Goal: Task Accomplishment & Management: Manage account settings

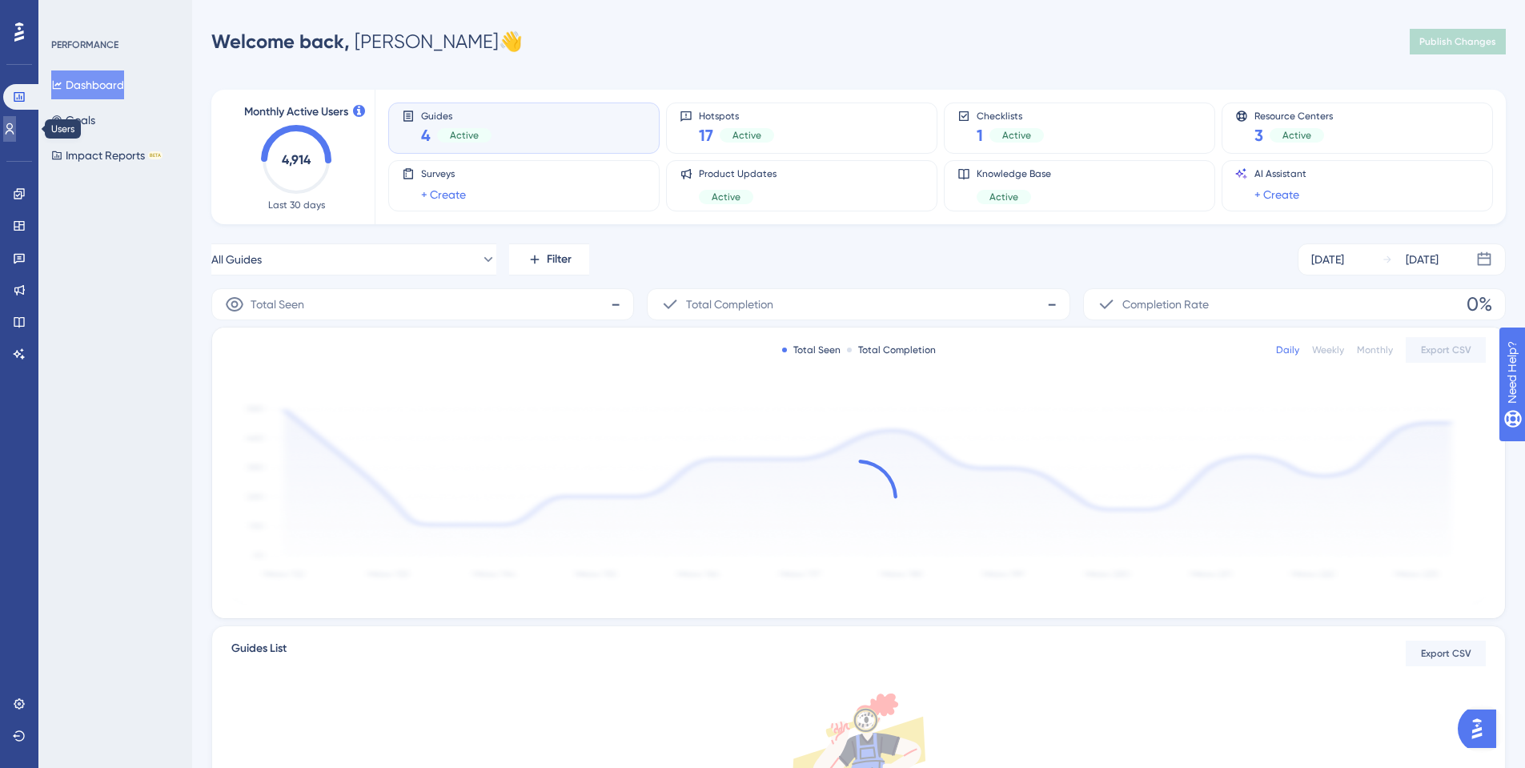
click at [14, 132] on icon at bounding box center [9, 128] width 13 height 13
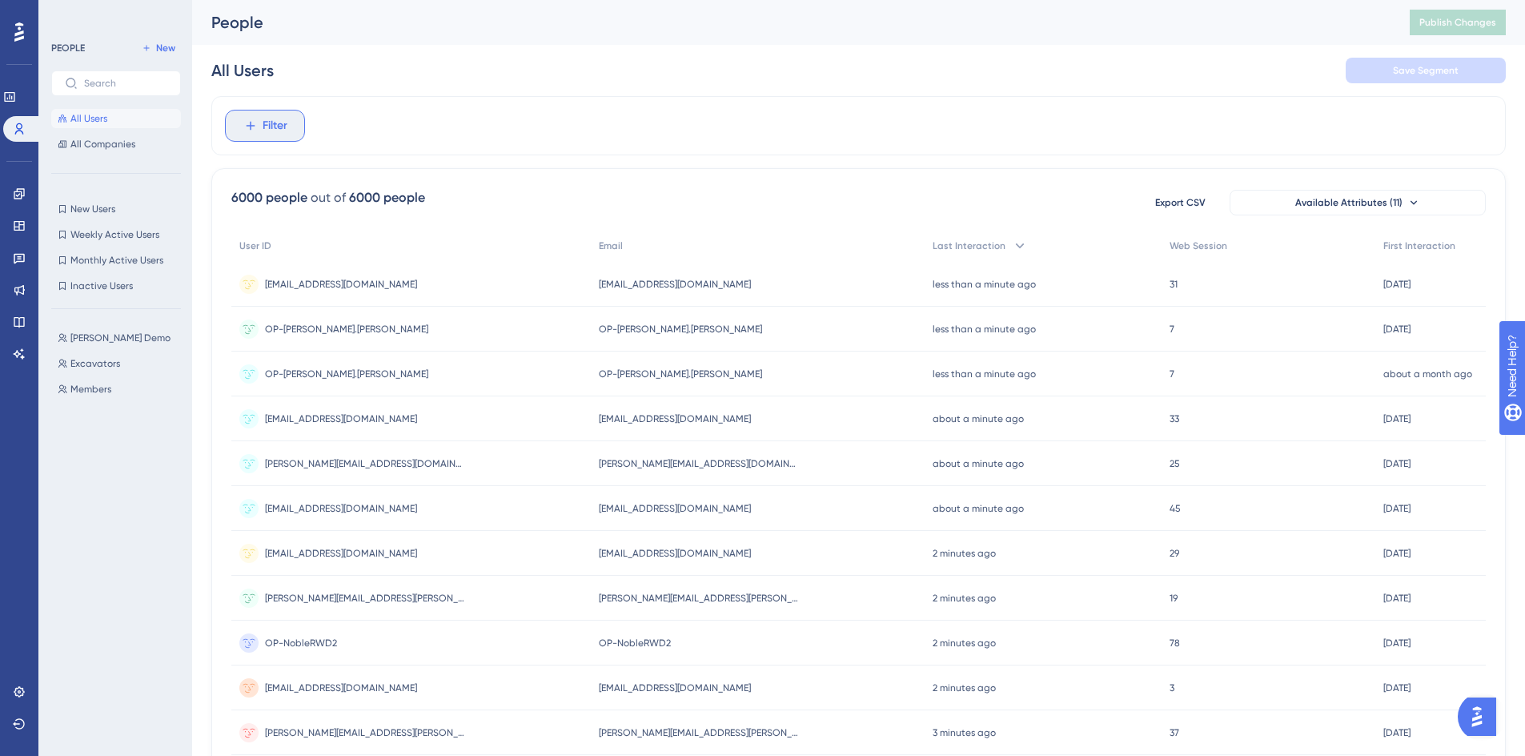
click at [291, 126] on button "Filter" at bounding box center [265, 126] width 80 height 32
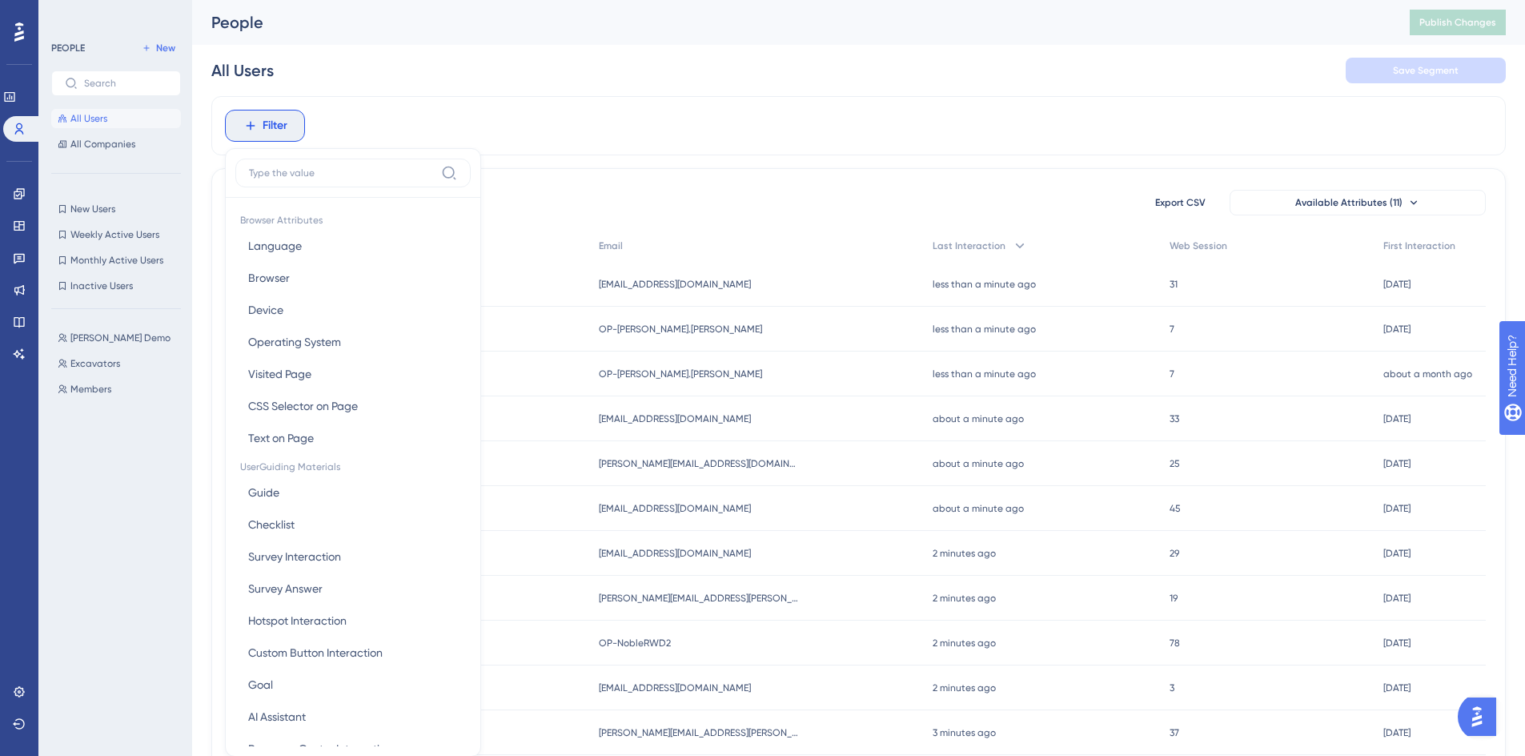
scroll to position [74, 0]
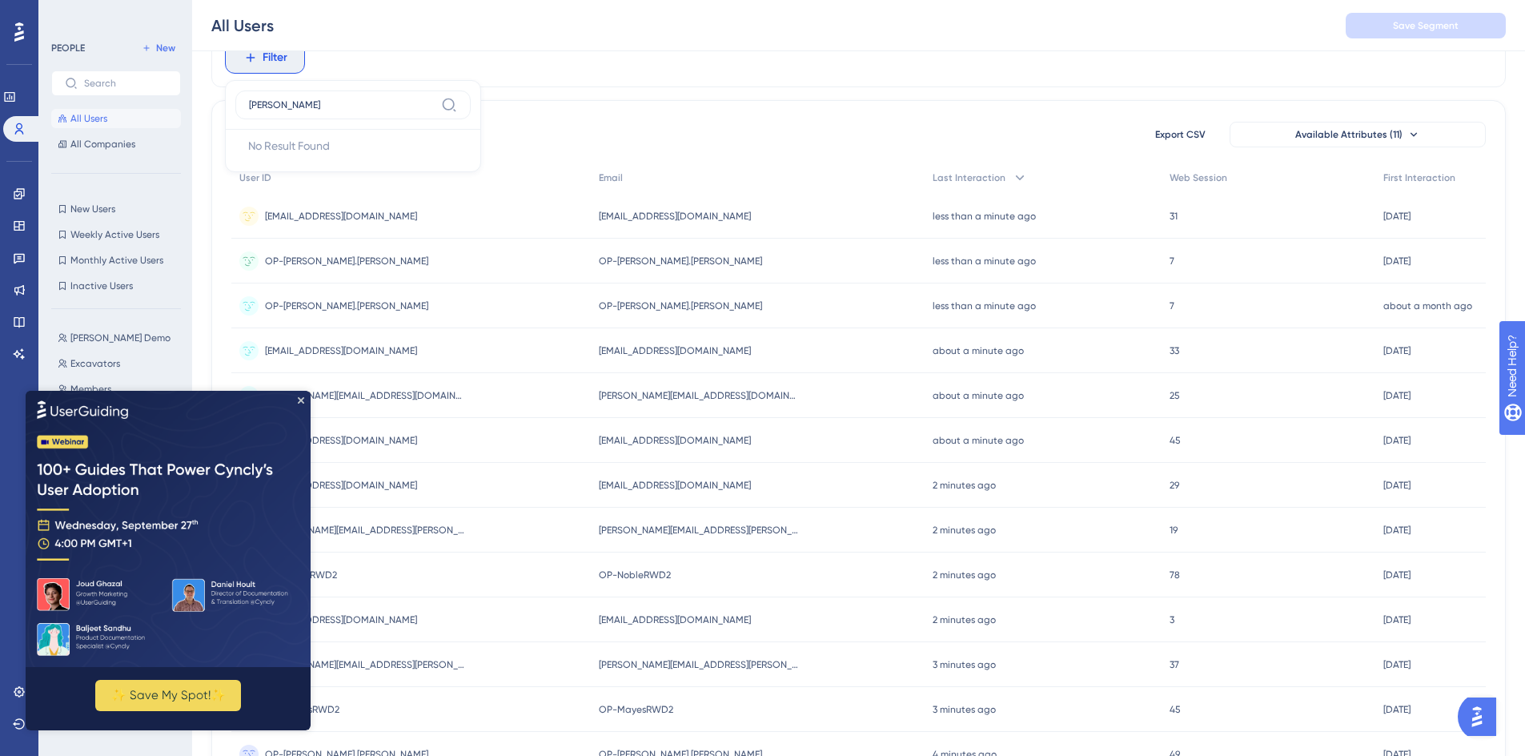
type input "andrews"
click at [539, 101] on div "6000 people out of 6000 people Export CSV Available Attributes (11) User ID Ema…" at bounding box center [858, 630] width 1294 height 1061
click at [299, 399] on icon "Close Preview" at bounding box center [301, 399] width 6 height 6
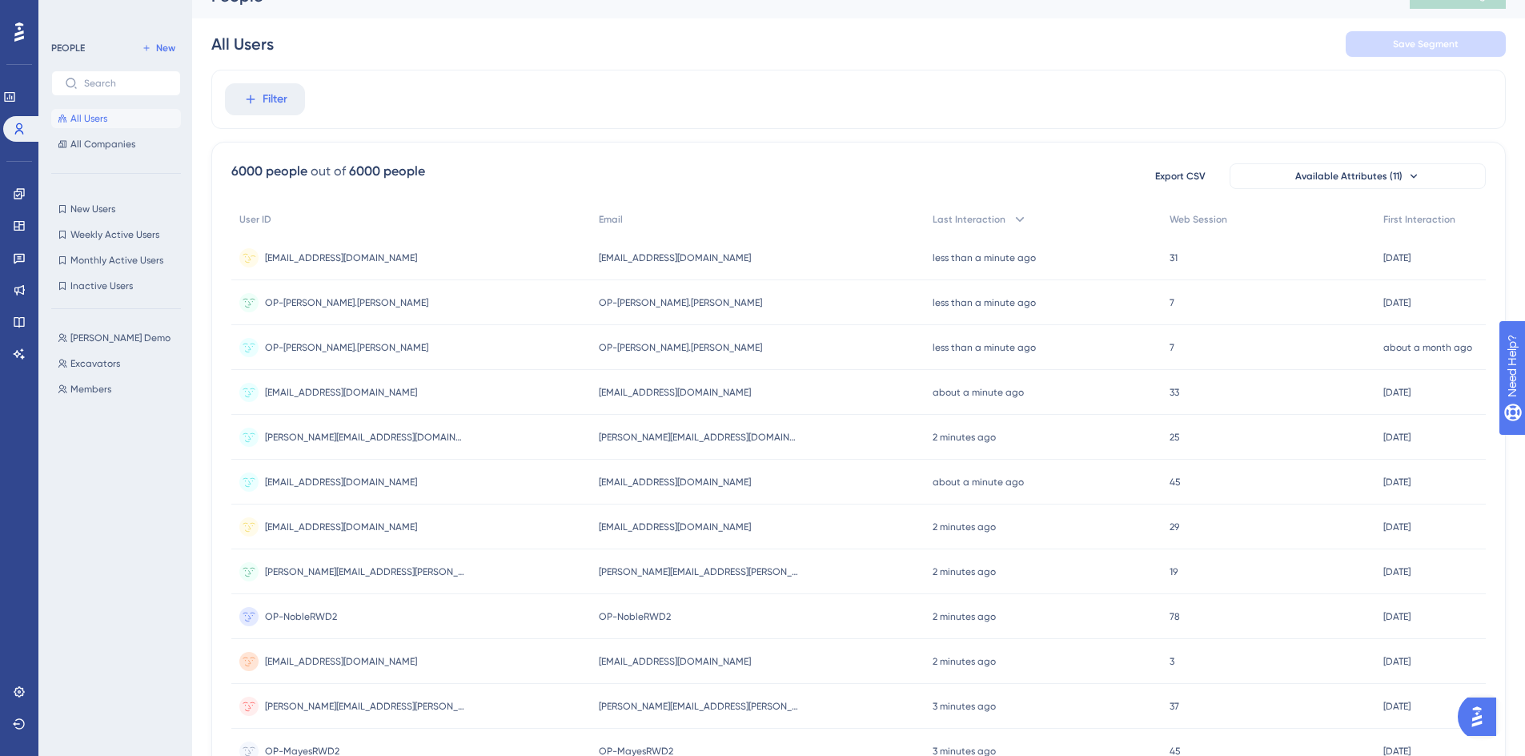
scroll to position [0, 0]
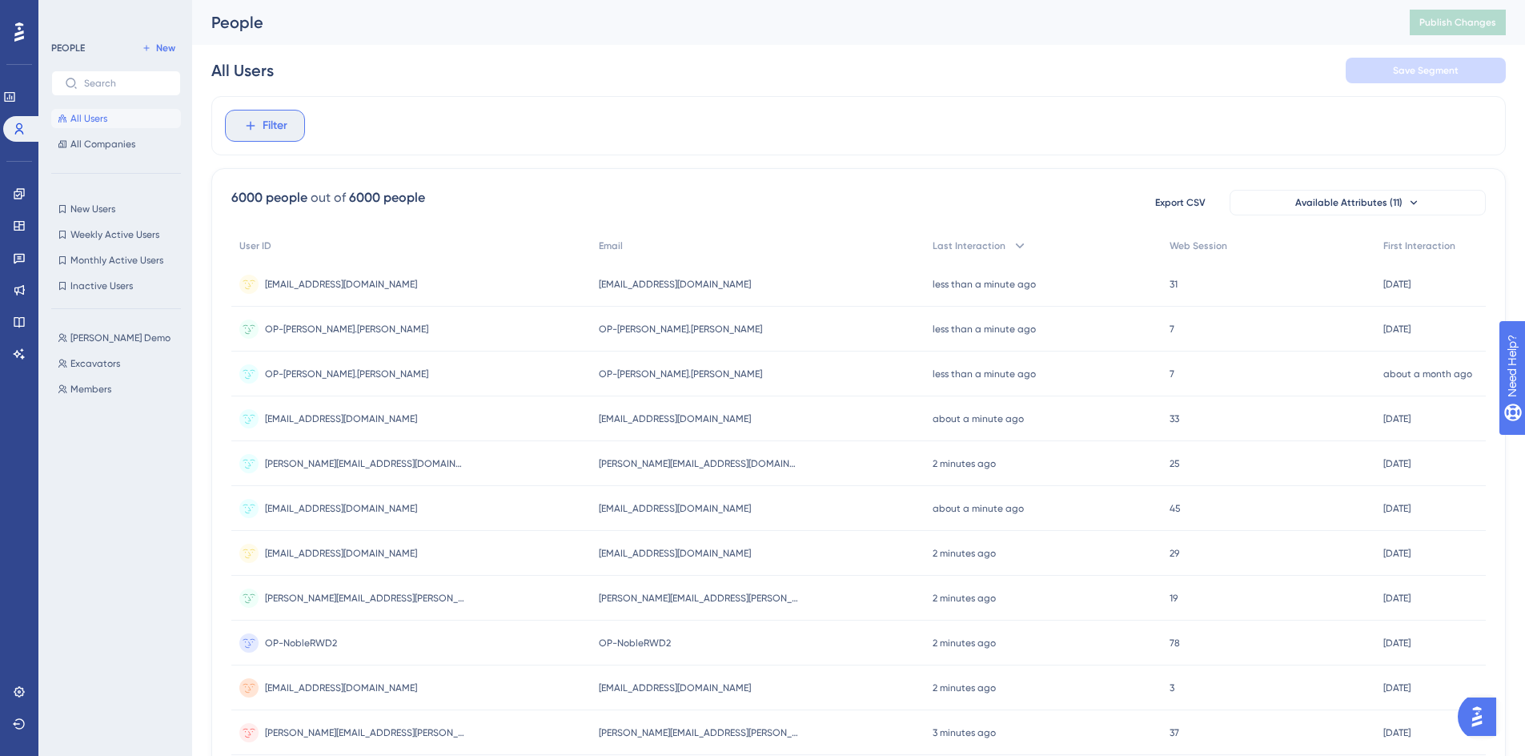
click at [283, 133] on span "Filter" at bounding box center [275, 125] width 25 height 19
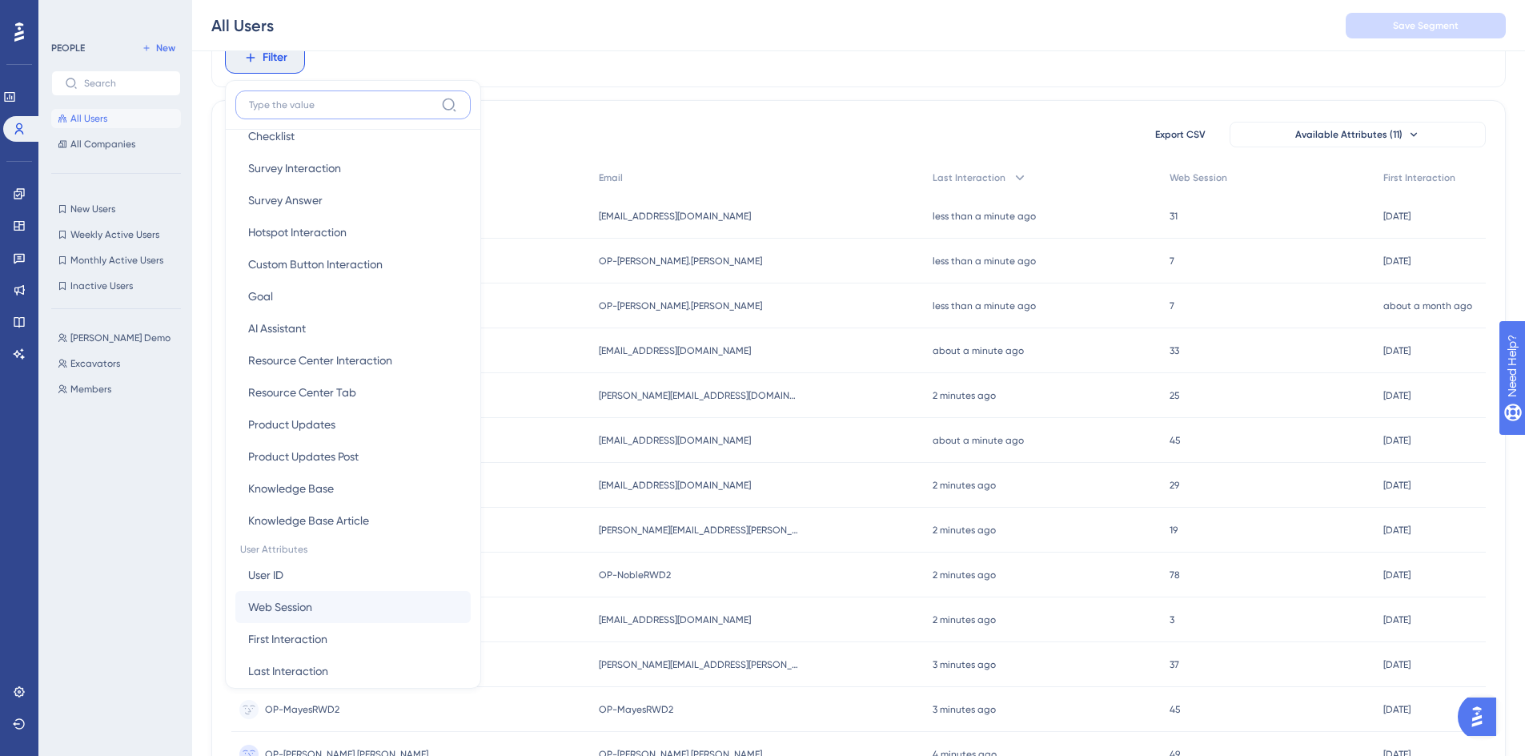
scroll to position [400, 0]
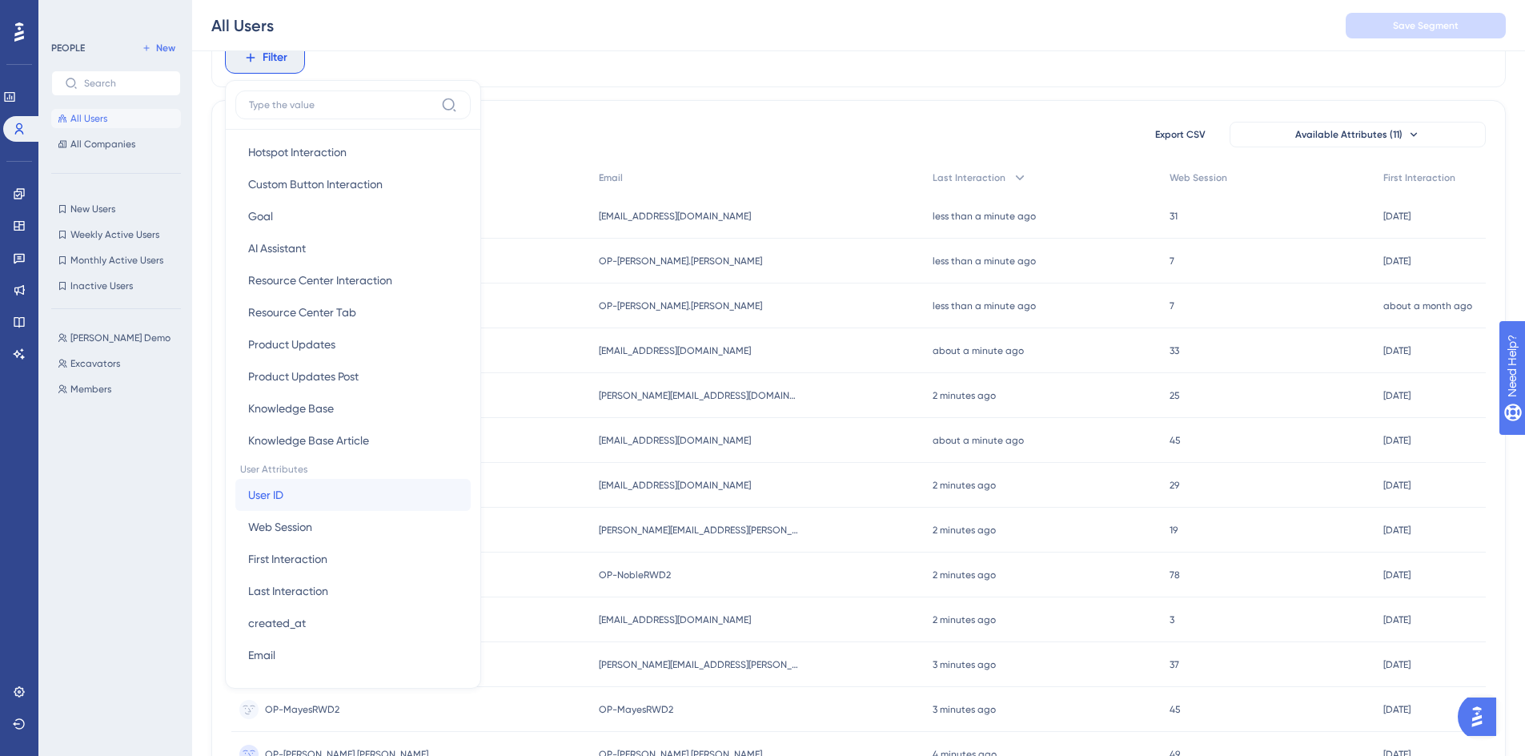
click at [271, 499] on span "User ID" at bounding box center [265, 494] width 35 height 19
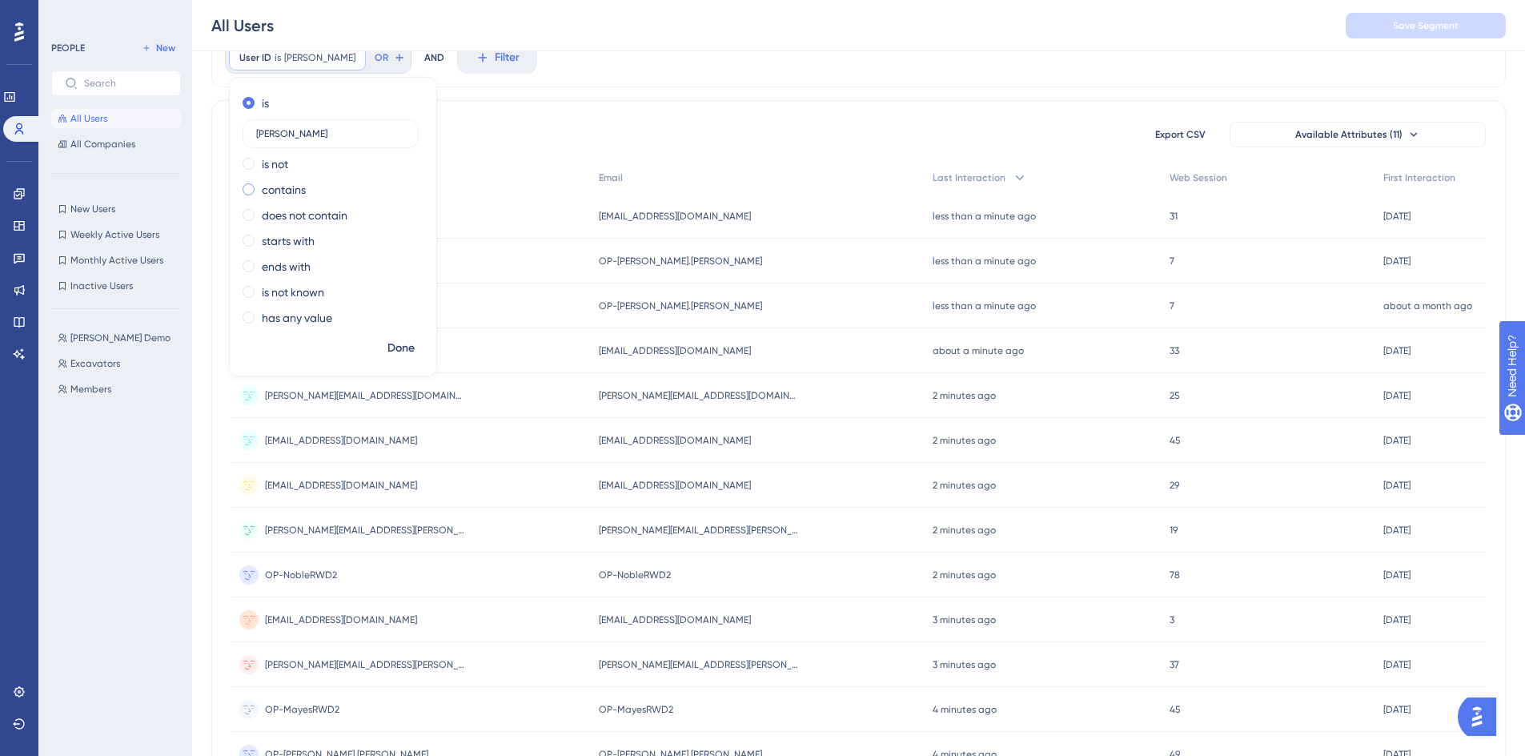
type input "andrews"
click at [292, 185] on label "contains" at bounding box center [284, 189] width 44 height 19
click at [391, 347] on span "Done" at bounding box center [400, 348] width 27 height 19
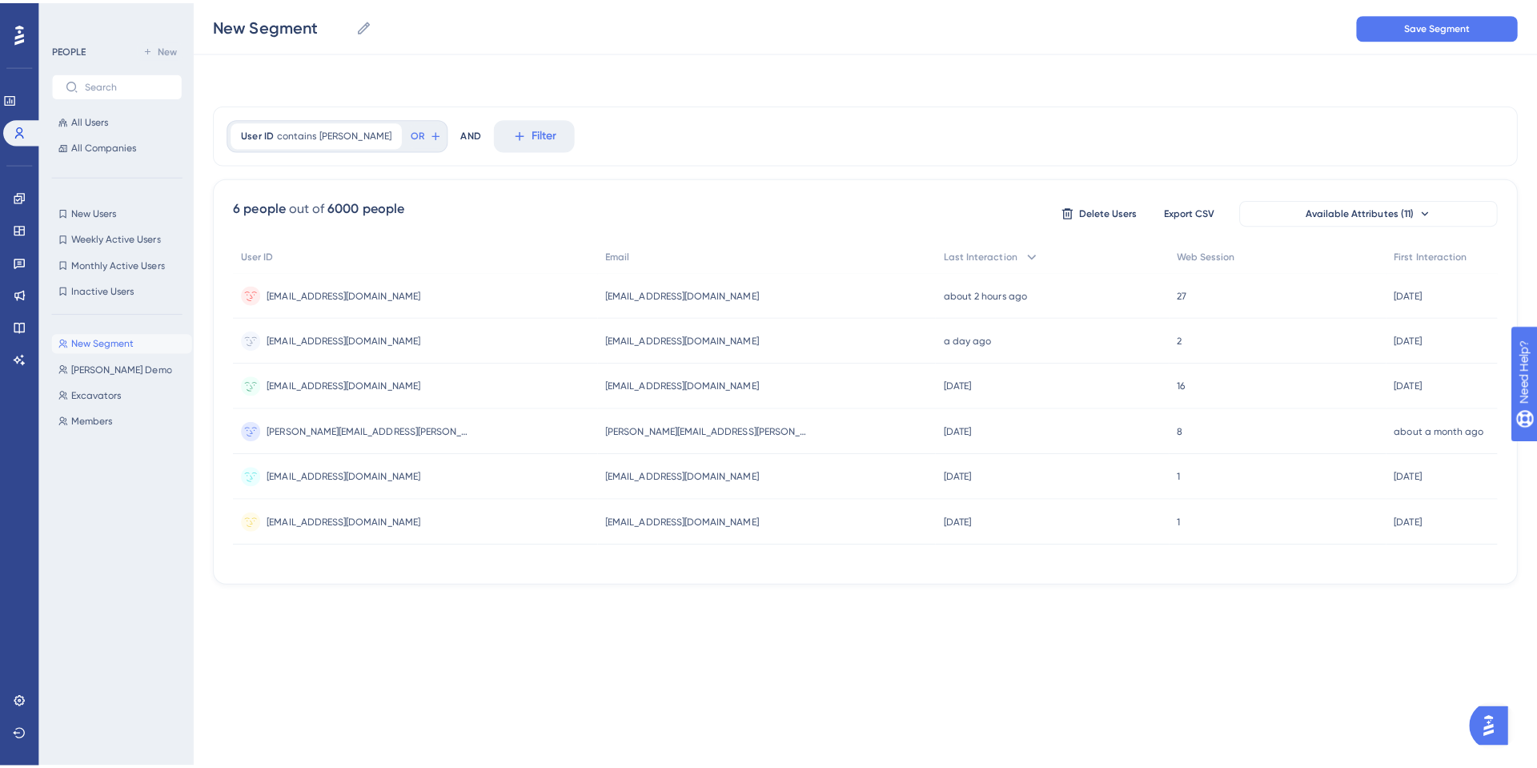
scroll to position [0, 0]
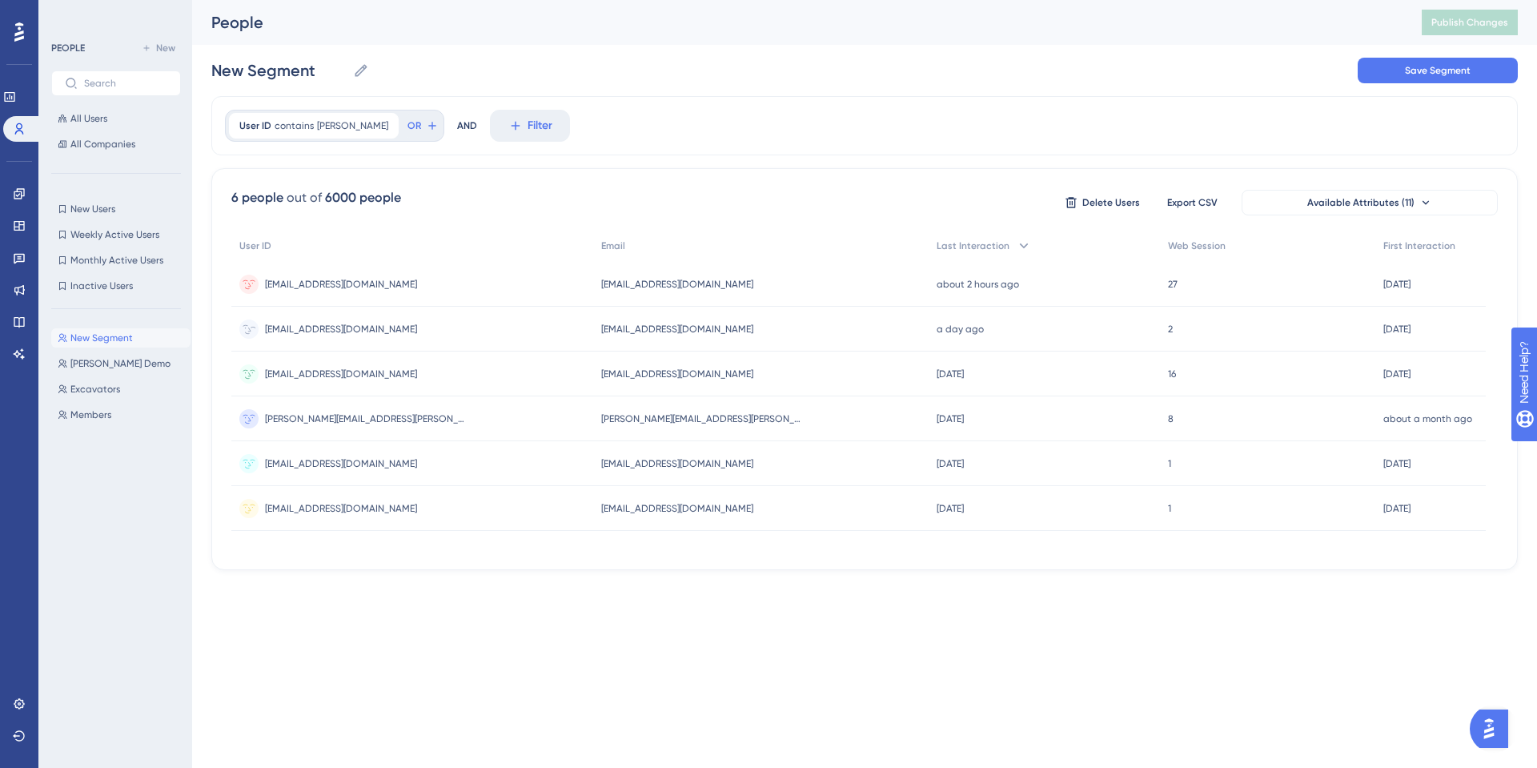
click at [363, 331] on span "andrewsherman@c4earthworks.com" at bounding box center [341, 329] width 152 height 13
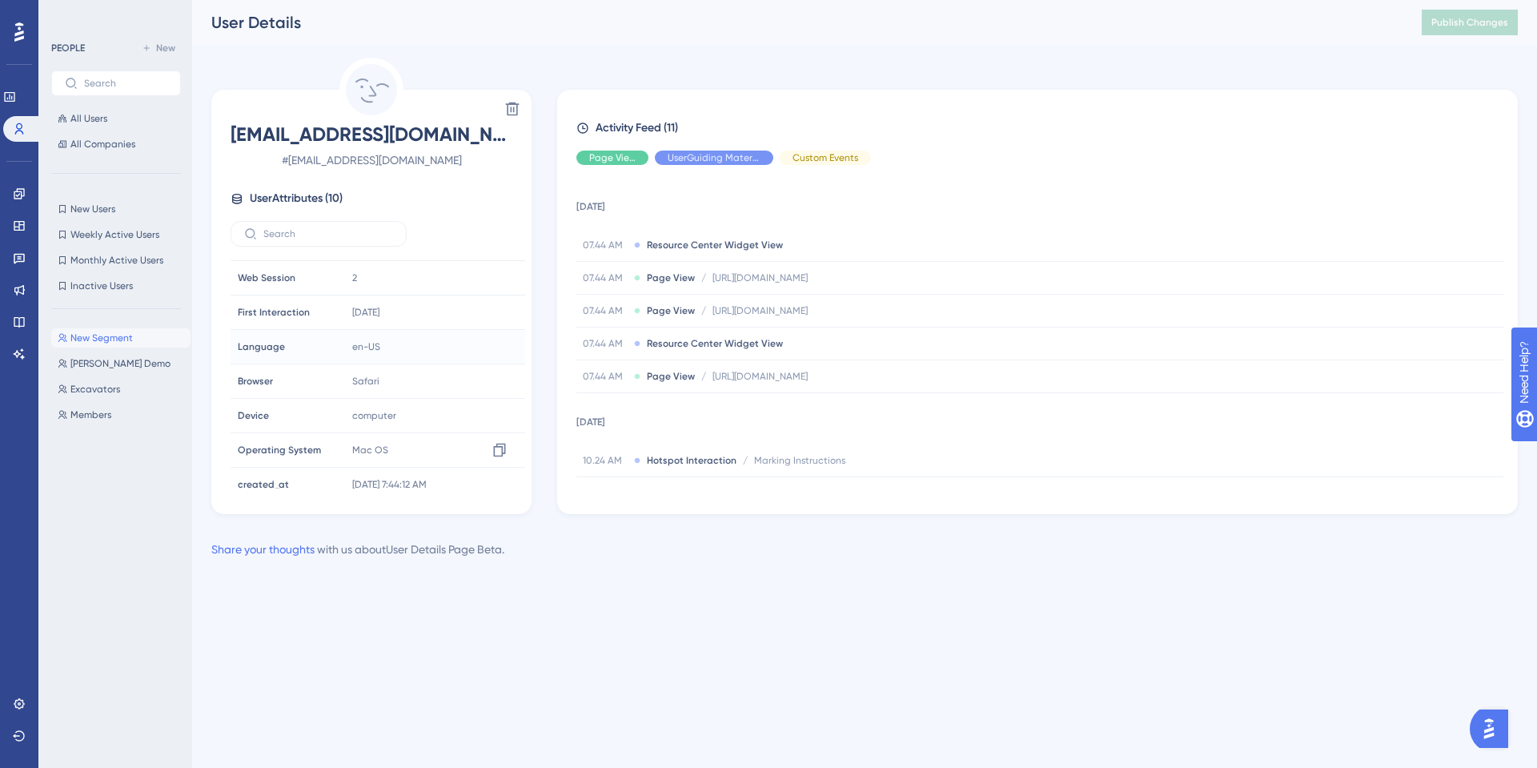
scroll to position [109, 0]
click at [16, 728] on button at bounding box center [19, 736] width 13 height 26
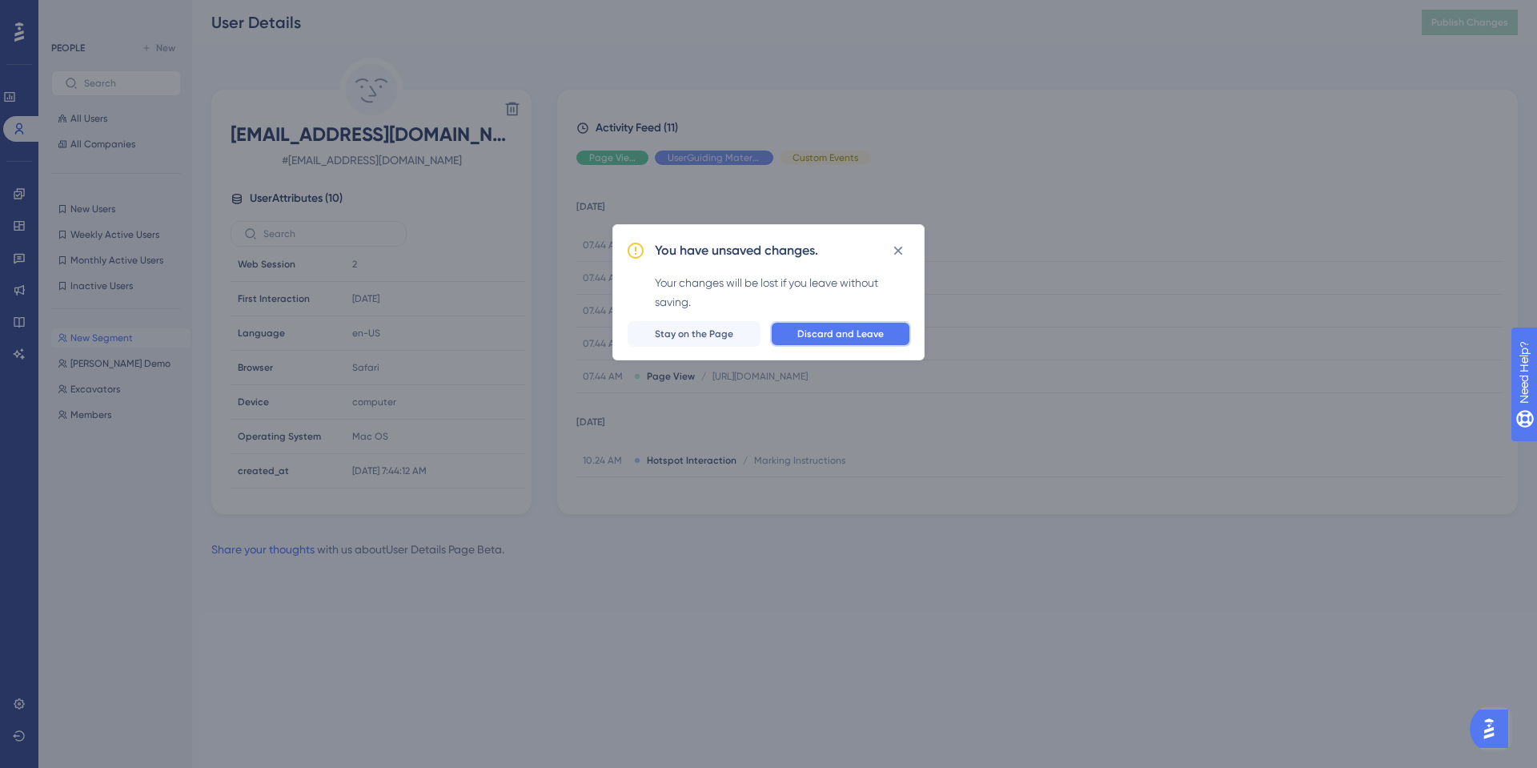
click at [860, 339] on span "Discard and Leave" at bounding box center [840, 333] width 86 height 13
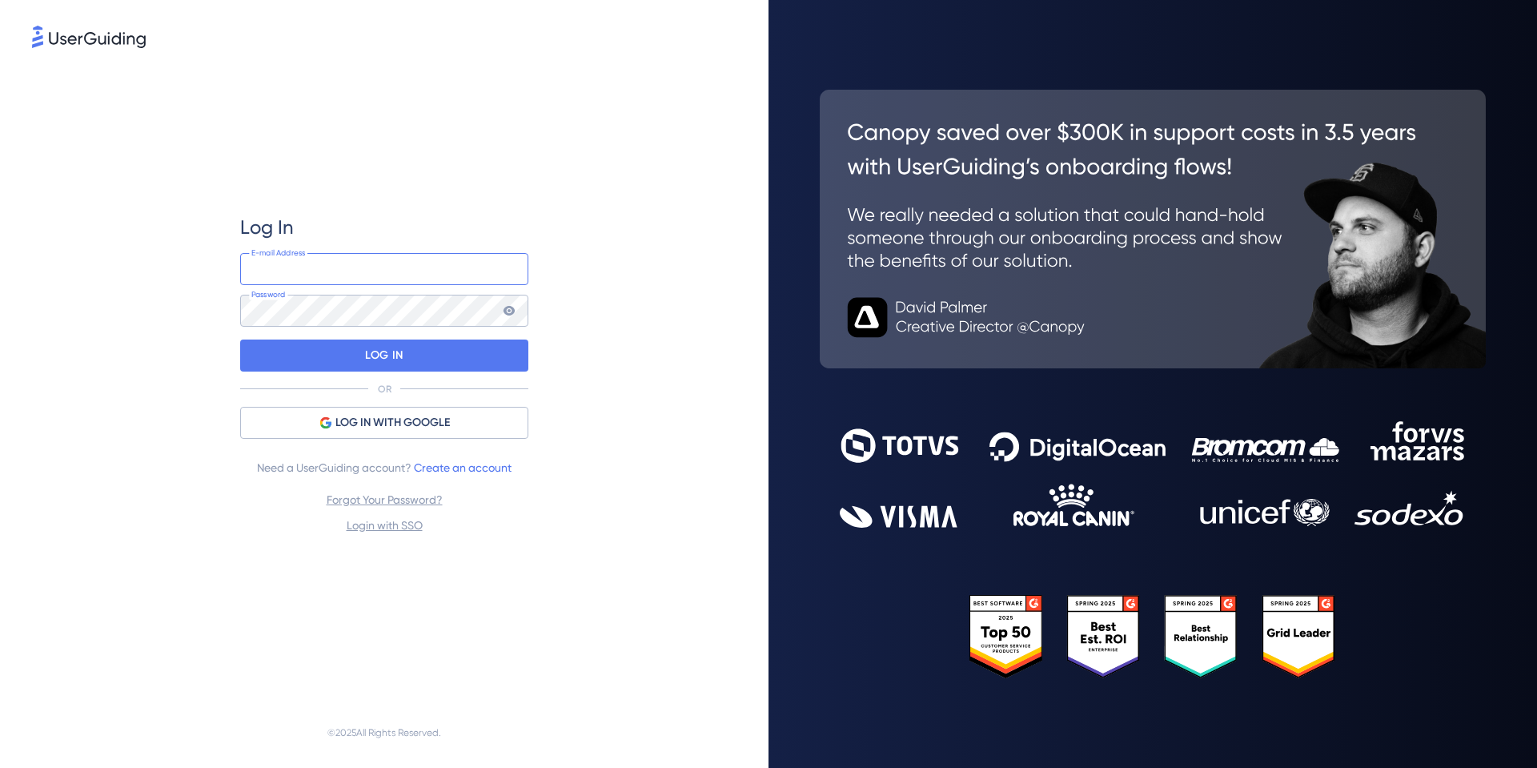
type input "[EMAIL_ADDRESS][DOMAIN_NAME]"
click at [508, 311] on icon at bounding box center [508, 311] width 11 height 10
click at [185, 312] on div "Log In rfreeman@okie811.org E-mail Address Password LOG IN OR LOG IN WITH GOOGL…" at bounding box center [384, 374] width 704 height 646
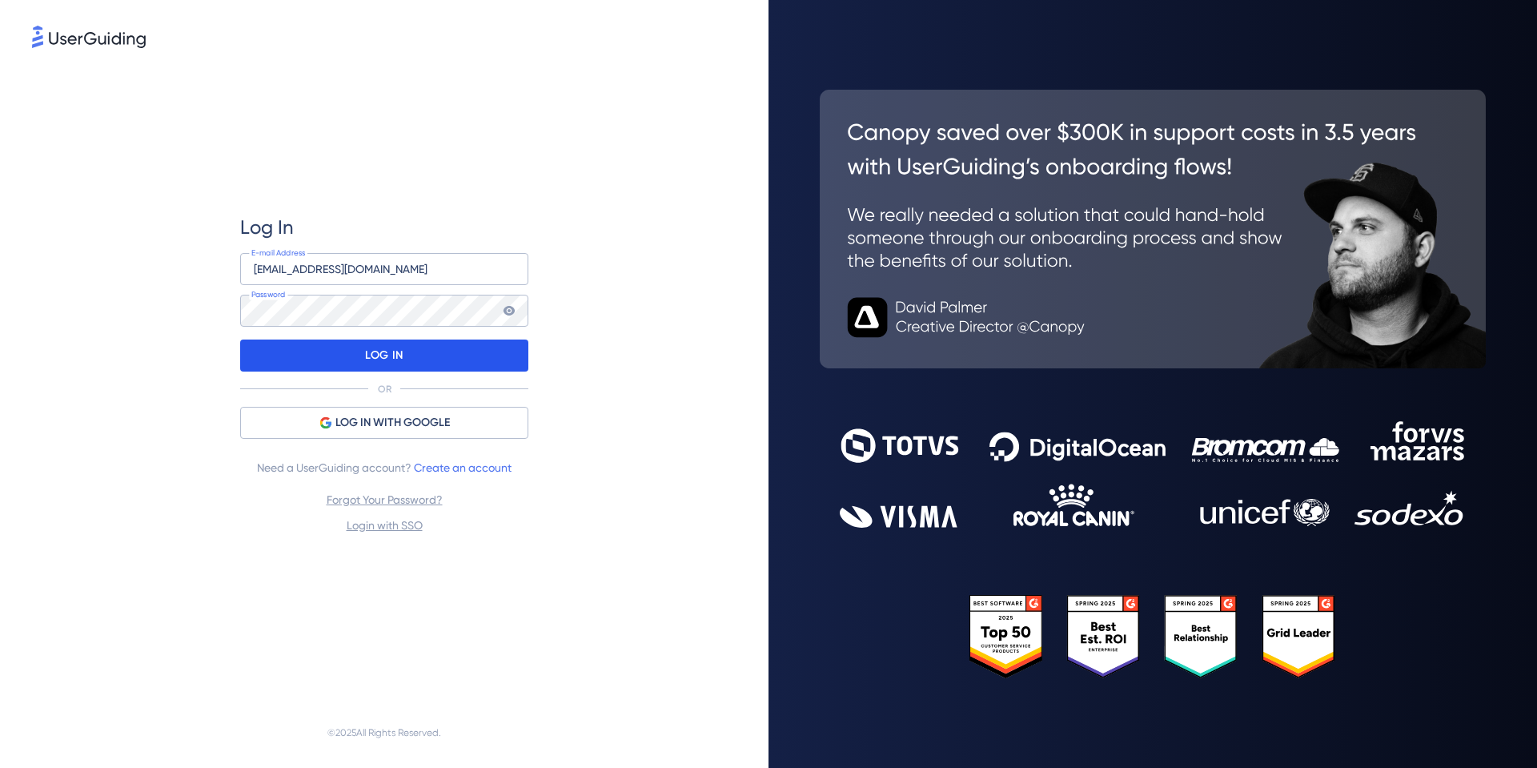
click at [251, 360] on div "LOG IN" at bounding box center [384, 355] width 288 height 32
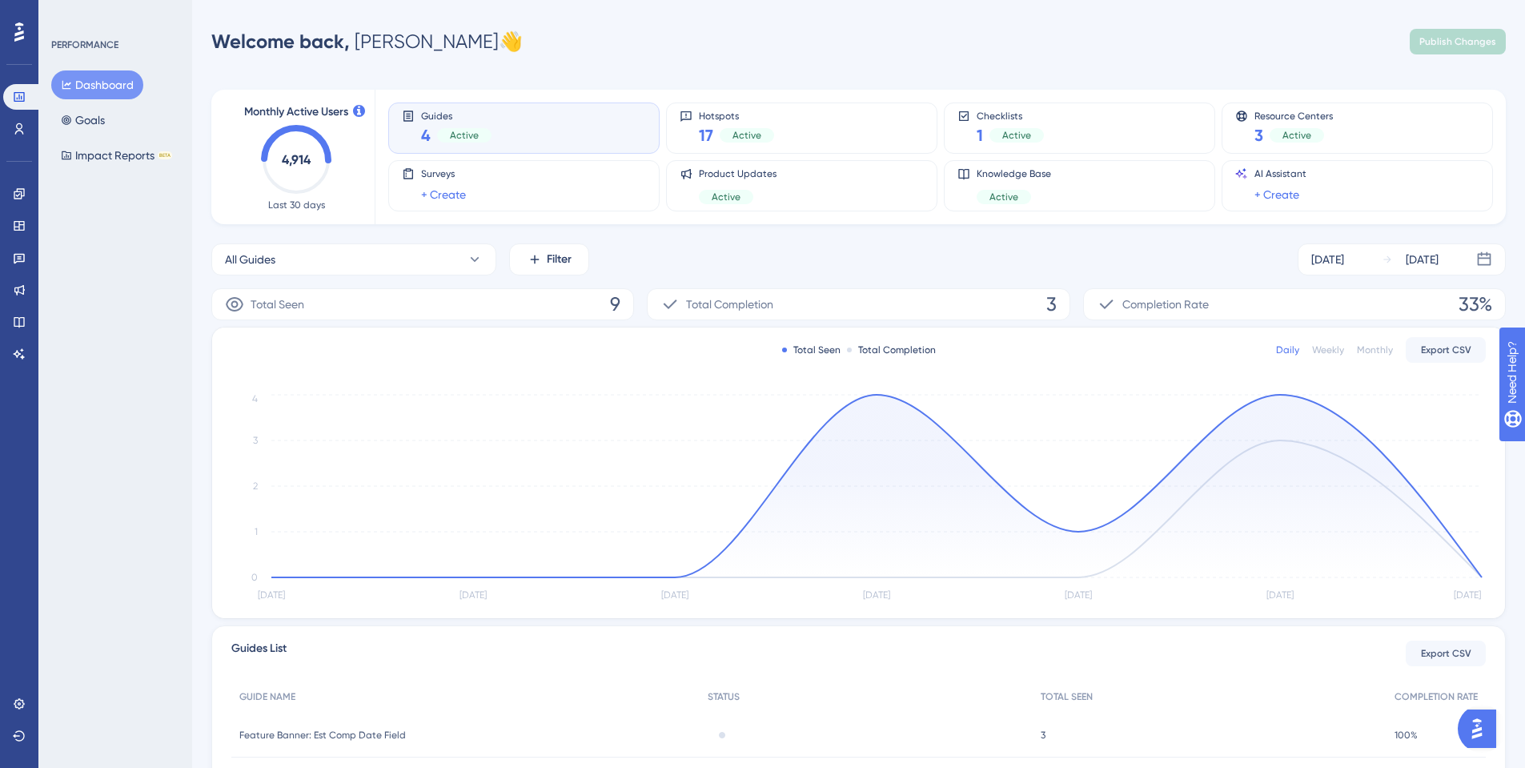
click at [114, 90] on button "Dashboard" at bounding box center [97, 84] width 92 height 29
click at [10, 191] on link at bounding box center [19, 194] width 32 height 26
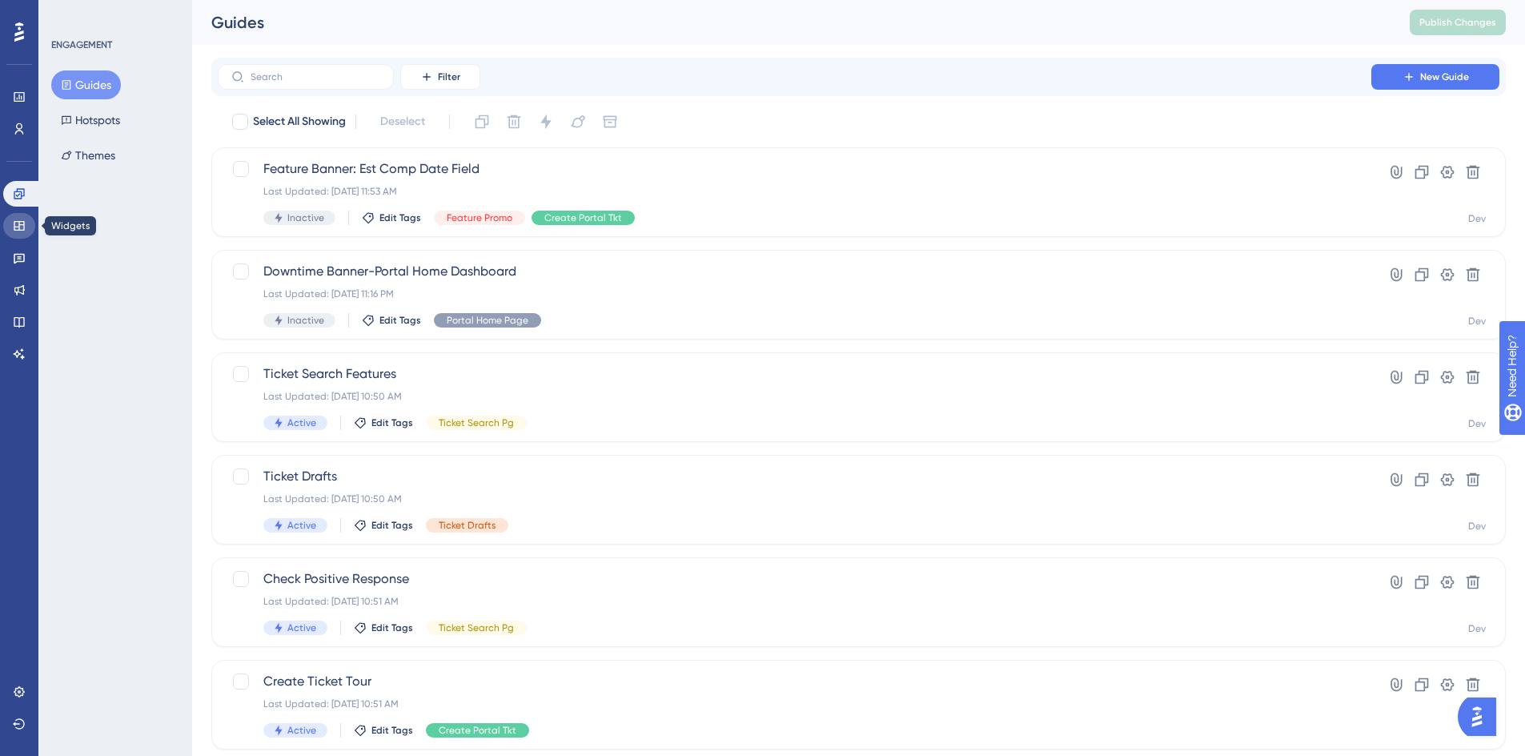
click at [16, 224] on icon at bounding box center [19, 225] width 13 height 13
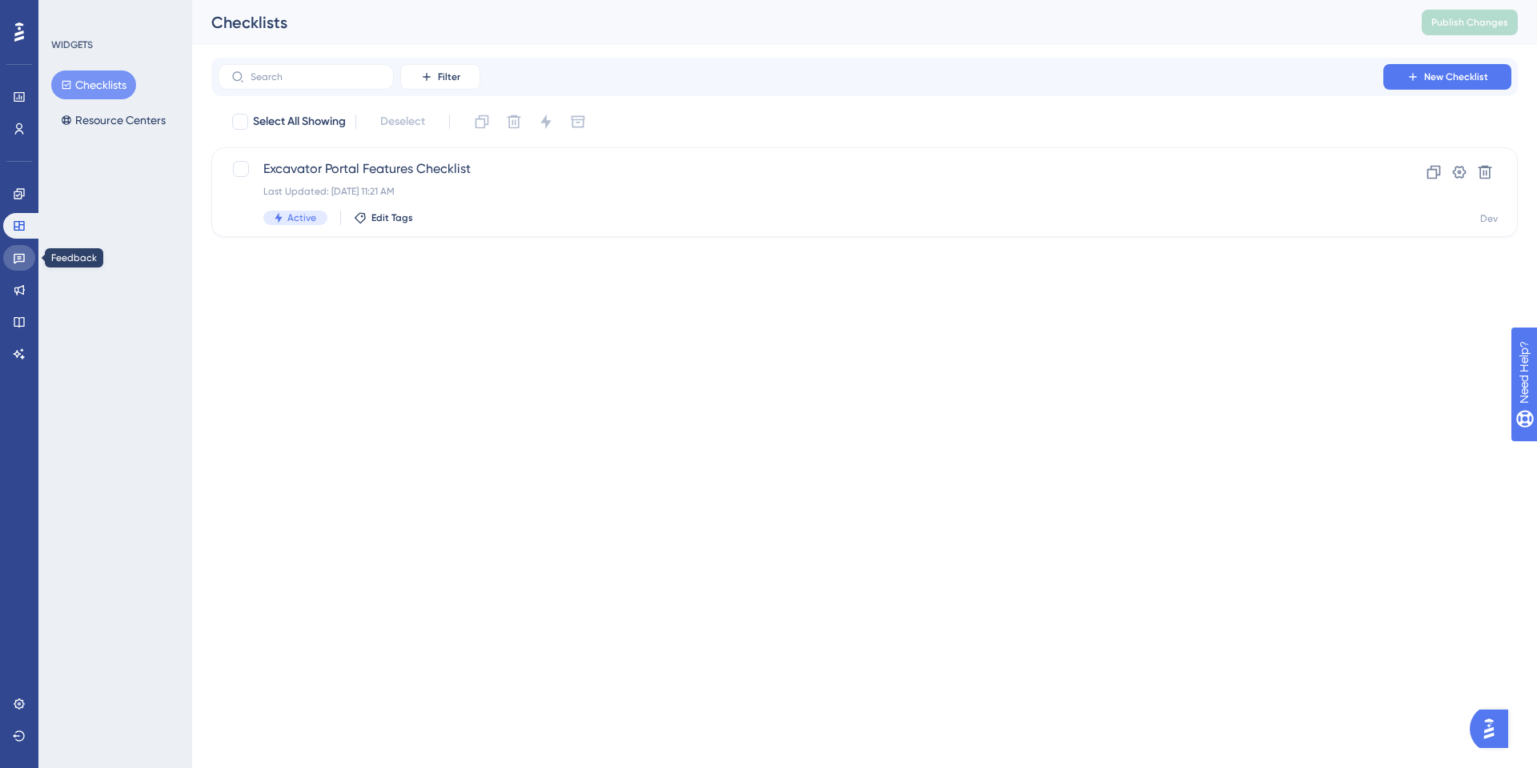
click at [15, 263] on icon at bounding box center [19, 259] width 11 height 10
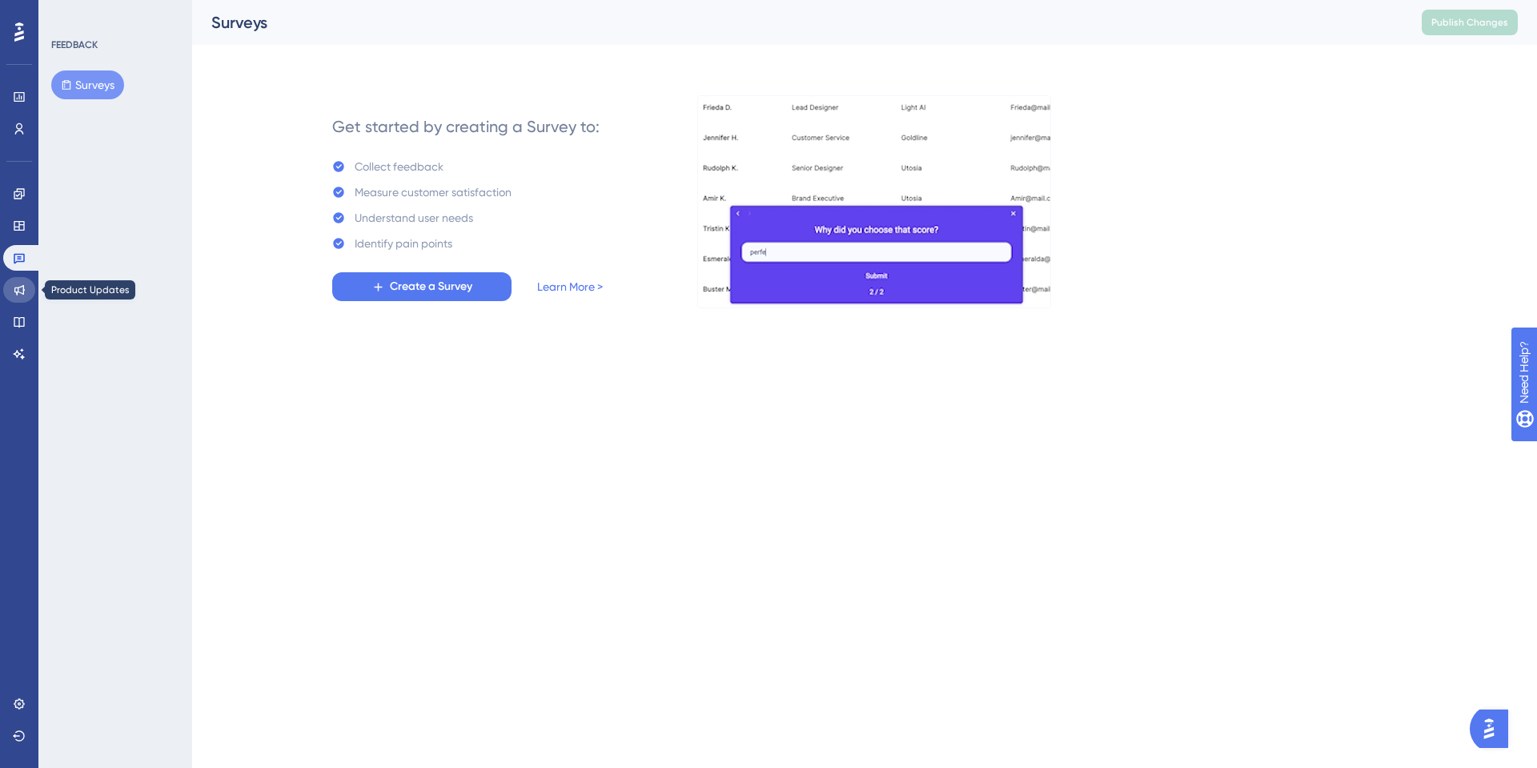
click at [12, 290] on link at bounding box center [19, 290] width 32 height 26
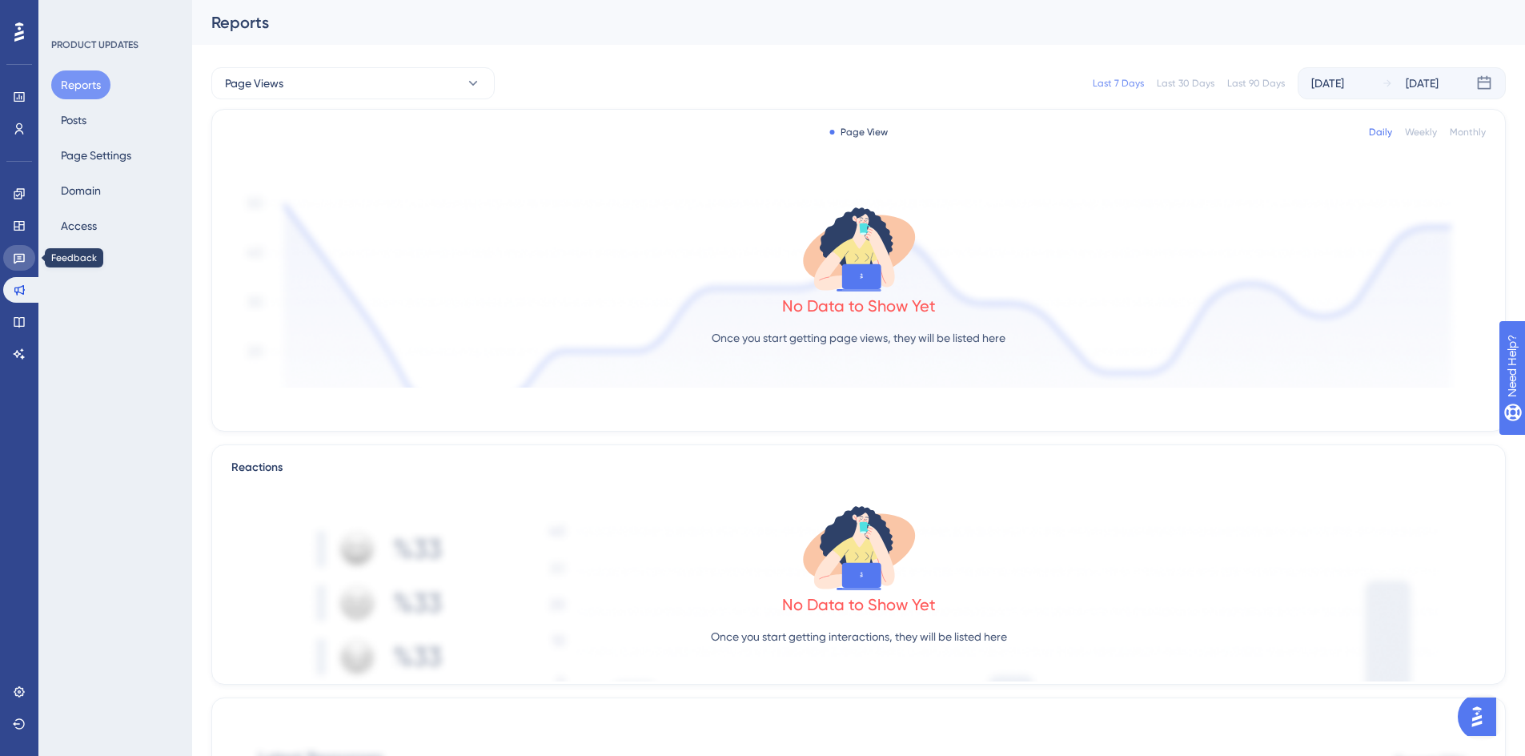
click at [19, 261] on icon at bounding box center [19, 259] width 11 height 10
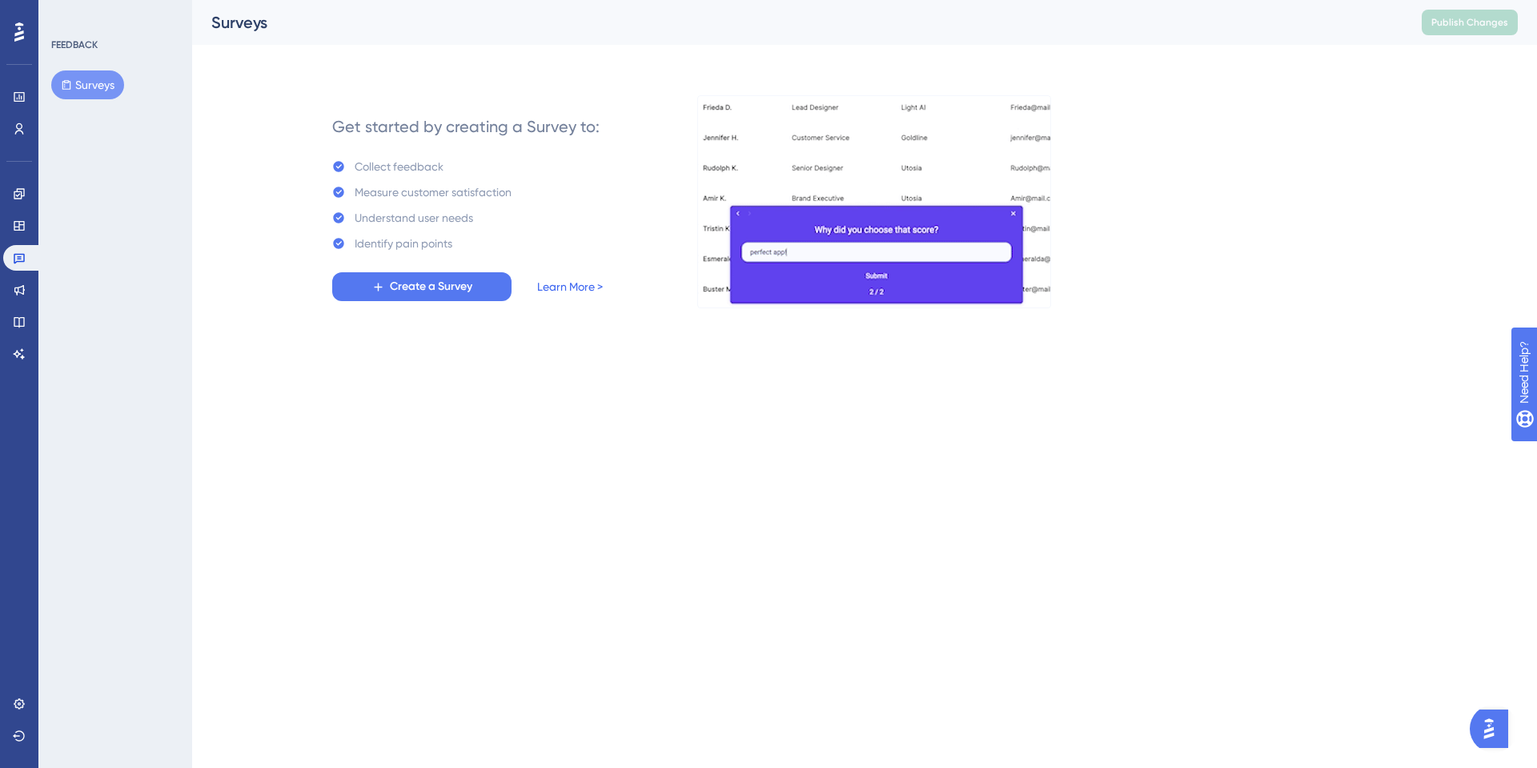
click at [573, 288] on link "Learn More >" at bounding box center [570, 286] width 66 height 19
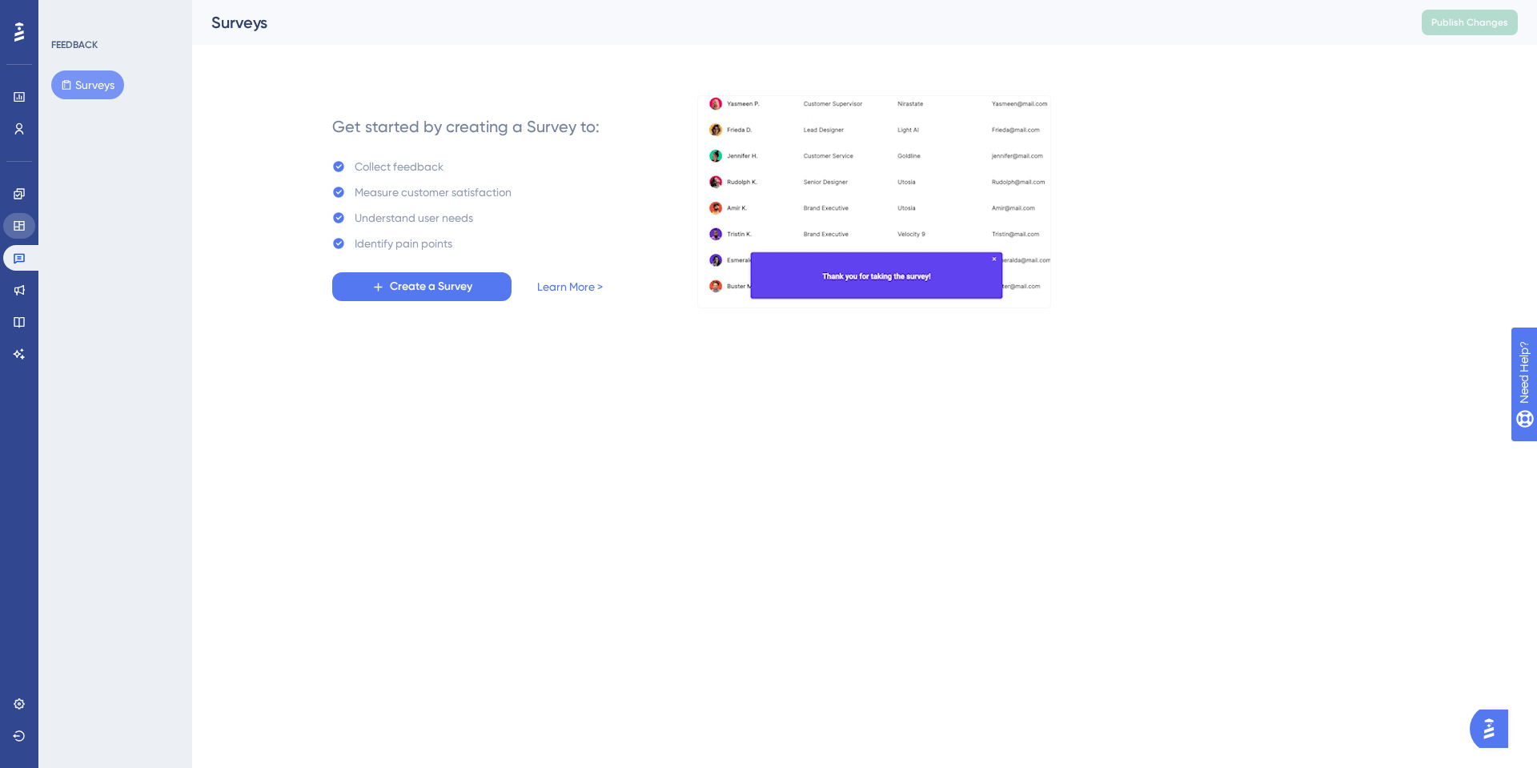
click at [25, 237] on link at bounding box center [19, 226] width 32 height 26
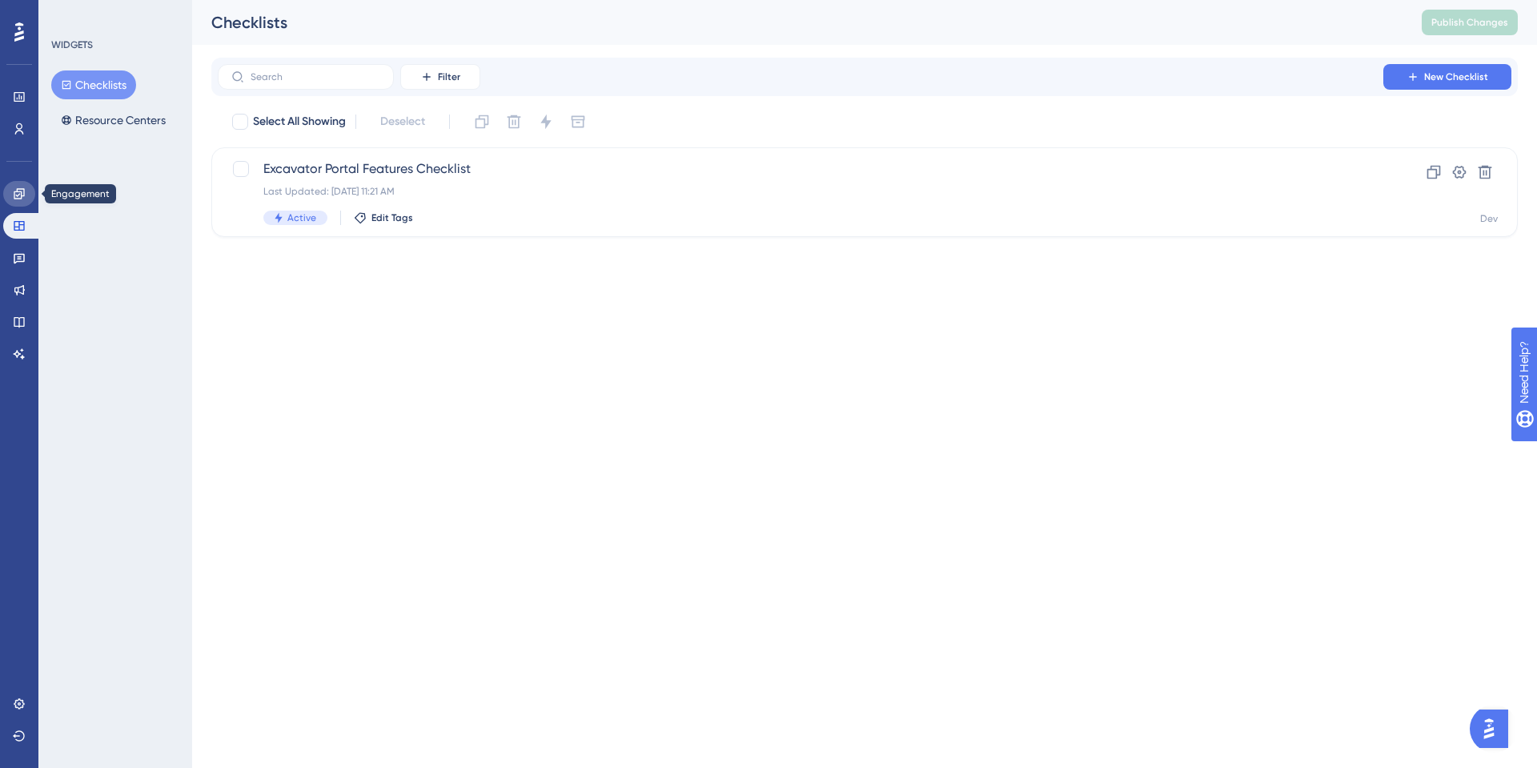
click at [33, 194] on link at bounding box center [19, 194] width 32 height 26
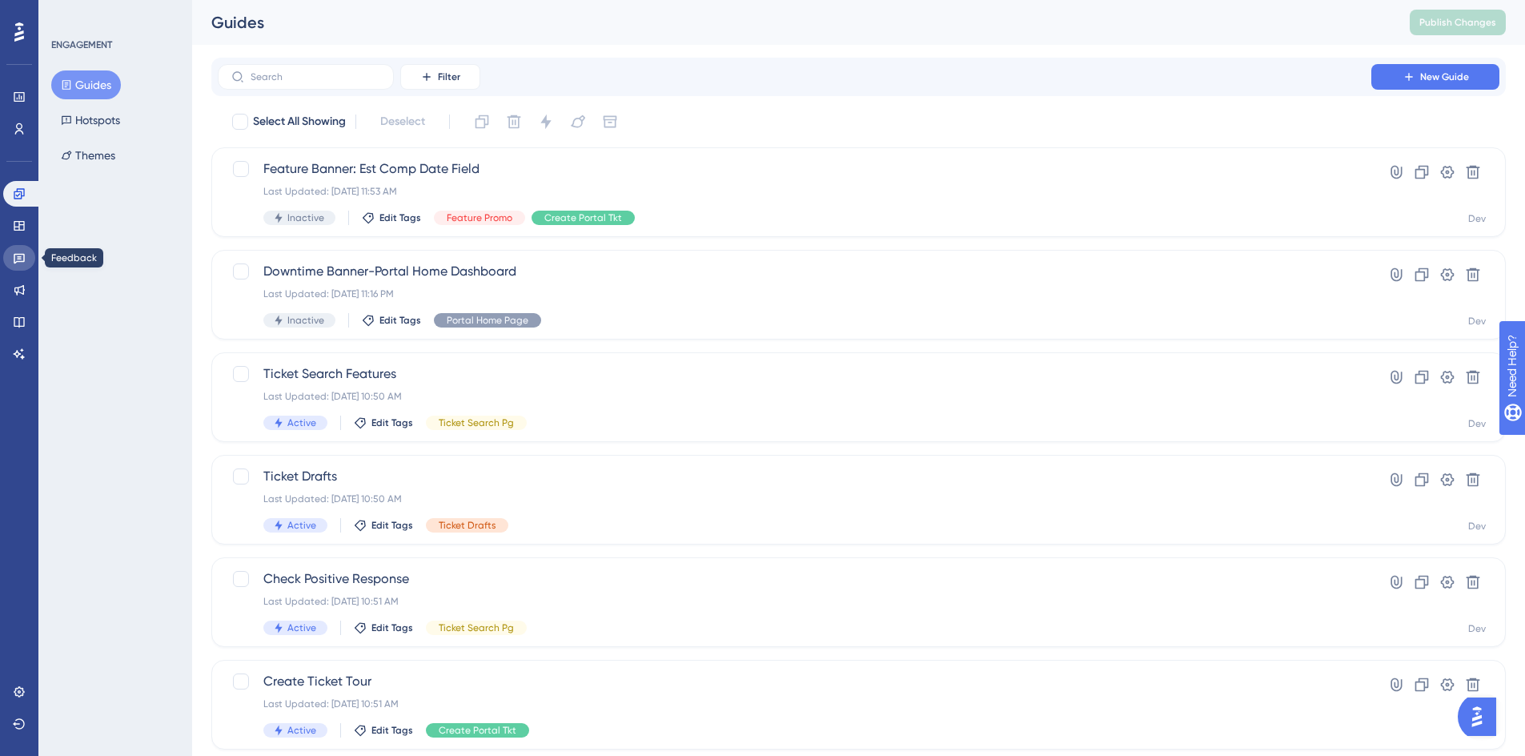
click at [24, 262] on icon at bounding box center [19, 259] width 11 height 10
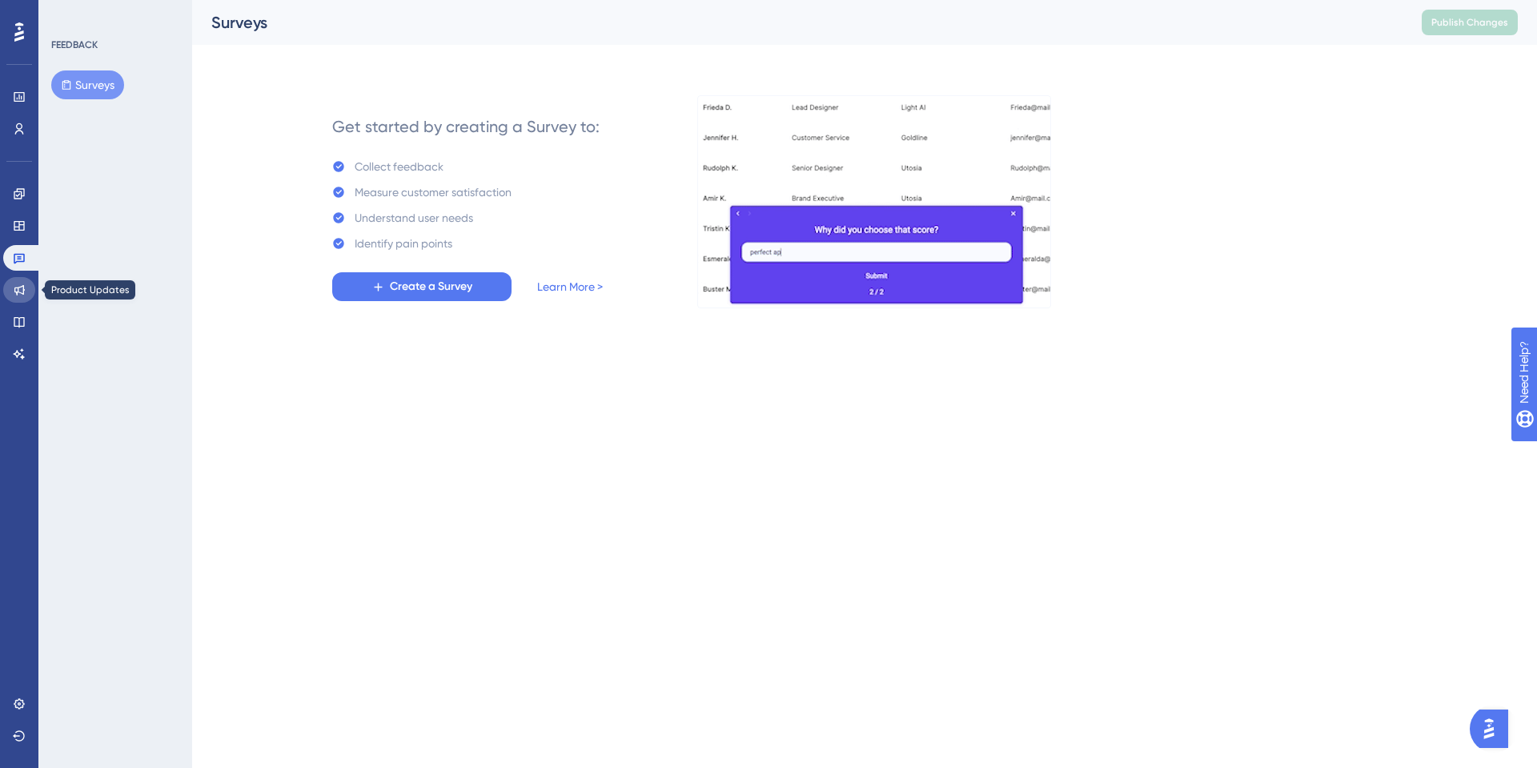
click at [23, 295] on icon at bounding box center [19, 289] width 13 height 13
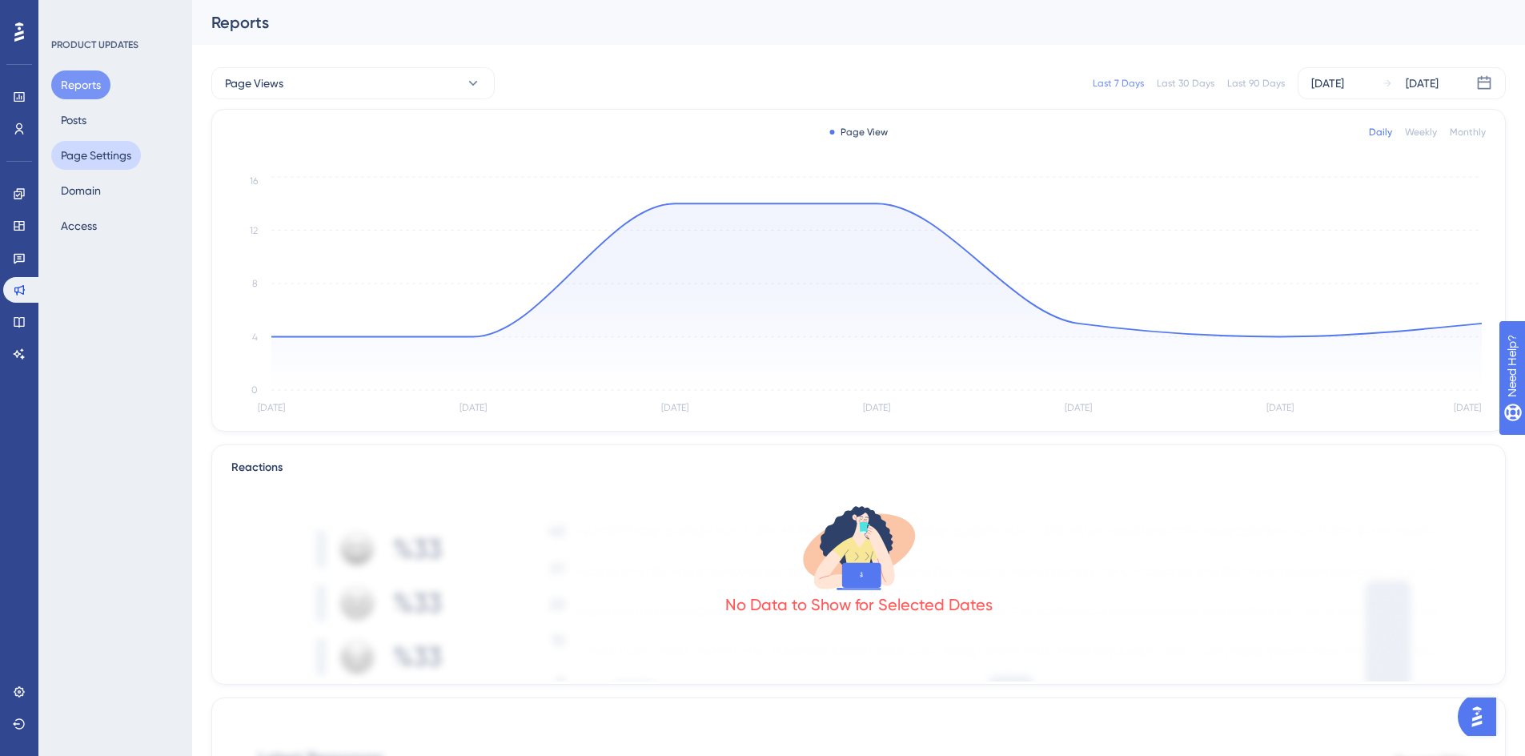
click at [98, 159] on button "Page Settings" at bounding box center [96, 155] width 90 height 29
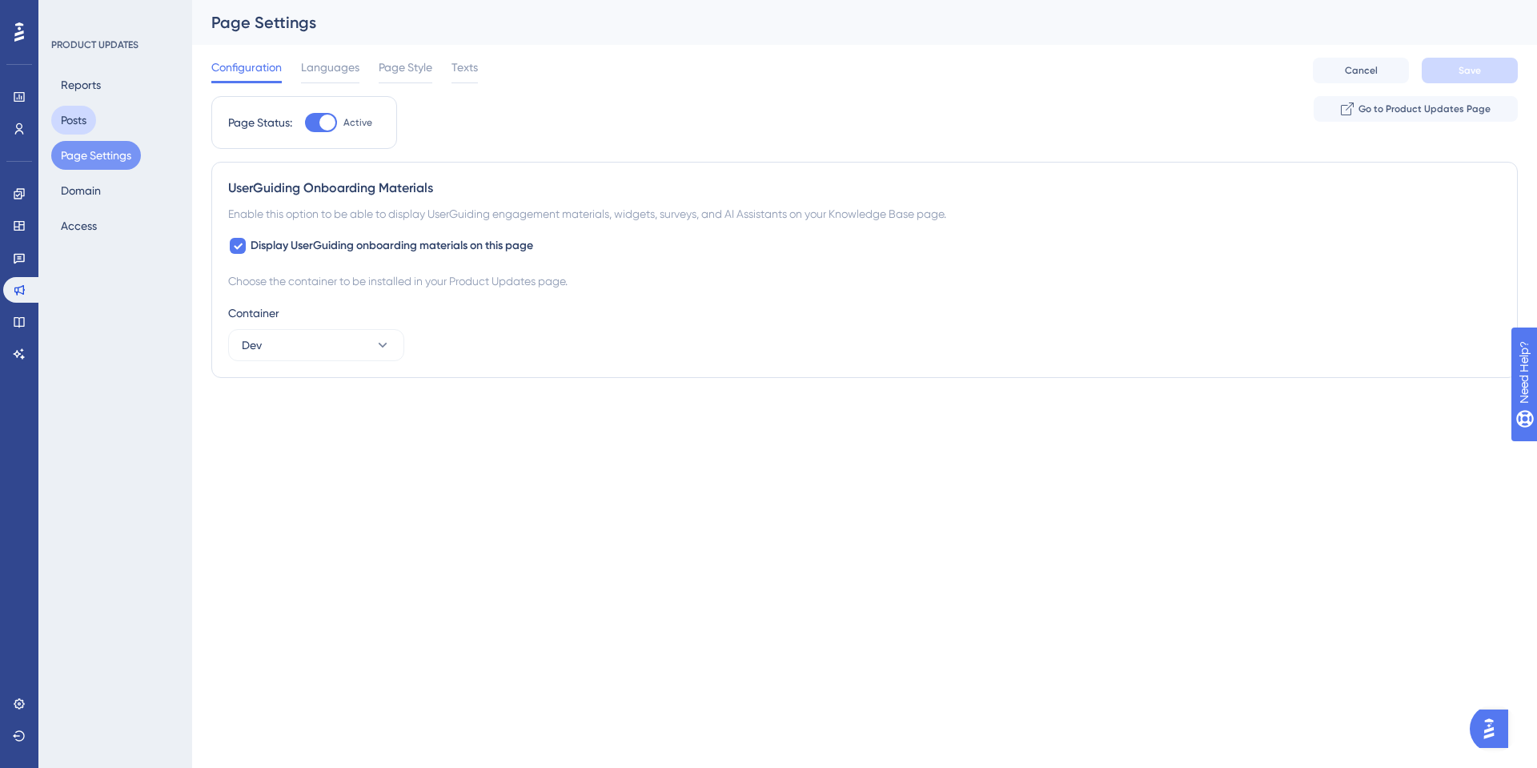
click at [95, 122] on button "Posts" at bounding box center [73, 120] width 45 height 29
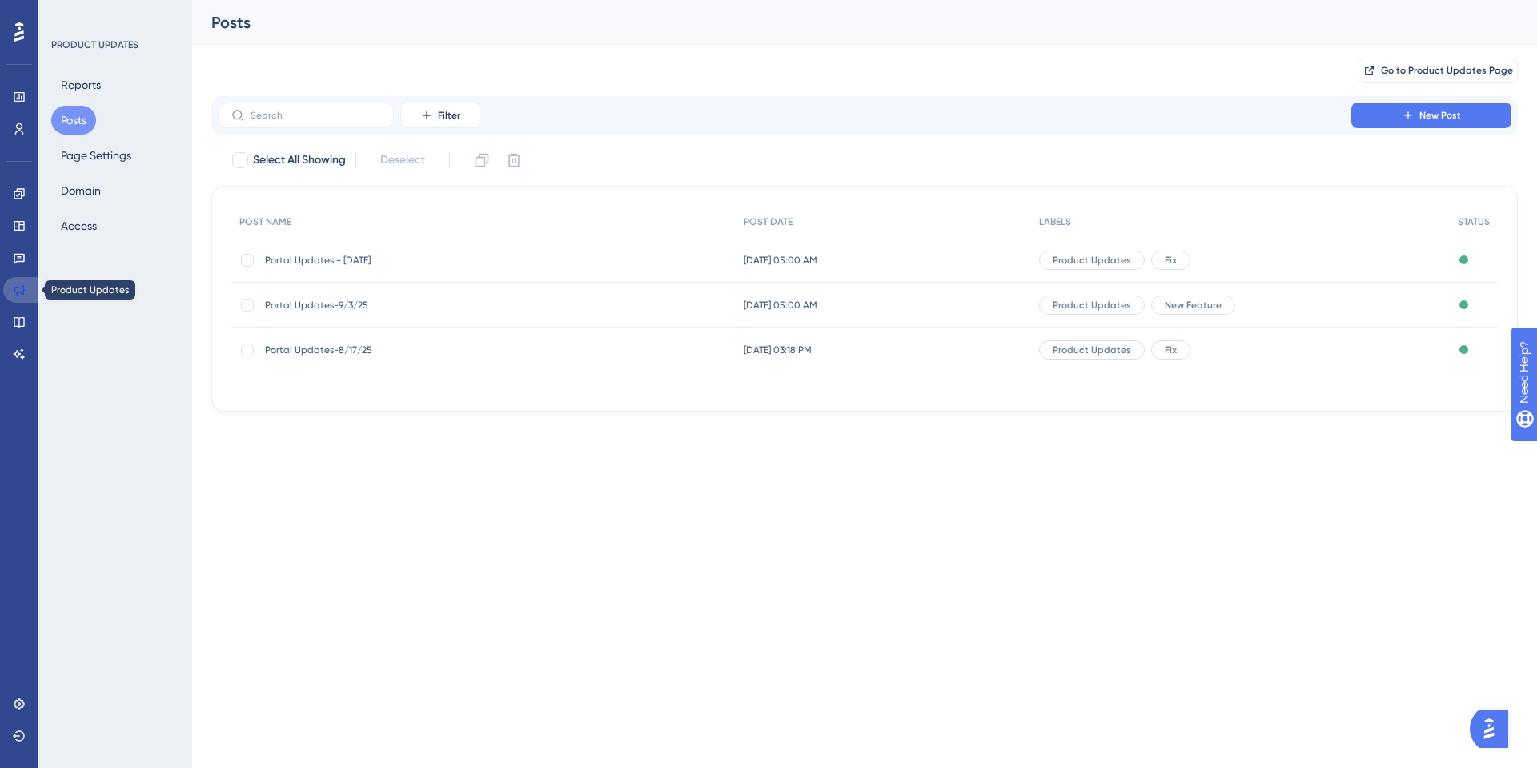
click at [14, 295] on icon at bounding box center [19, 289] width 13 height 13
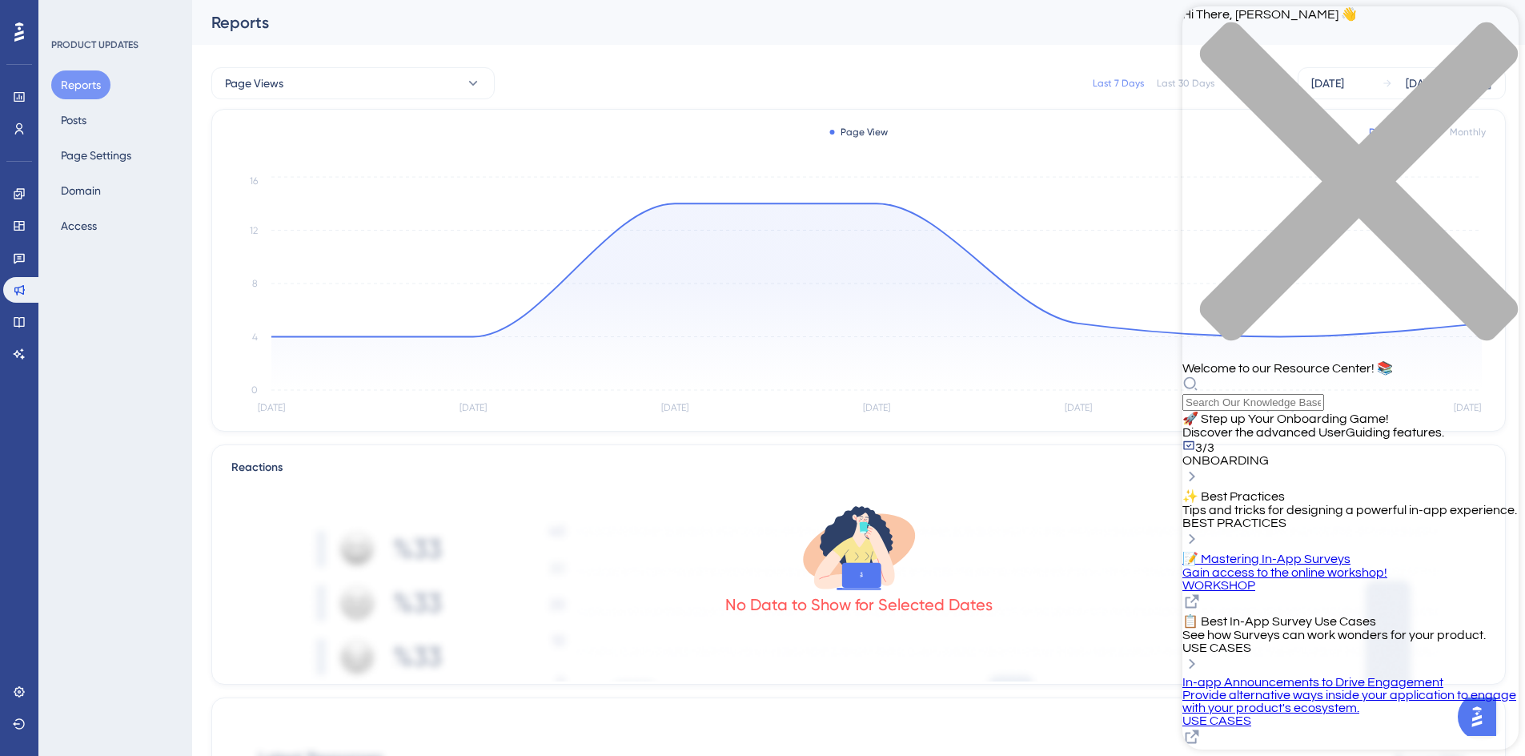
click at [1261, 94] on div "Hi There, Renelle 👋 Welcome to our Resource Center! 📚" at bounding box center [1350, 208] width 336 height 404
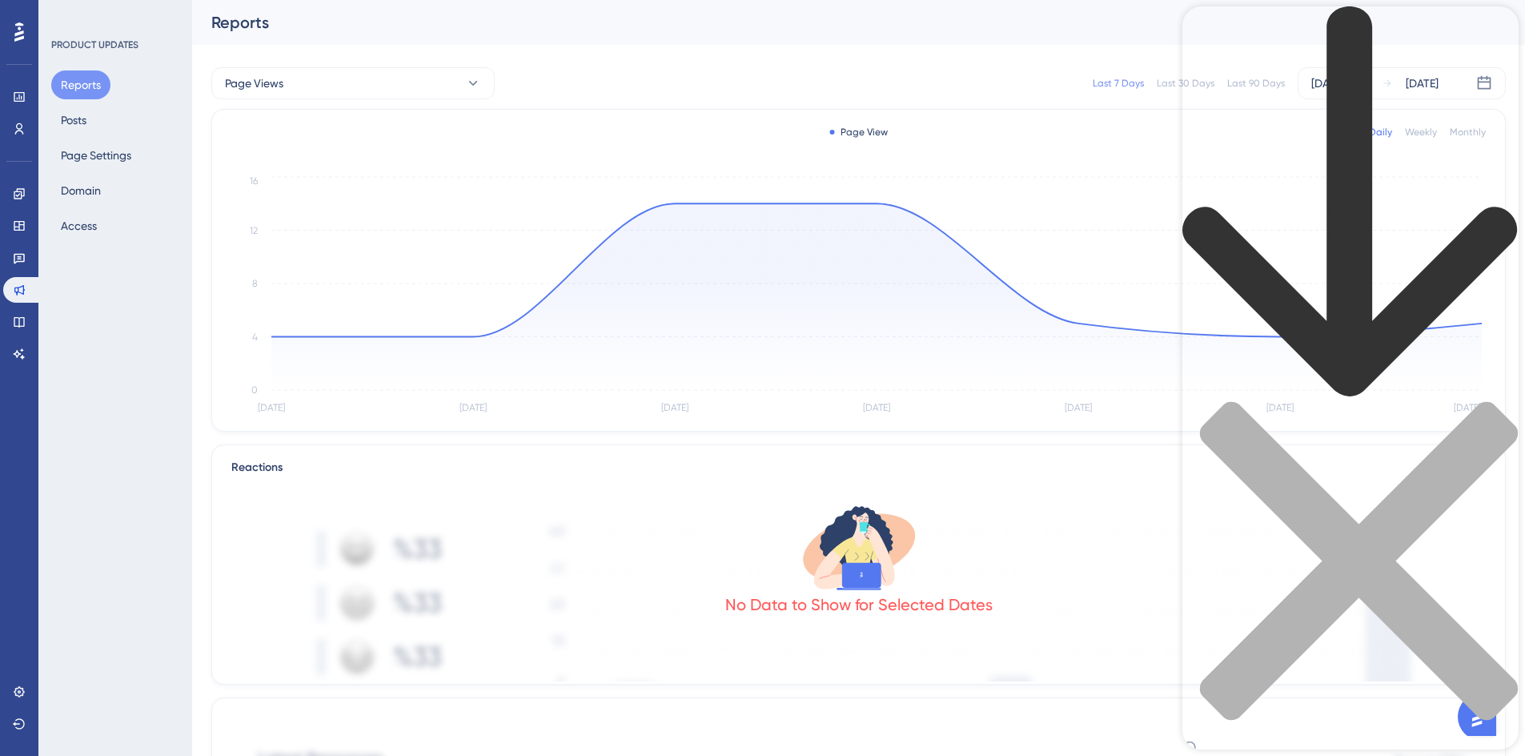
type input "product updates"
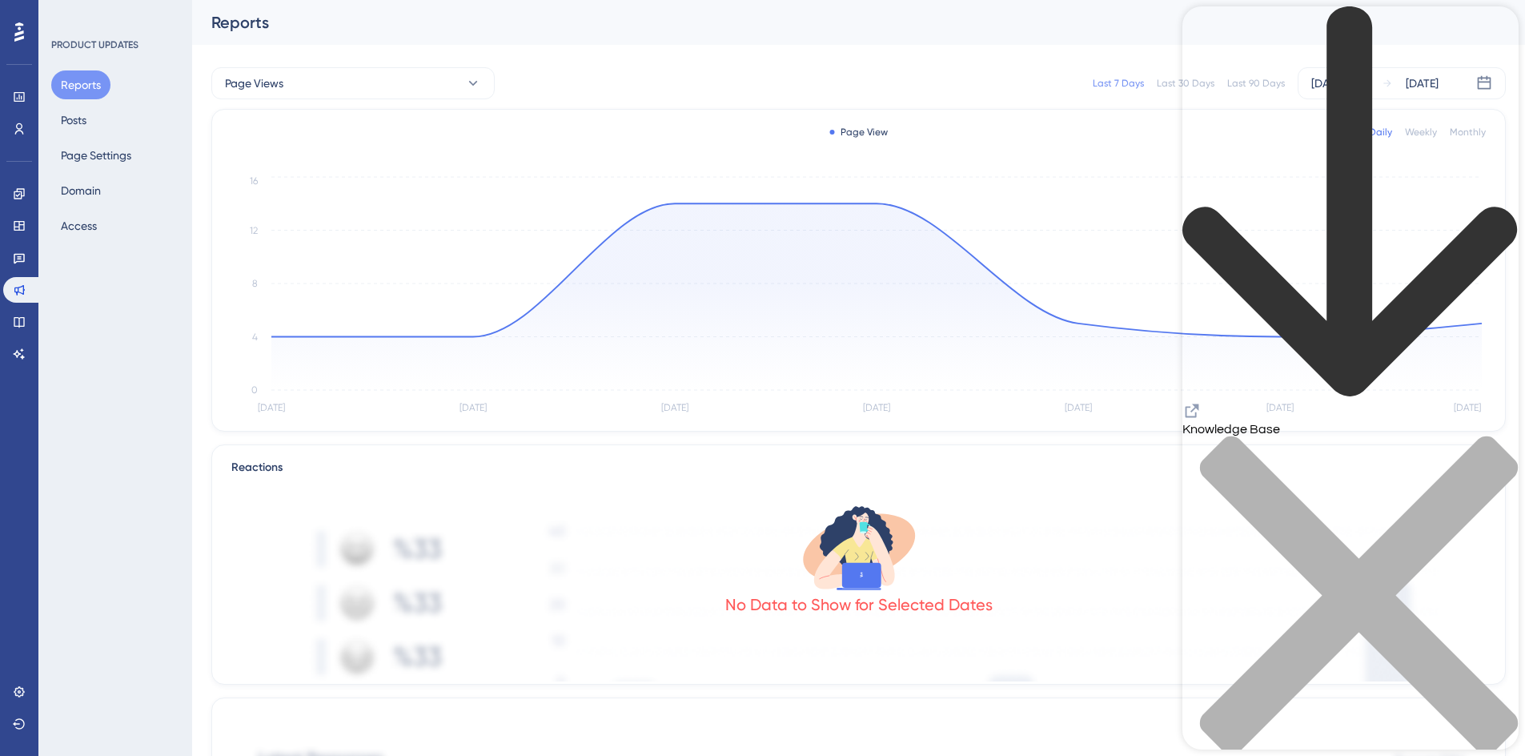
click at [1202, 33] on icon "back to header" at bounding box center [1350, 202] width 336 height 392
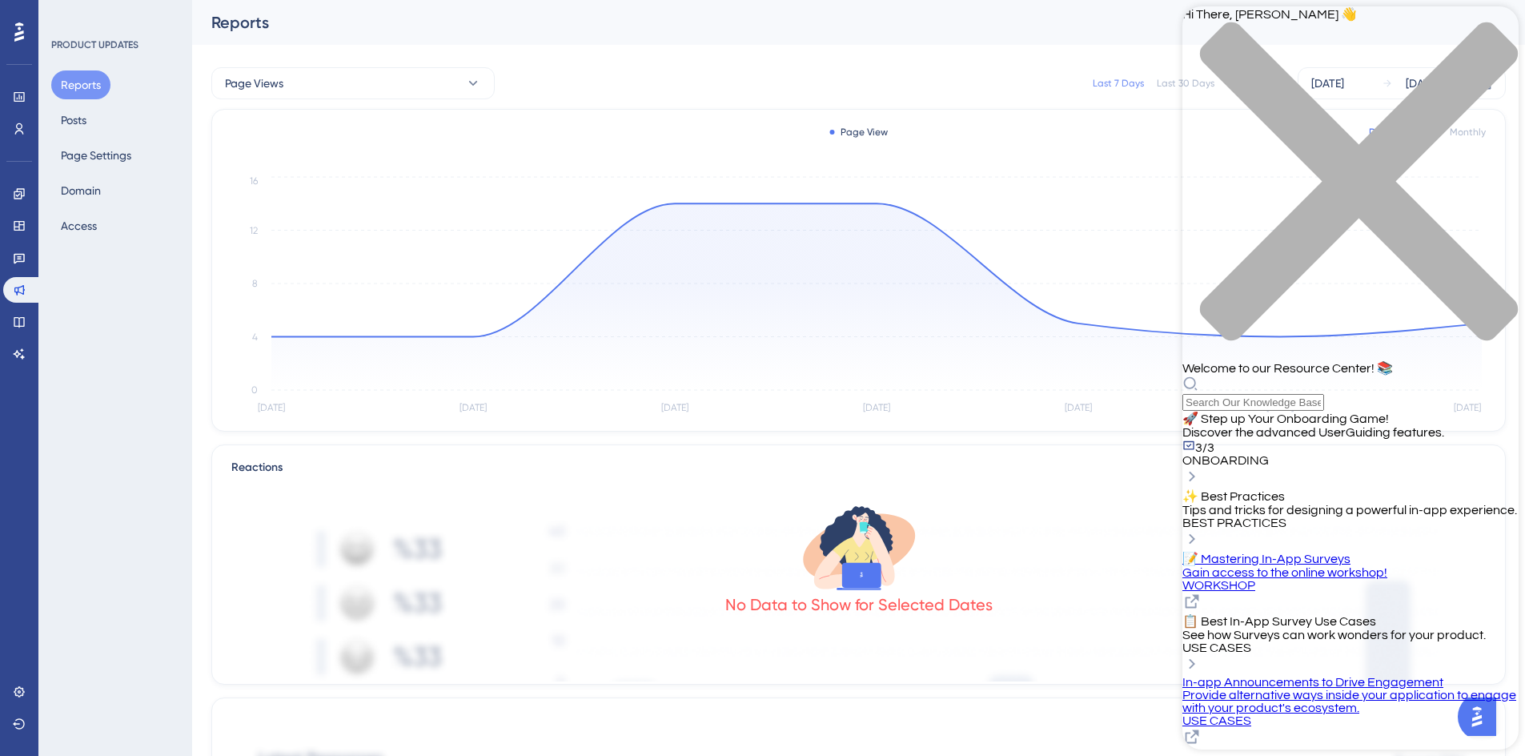
click at [1350, 90] on div "Hi There, Renelle 👋 Welcome to our Resource Center! 📚" at bounding box center [1350, 208] width 336 height 404
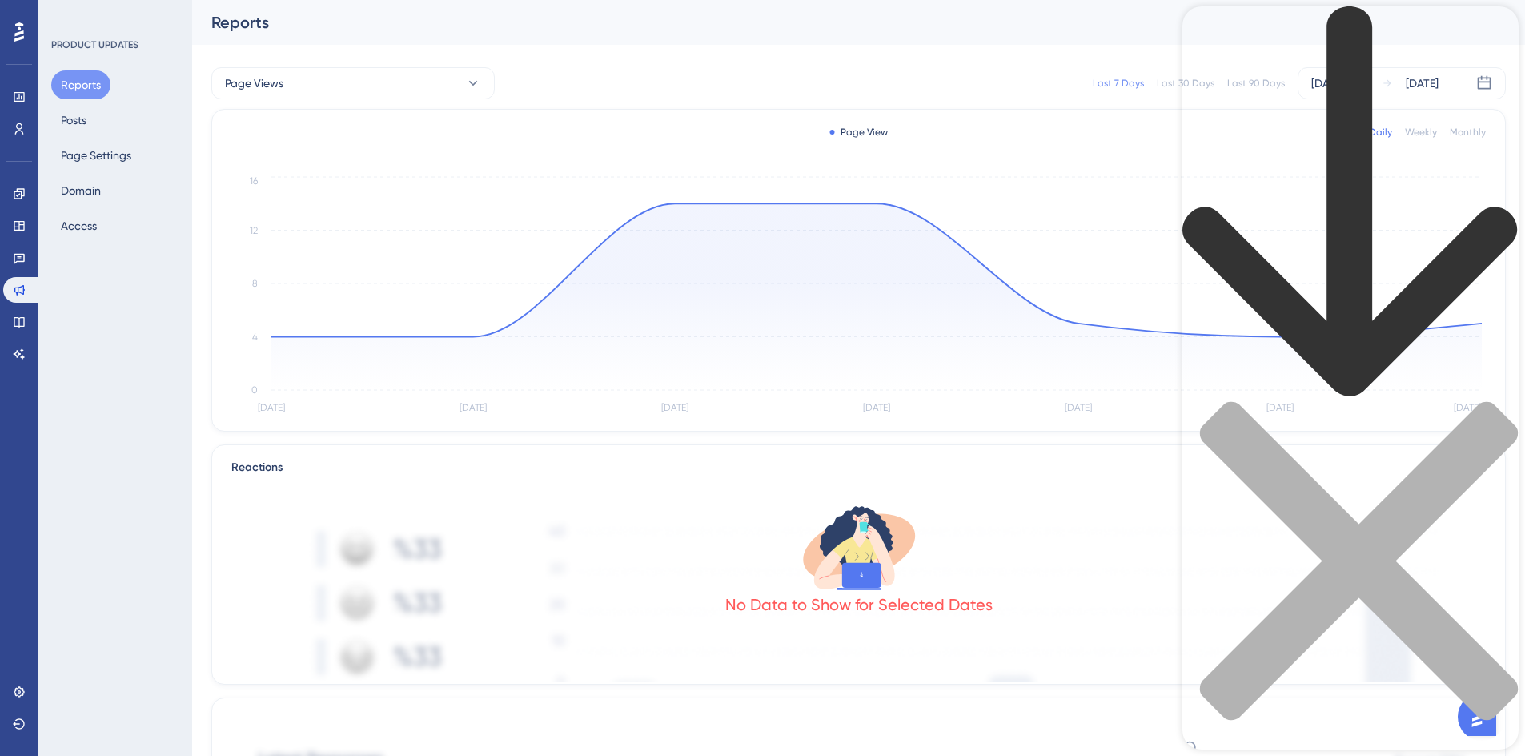
type input "what is knowledge base"
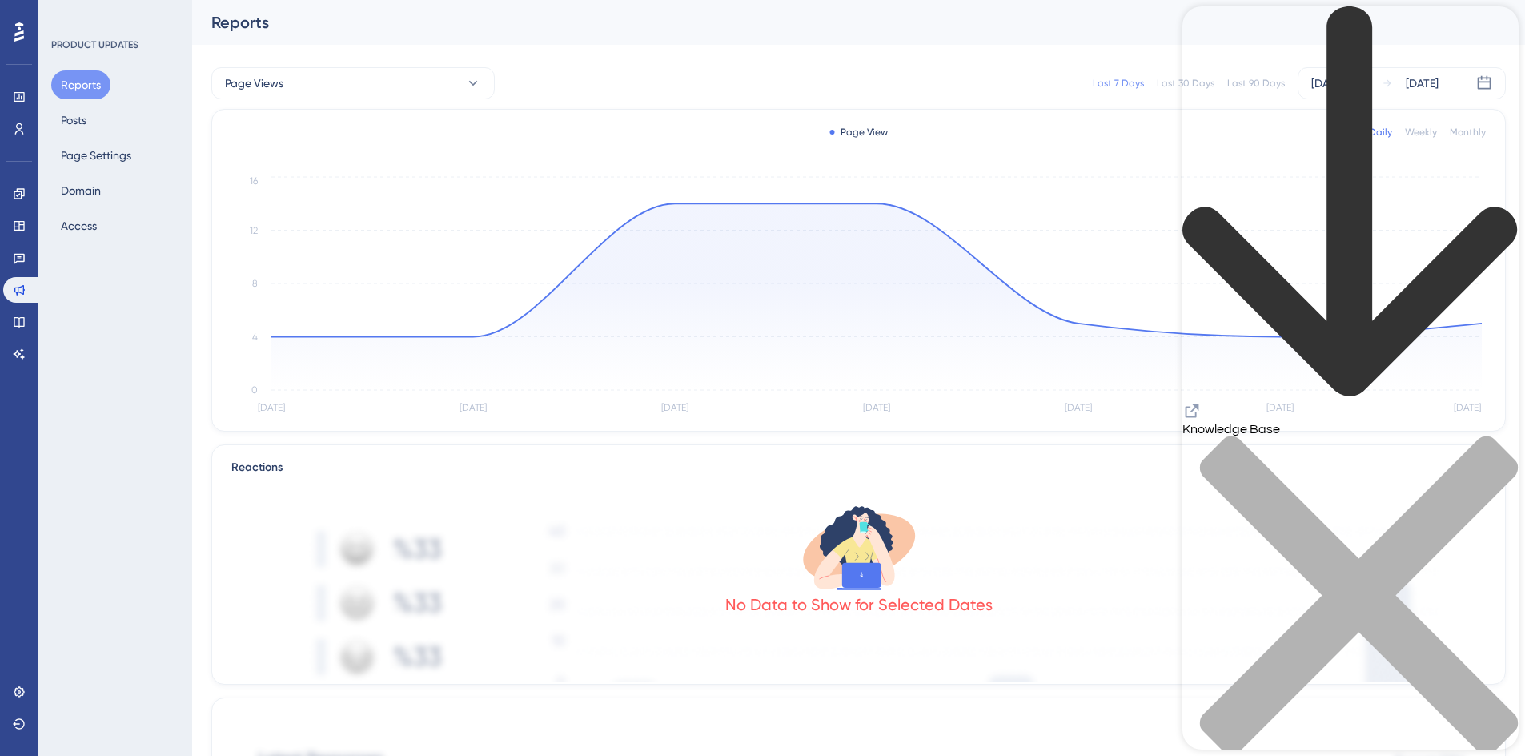
click at [1211, 34] on icon "back to header" at bounding box center [1350, 202] width 336 height 392
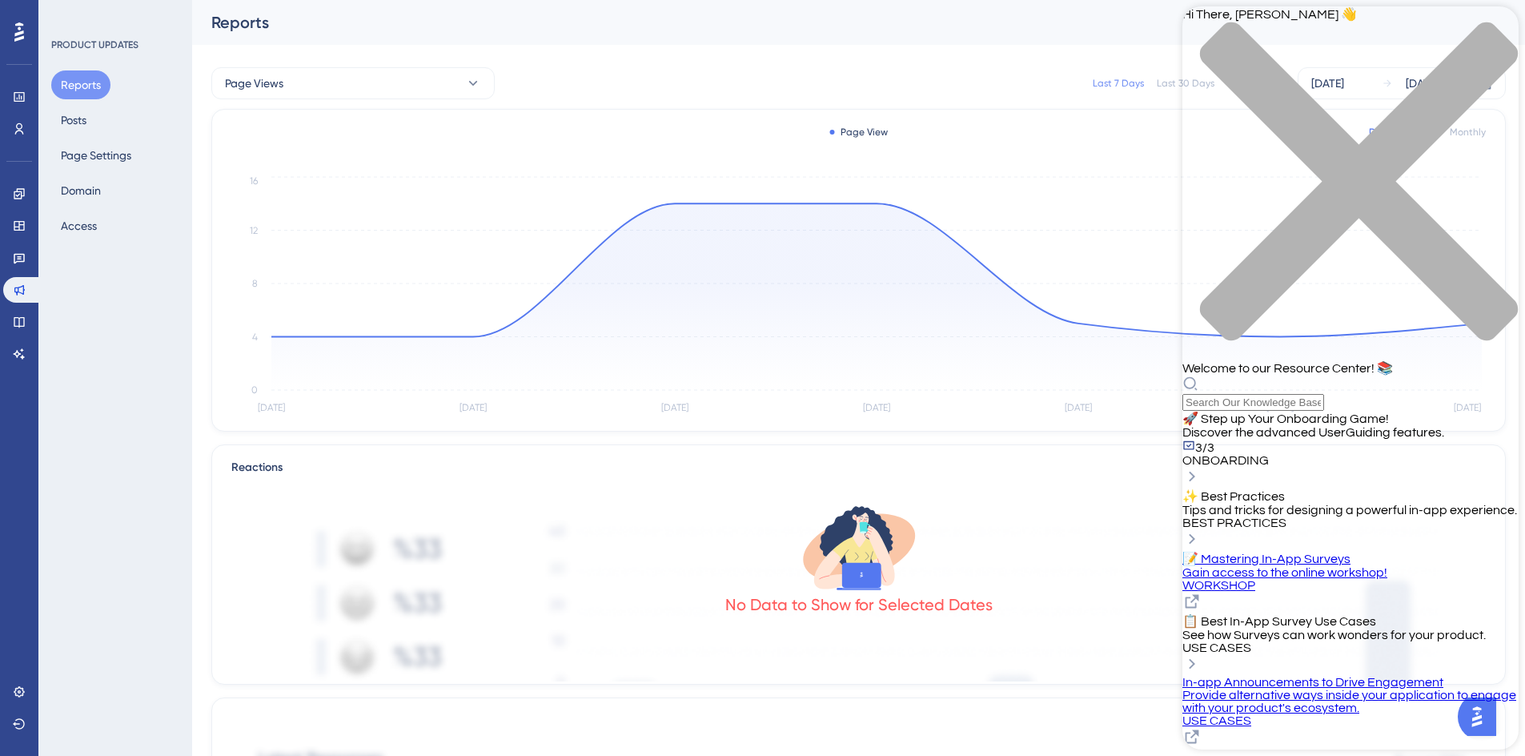
click at [1384, 375] on div "Resource Center Header" at bounding box center [1350, 392] width 336 height 35
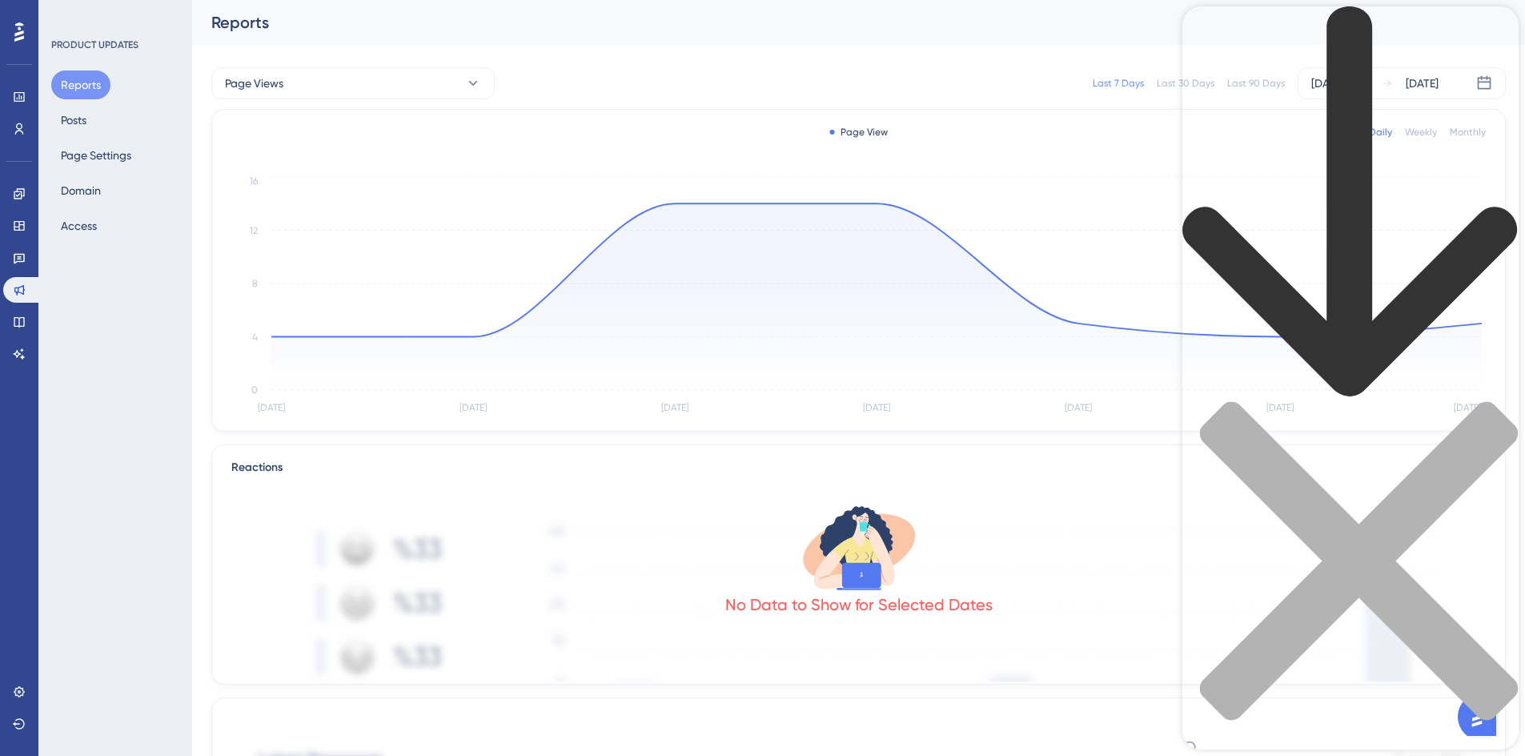
click at [1324, 758] on input "Resource Center Header" at bounding box center [1253, 766] width 142 height 17
type input "What is the resource center"
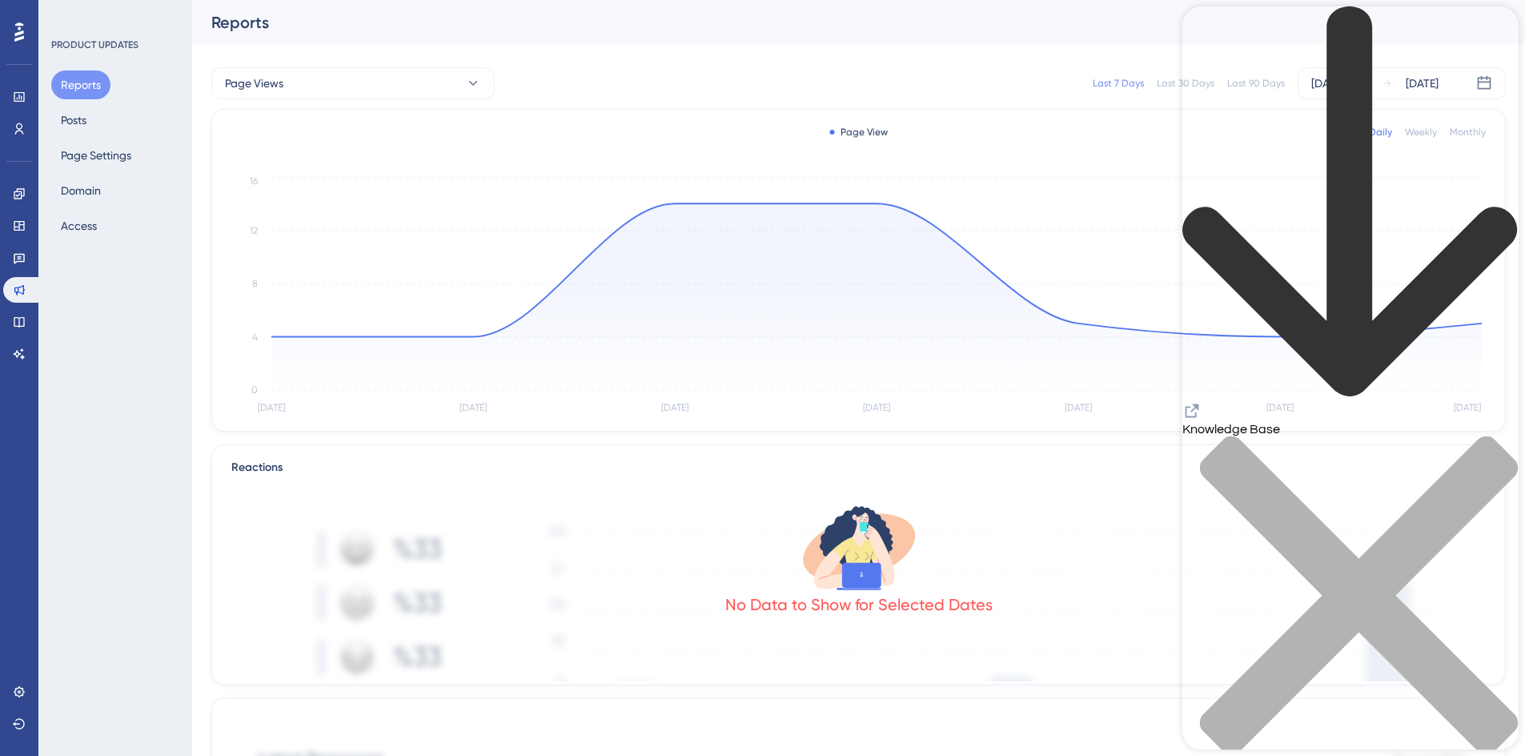
click at [1207, 36] on icon "back to header" at bounding box center [1349, 201] width 335 height 390
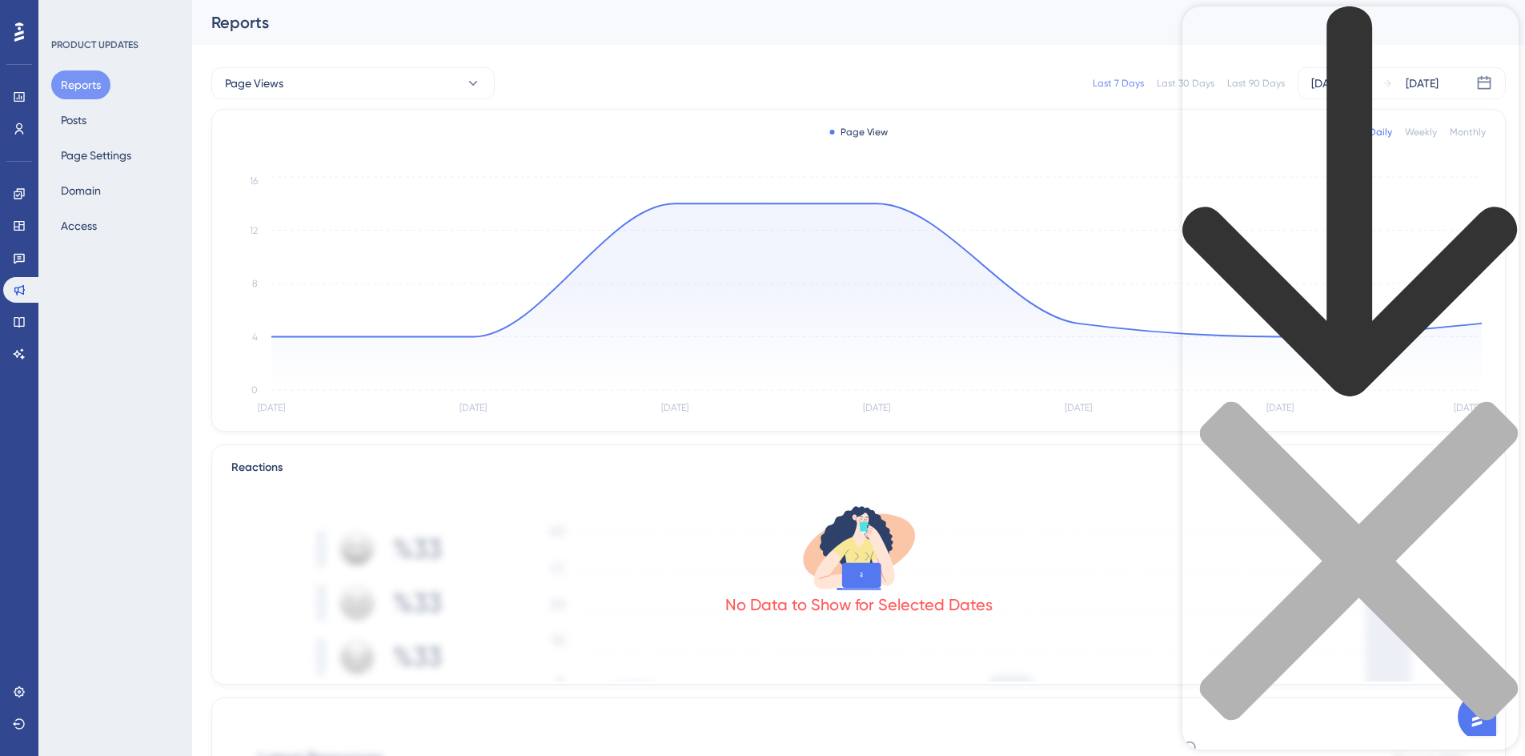
click at [1267, 95] on div "Resource Center Header" at bounding box center [1350, 390] width 336 height 768
type input "hotspots"
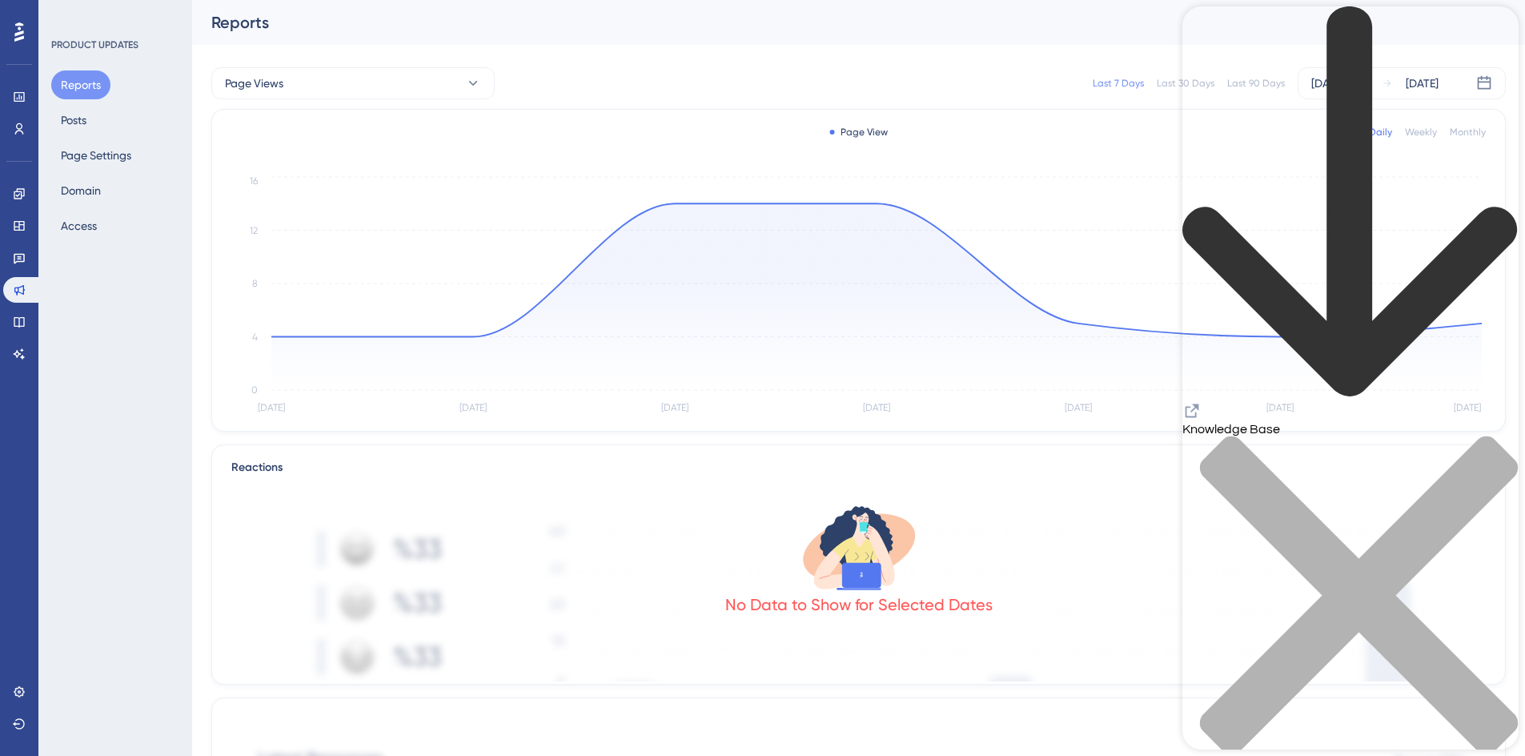
click at [1488, 435] on icon "close resource center" at bounding box center [1350, 603] width 336 height 336
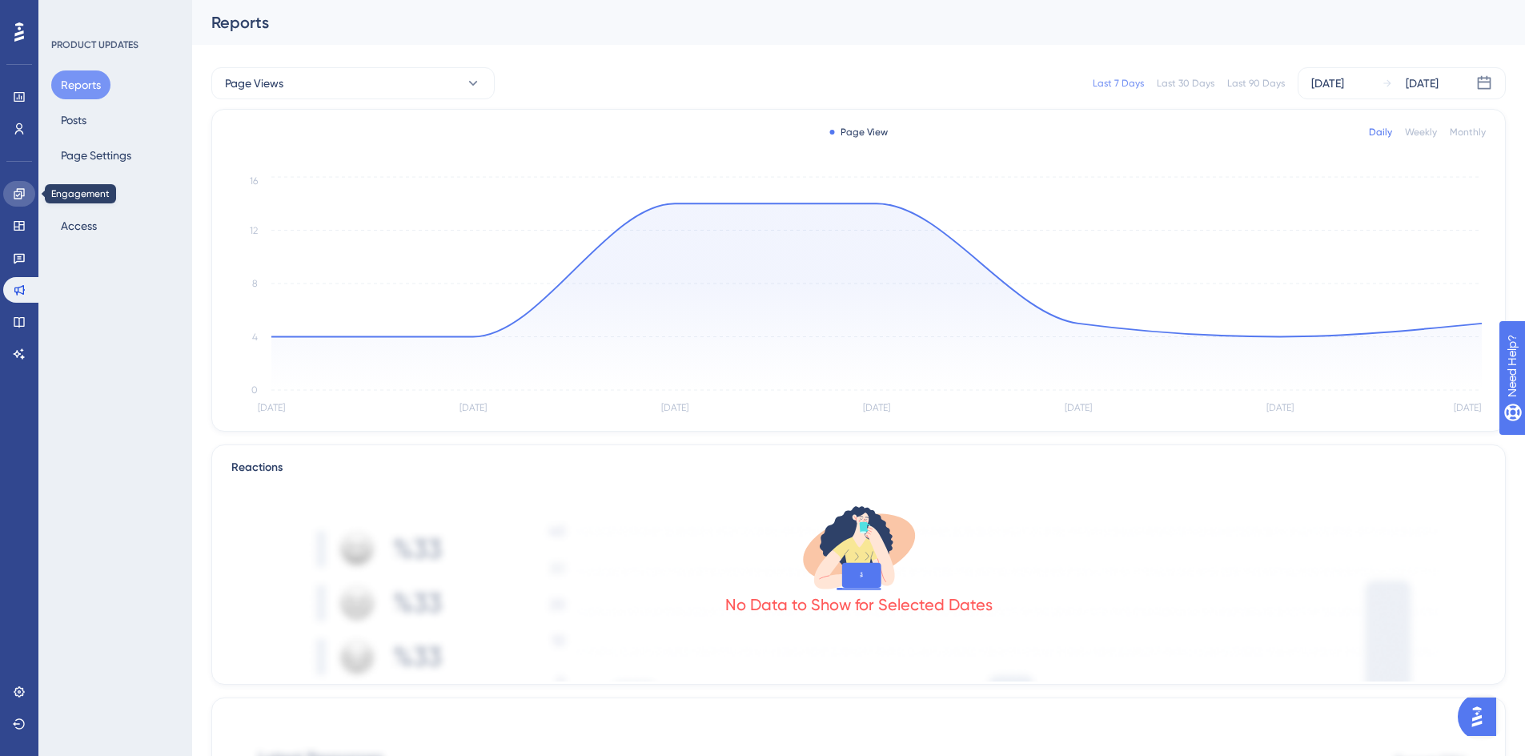
click at [15, 195] on icon at bounding box center [19, 193] width 13 height 13
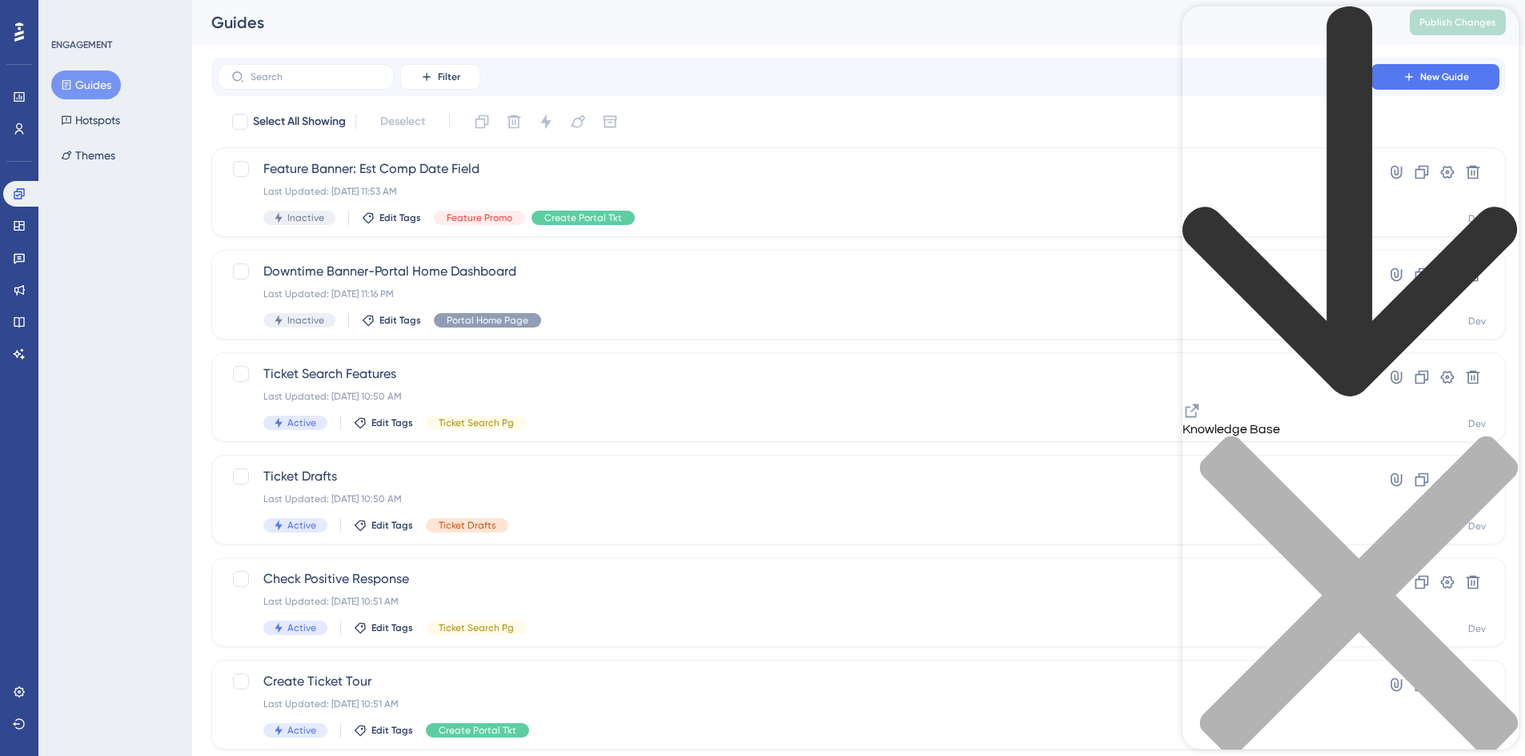
click at [1494, 436] on icon "close resource center" at bounding box center [1359, 595] width 318 height 318
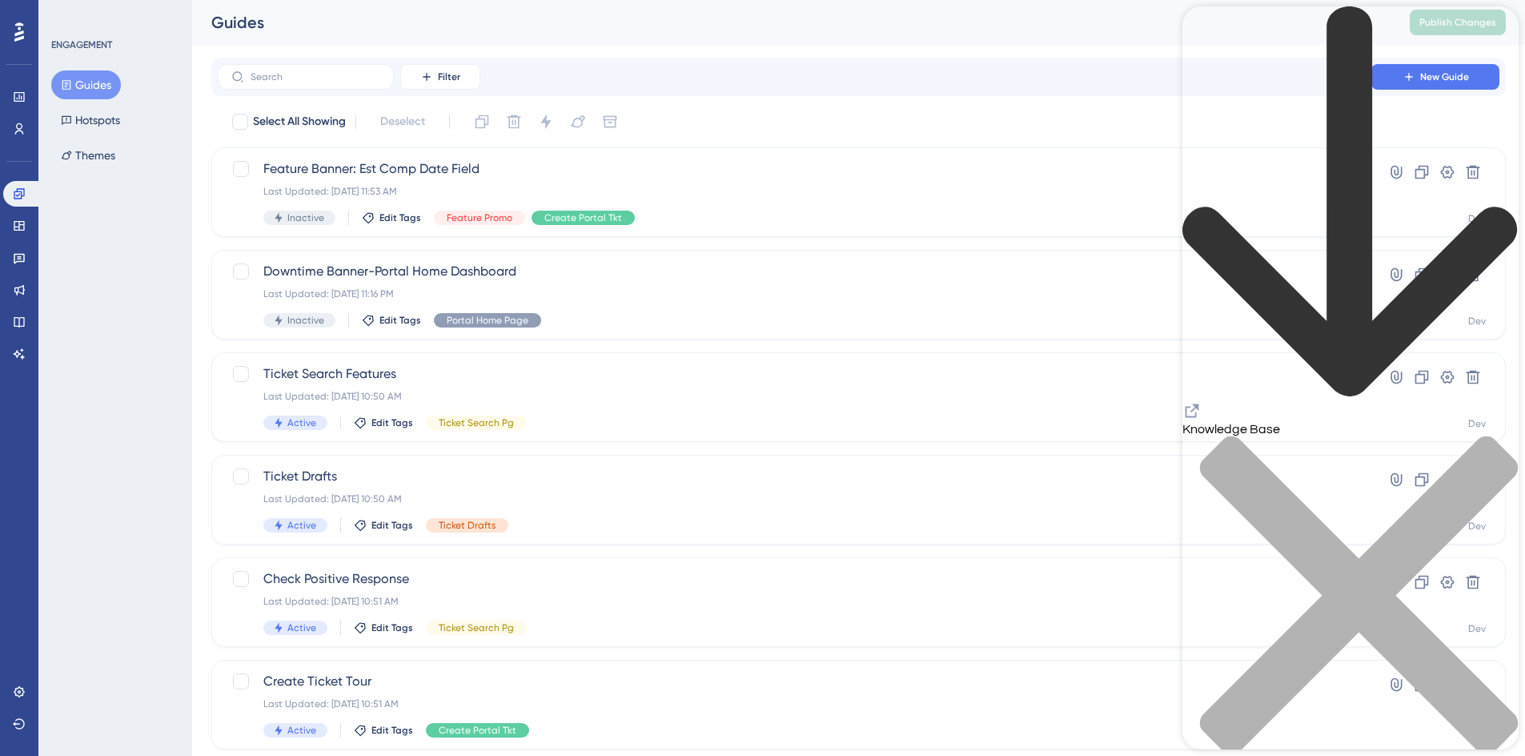
click at [1488, 435] on icon "close resource center" at bounding box center [1350, 603] width 336 height 336
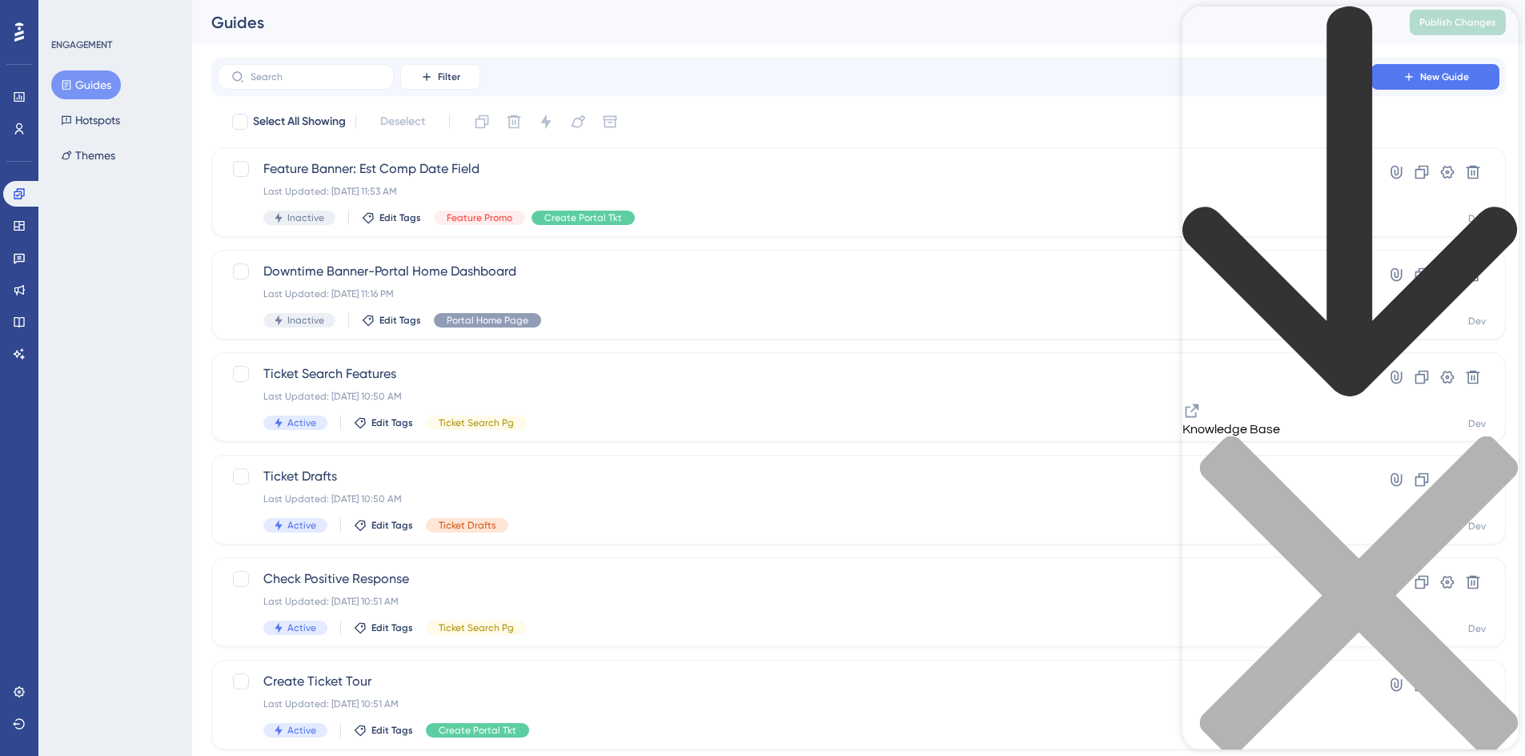
click at [1207, 37] on icon "back to header" at bounding box center [1350, 202] width 336 height 392
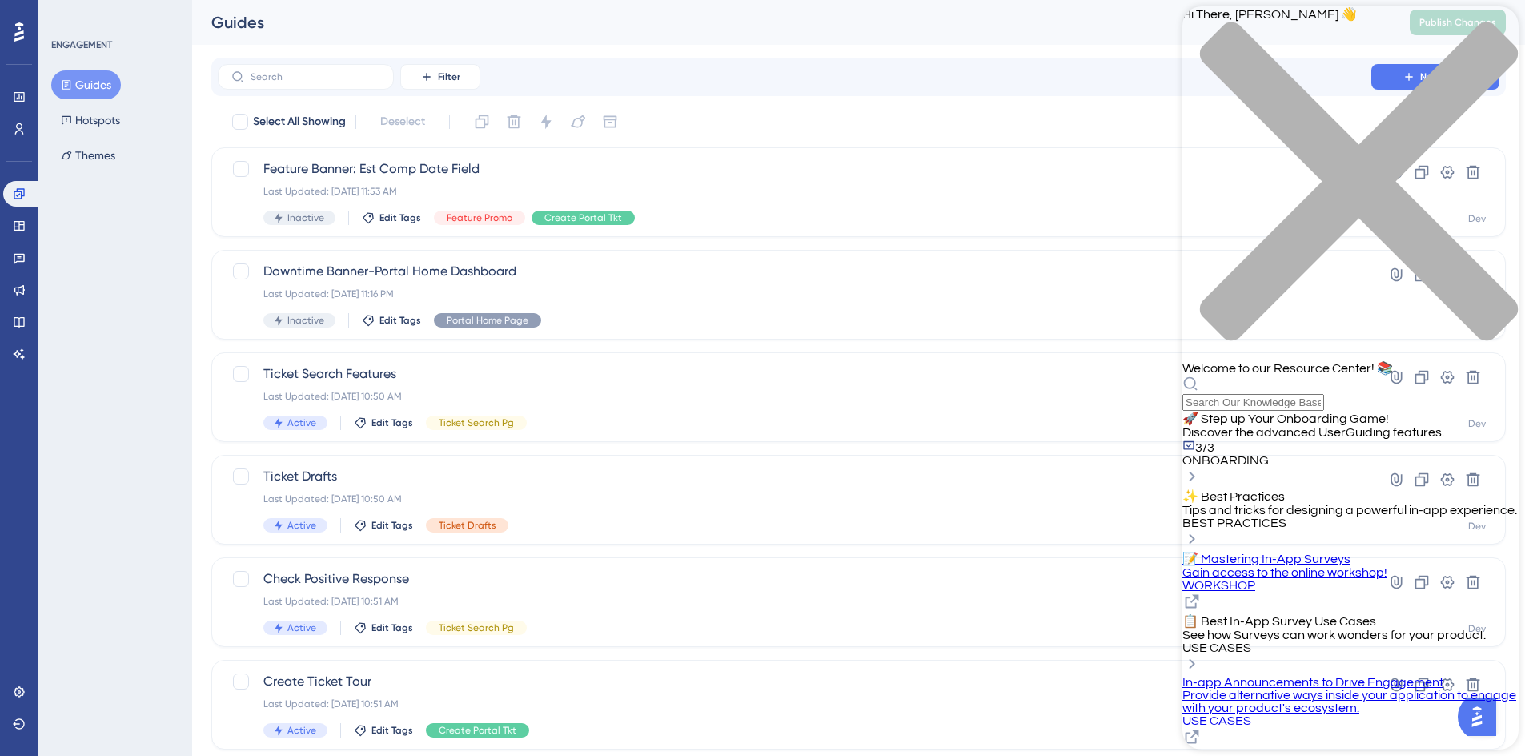
click at [1259, 412] on span "🚀 Step up Your Onboarding Game!" at bounding box center [1285, 418] width 207 height 13
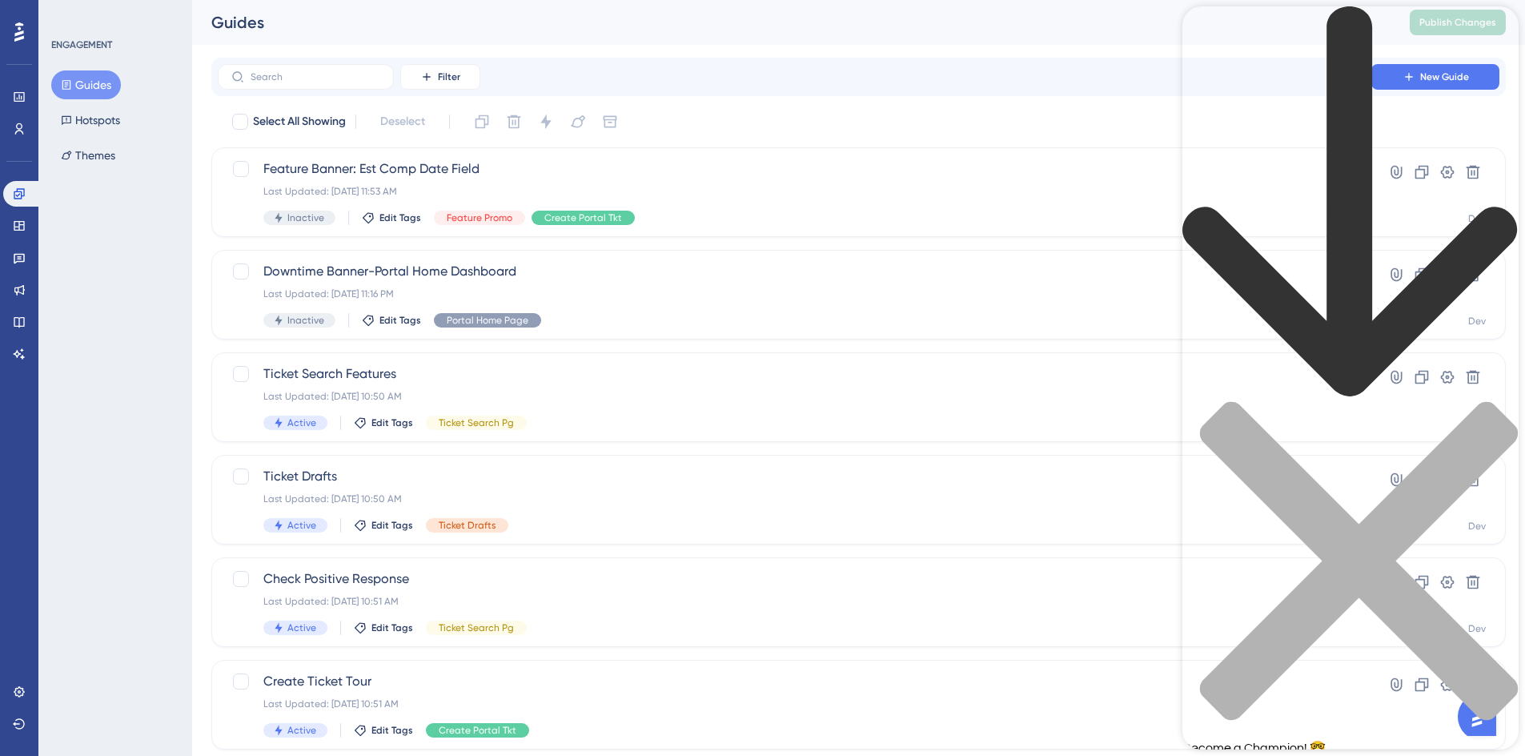
click at [1207, 37] on icon "back to header" at bounding box center [1349, 201] width 335 height 390
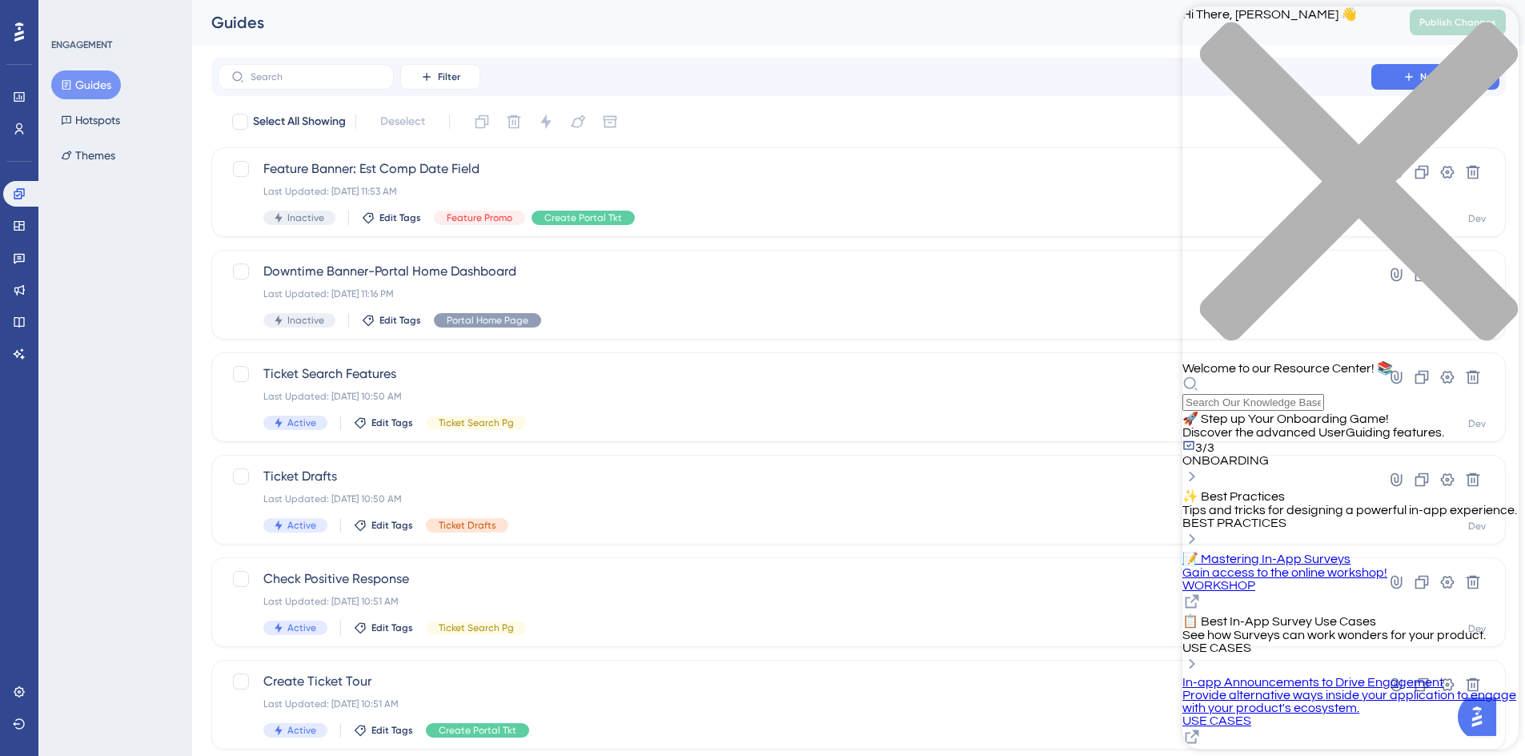
click at [1257, 490] on span "✨ Best Practices" at bounding box center [1233, 496] width 102 height 13
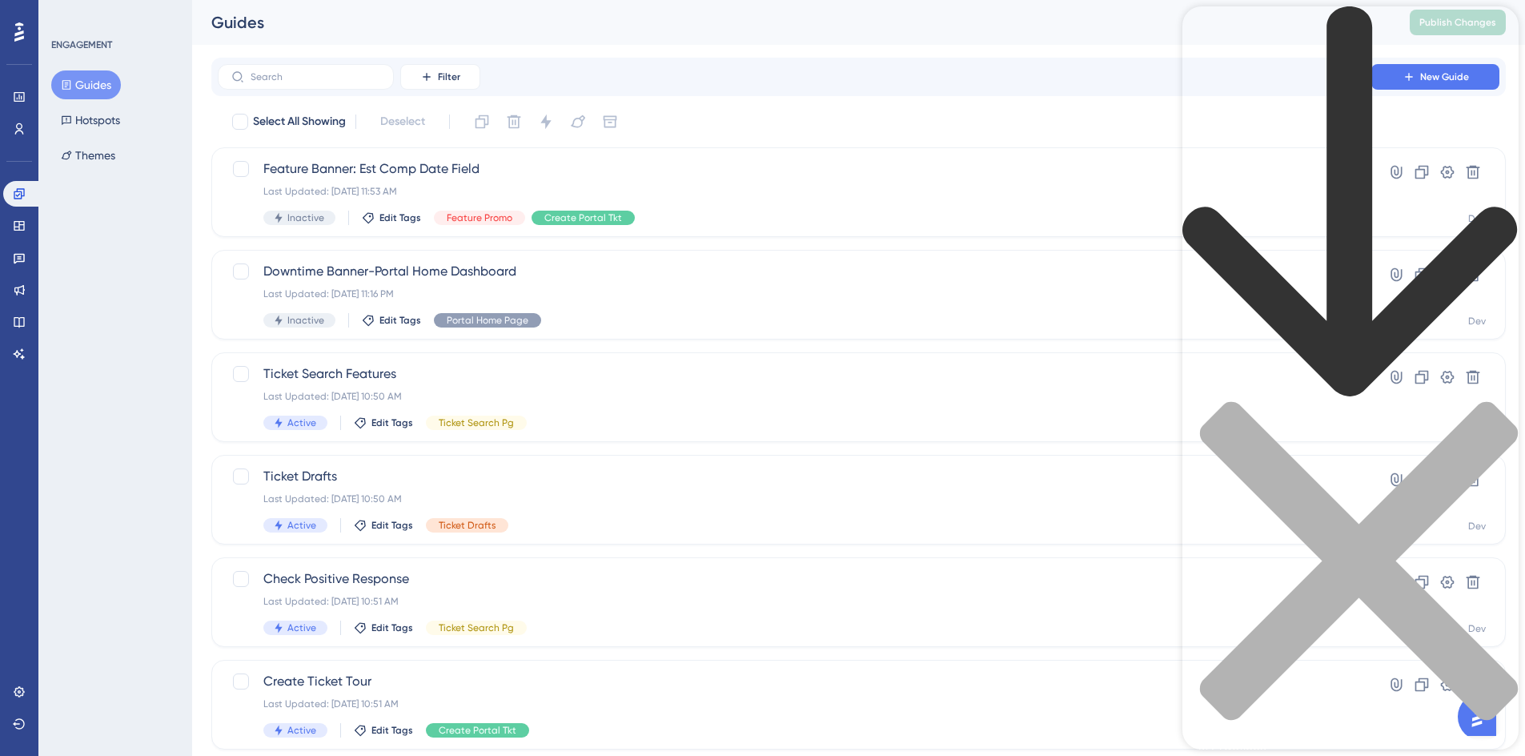
click at [1209, 43] on div "back to header" at bounding box center [1350, 203] width 336 height 395
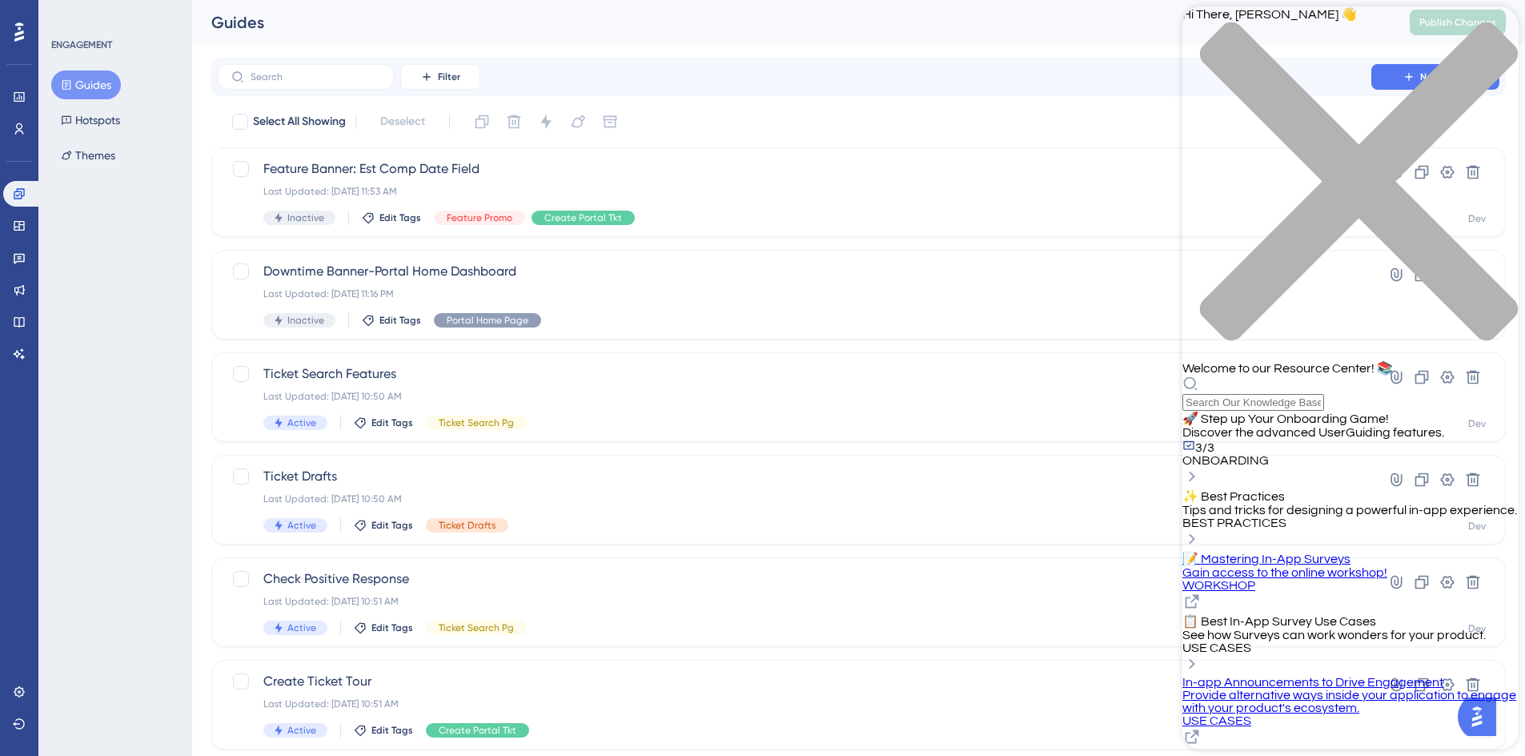
click at [1263, 490] on span "✨ Best Practices" at bounding box center [1233, 496] width 102 height 13
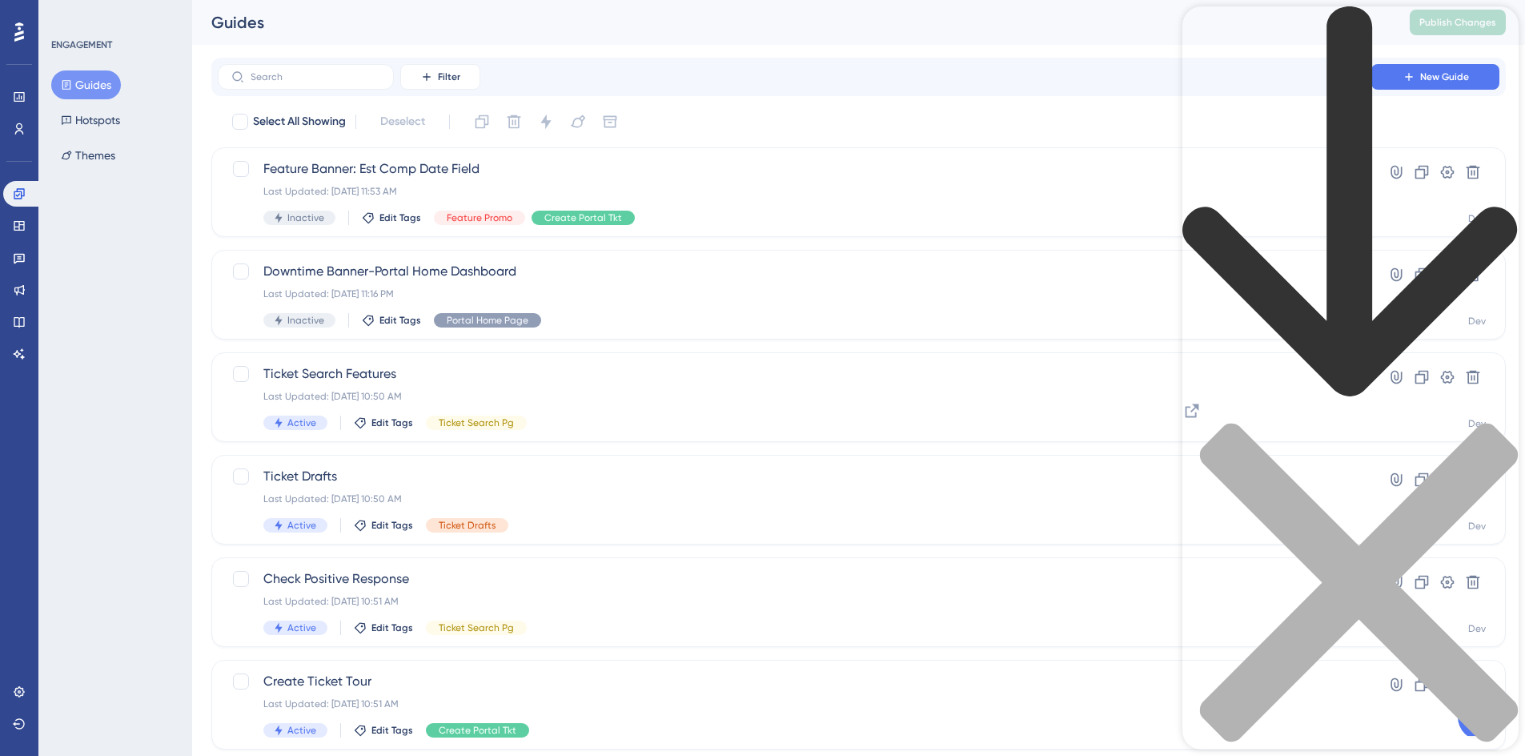
click at [1205, 28] on icon "back to header" at bounding box center [1350, 202] width 336 height 392
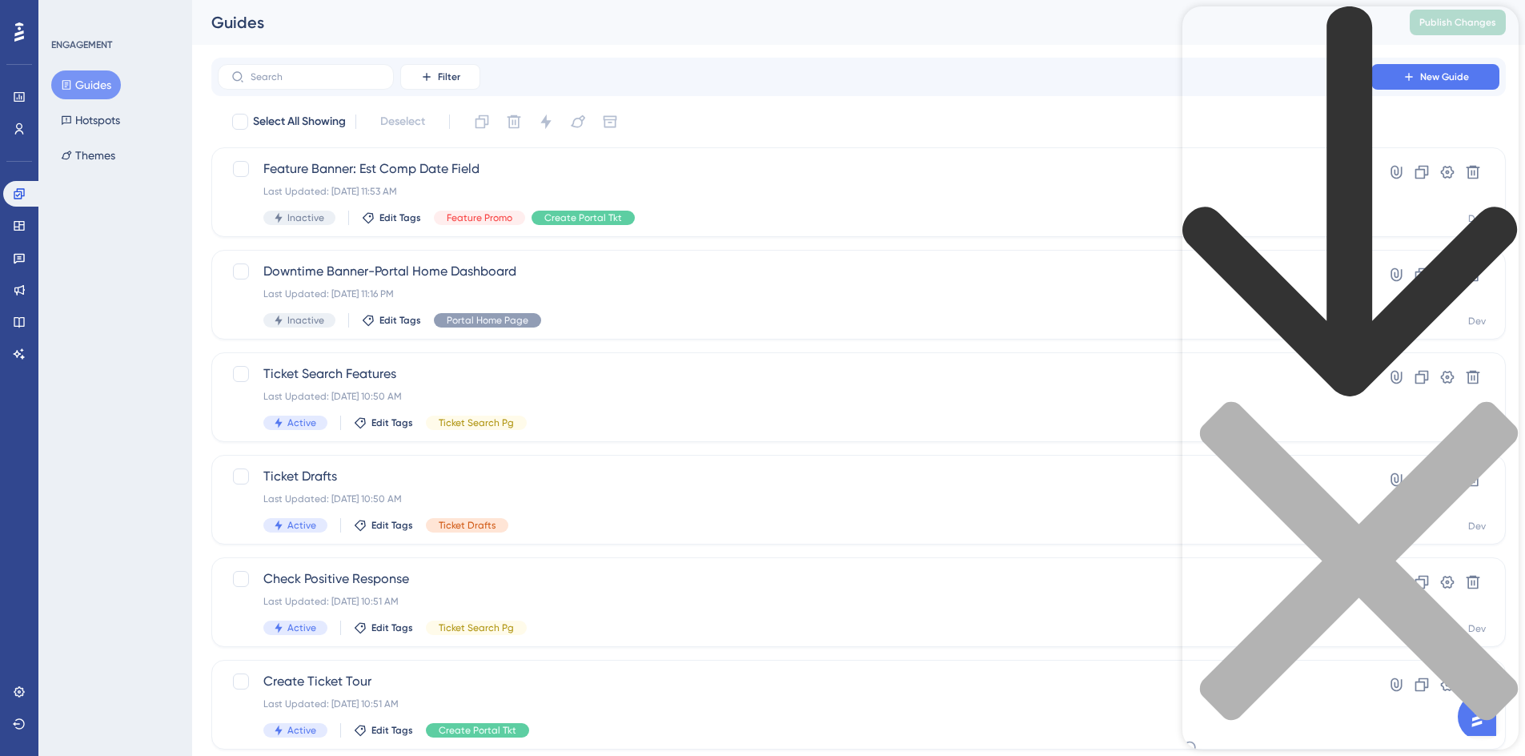
click at [1205, 28] on icon "back to header" at bounding box center [1350, 202] width 336 height 392
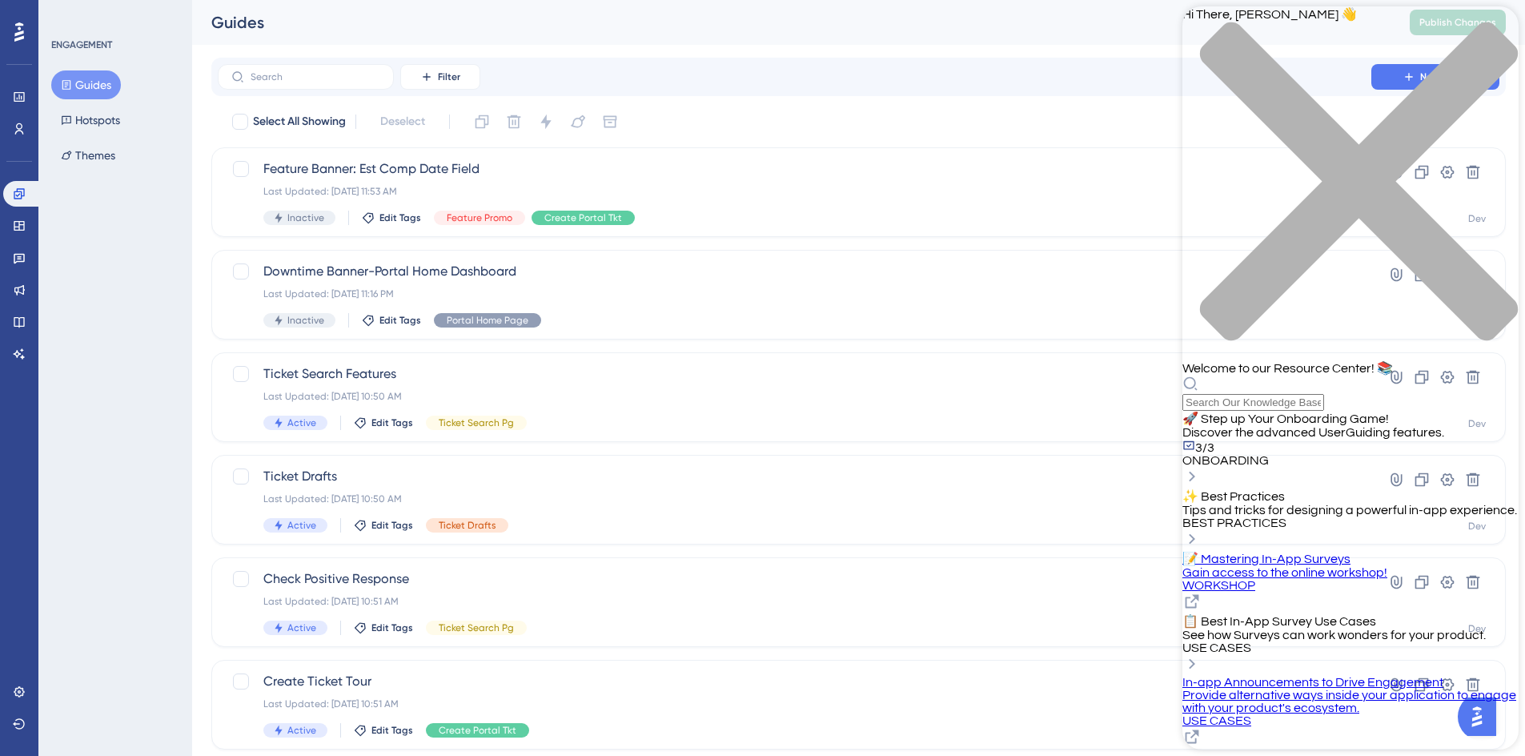
click at [1494, 34] on icon "close resource center" at bounding box center [1359, 181] width 318 height 318
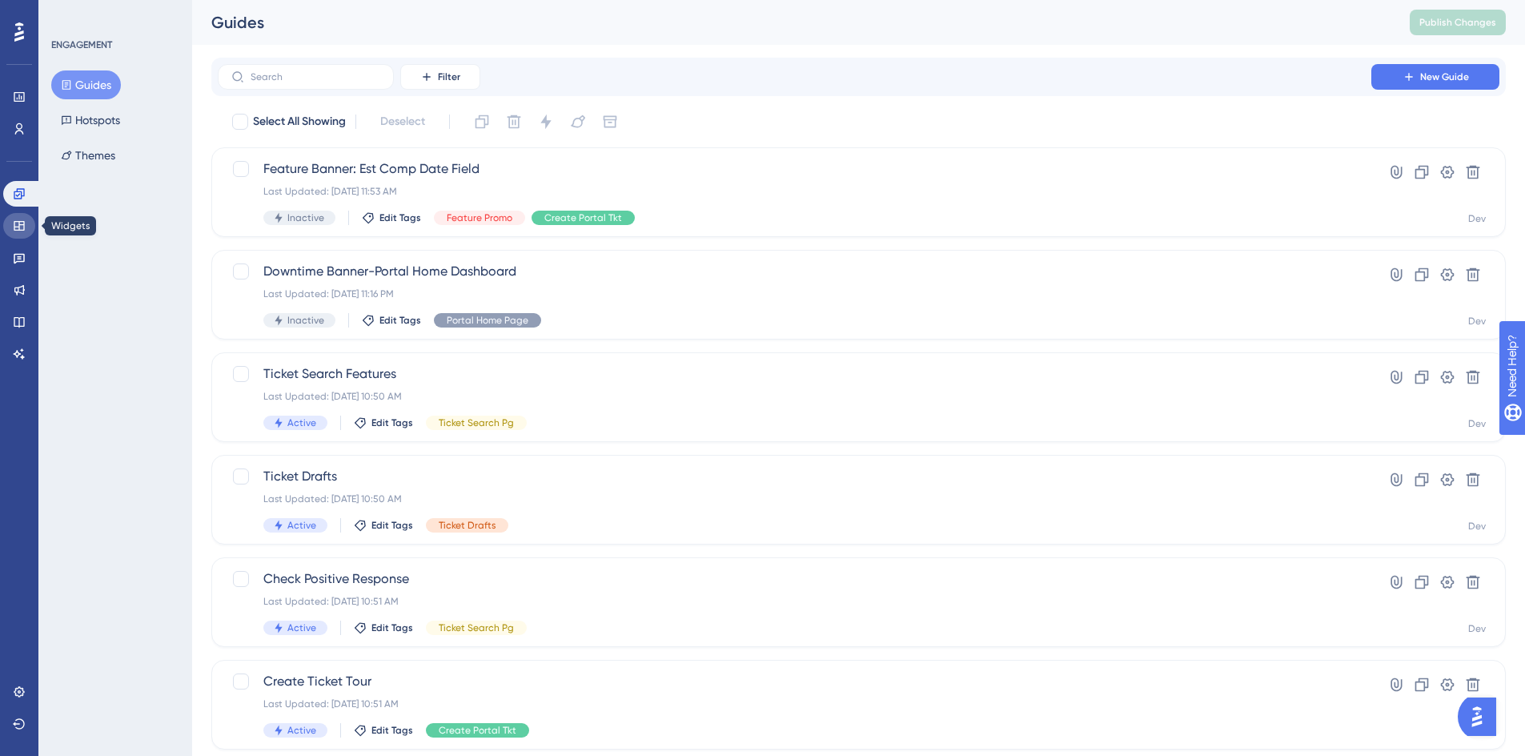
click at [12, 223] on link at bounding box center [19, 226] width 32 height 26
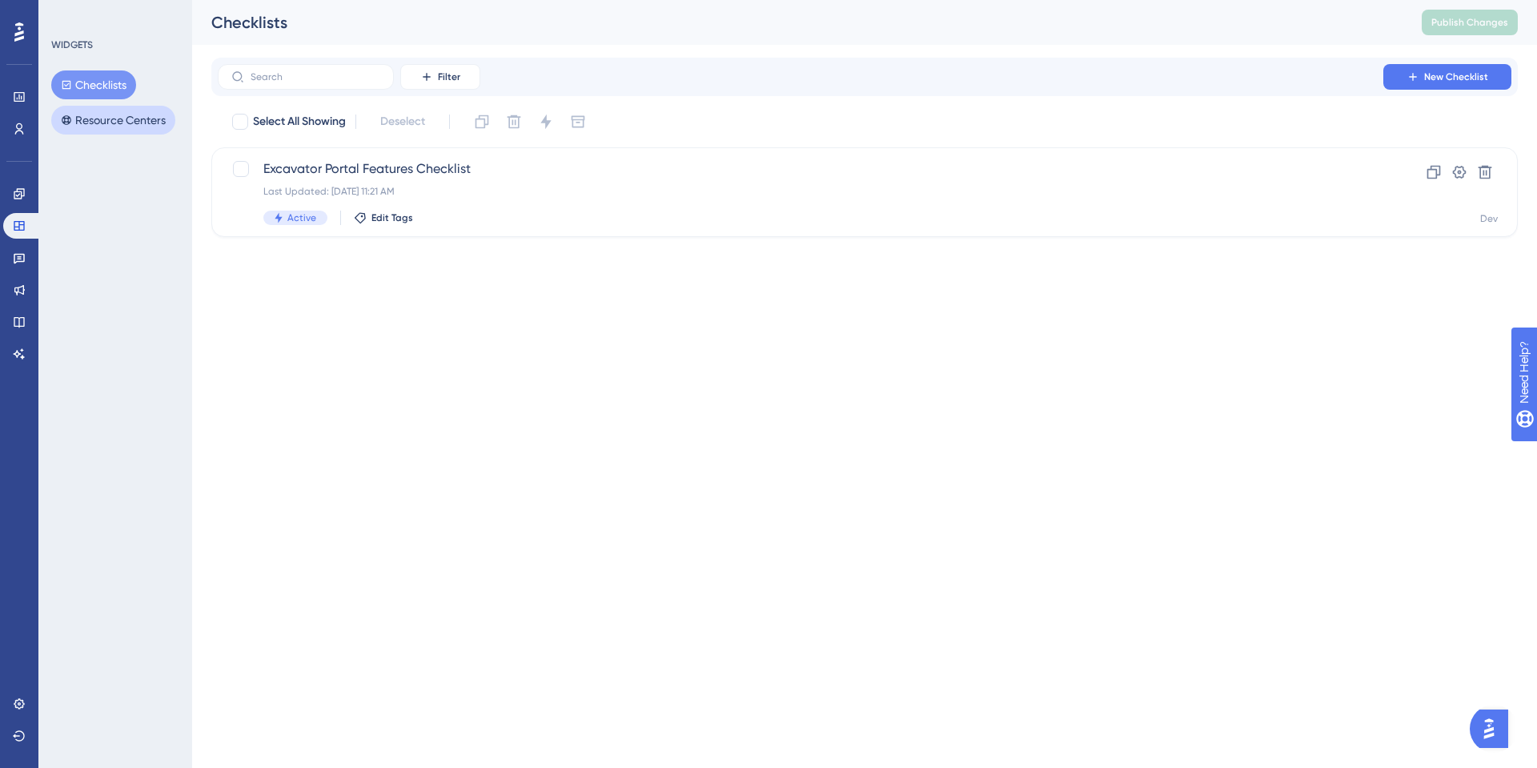
click at [78, 127] on button "Resource Centers" at bounding box center [113, 120] width 124 height 29
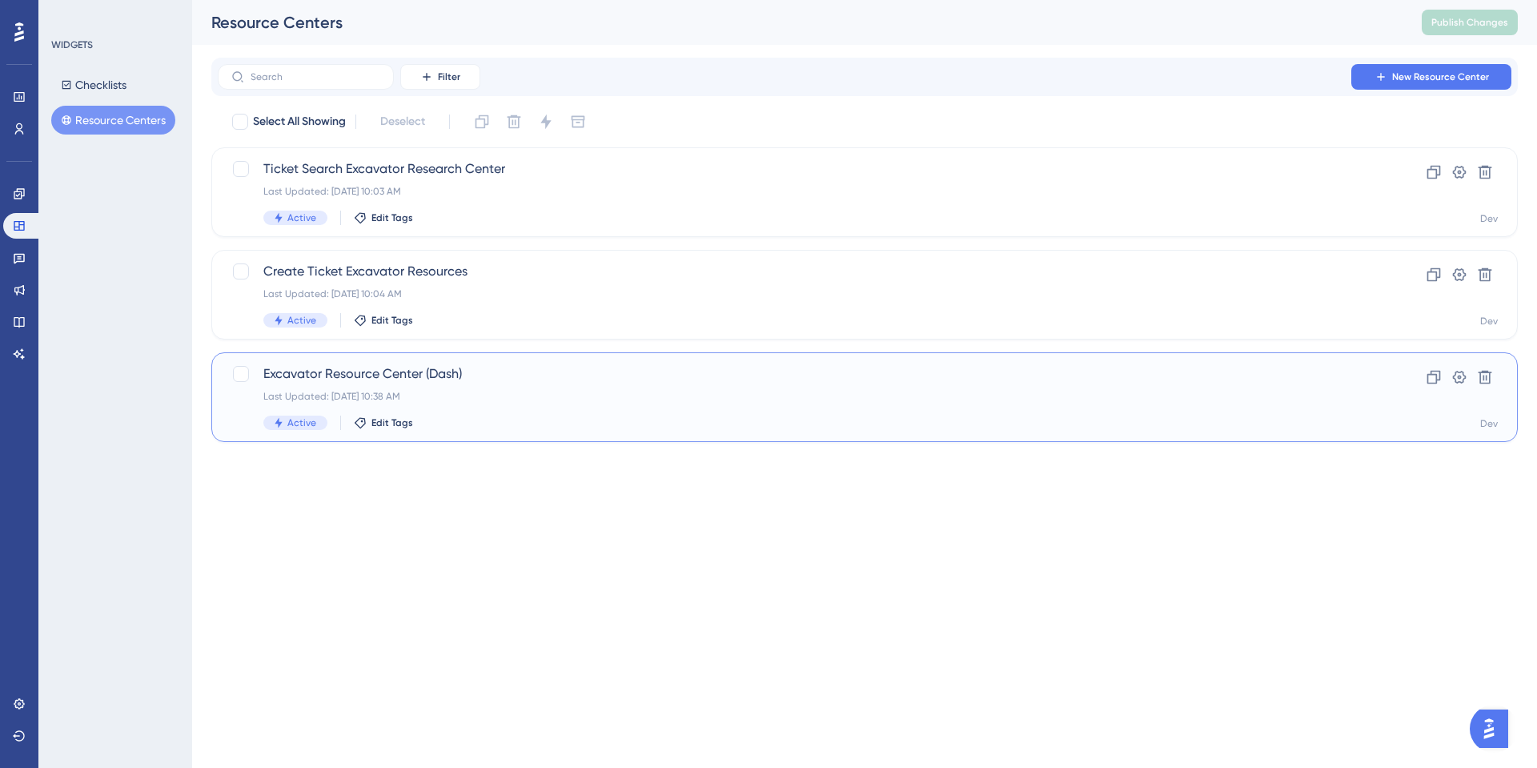
click at [412, 372] on span "Excavator Resource Center (Dash)" at bounding box center [800, 373] width 1074 height 19
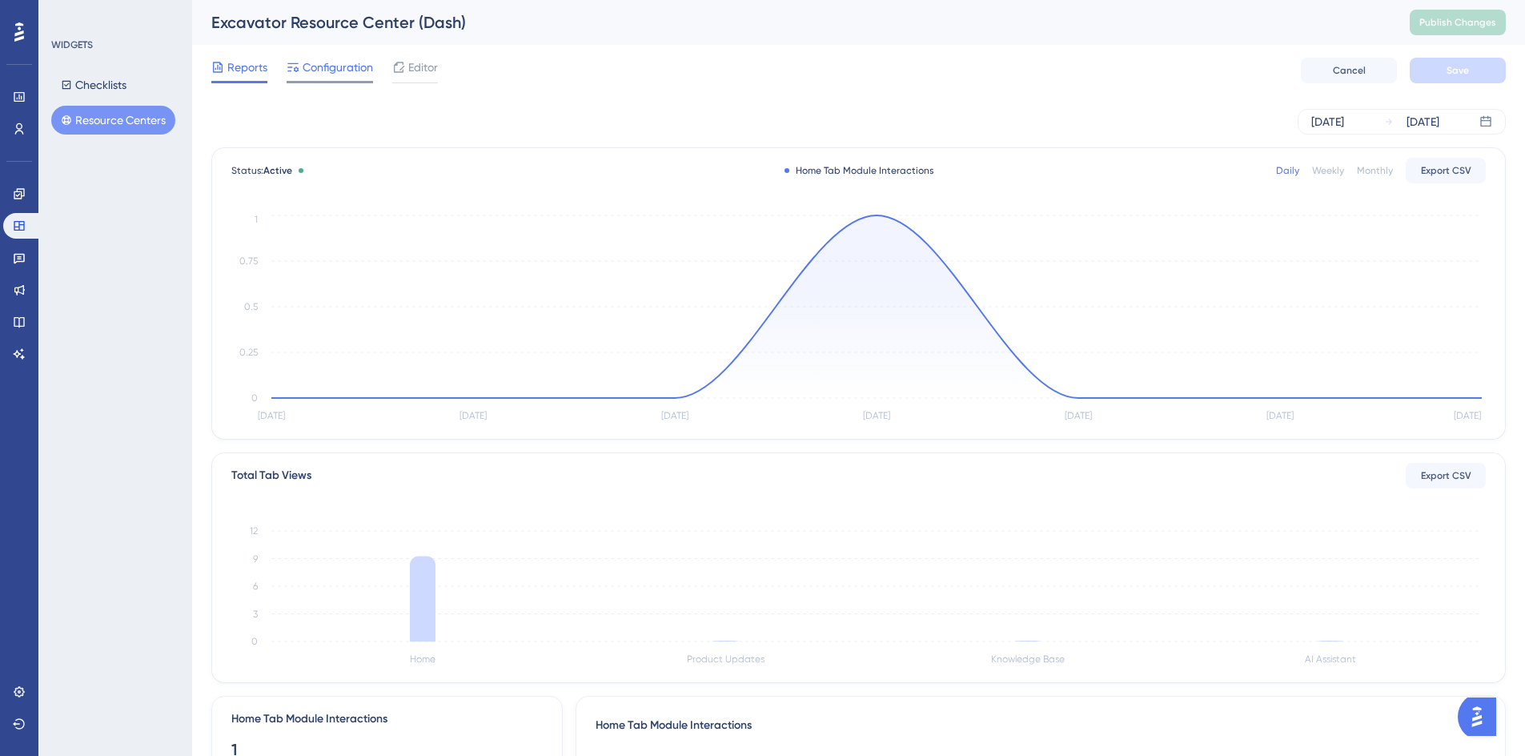
click at [335, 66] on span "Configuration" at bounding box center [338, 67] width 70 height 19
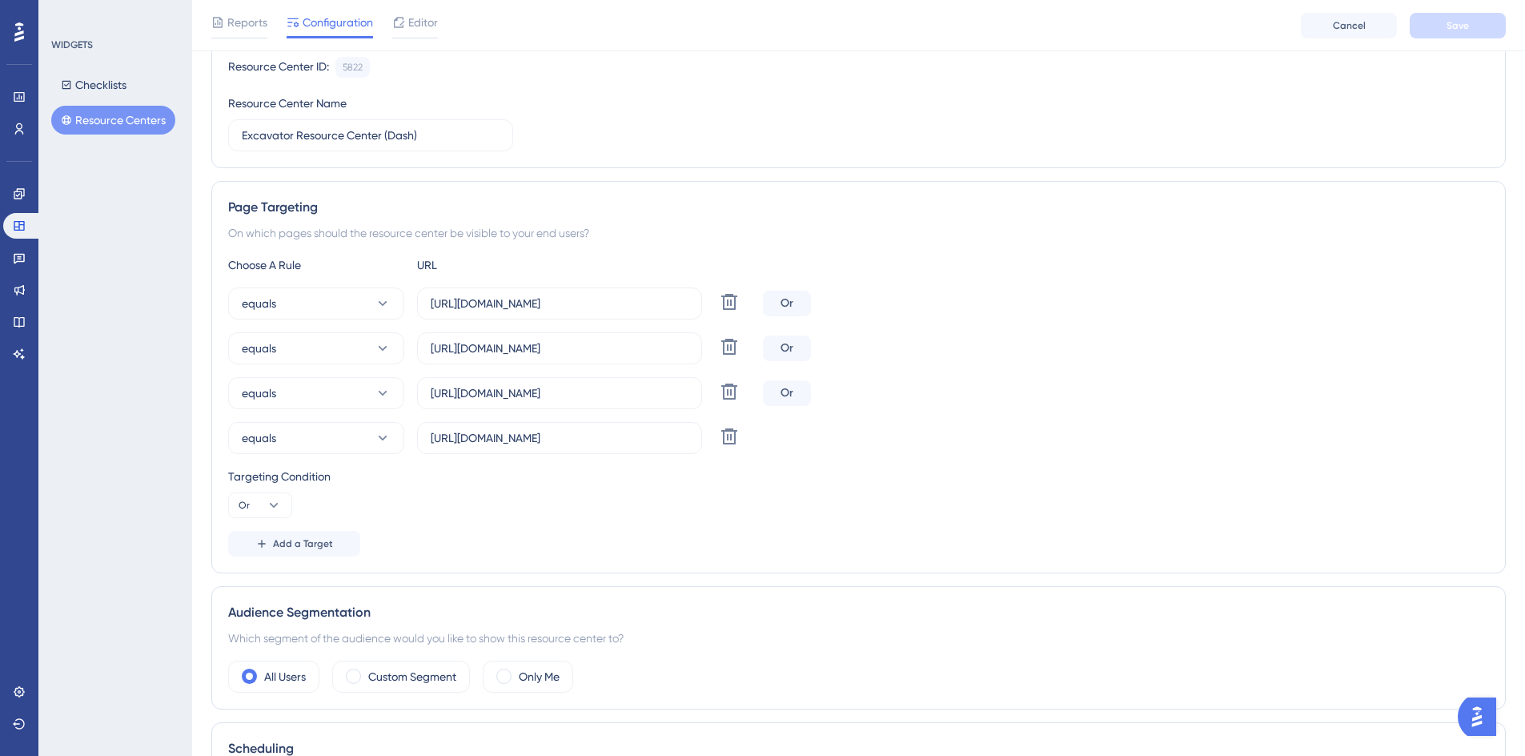
scroll to position [240, 0]
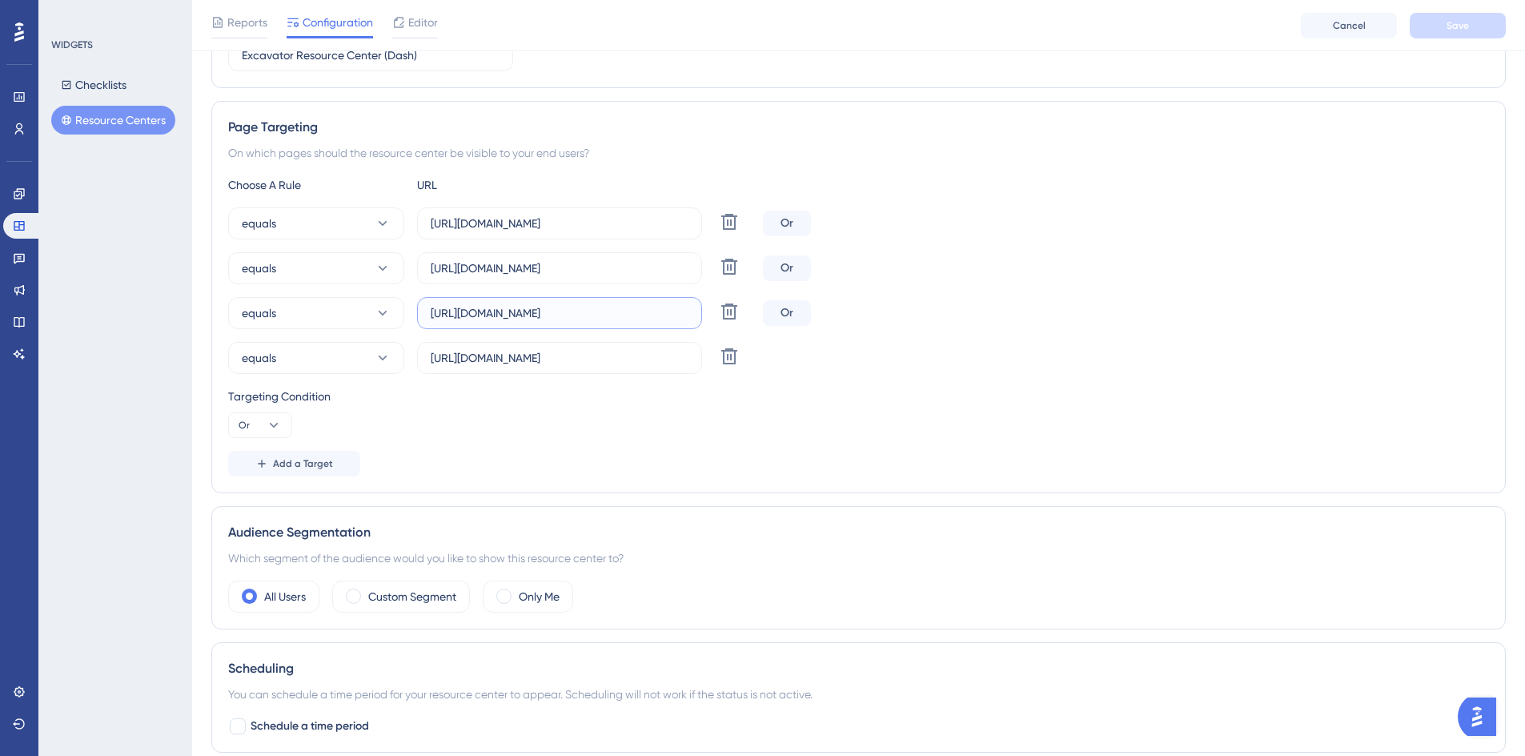
click at [604, 316] on input "https://geoappv3.okie811.org/ui/page/excavatorhome" at bounding box center [560, 313] width 258 height 18
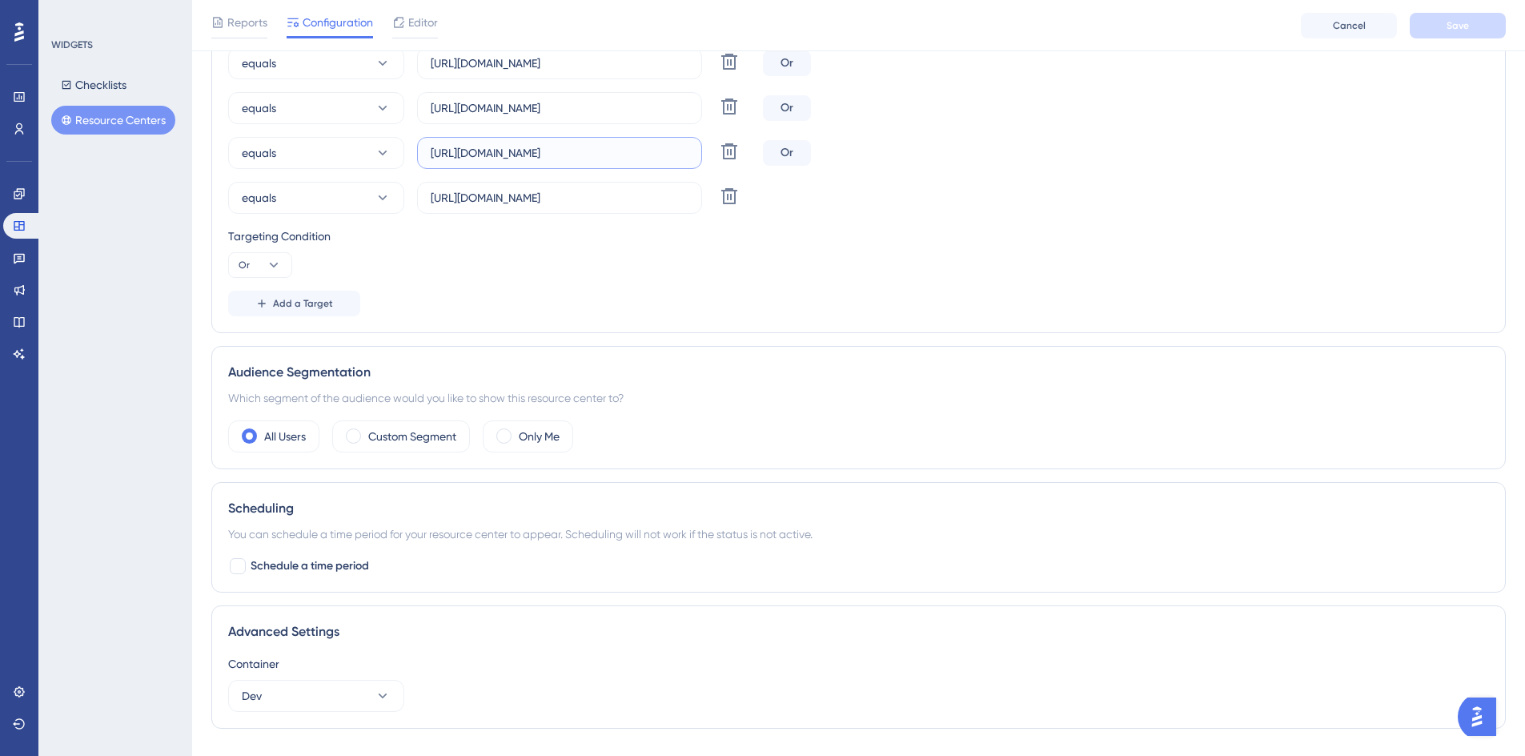
scroll to position [80, 0]
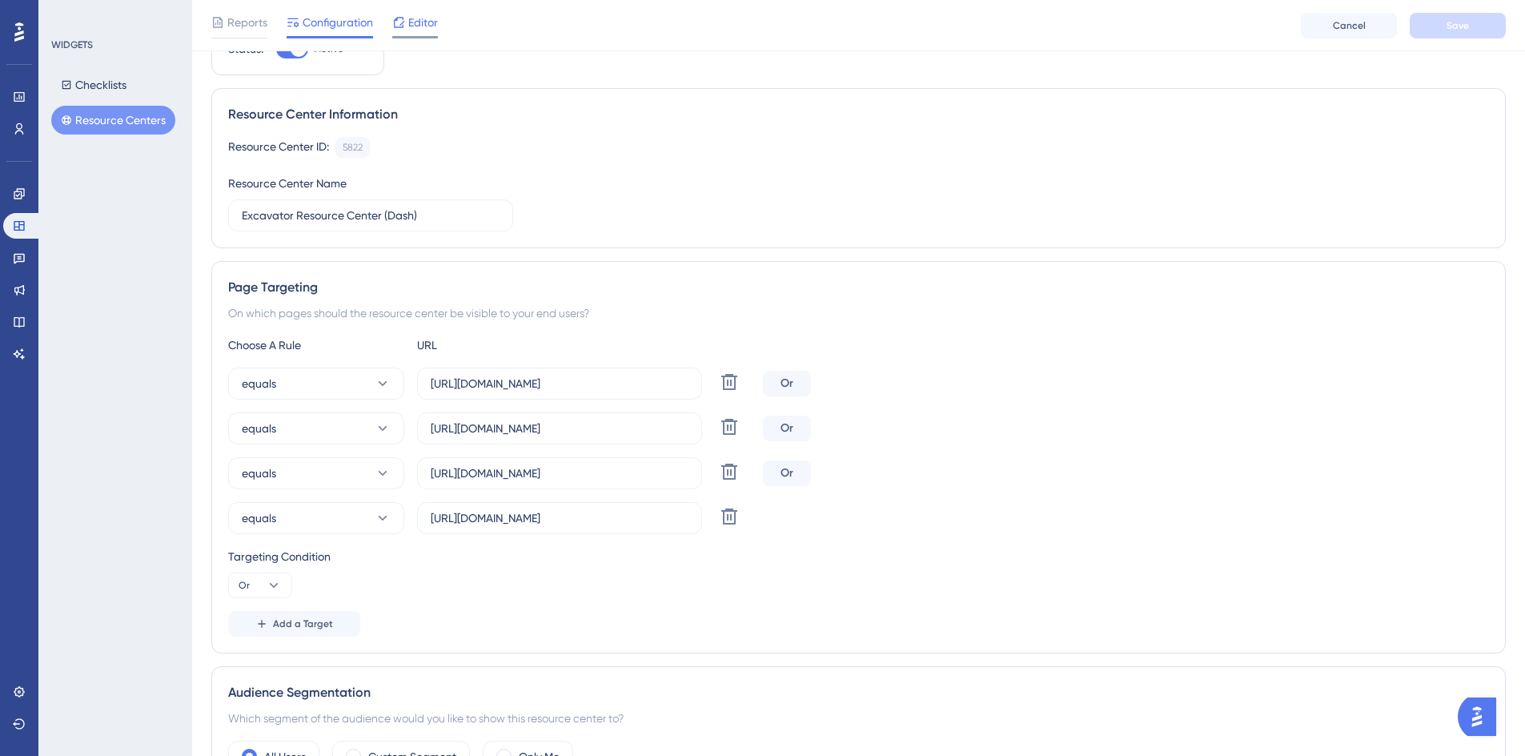
click at [403, 26] on icon at bounding box center [399, 22] width 10 height 10
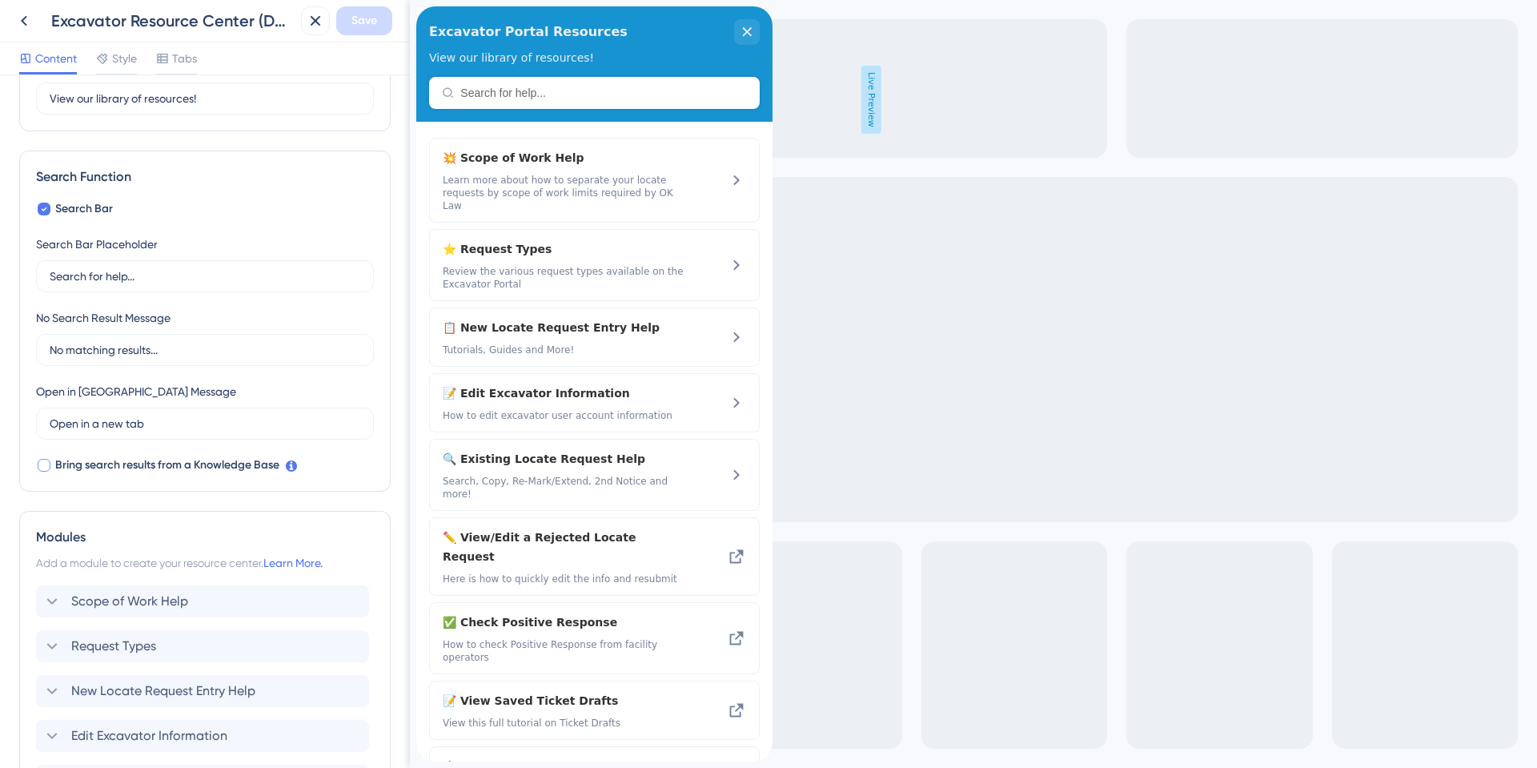
click at [44, 467] on div at bounding box center [44, 465] width 13 height 13
checkbox input "true"
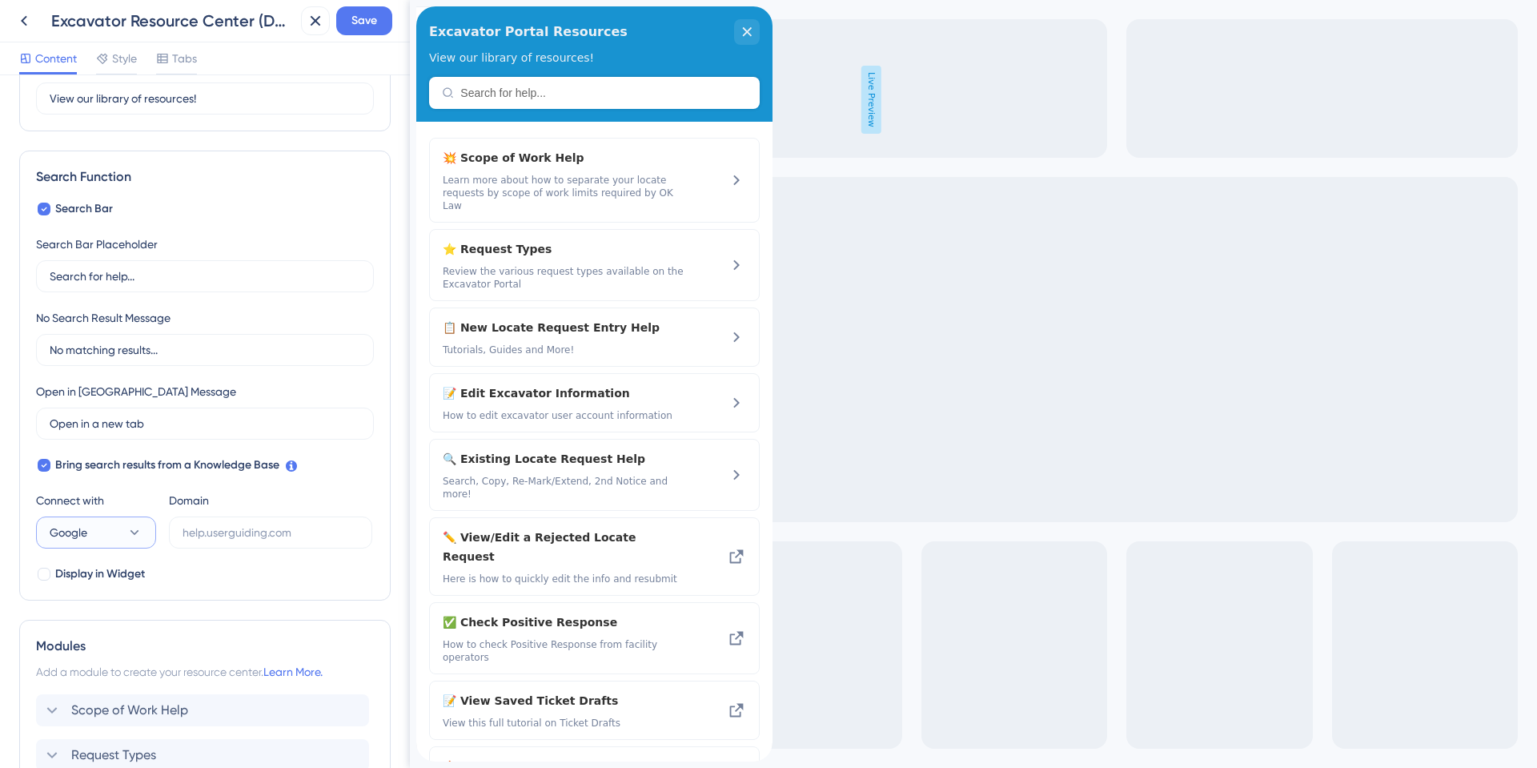
click at [143, 529] on button "Google" at bounding box center [96, 532] width 120 height 32
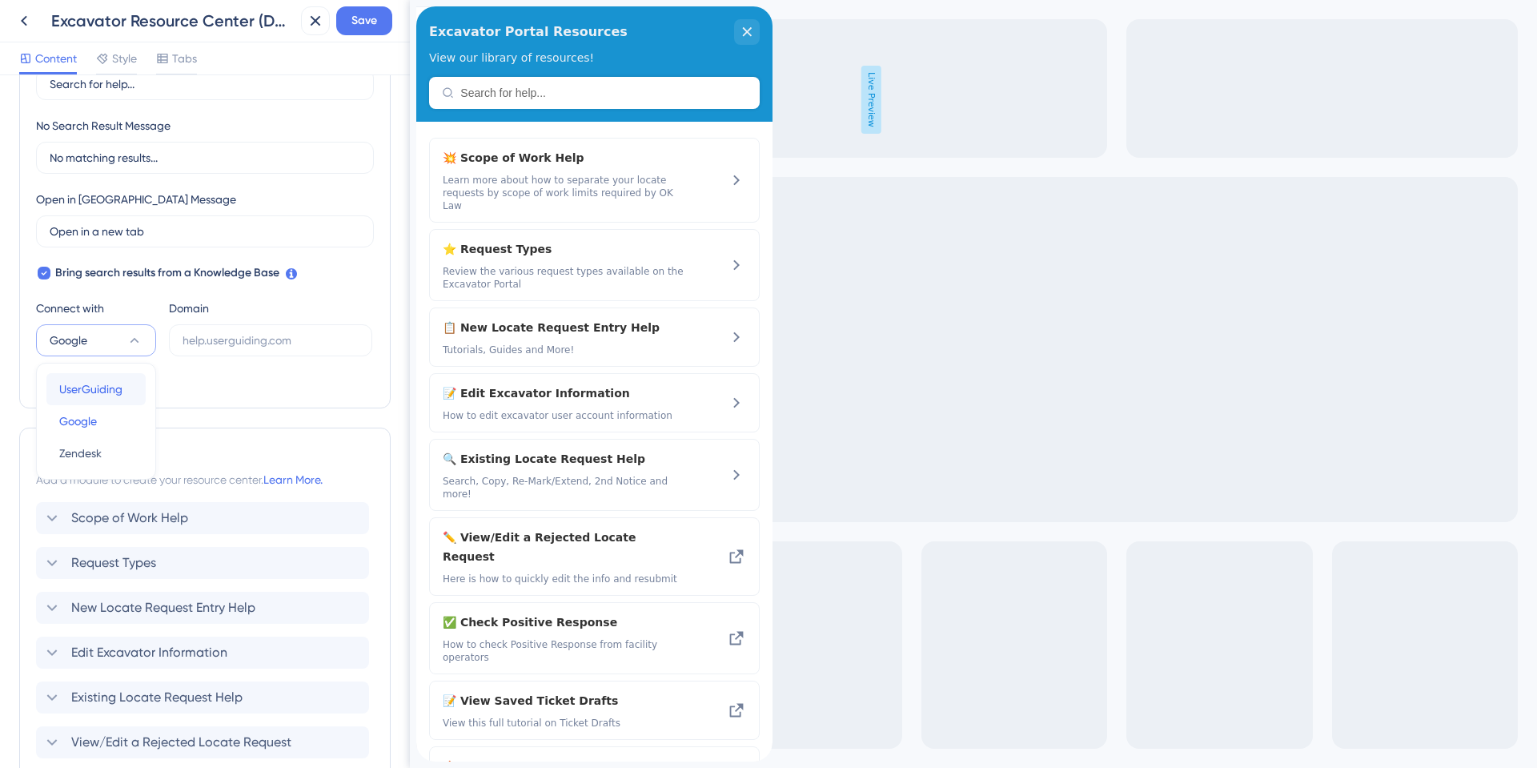
click at [122, 396] on span "UserGuiding" at bounding box center [90, 388] width 63 height 19
type input "https://okie811.help.userguiding.com/api/search?kb_id=14734&lang_code=en"
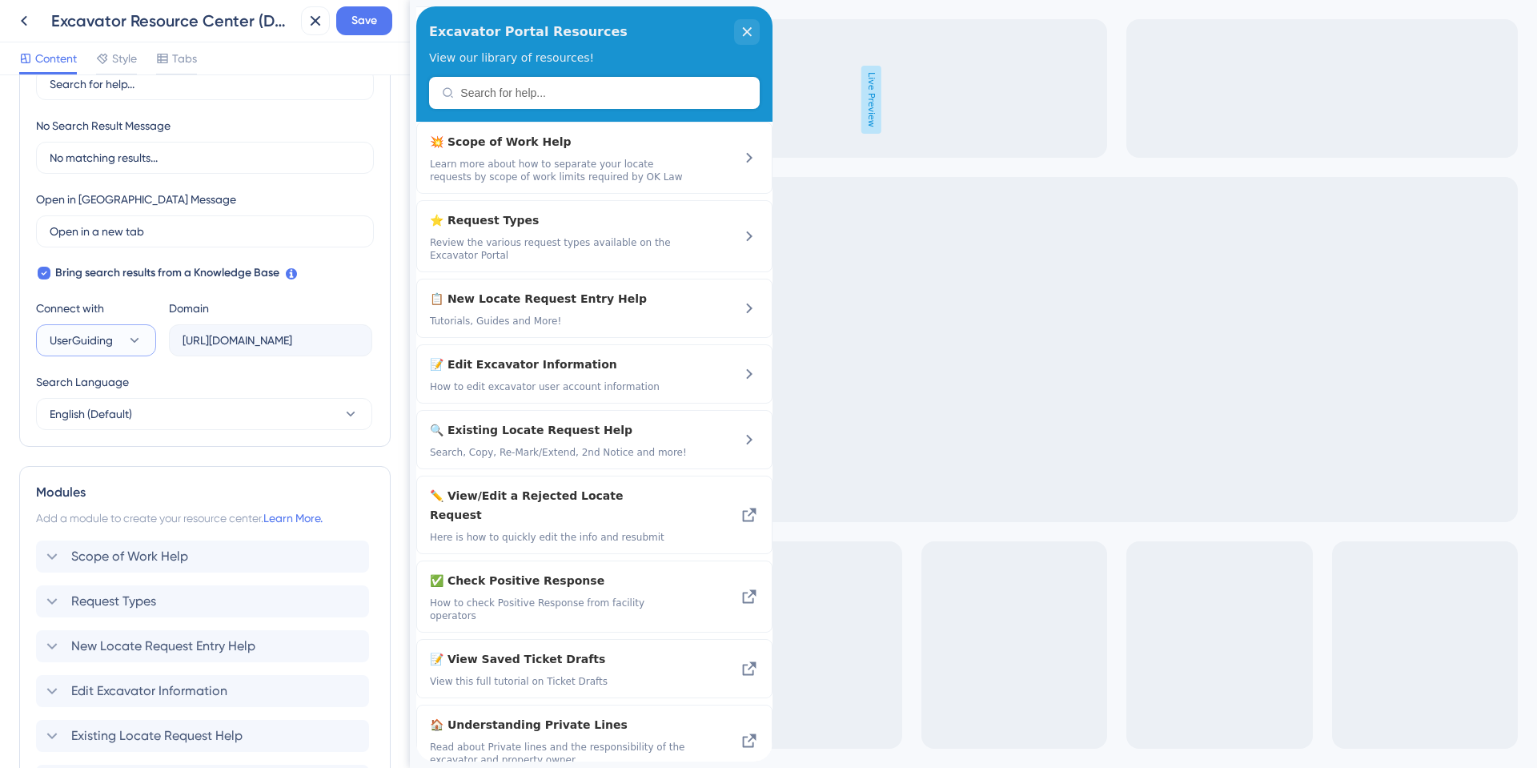
click at [139, 339] on icon at bounding box center [134, 340] width 16 height 16
click at [331, 268] on div "Search Bar Search Bar Placeholder Search for help... No Search Result Message N…" at bounding box center [205, 218] width 338 height 423
click at [145, 342] on button "UserGuiding" at bounding box center [96, 340] width 120 height 32
click at [234, 374] on div "Search Language" at bounding box center [204, 385] width 336 height 26
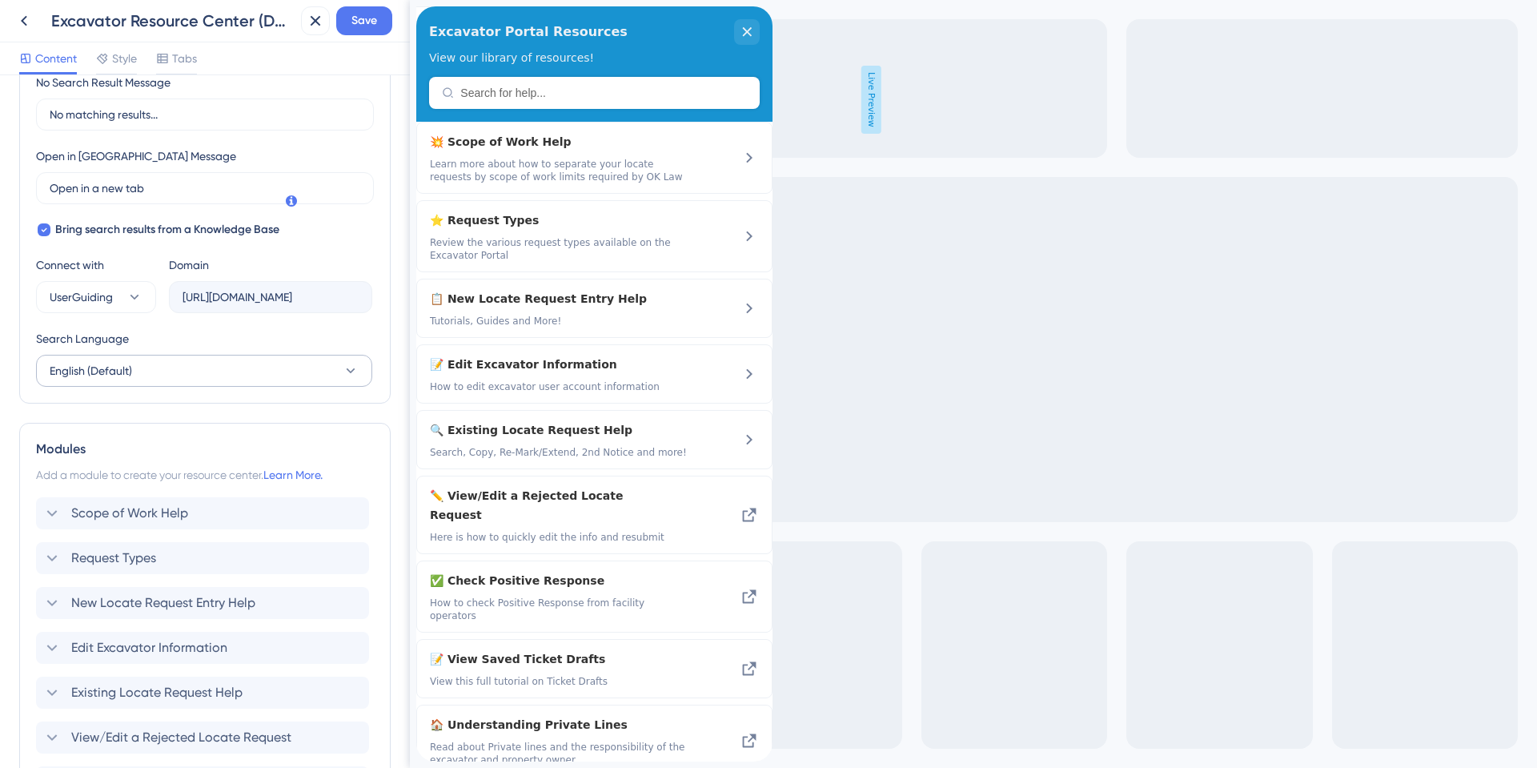
scroll to position [432, 0]
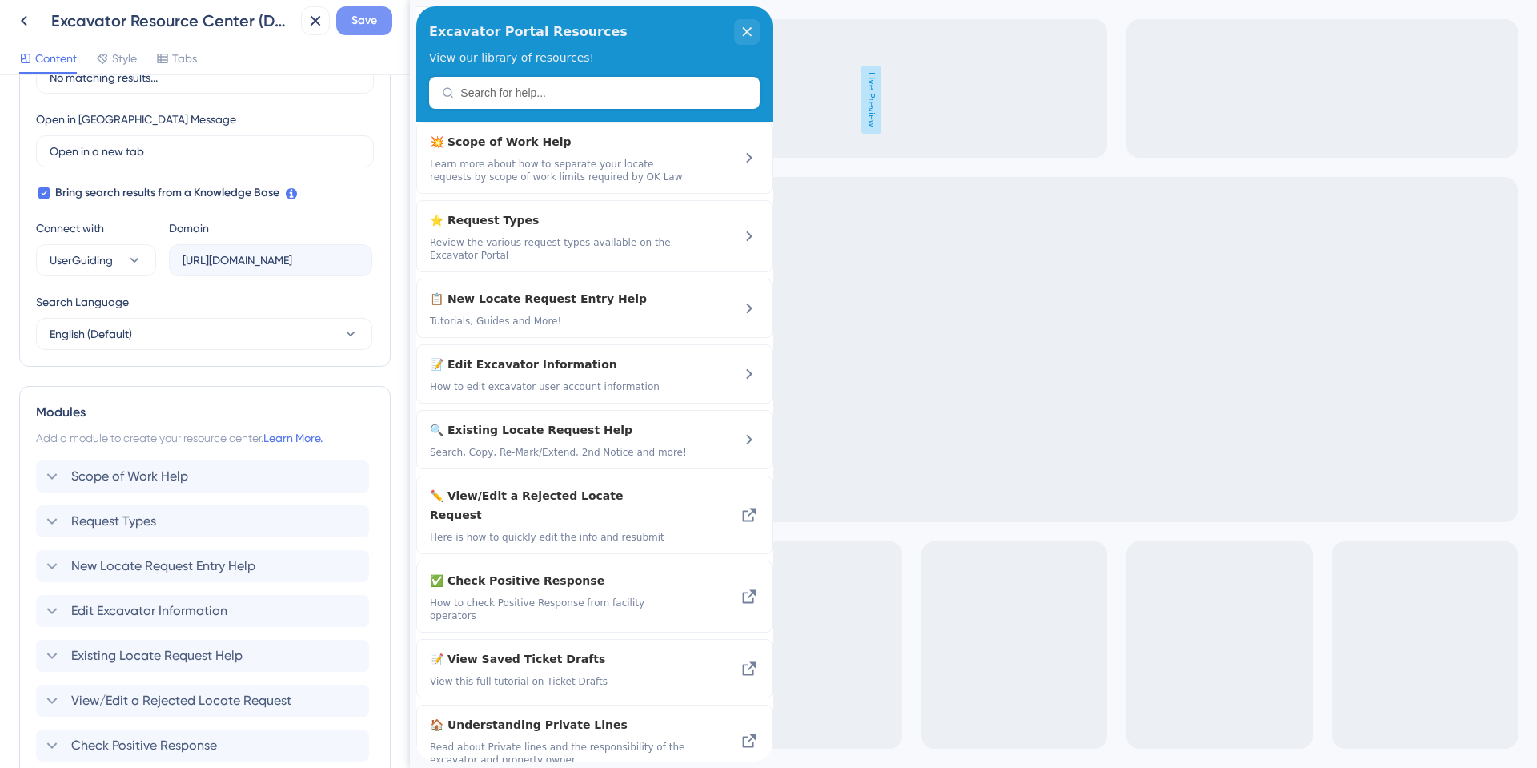
click at [361, 30] on span "Save" at bounding box center [364, 20] width 26 height 19
click at [503, 93] on div "Excavator Portal Resources View our library of resources!" at bounding box center [594, 63] width 356 height 115
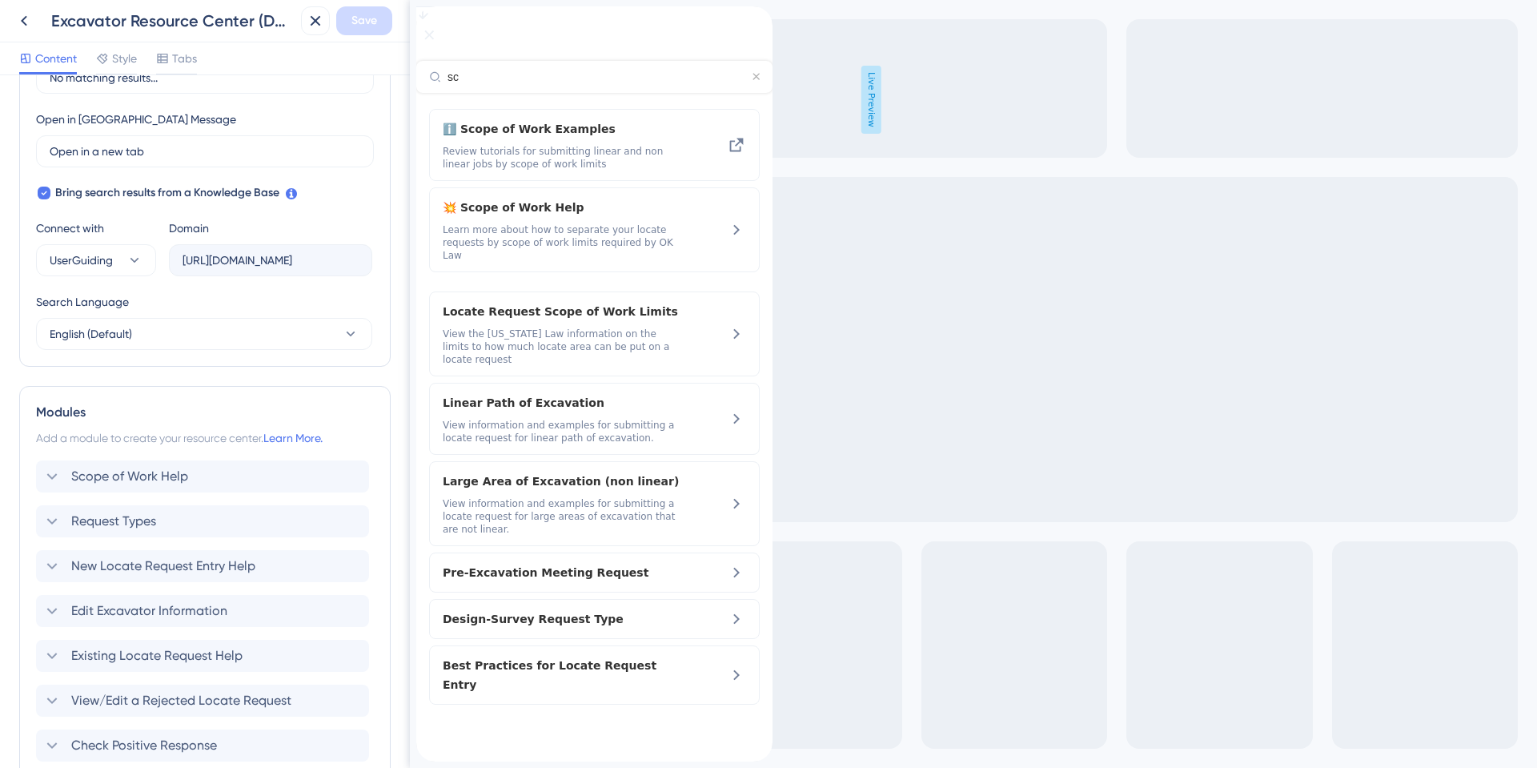
type input "s"
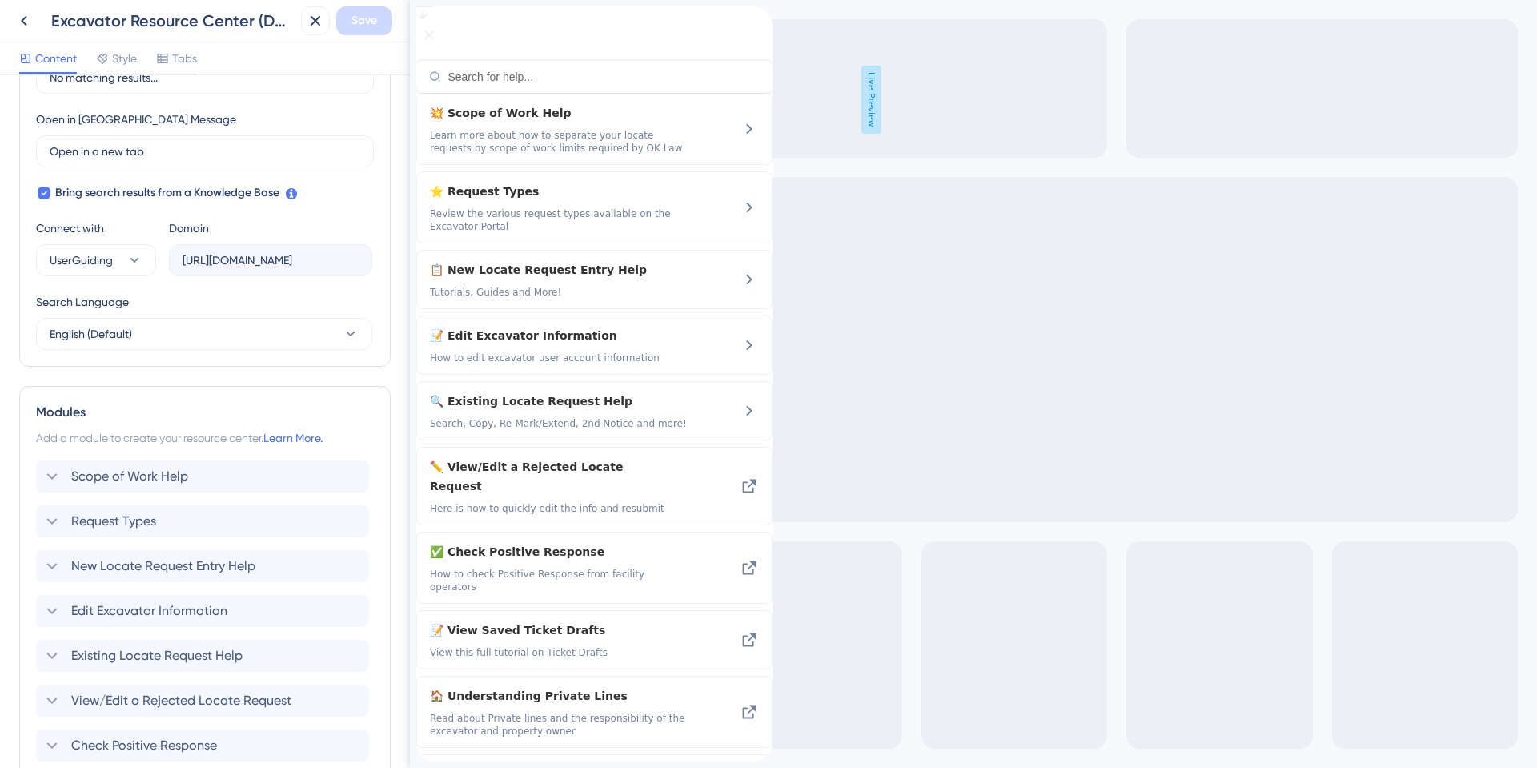
click at [263, 296] on div "Search Language" at bounding box center [204, 305] width 336 height 26
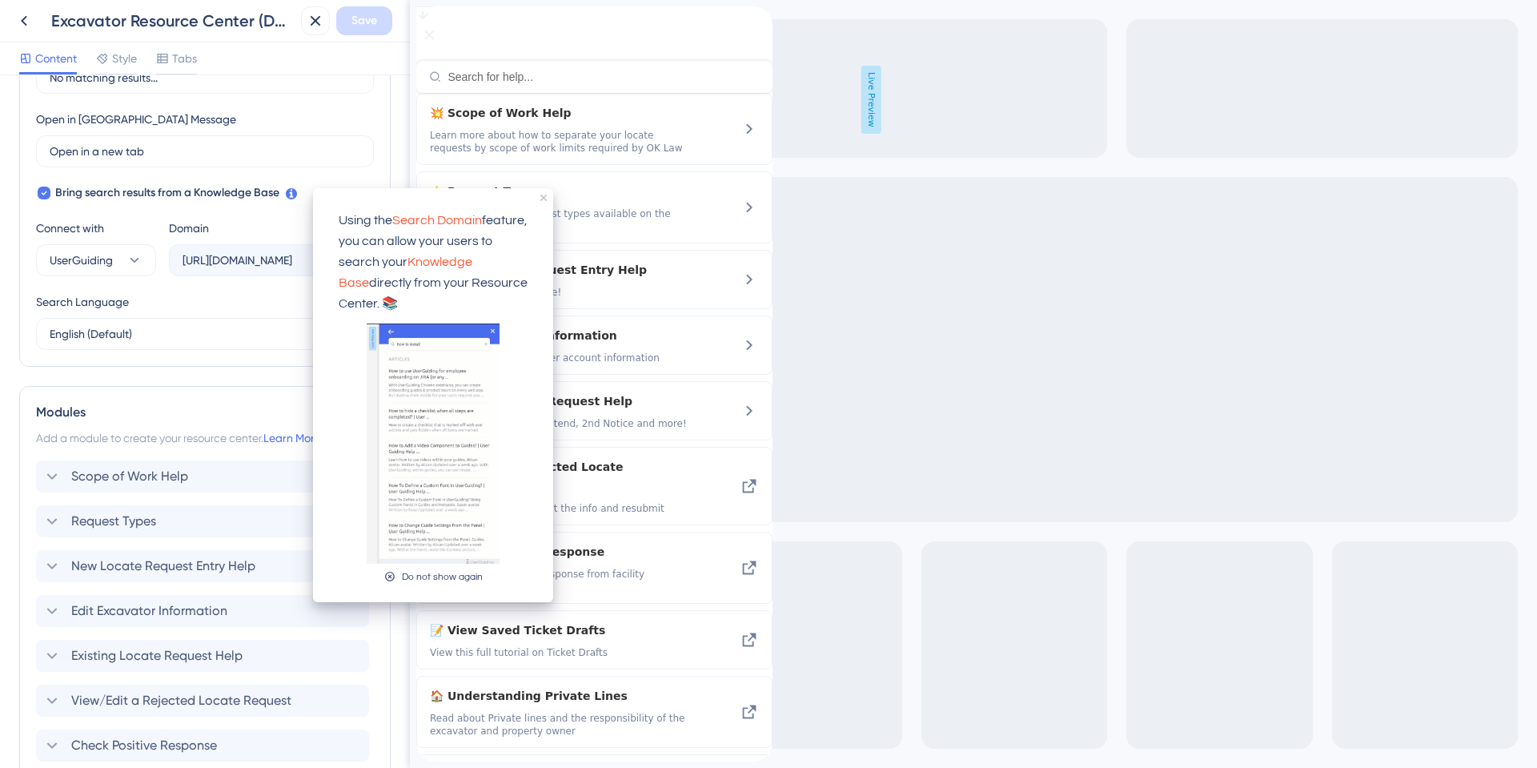
click at [263, 219] on div "Domain https://okie811.help.userguiding.com/api/search?kb_id=14734&lang_code=en" at bounding box center [270, 248] width 203 height 58
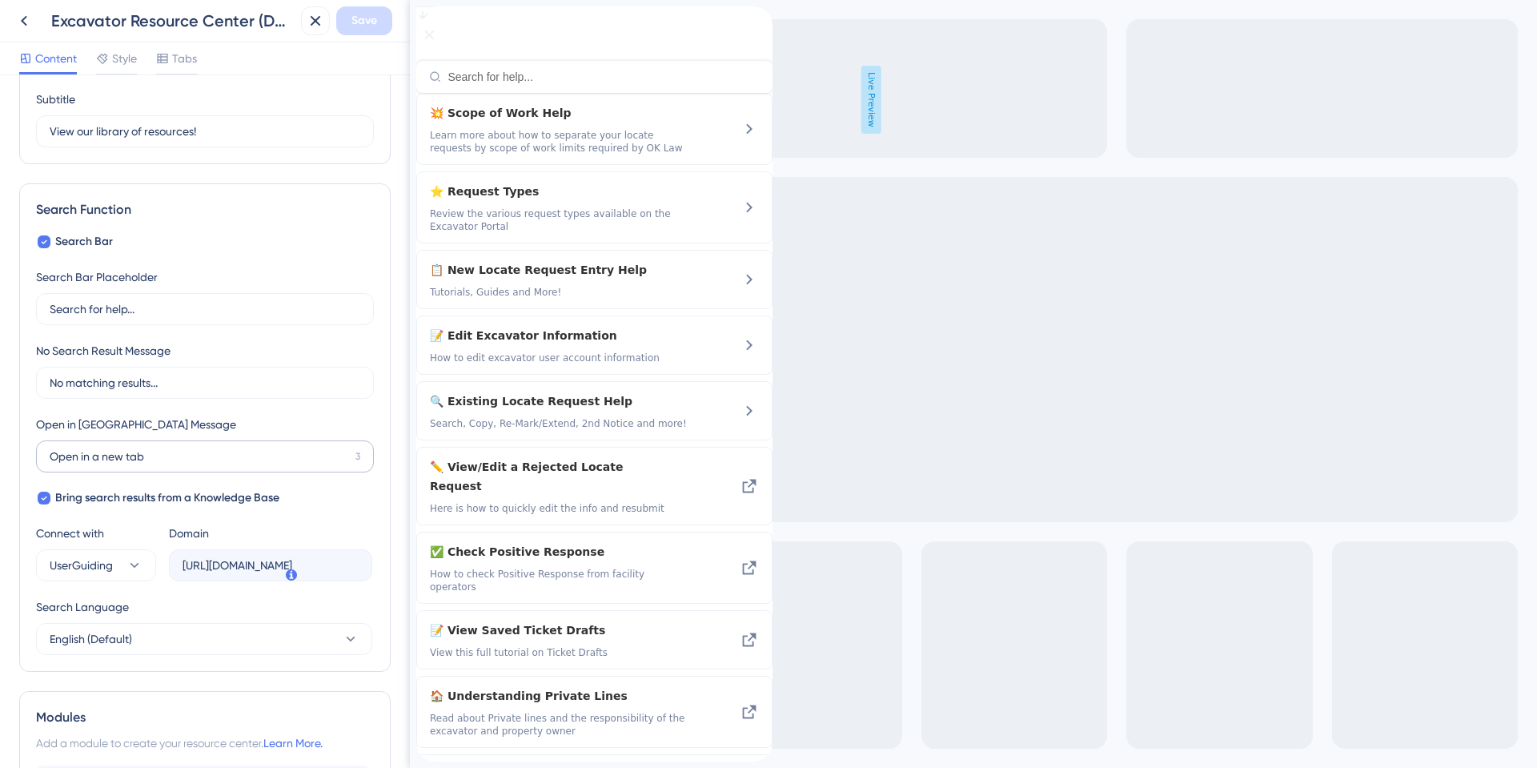
scroll to position [0, 0]
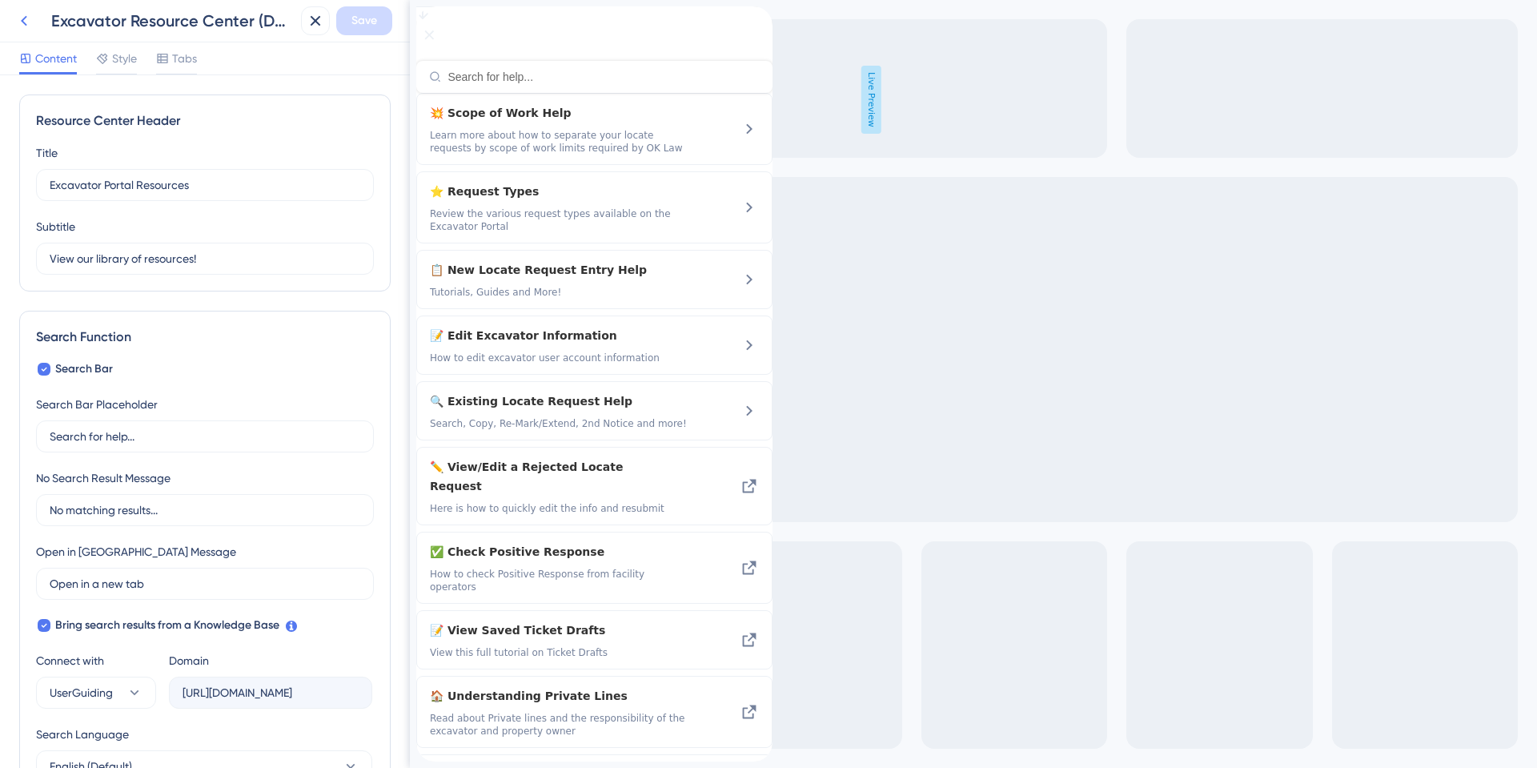
click at [30, 20] on icon at bounding box center [23, 20] width 19 height 19
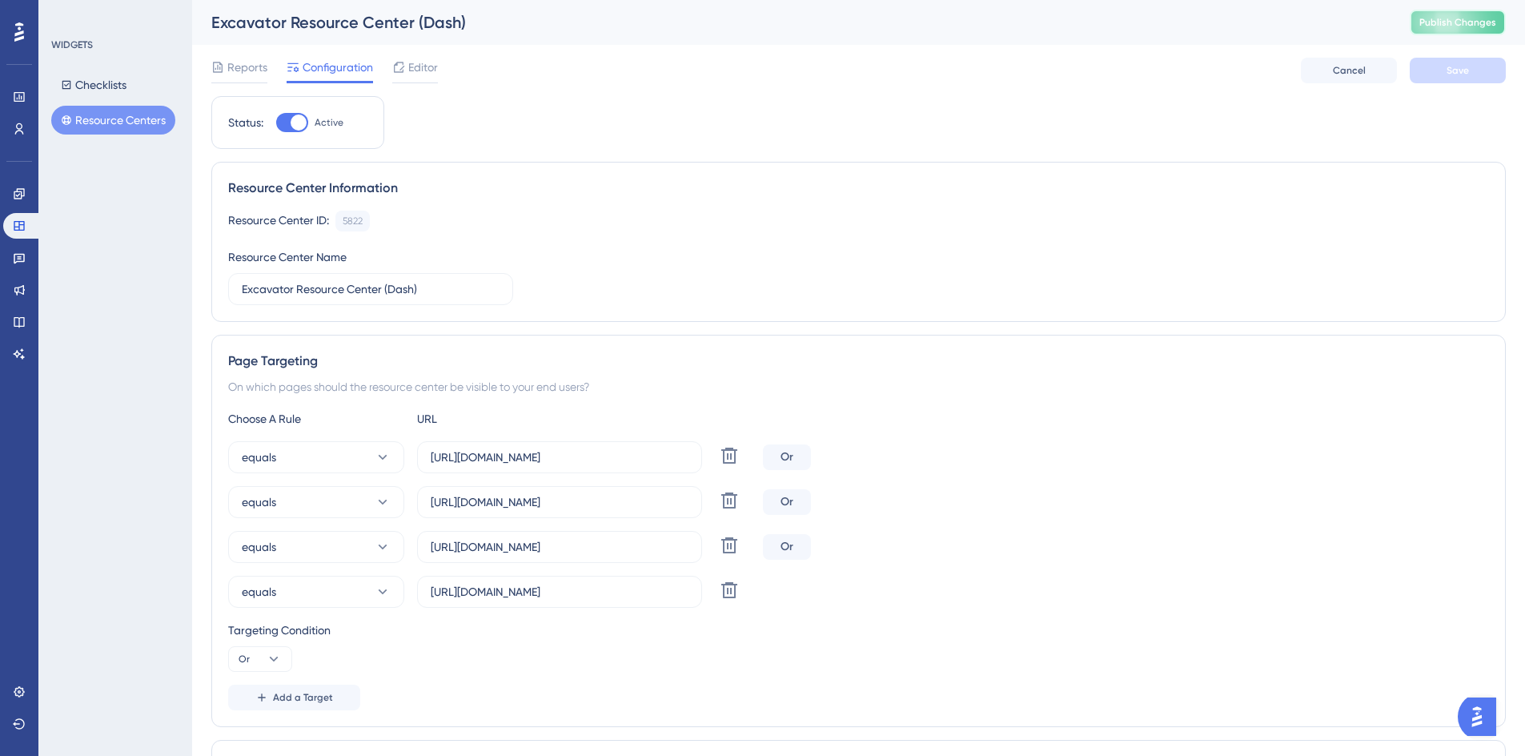
click at [1488, 29] on button "Publish Changes" at bounding box center [1458, 23] width 96 height 26
click at [406, 69] on div "Editor" at bounding box center [415, 67] width 46 height 19
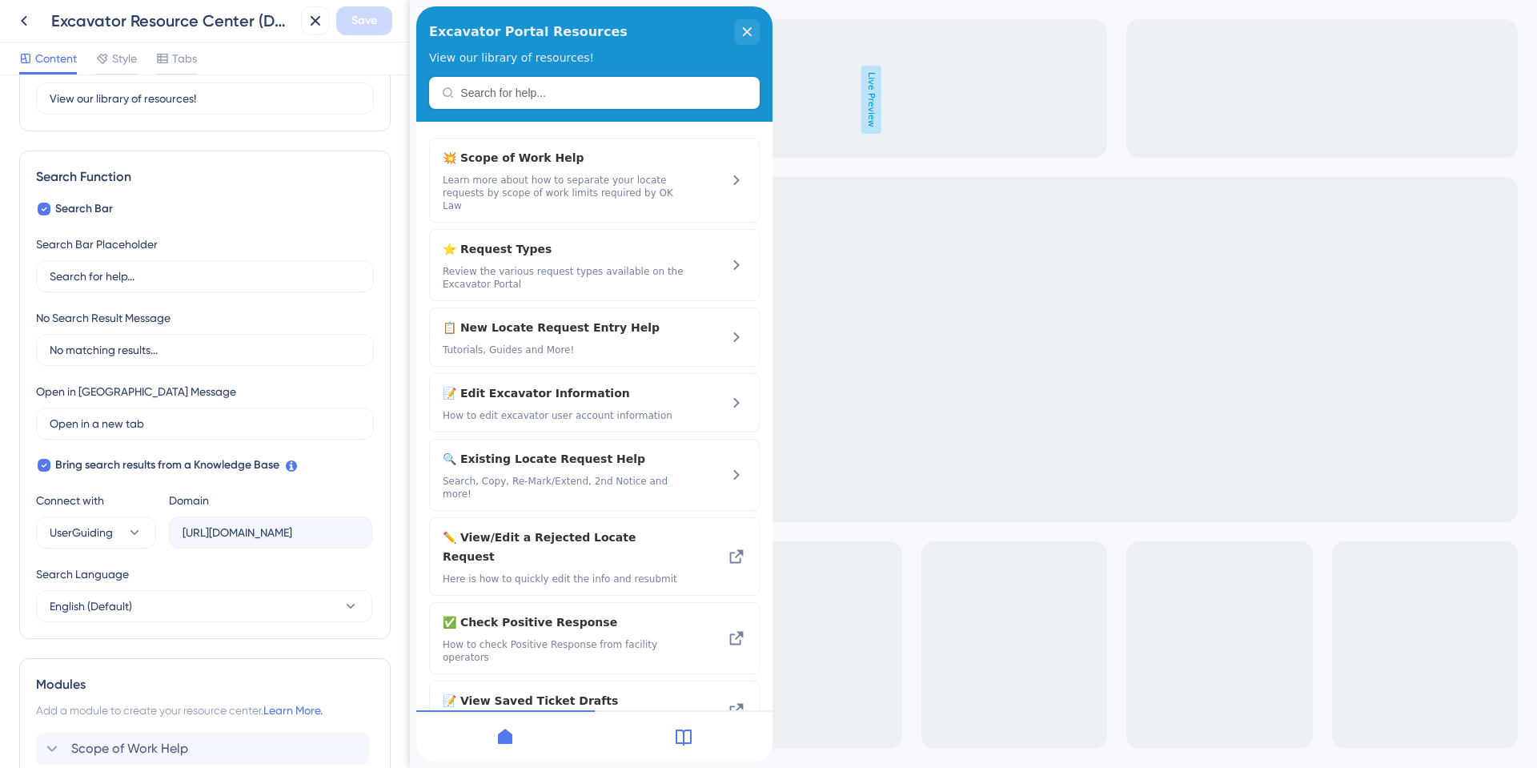
click at [177, 532] on label "https://okie811.help.userguiding.com/api/search?kb_id=14734&lang_code=en" at bounding box center [270, 532] width 203 height 32
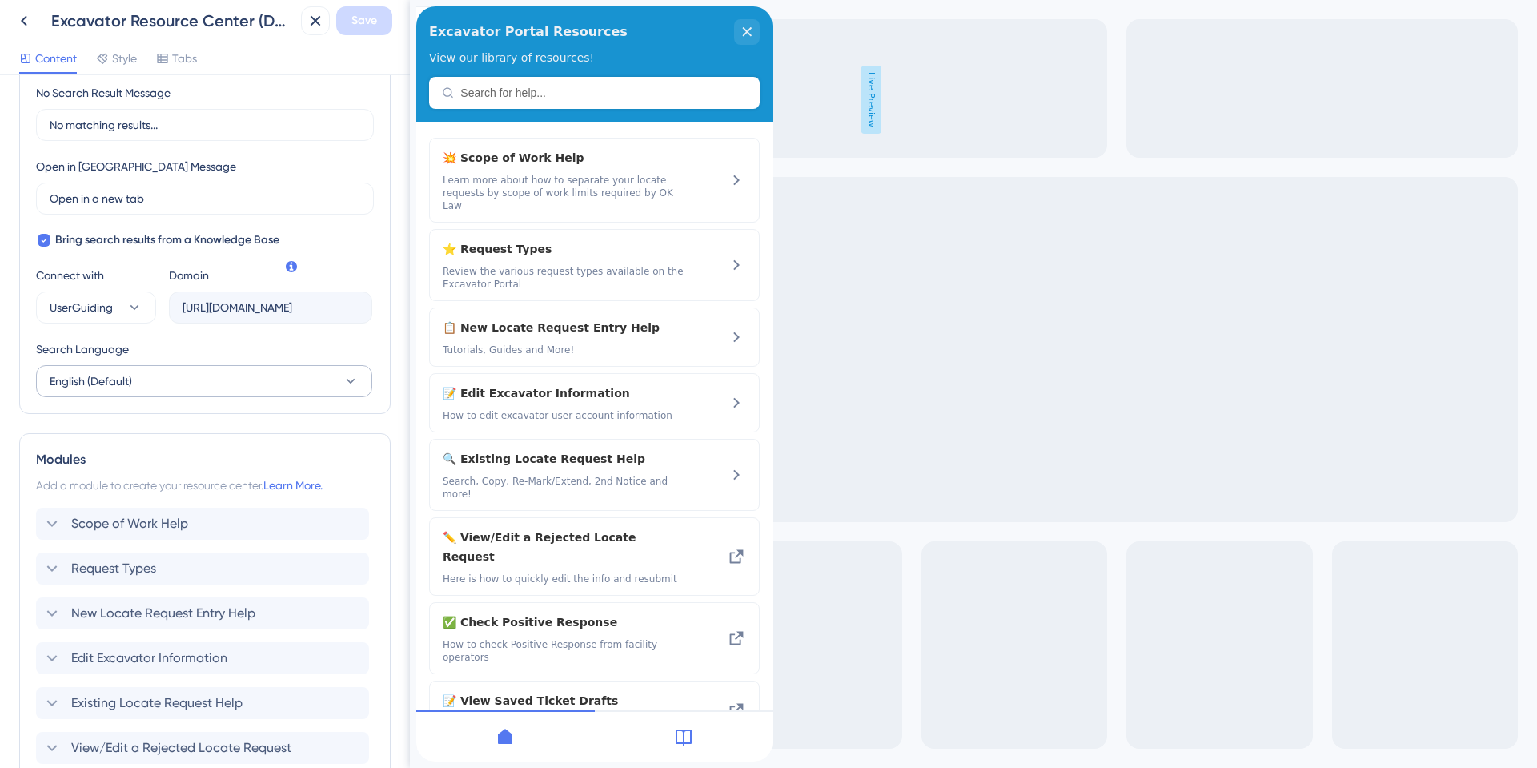
scroll to position [359, 0]
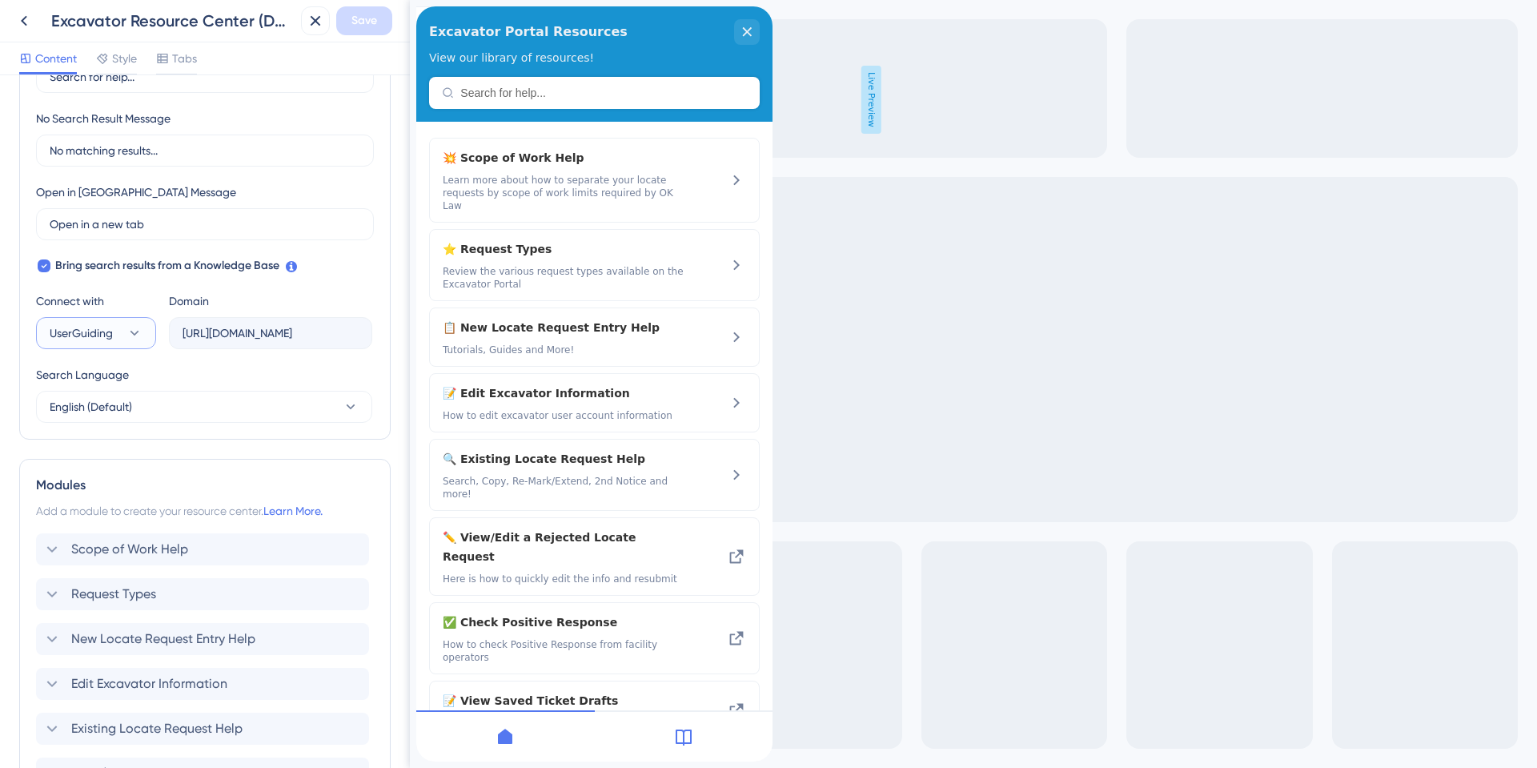
click at [138, 336] on icon at bounding box center [134, 333] width 16 height 16
click at [255, 303] on div "Domain https://okie811.help.userguiding.com/api/search?kb_id=14734&lang_code=en" at bounding box center [270, 320] width 203 height 58
click at [135, 332] on icon at bounding box center [134, 333] width 16 height 16
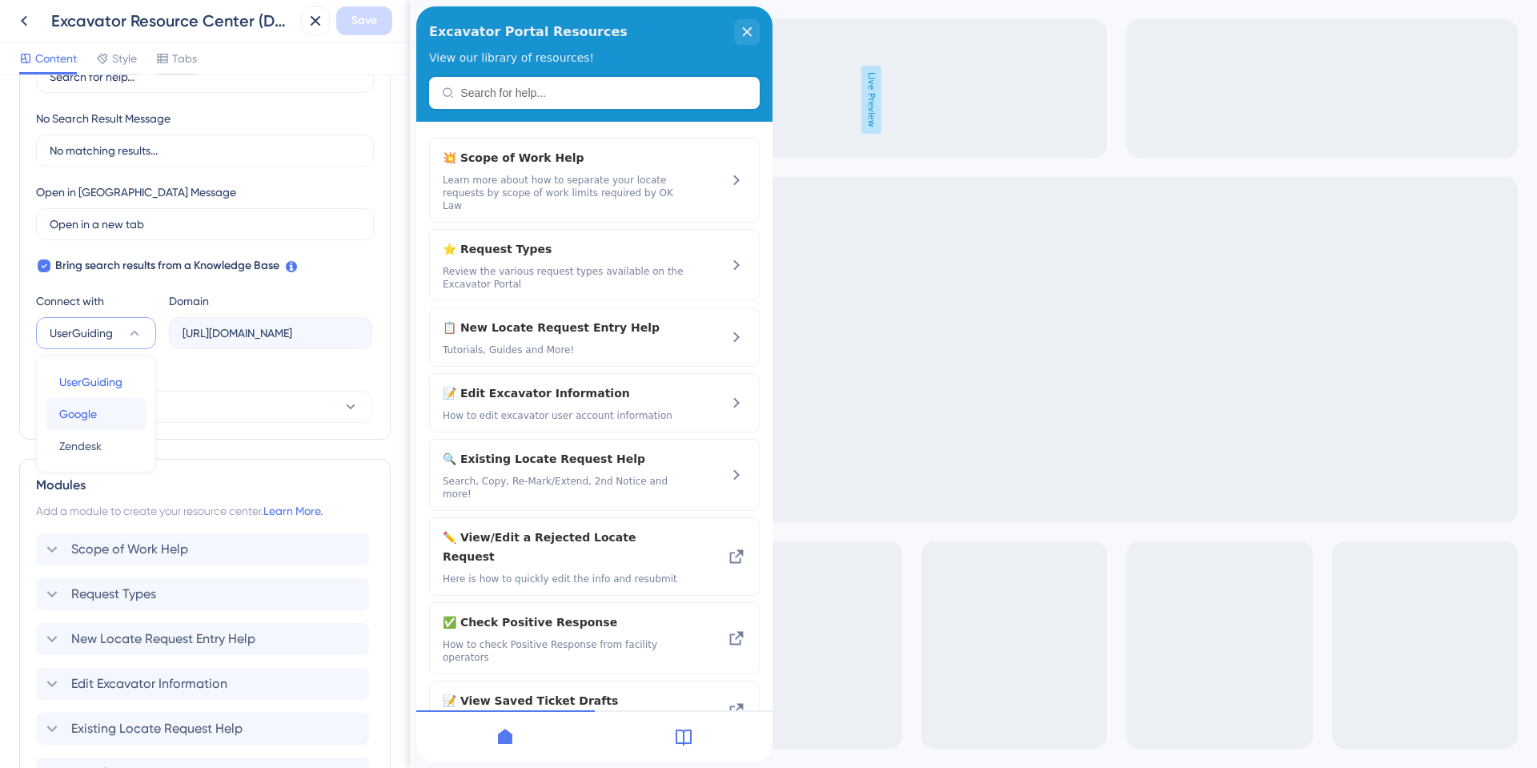
click at [92, 413] on span "Google" at bounding box center [78, 413] width 38 height 19
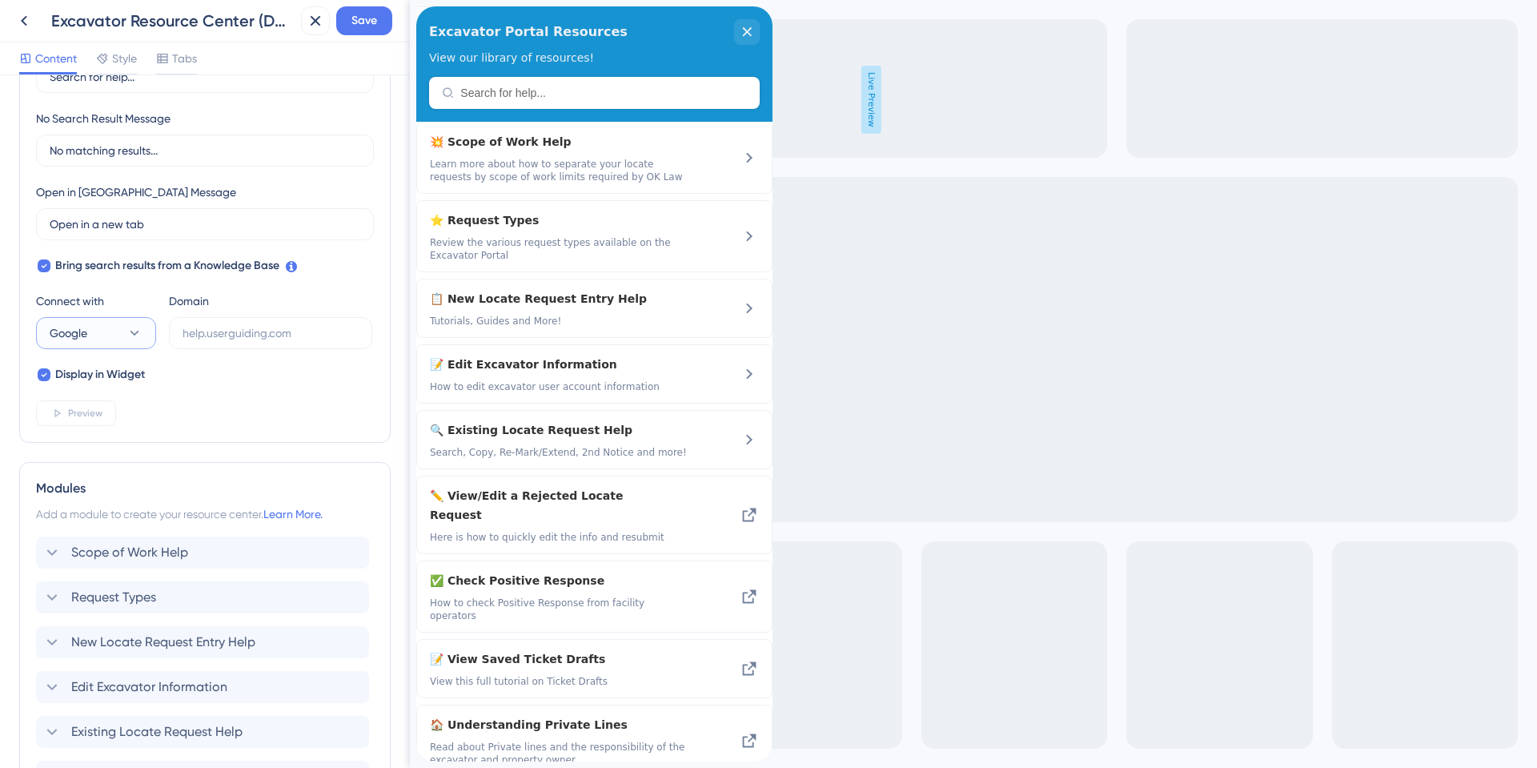
click at [145, 339] on button "Google" at bounding box center [96, 333] width 120 height 32
click at [94, 384] on span "UserGuiding" at bounding box center [90, 381] width 63 height 19
type input "https://okie811.help.userguiding.com/api/search?kb_id=14734&lang_code=en"
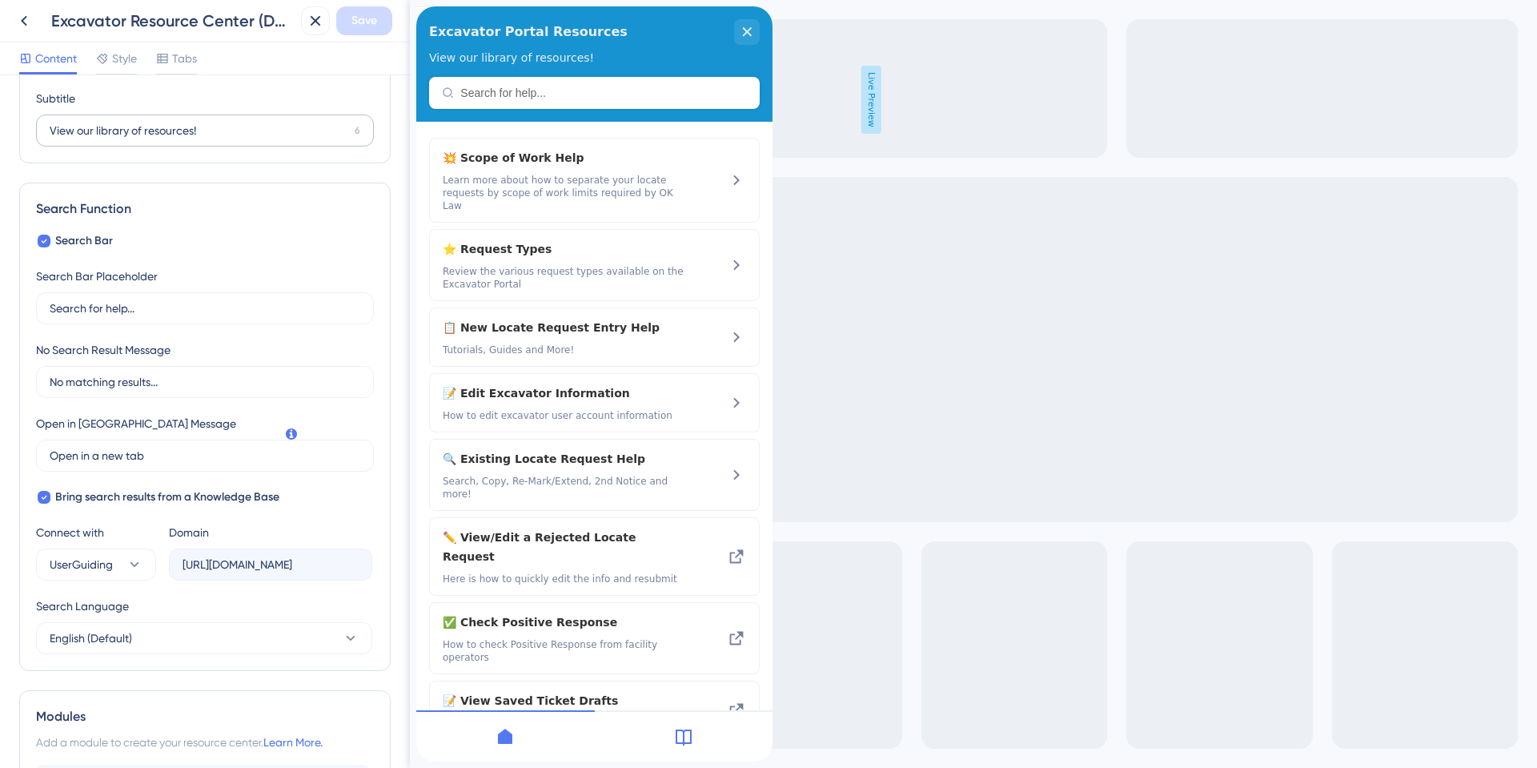
scroll to position [119, 0]
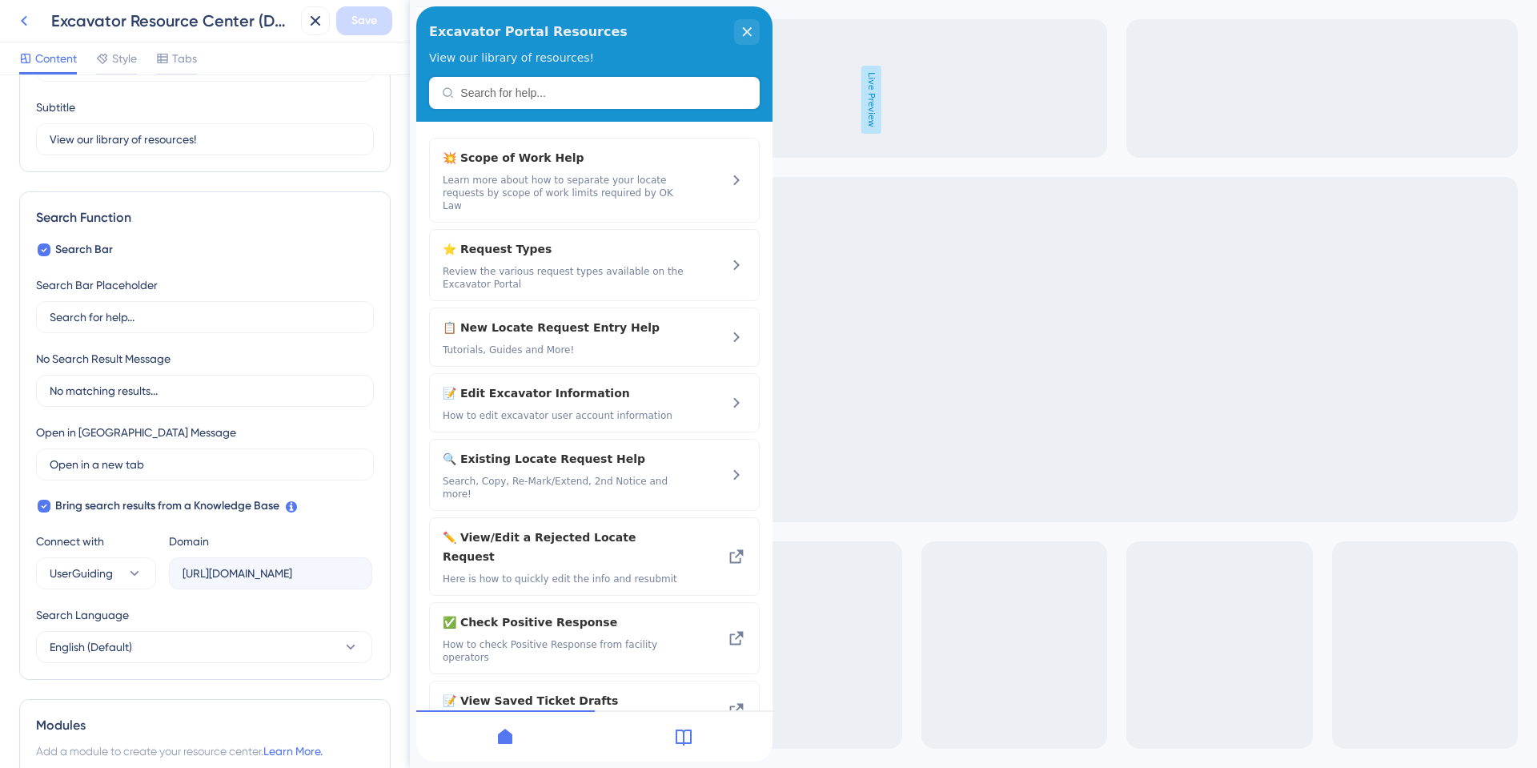
click at [28, 20] on icon at bounding box center [23, 20] width 19 height 19
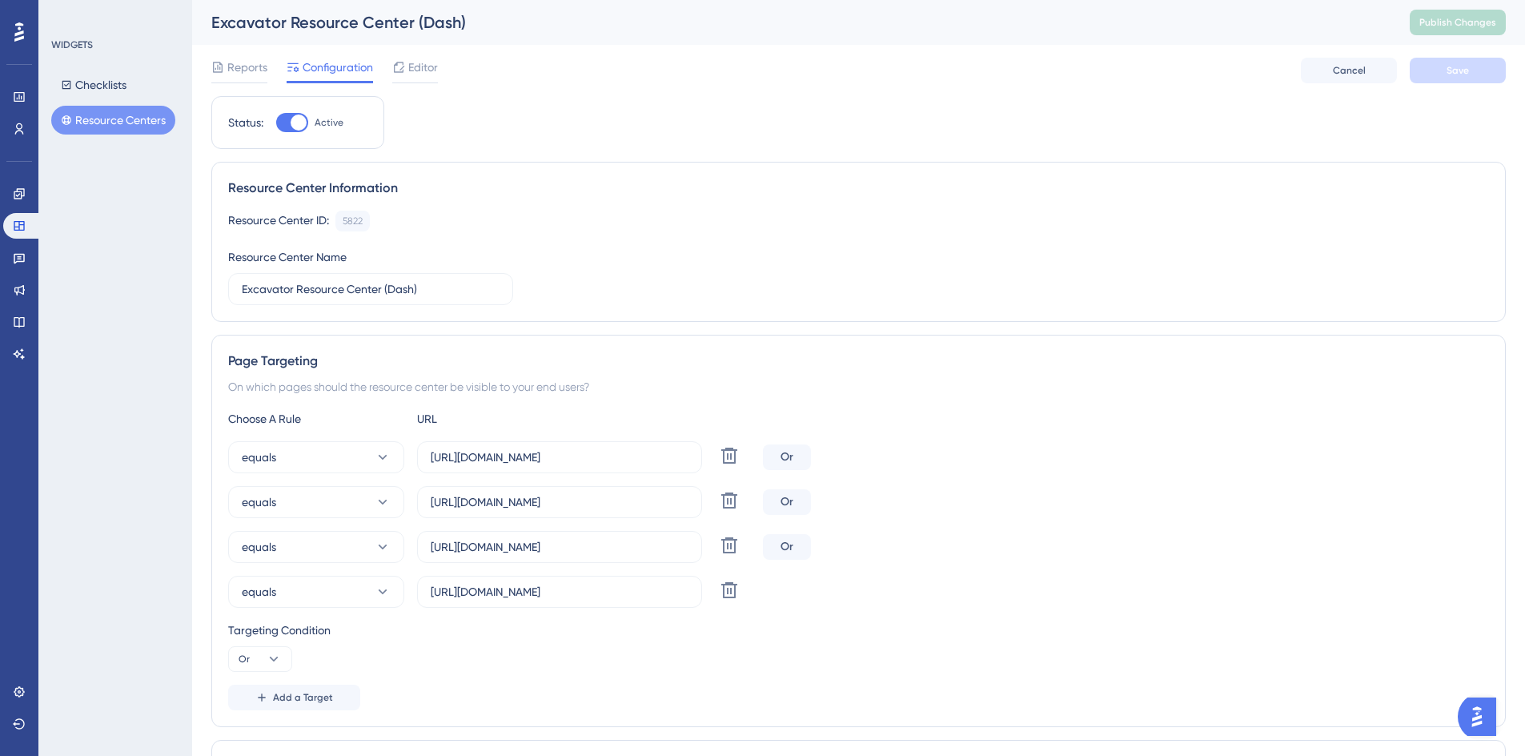
click at [103, 116] on button "Resource Centers" at bounding box center [113, 120] width 124 height 29
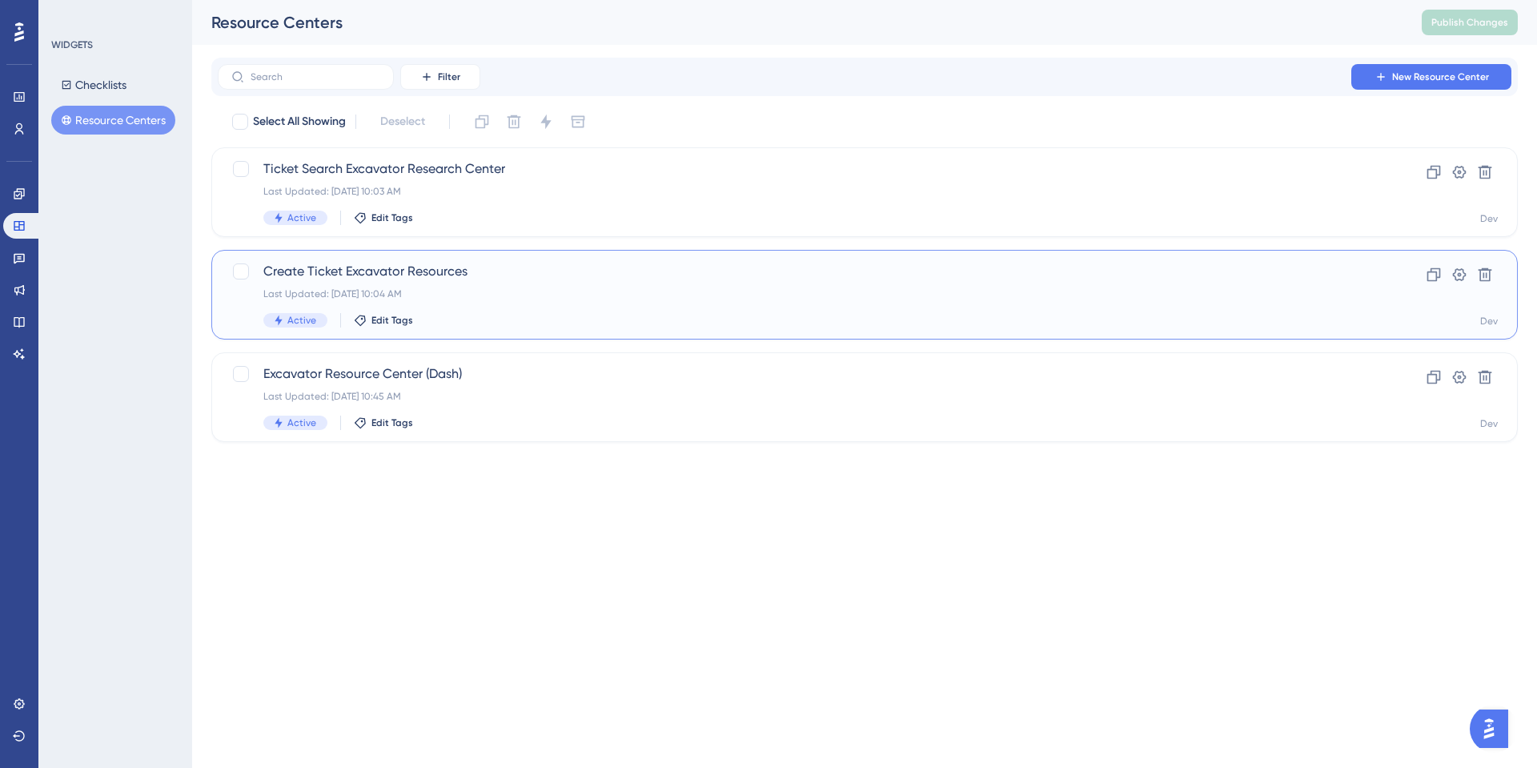
click at [443, 275] on span "Create Ticket Excavator Resources" at bounding box center [800, 271] width 1074 height 19
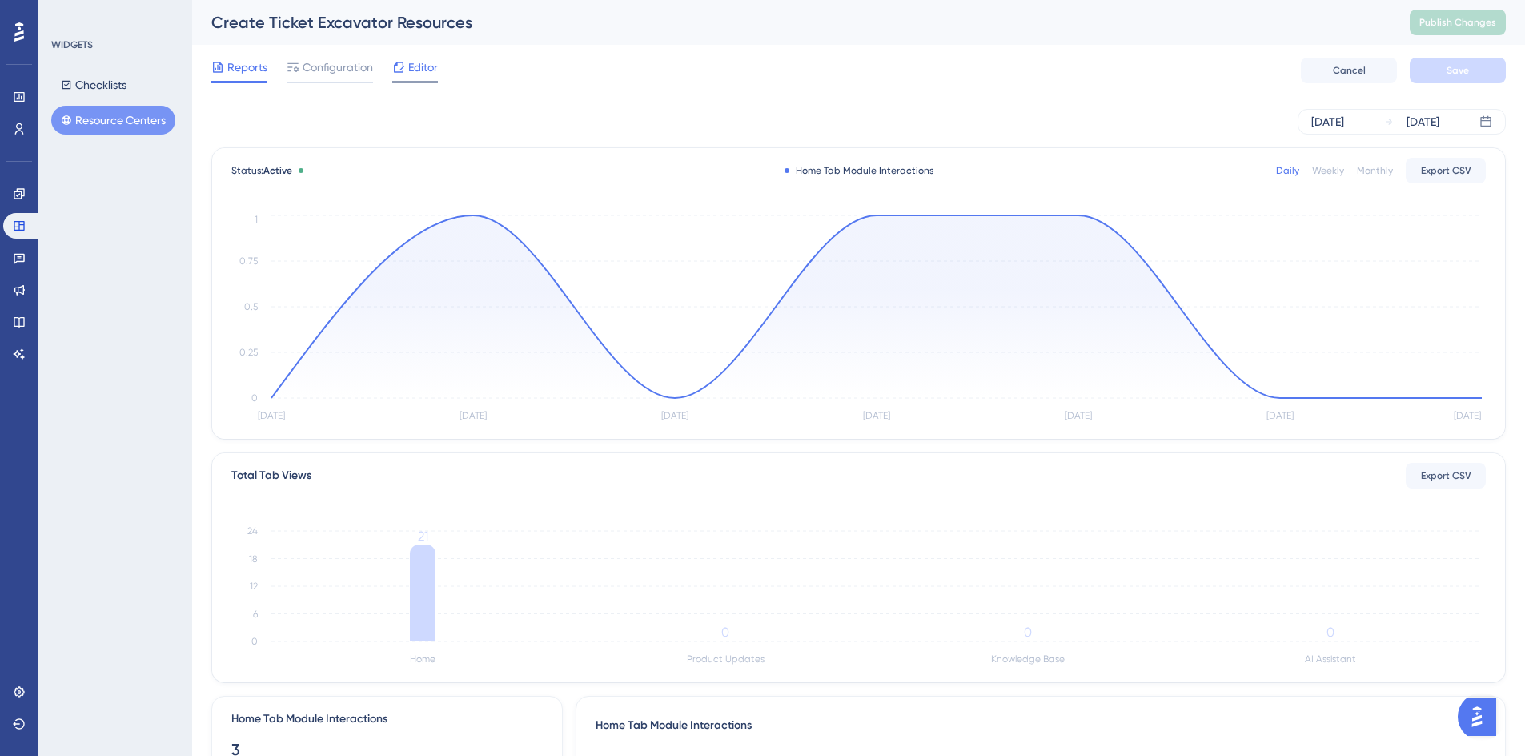
click at [409, 72] on span "Editor" at bounding box center [423, 67] width 30 height 19
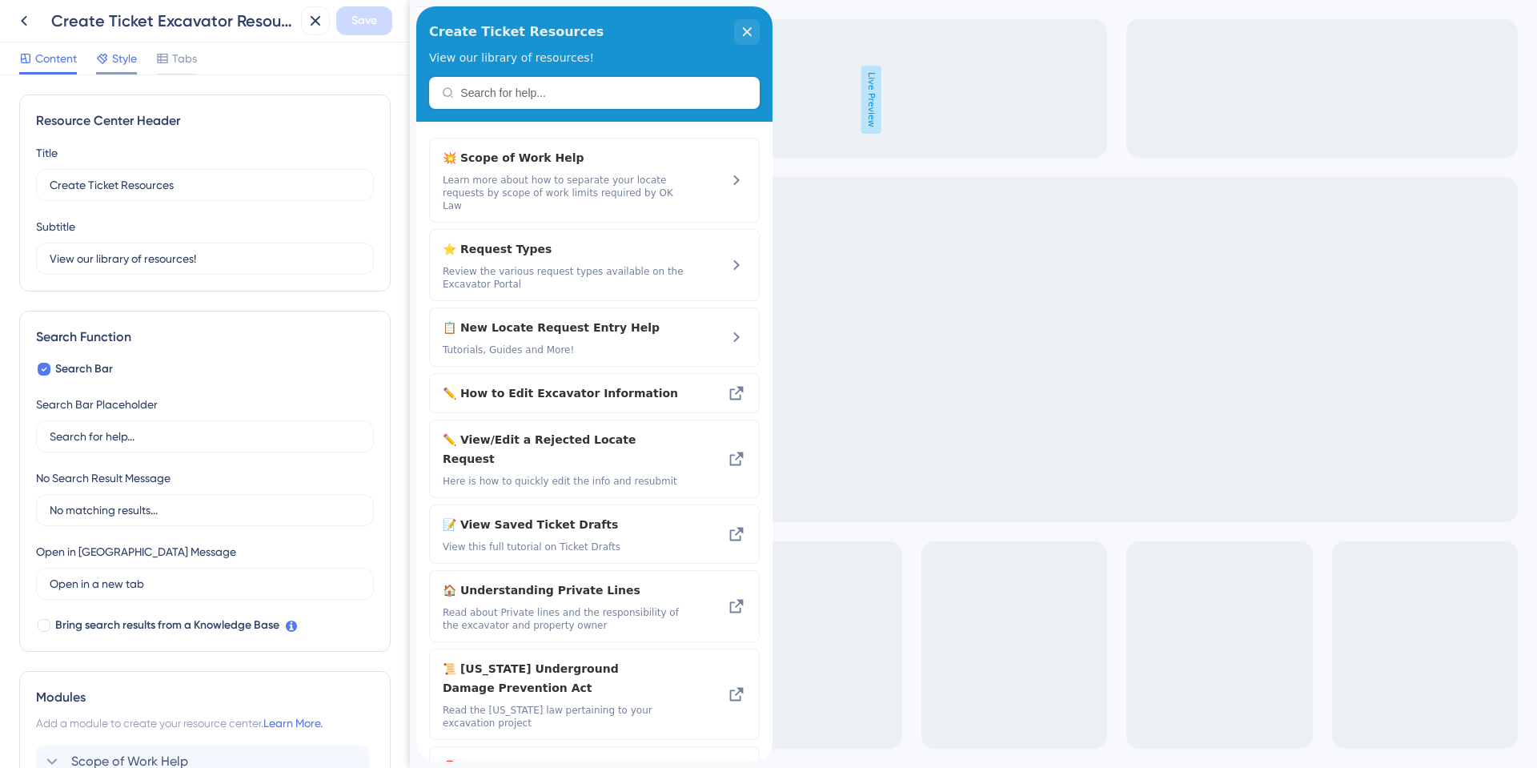
click at [120, 59] on span "Style" at bounding box center [124, 58] width 25 height 19
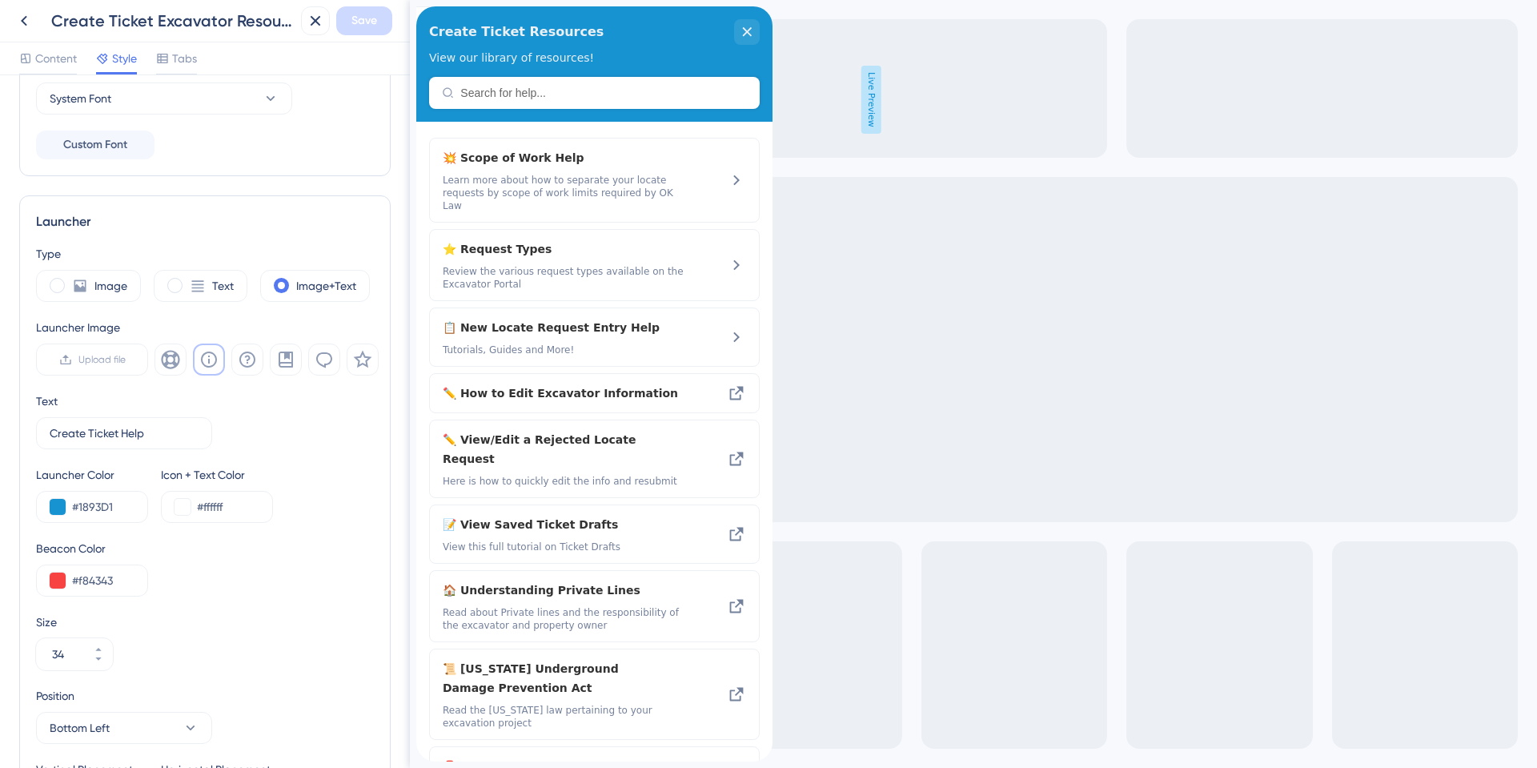
scroll to position [80, 0]
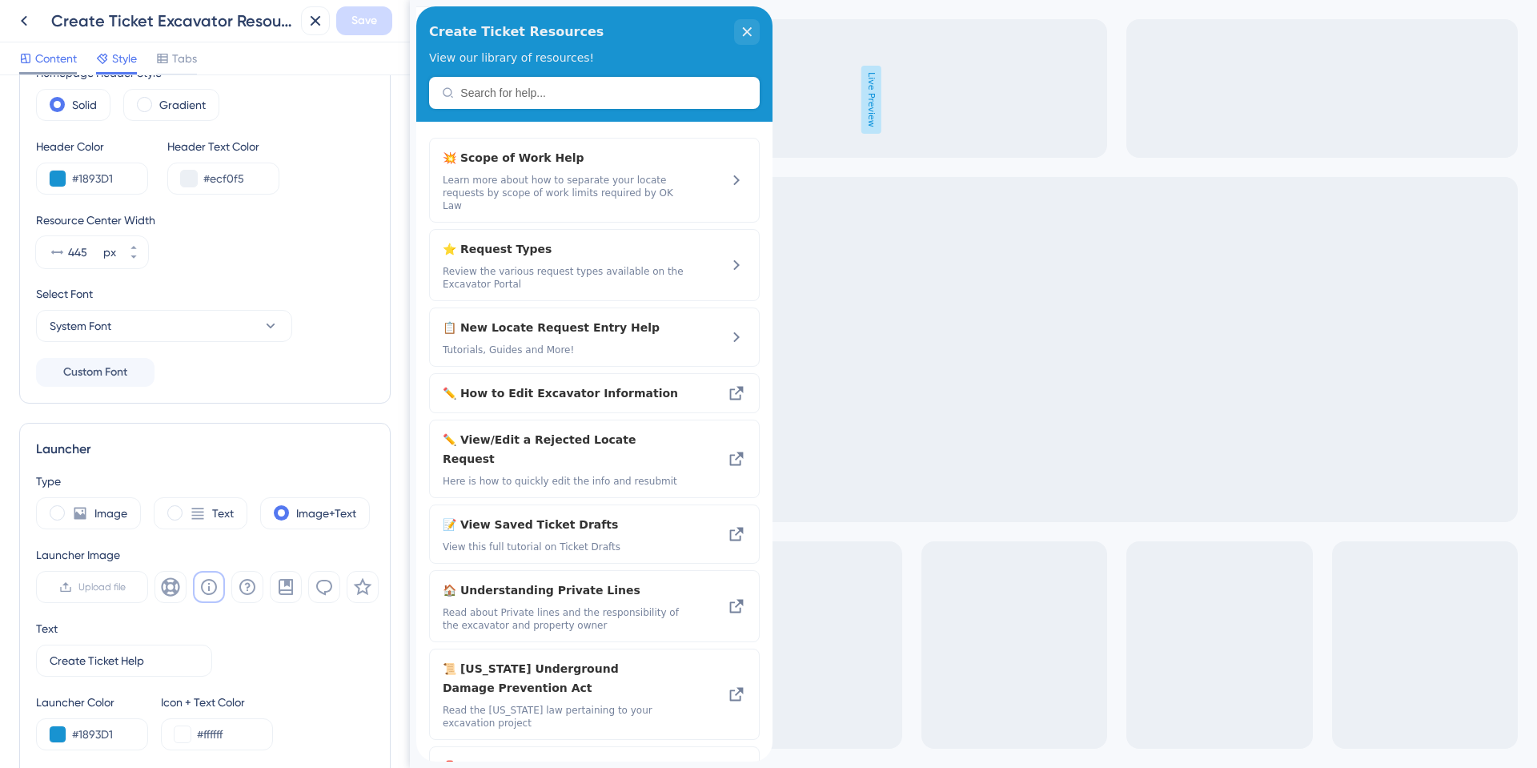
click at [65, 51] on span "Content" at bounding box center [56, 58] width 42 height 19
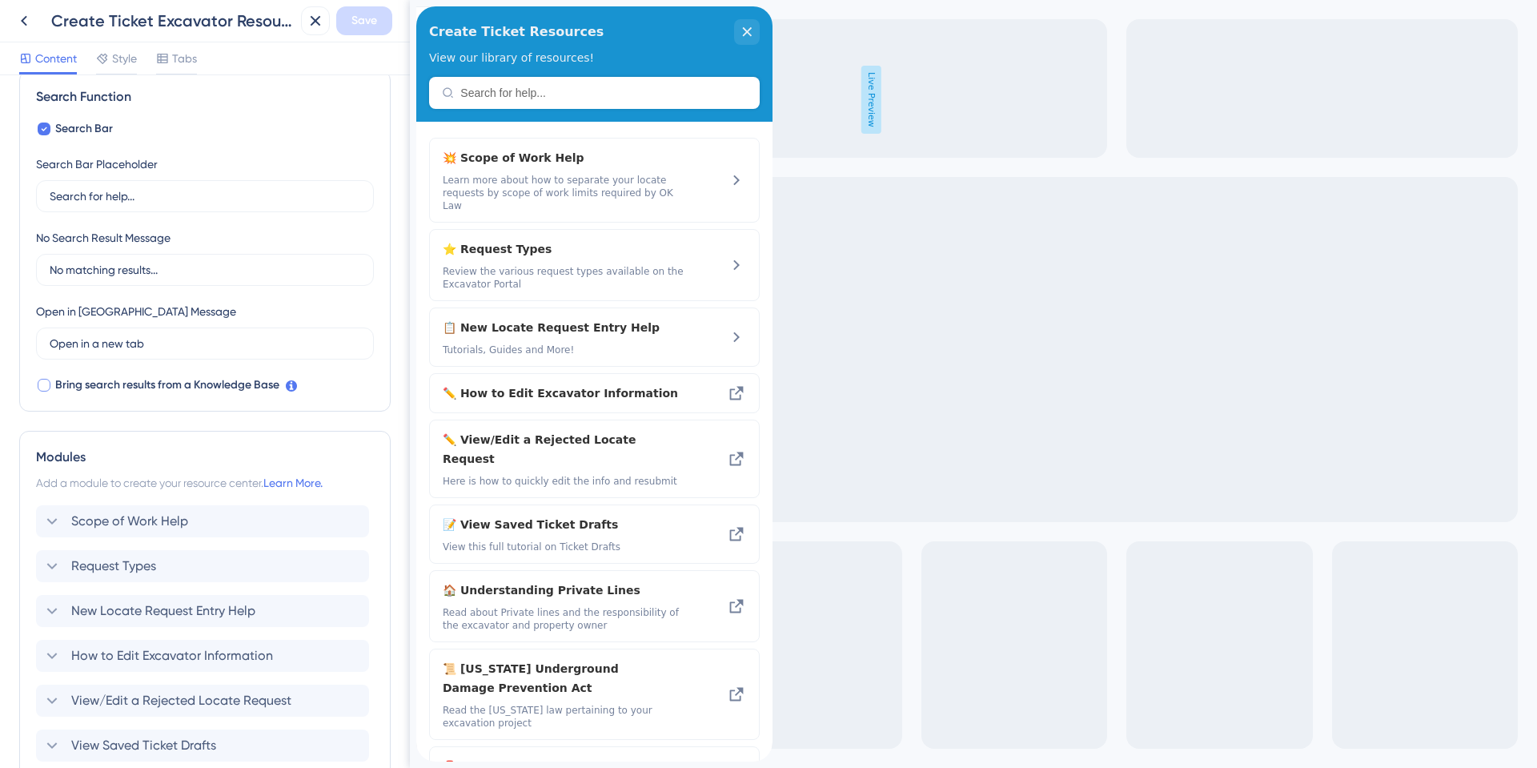
click at [43, 388] on div at bounding box center [44, 385] width 13 height 13
checkbox input "true"
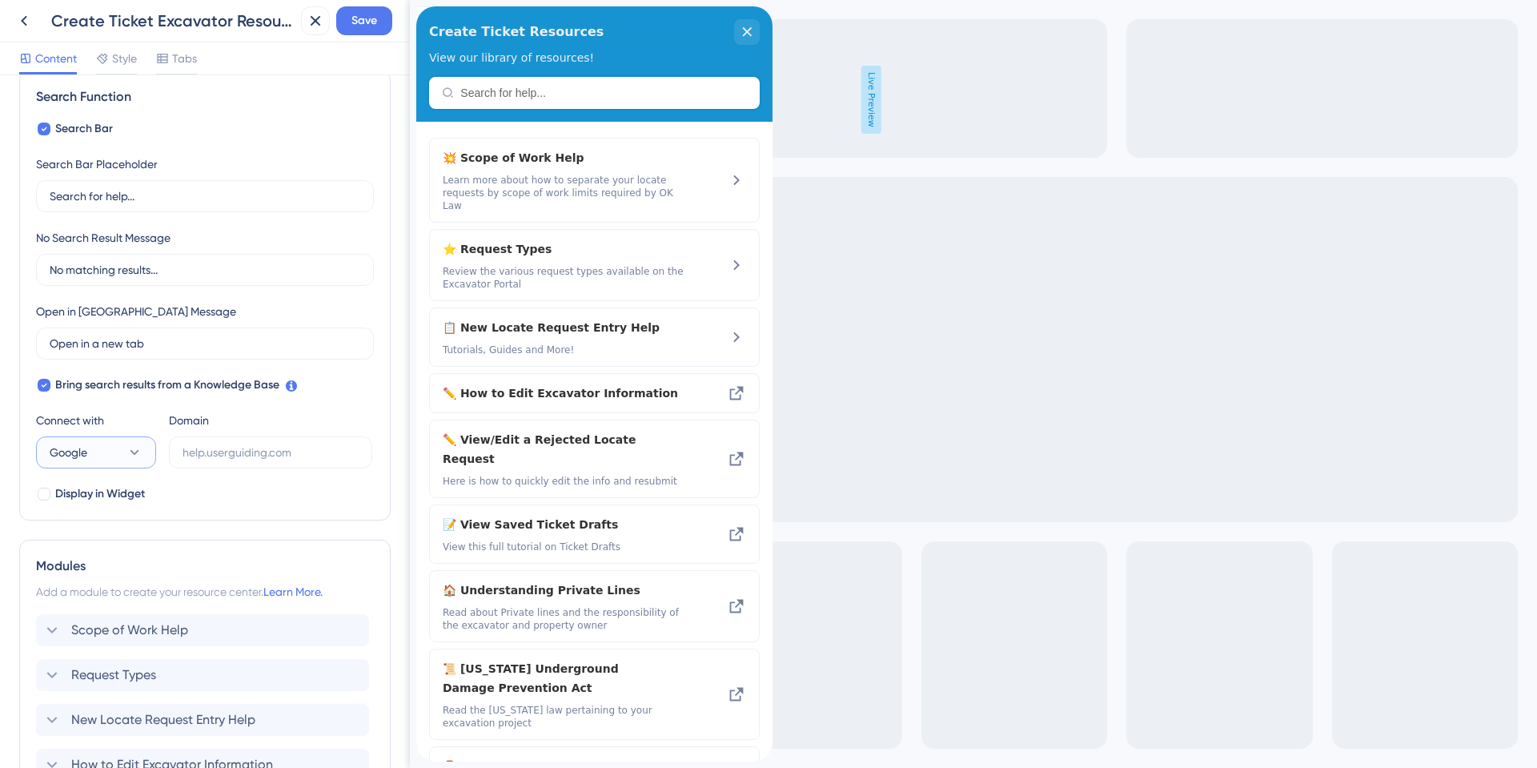
click at [135, 450] on icon at bounding box center [134, 452] width 16 height 16
click at [110, 499] on span "UserGuiding" at bounding box center [90, 500] width 63 height 19
type input "https://okie811.help.userguiding.com/api/search?kb_id=14734&lang_code=en"
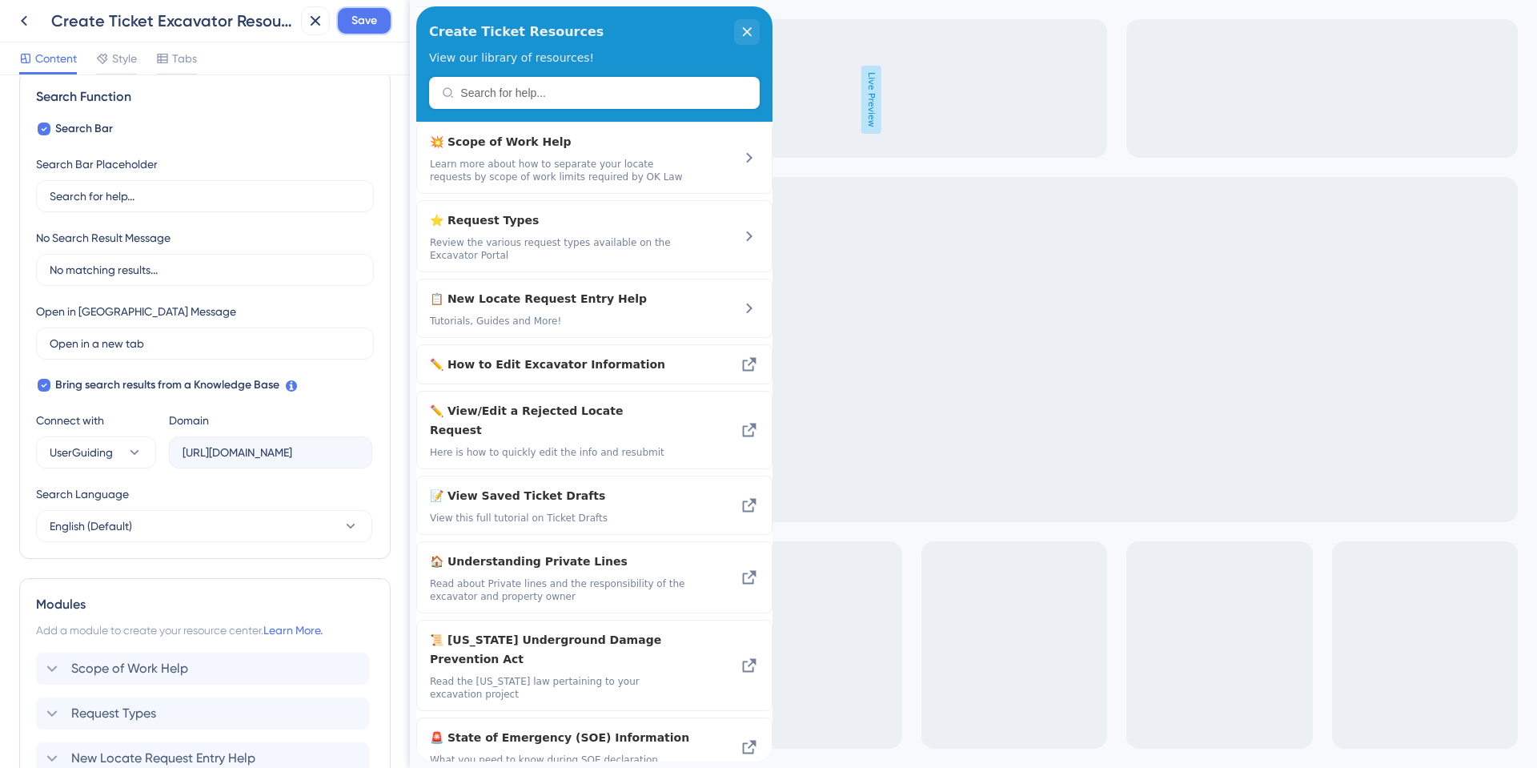
click at [349, 21] on button "Save" at bounding box center [364, 20] width 56 height 29
click at [28, 24] on icon at bounding box center [23, 20] width 19 height 19
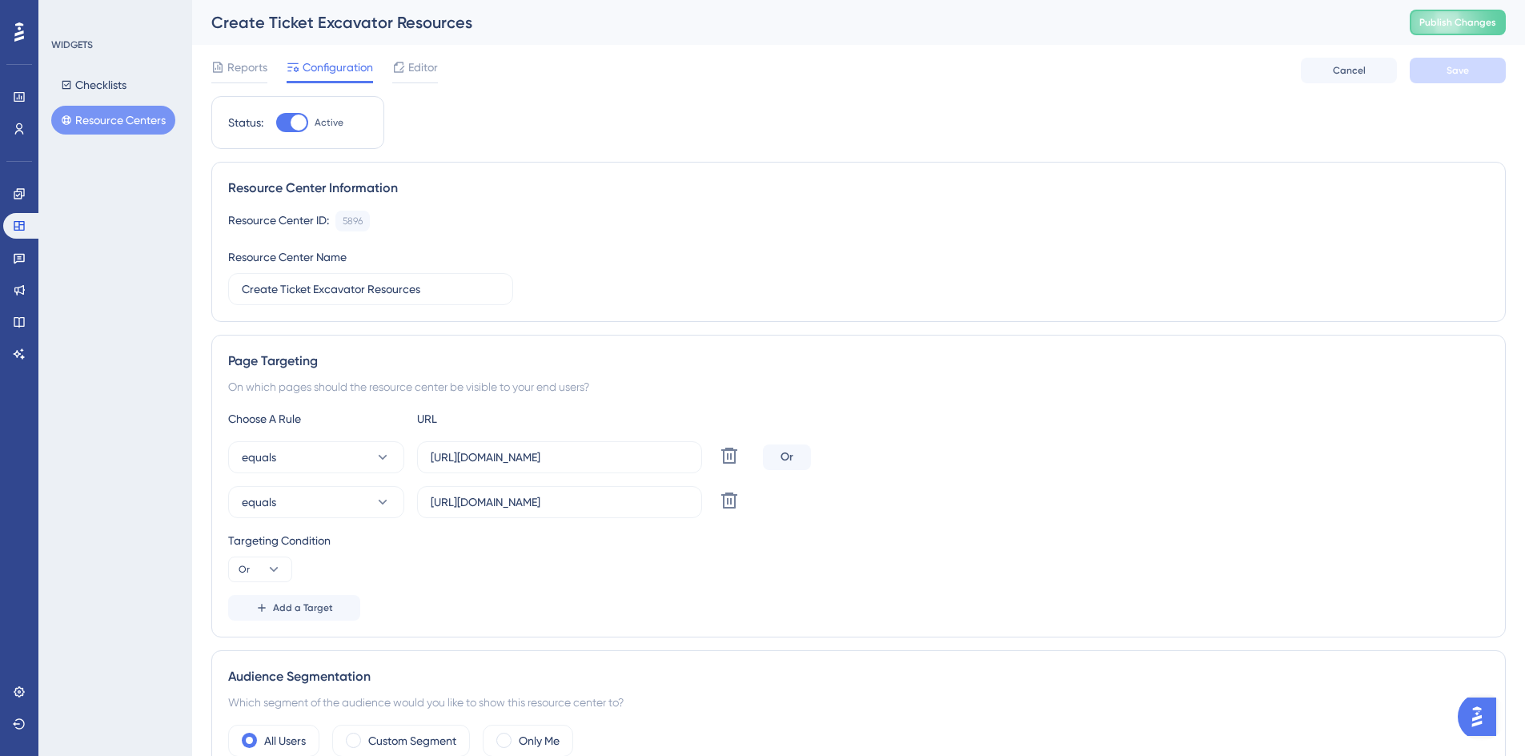
click at [134, 124] on button "Resource Centers" at bounding box center [113, 120] width 124 height 29
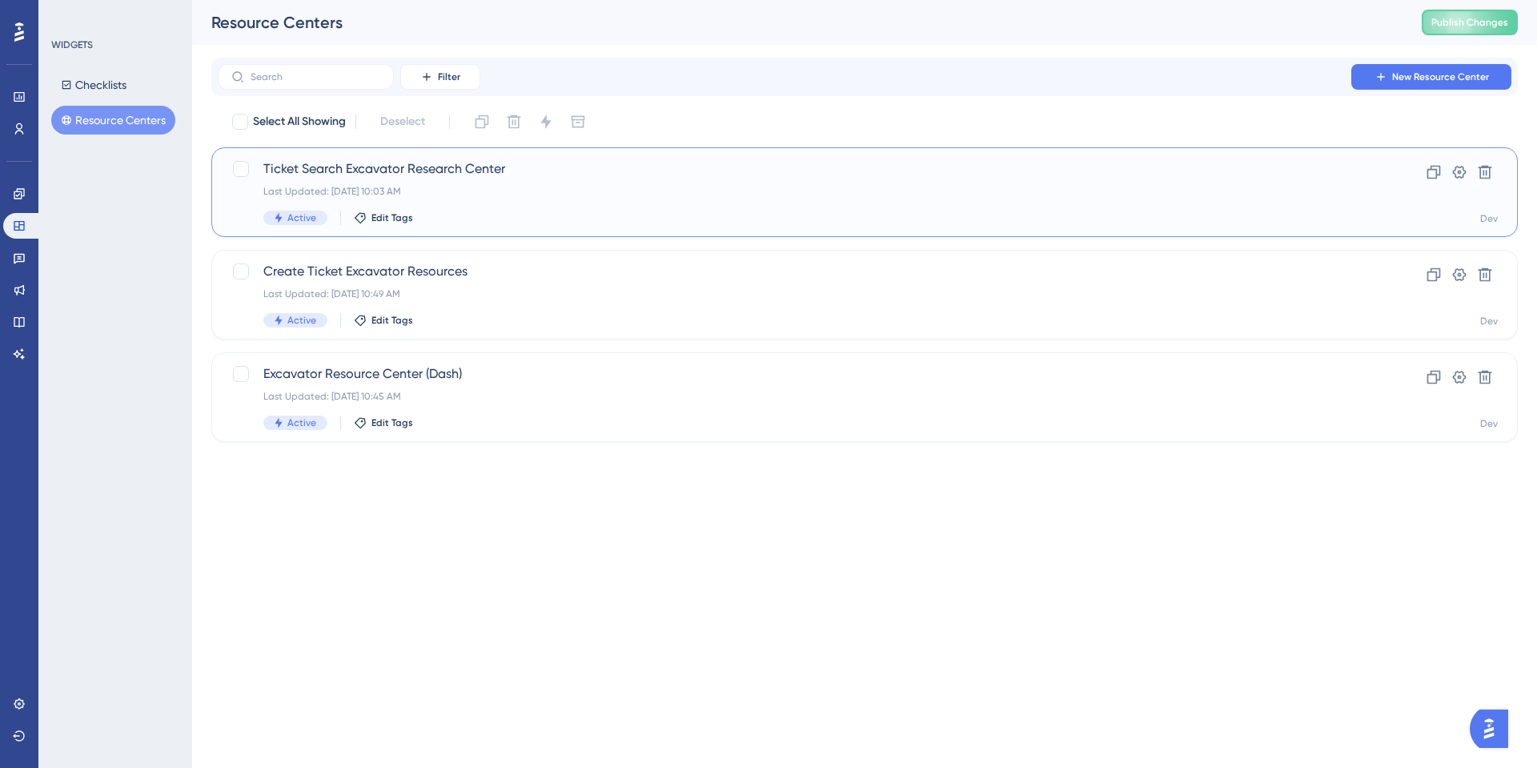
click at [412, 166] on span "Ticket Search Excavator Research Center" at bounding box center [800, 168] width 1074 height 19
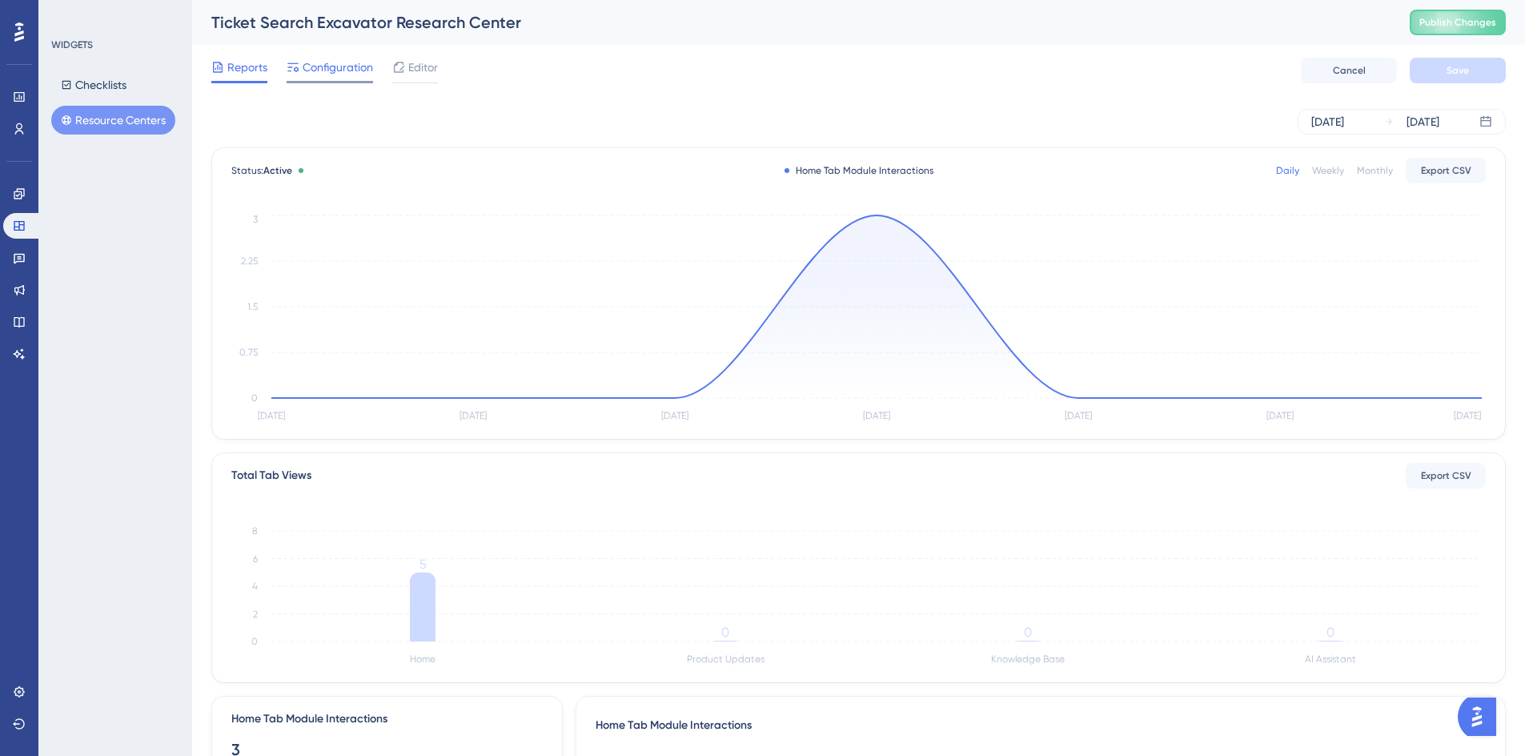
click at [345, 74] on span "Configuration" at bounding box center [338, 67] width 70 height 19
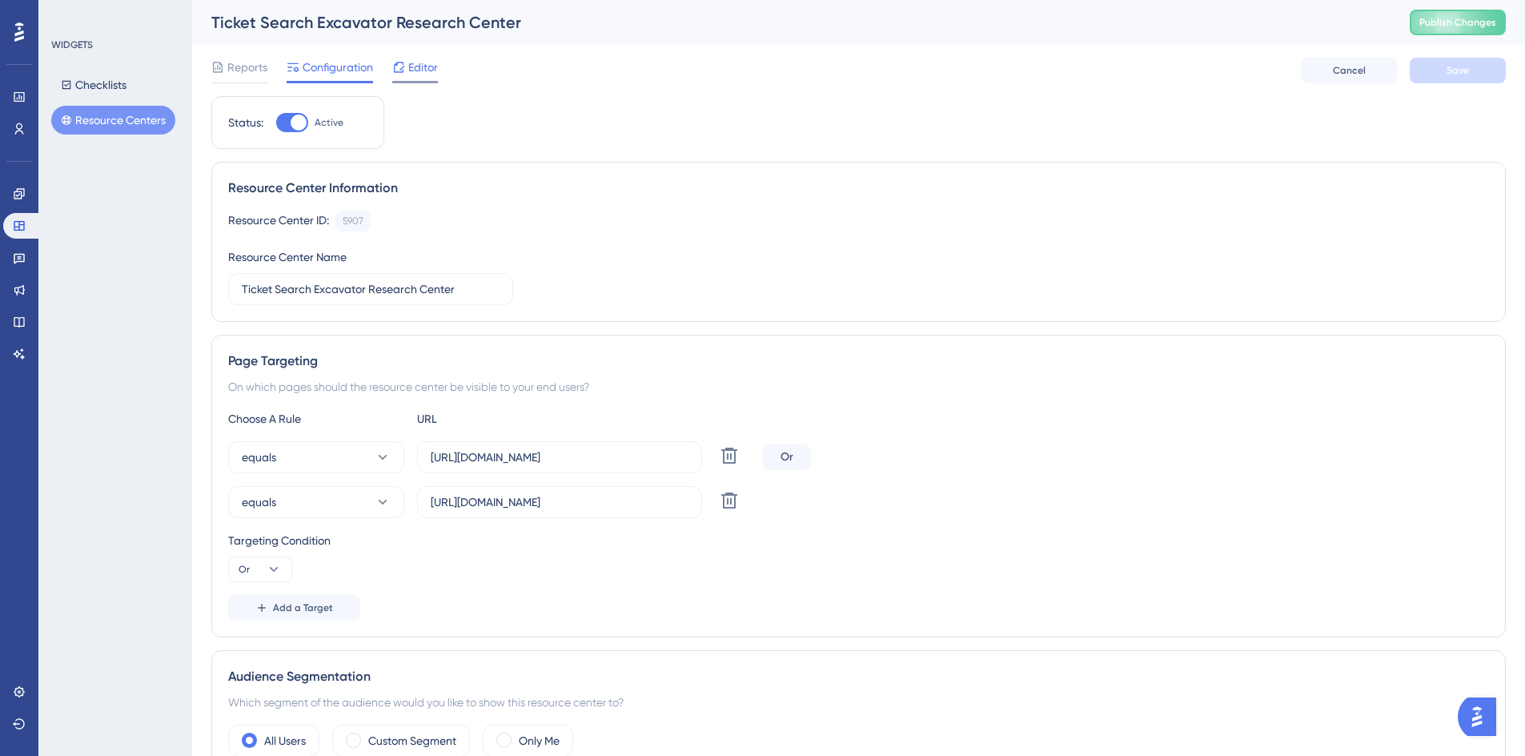
click at [413, 67] on span "Editor" at bounding box center [423, 67] width 30 height 19
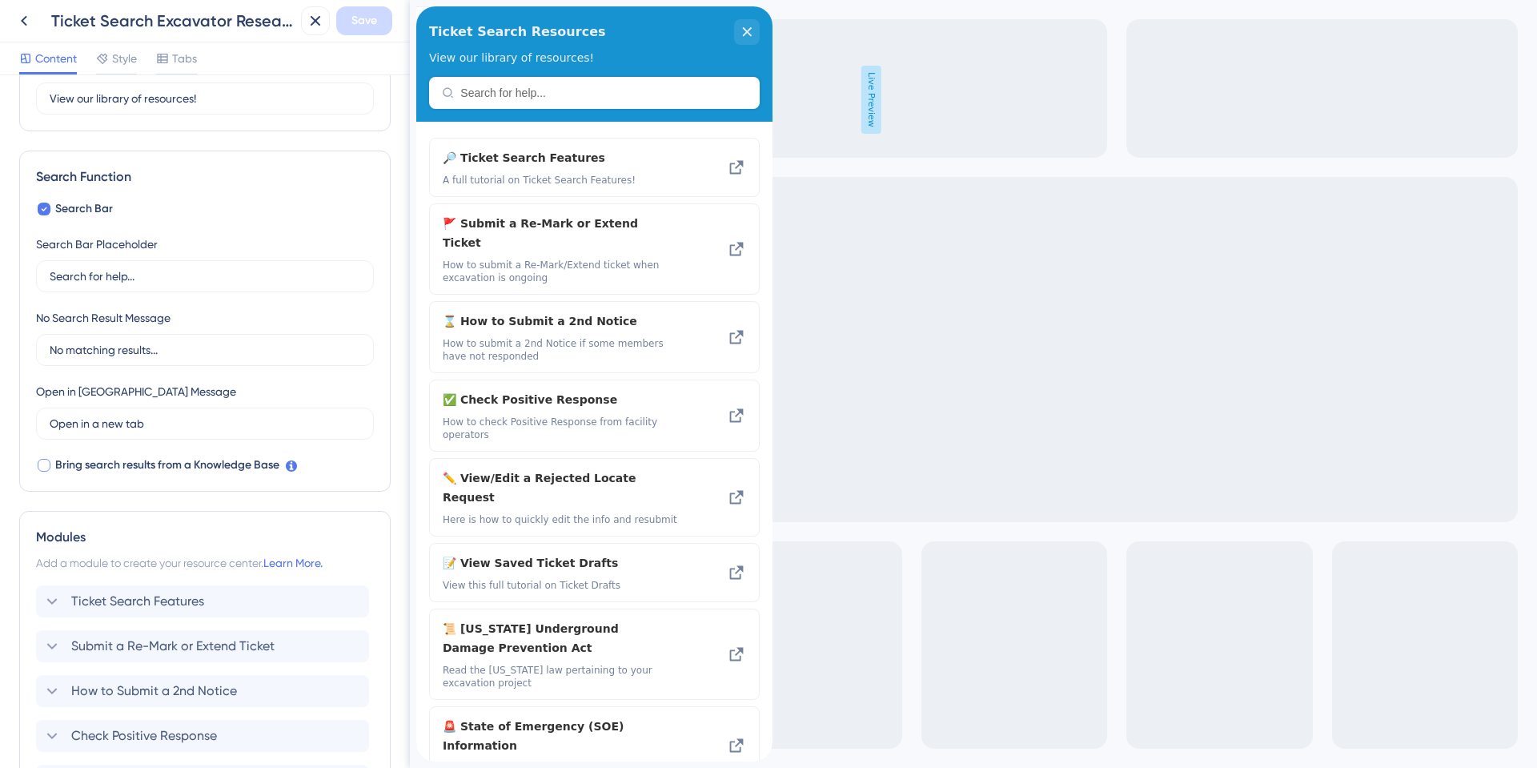
click at [46, 459] on div at bounding box center [44, 465] width 13 height 13
checkbox input "true"
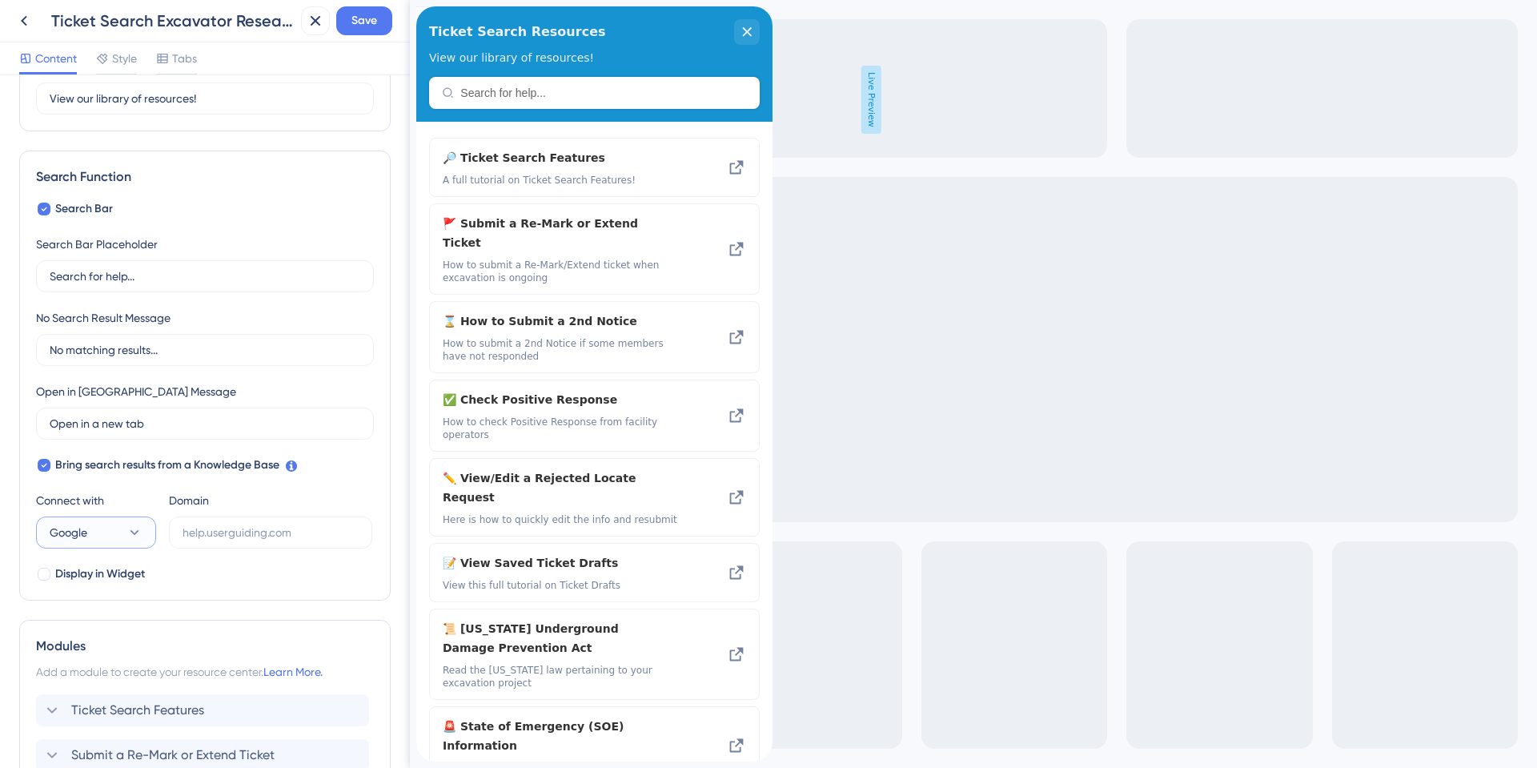
click at [91, 535] on button "Google" at bounding box center [96, 532] width 120 height 32
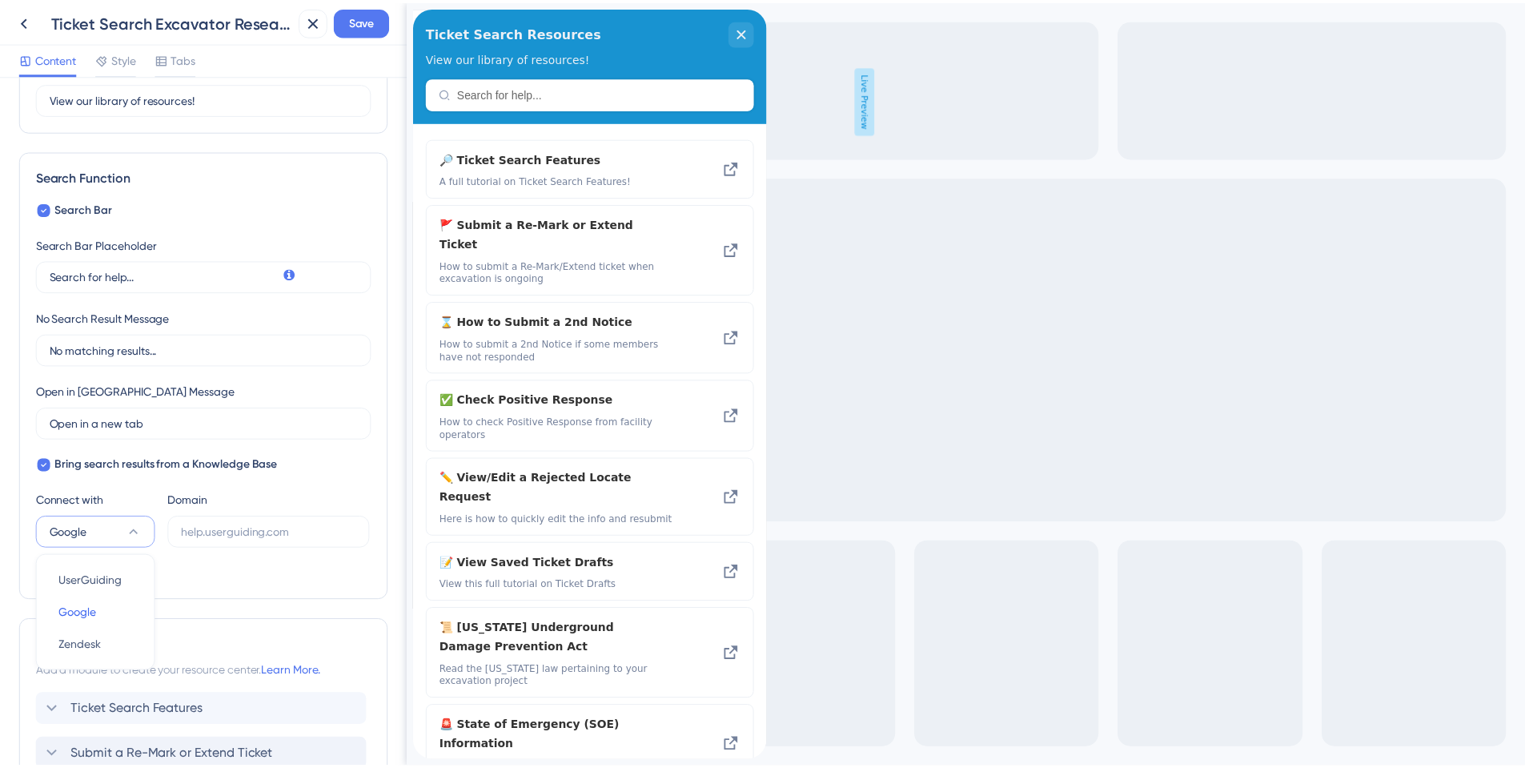
scroll to position [352, 0]
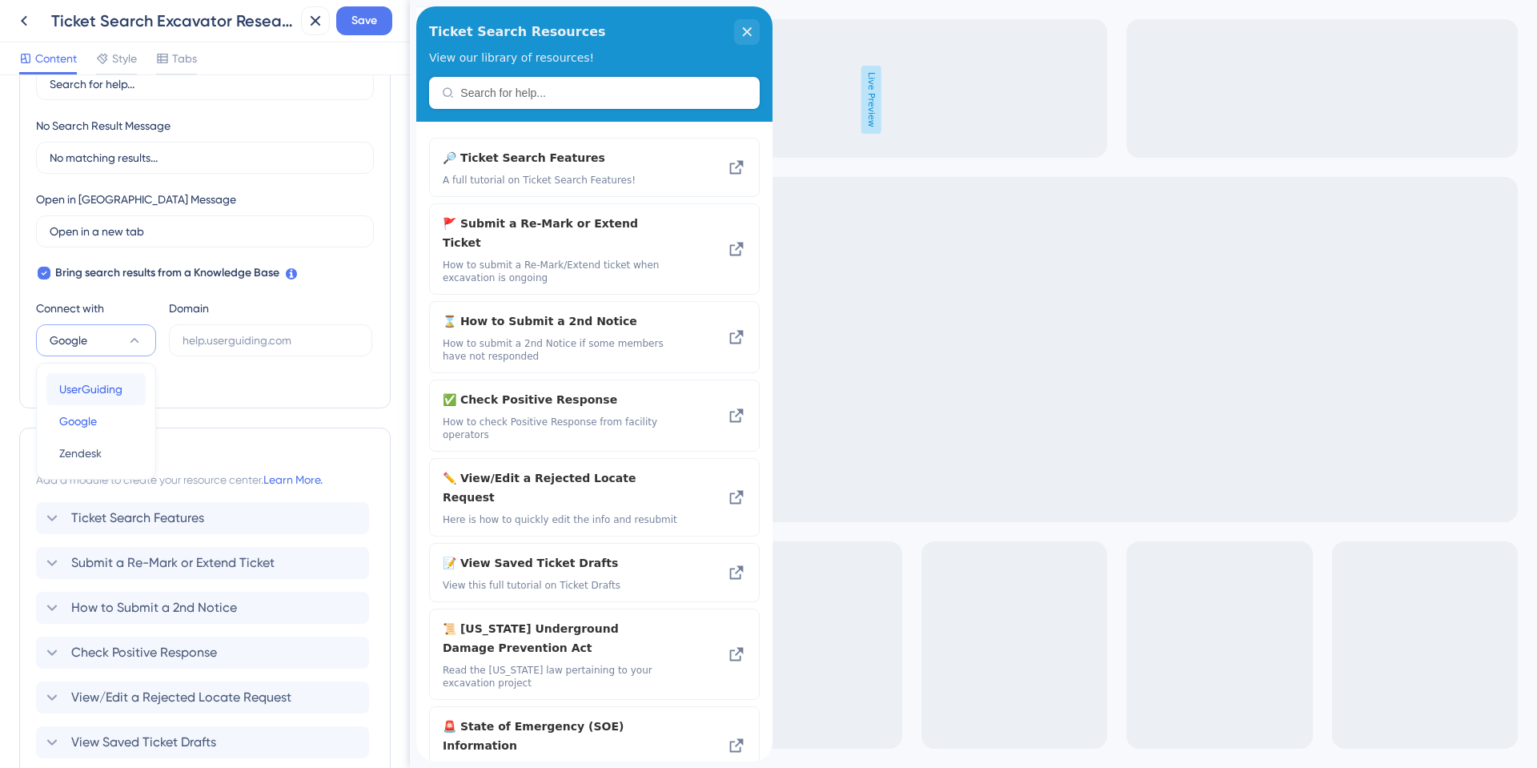
click at [99, 389] on span "UserGuiding" at bounding box center [90, 388] width 63 height 19
type input "https://okie811.help.userguiding.com/api/search?kb_id=14734&lang_code=en"
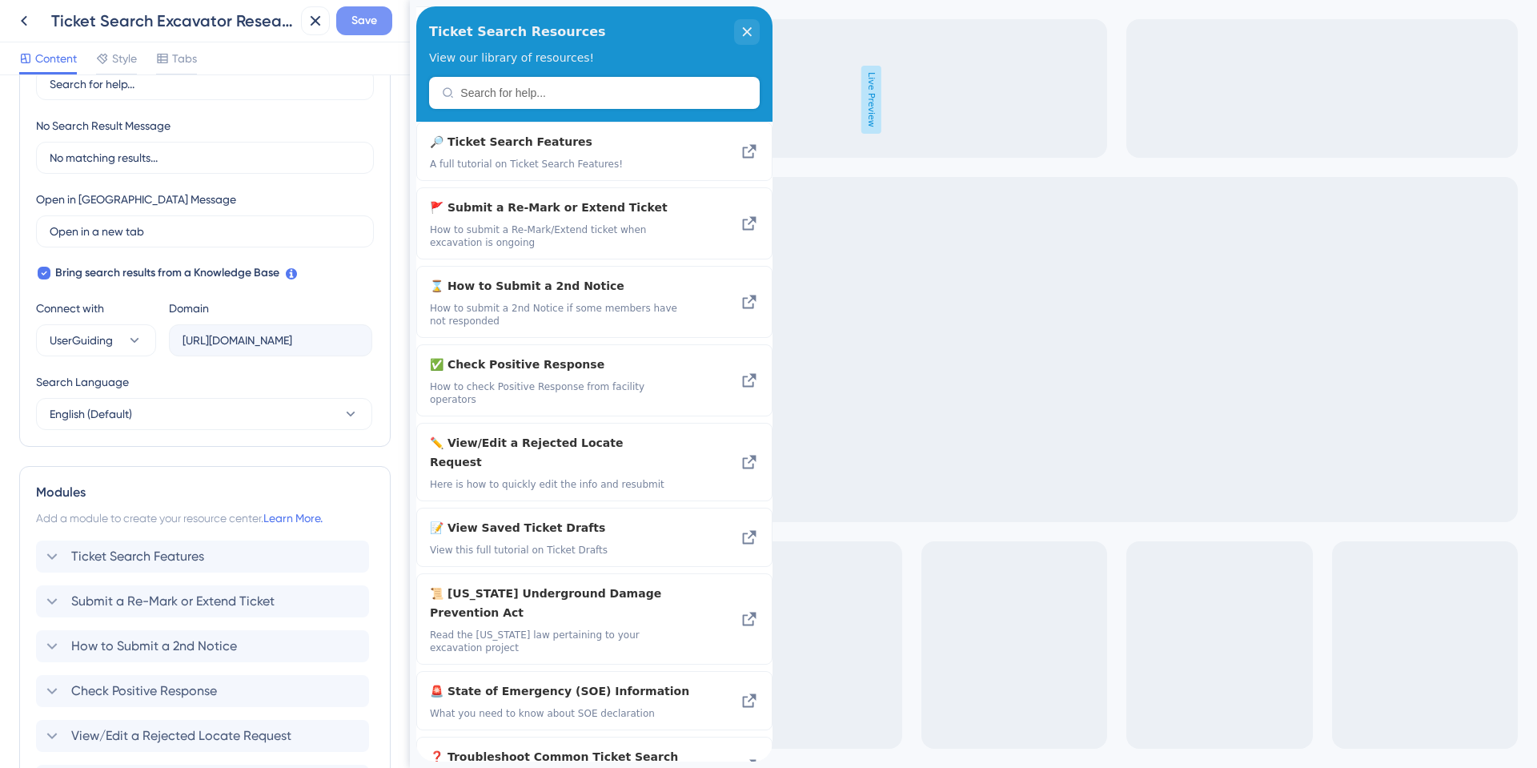
click at [372, 19] on span "Save" at bounding box center [364, 20] width 26 height 19
click at [18, 18] on icon at bounding box center [23, 20] width 19 height 19
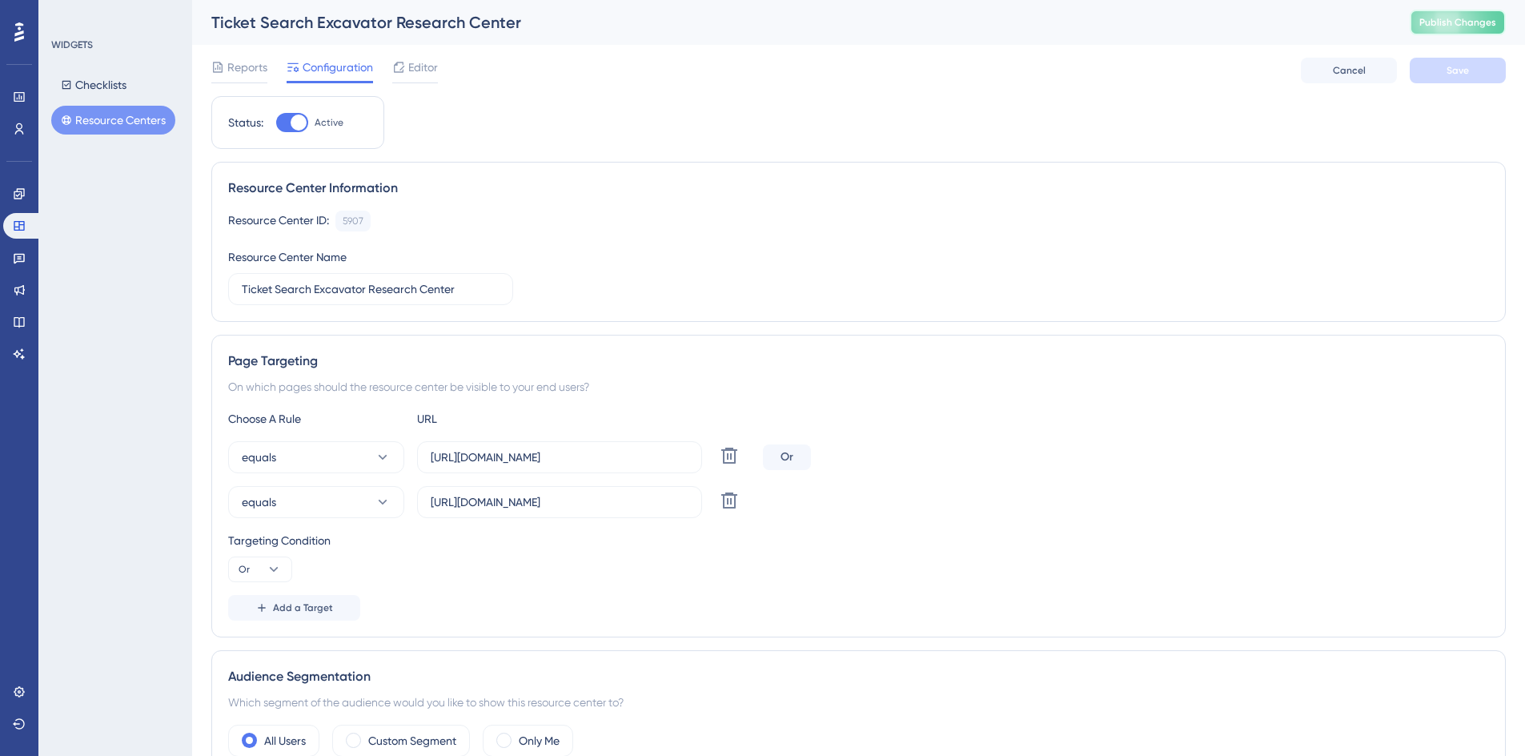
click at [1444, 28] on button "Publish Changes" at bounding box center [1458, 23] width 96 height 26
click at [19, 27] on icon at bounding box center [19, 31] width 10 height 19
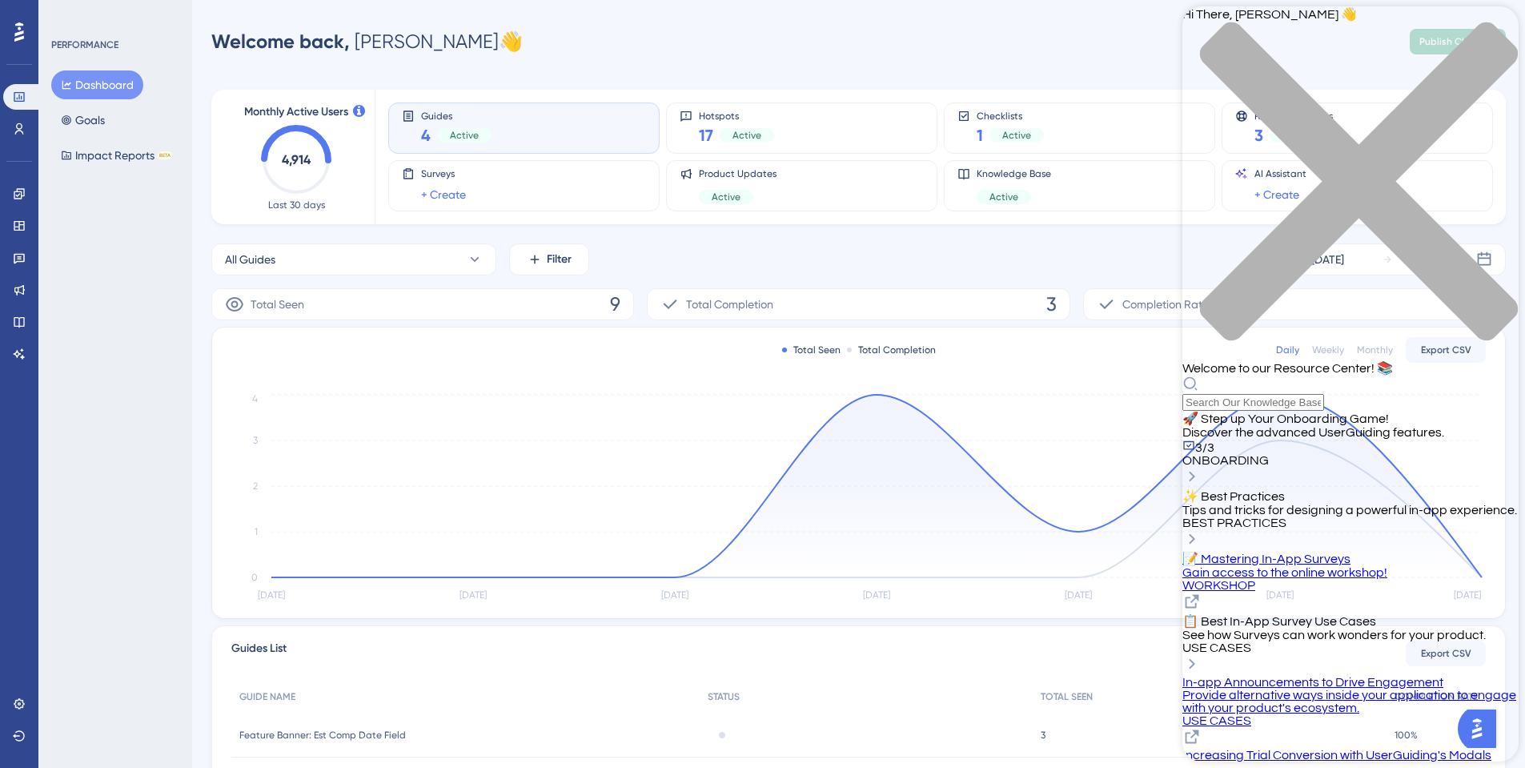
click at [1255, 98] on div "Hi There, Renelle 👋 Welcome to our Resource Center! 📚" at bounding box center [1350, 208] width 336 height 404
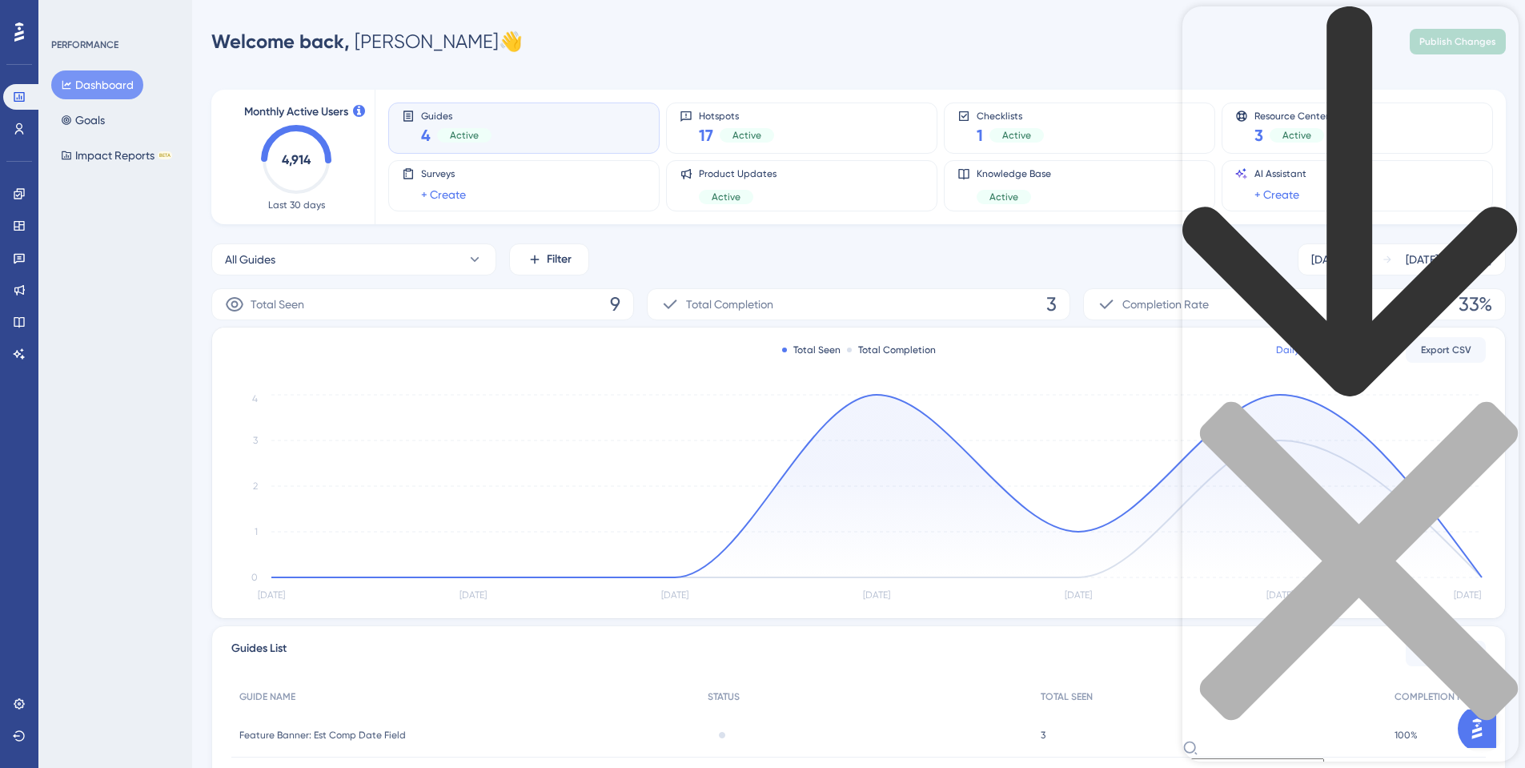
click at [1263, 758] on input "Resource Center Header" at bounding box center [1253, 766] width 142 height 17
type input "resource center"
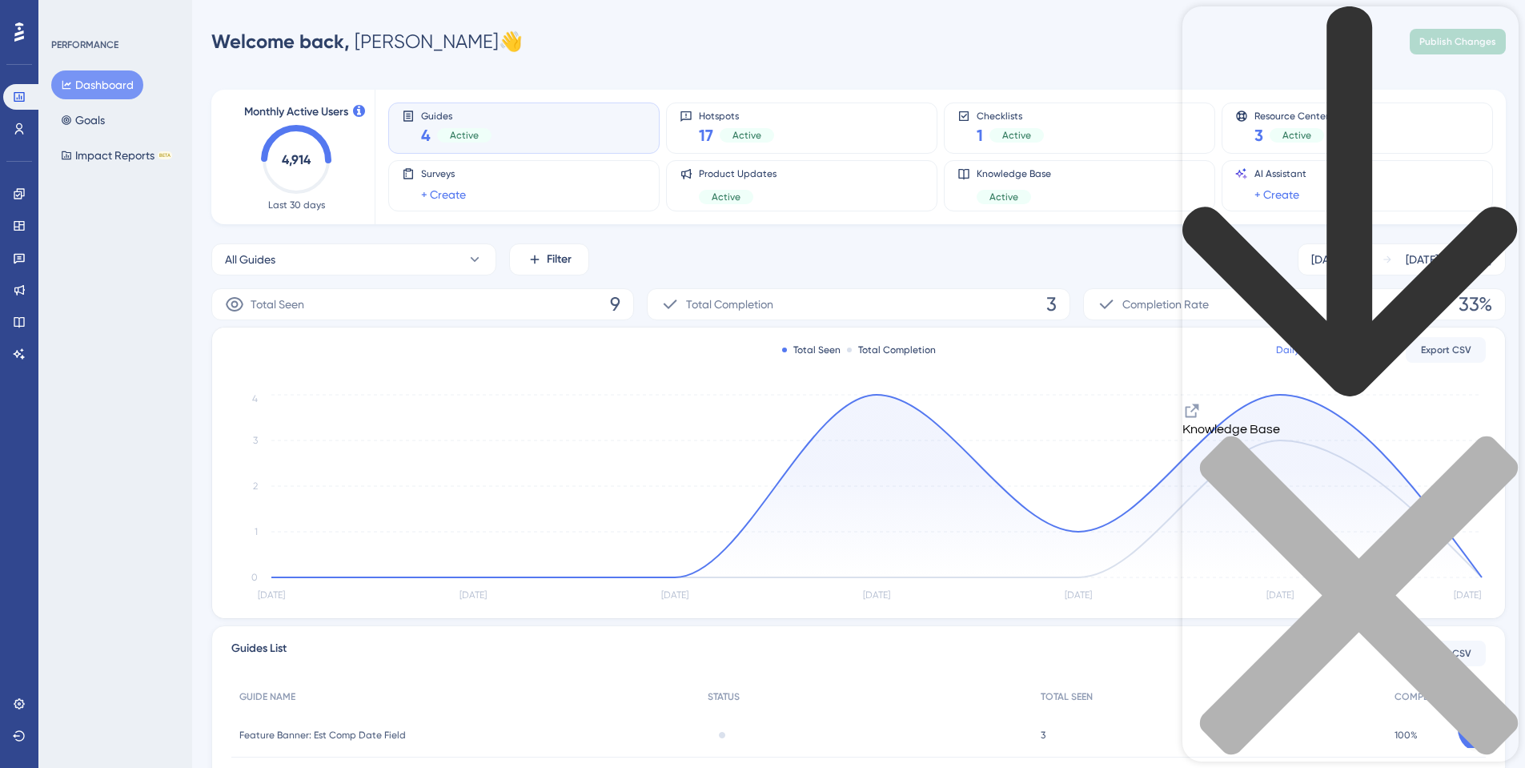
click at [1497, 435] on div "close resource center" at bounding box center [1350, 604] width 336 height 339
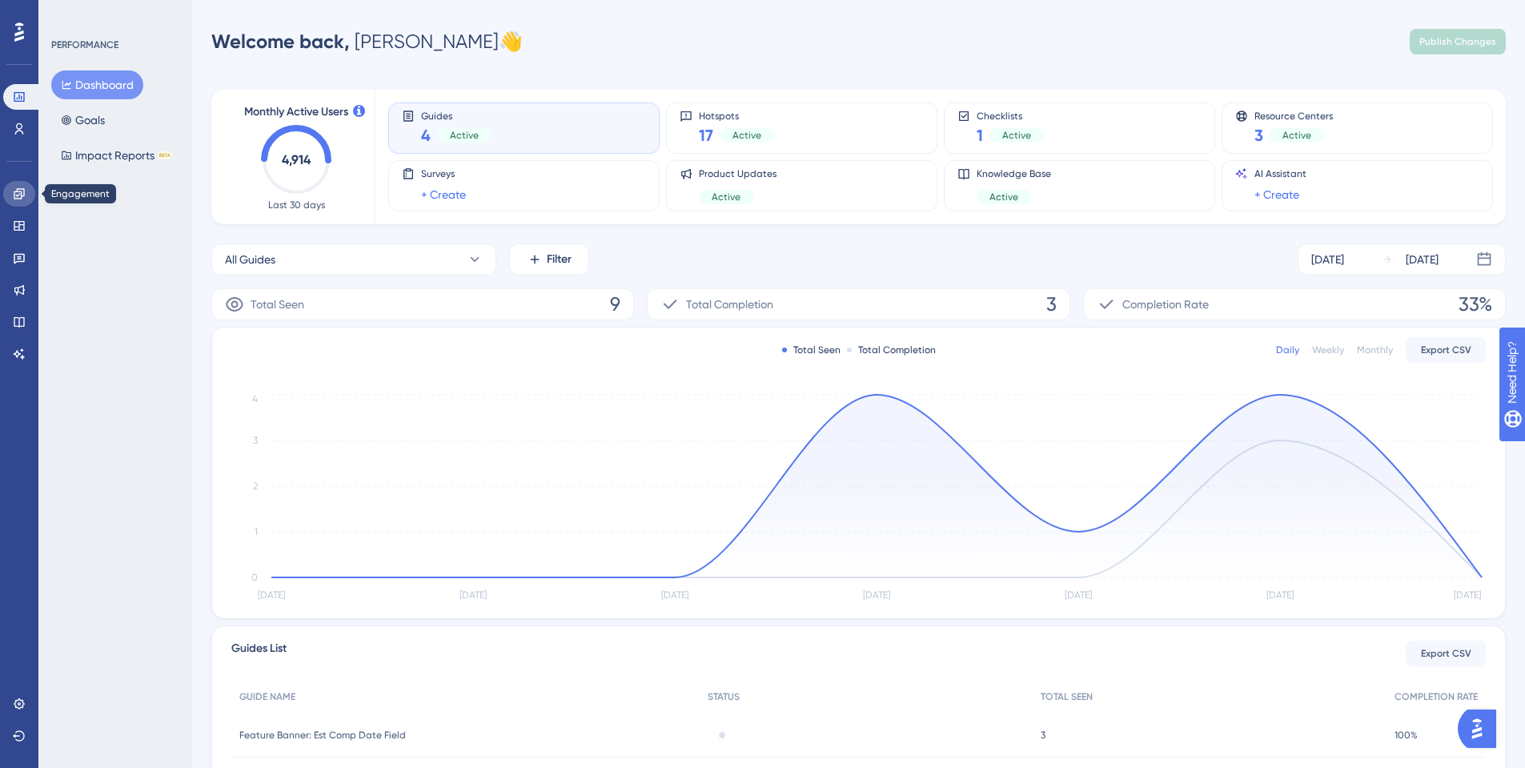
click at [19, 195] on icon at bounding box center [19, 193] width 10 height 10
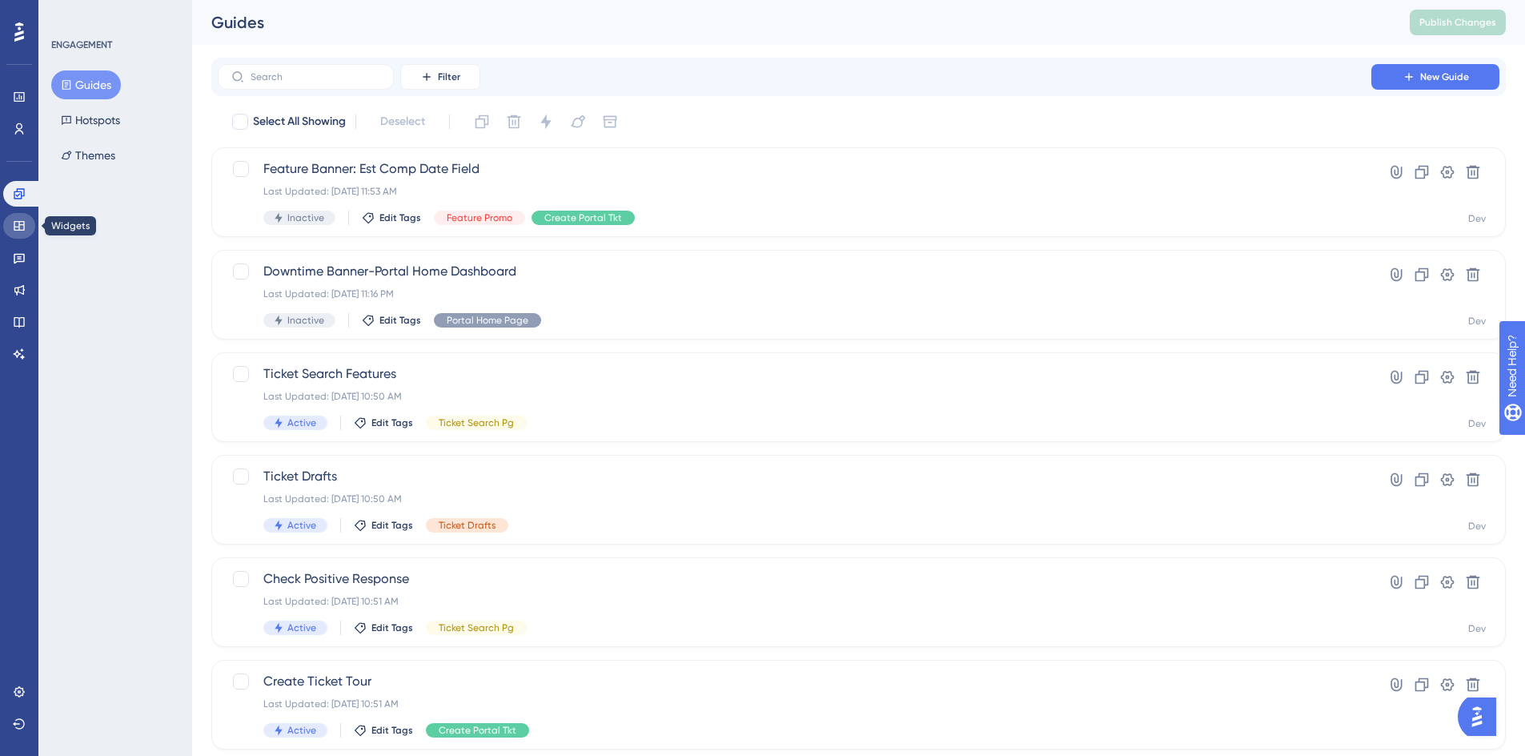
click at [11, 232] on link at bounding box center [19, 226] width 32 height 26
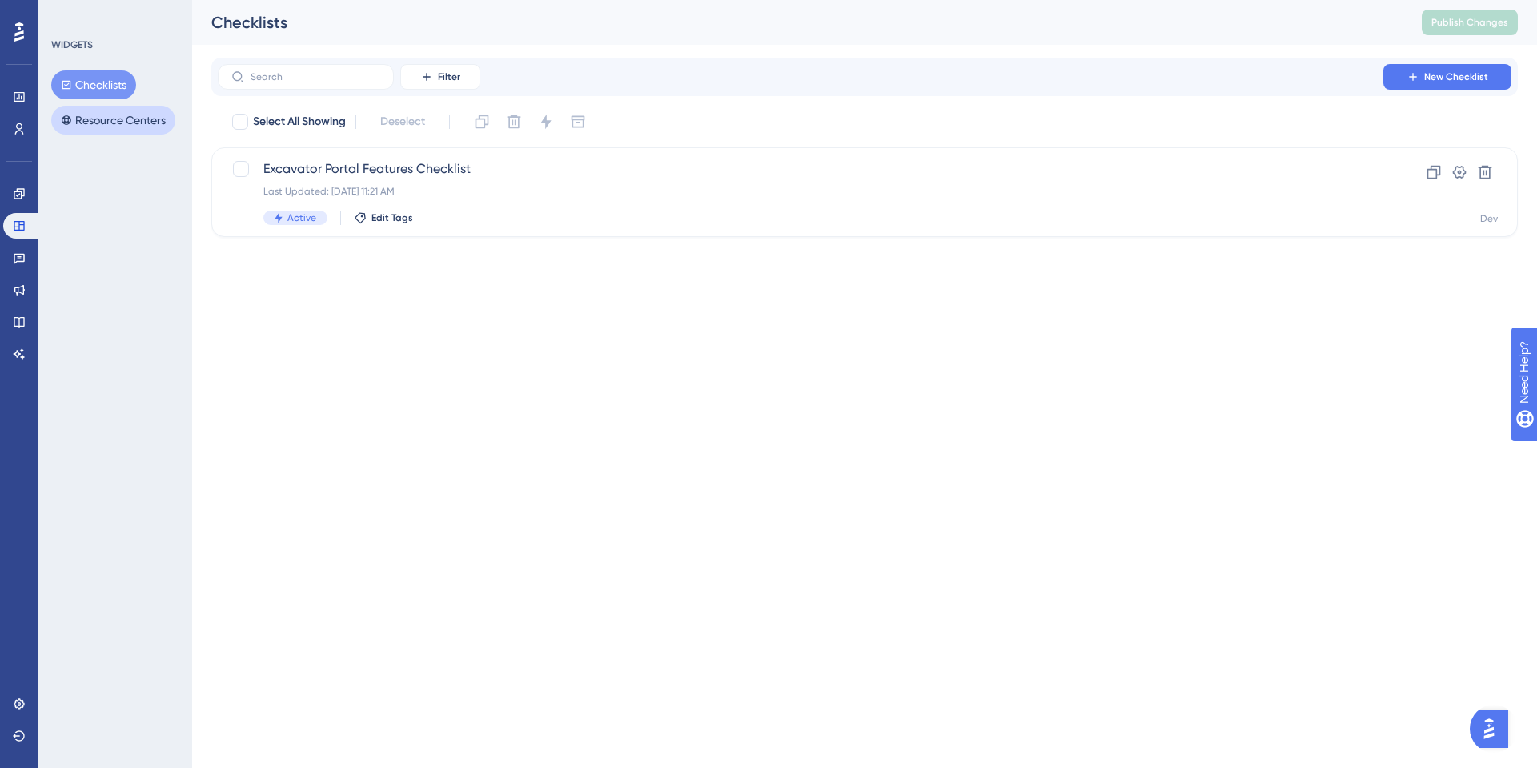
click at [97, 120] on button "Resource Centers" at bounding box center [113, 120] width 124 height 29
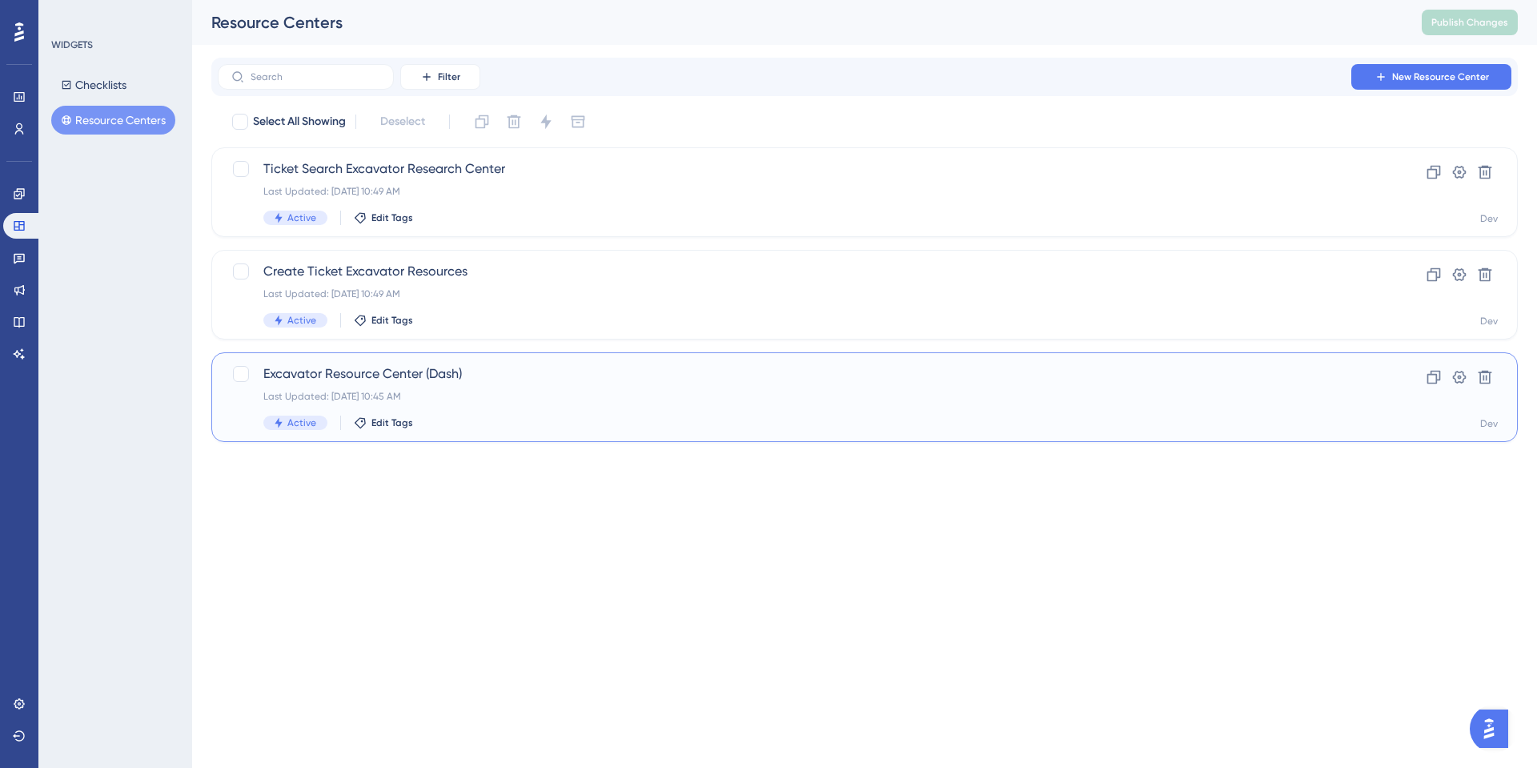
click at [399, 369] on span "Excavator Resource Center (Dash)" at bounding box center [800, 373] width 1074 height 19
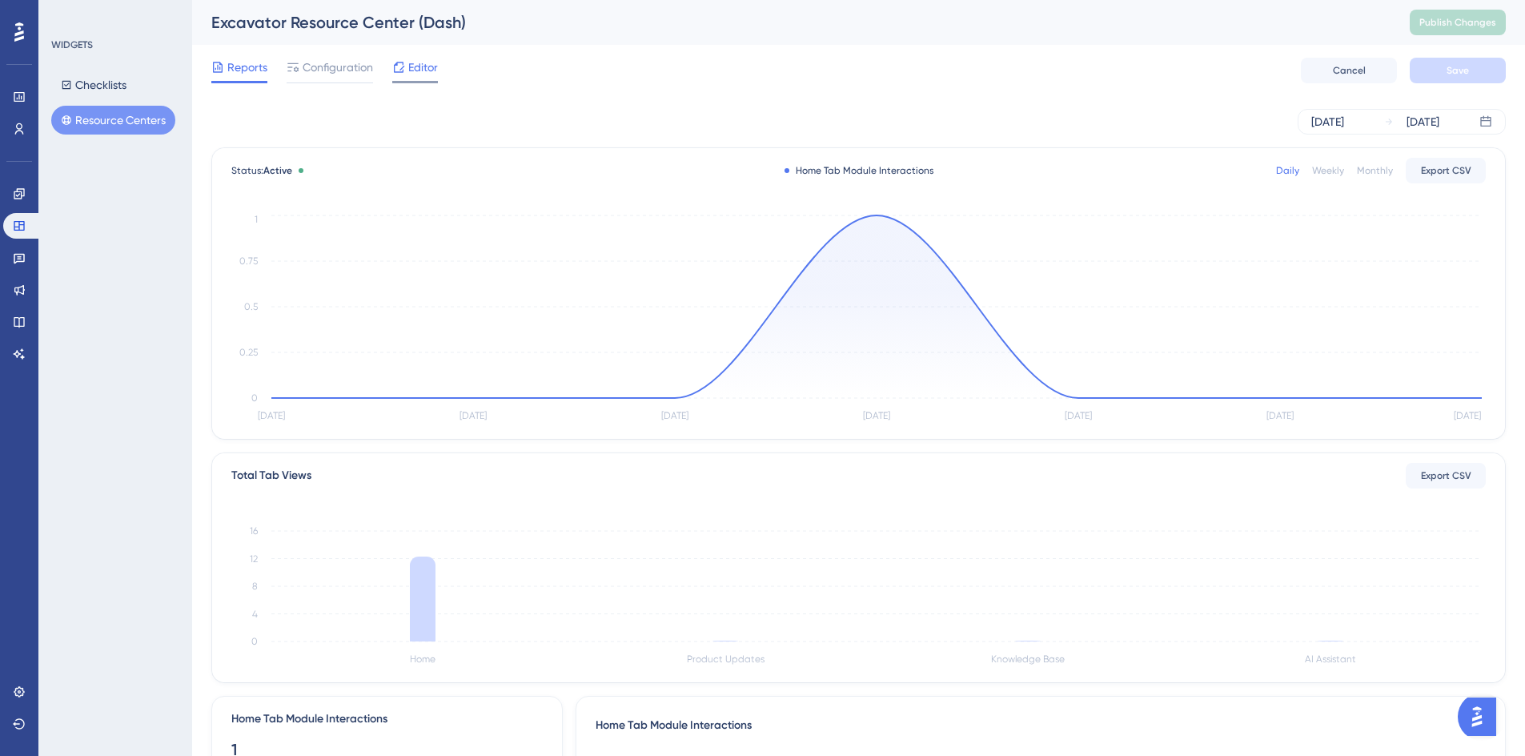
click at [423, 70] on span "Editor" at bounding box center [423, 67] width 30 height 19
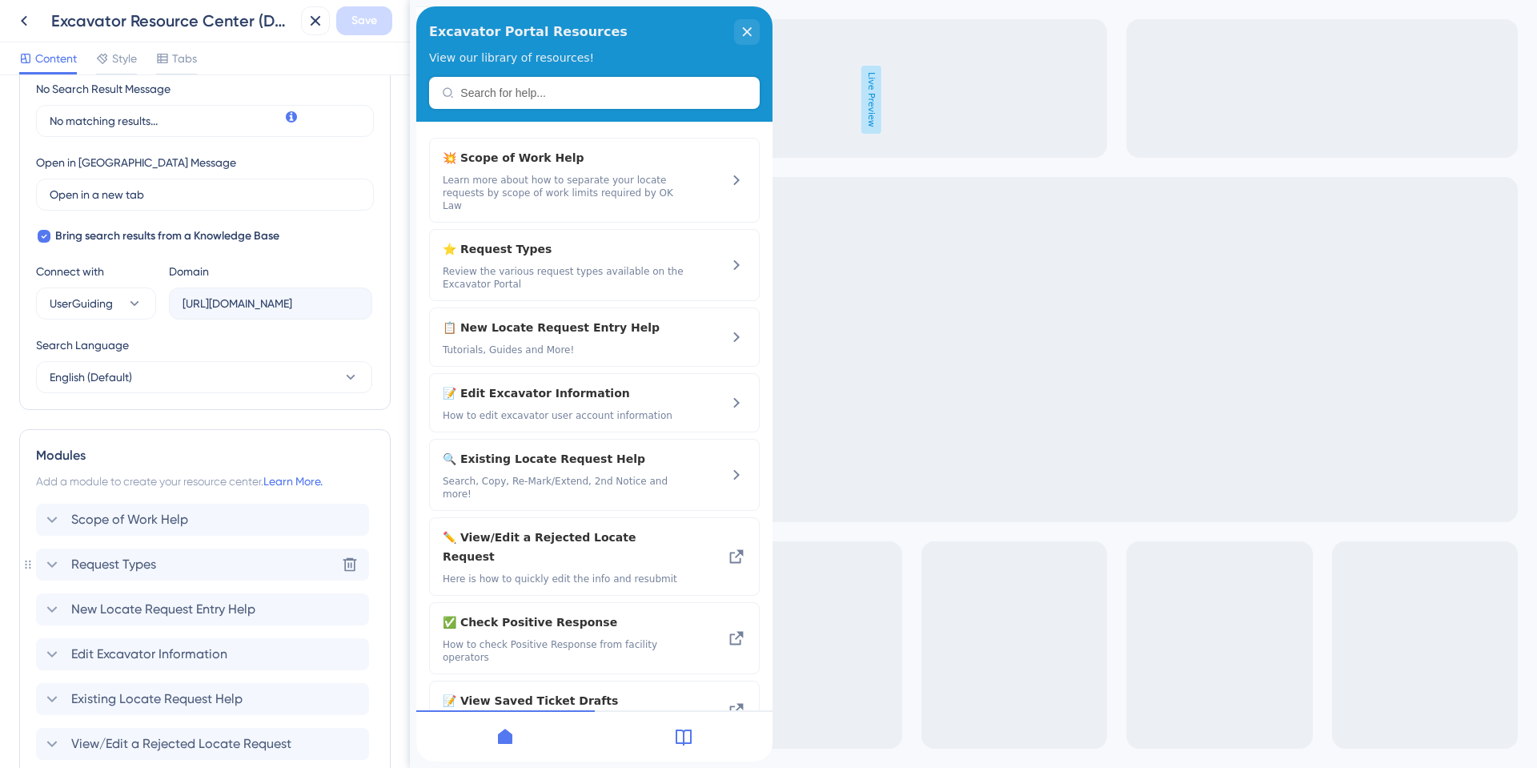
scroll to position [560, 0]
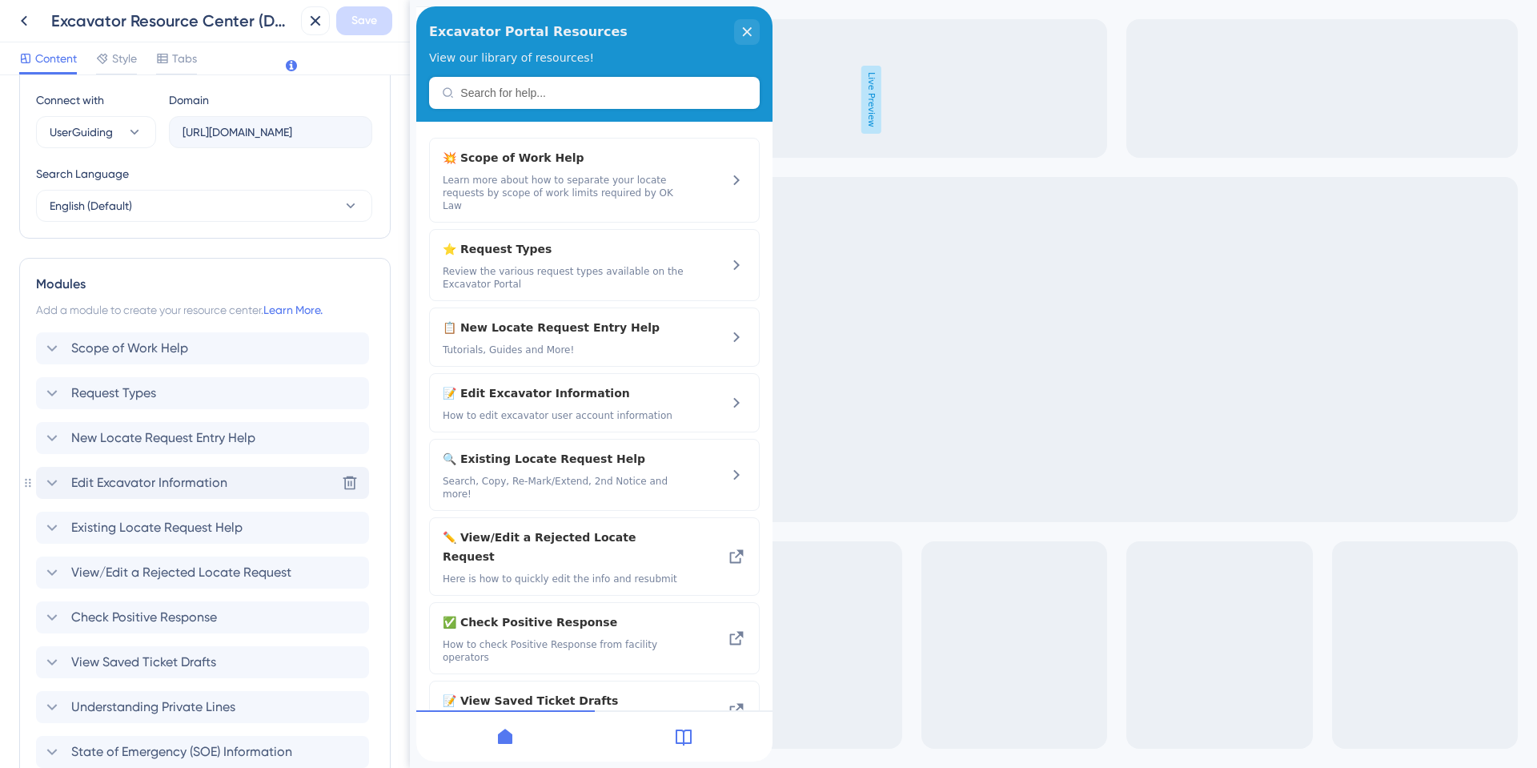
click at [109, 480] on span "Edit Excavator Information" at bounding box center [149, 482] width 156 height 19
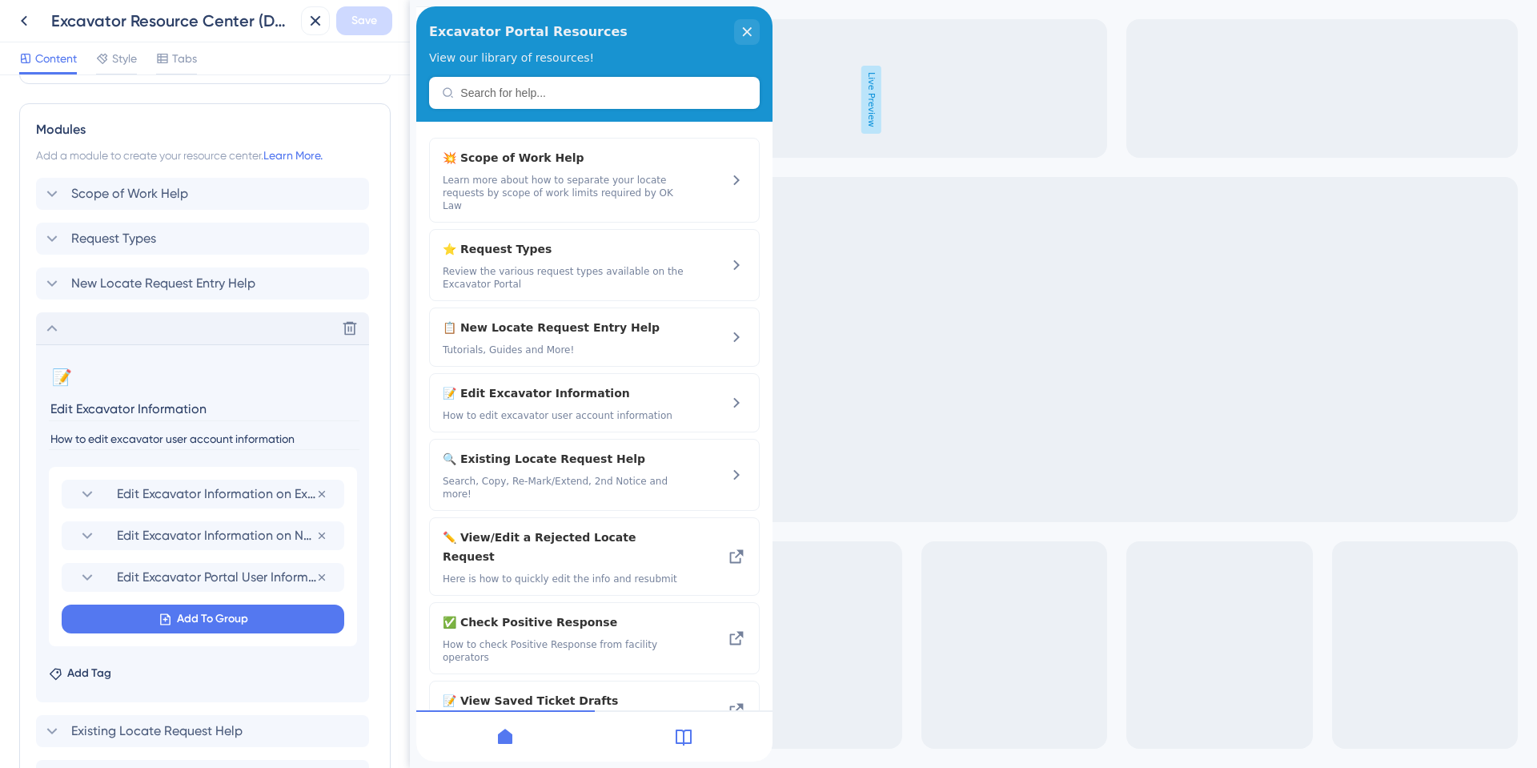
scroll to position [720, 0]
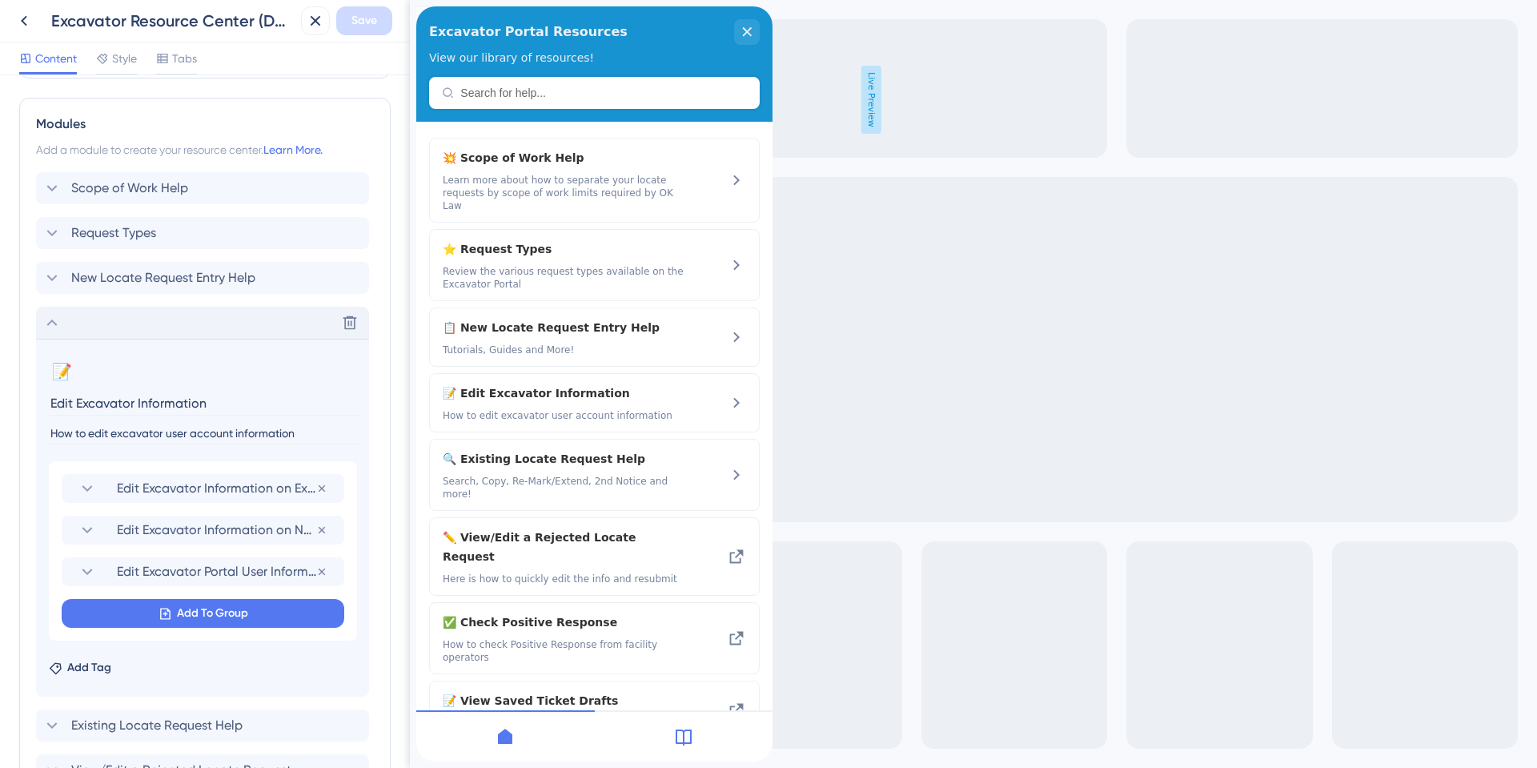
click at [48, 327] on icon at bounding box center [51, 322] width 19 height 19
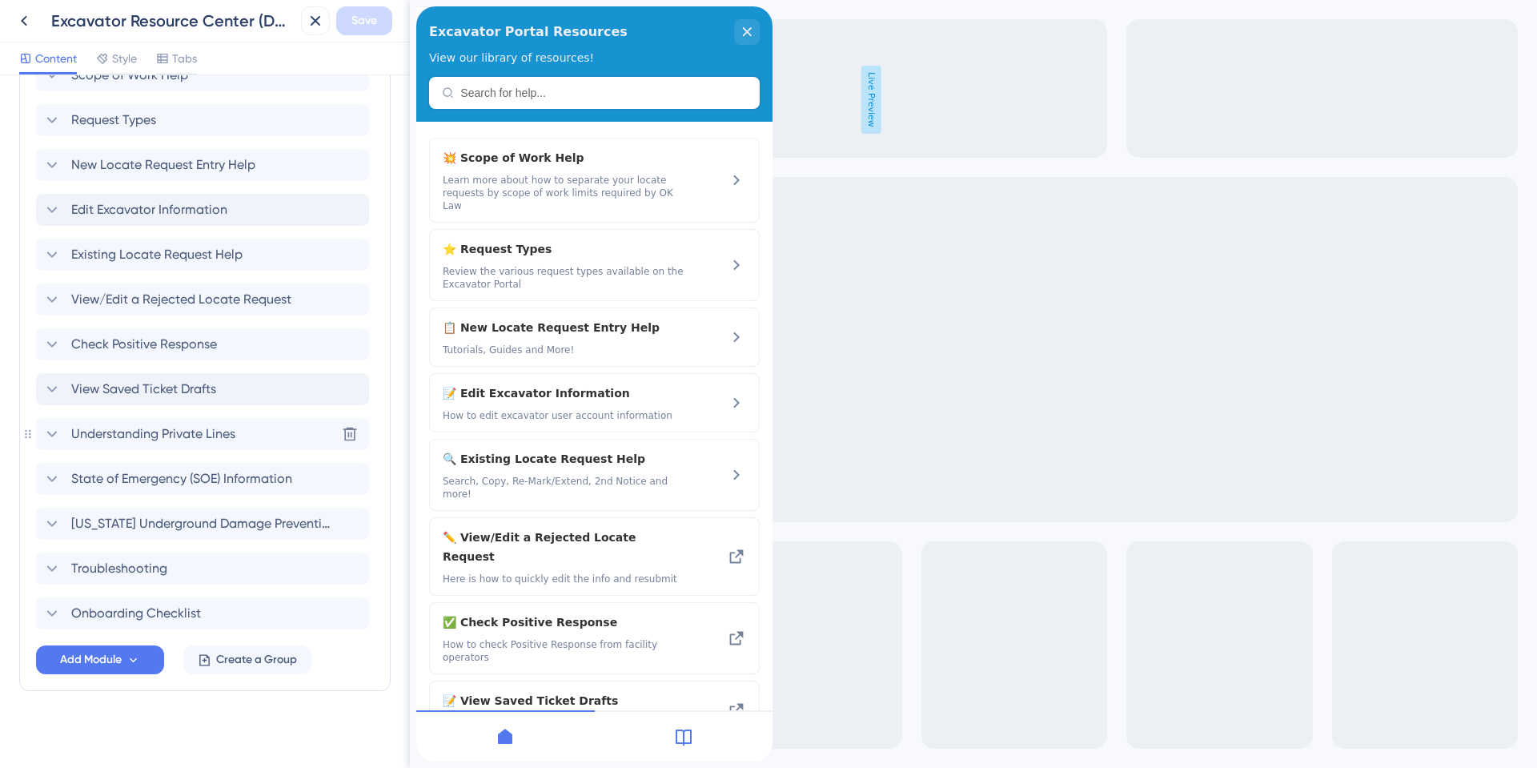
scroll to position [840, 0]
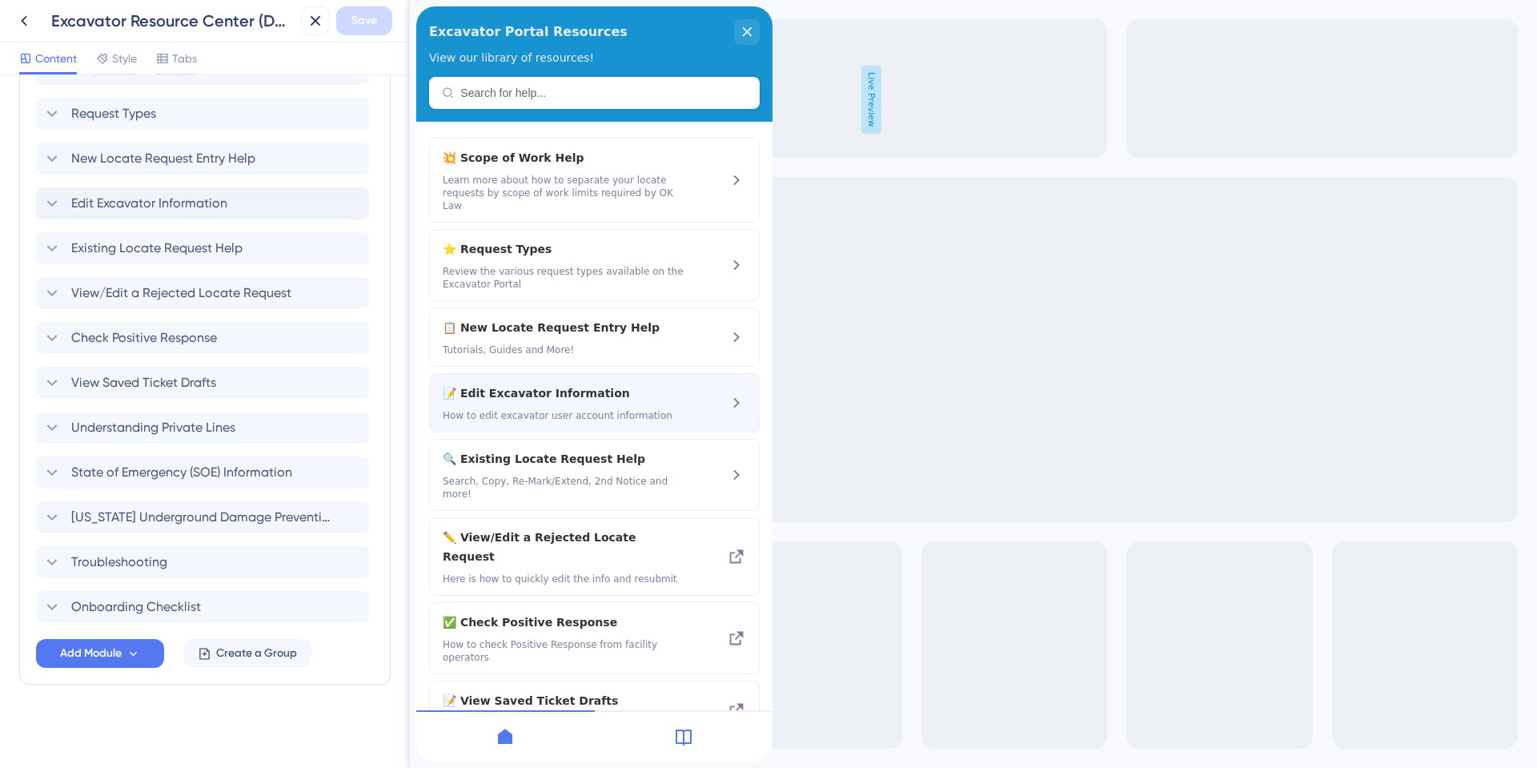
click at [584, 383] on span "📝 Edit Excavator Information" at bounding box center [551, 392] width 217 height 19
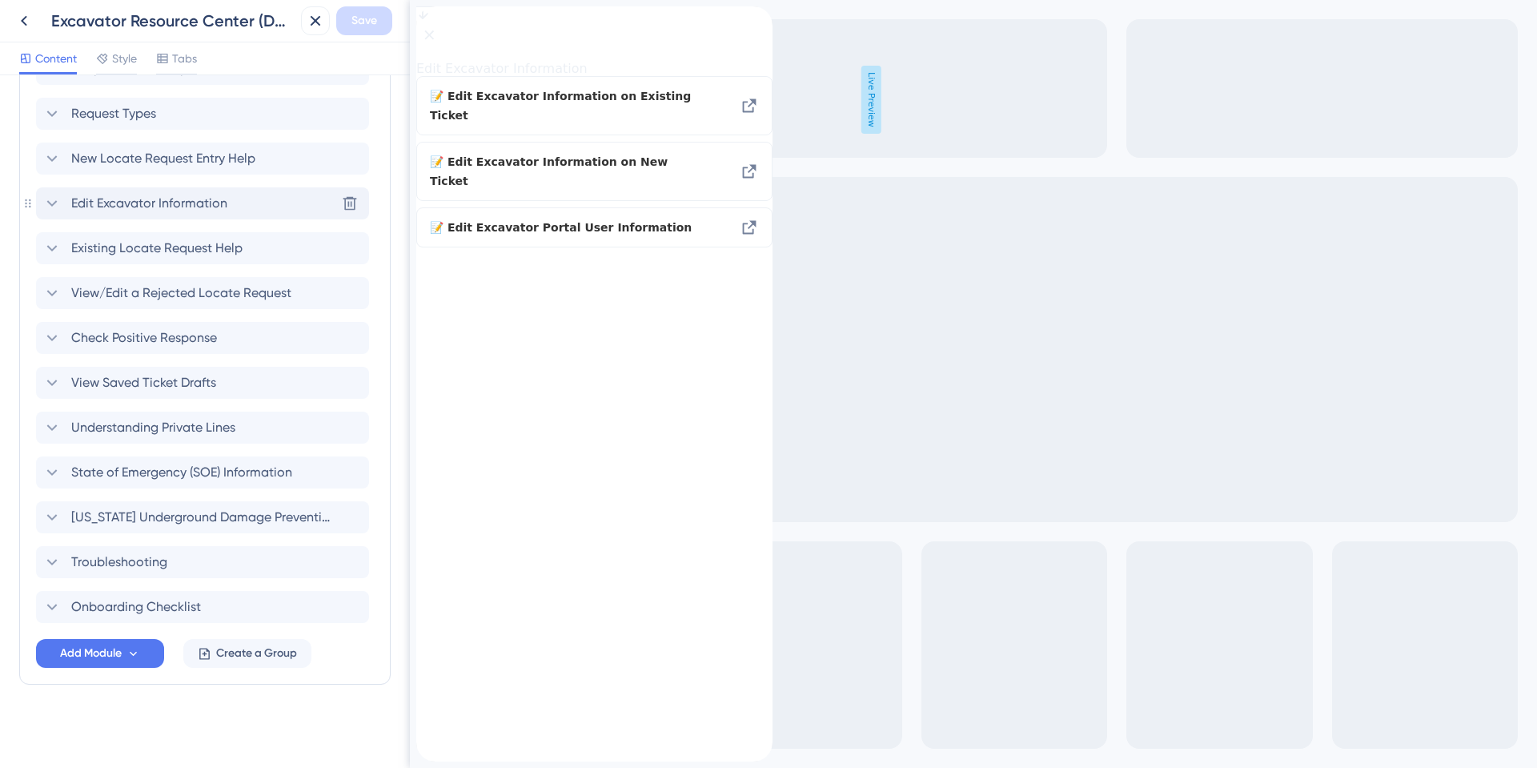
click at [48, 208] on icon at bounding box center [51, 203] width 19 height 19
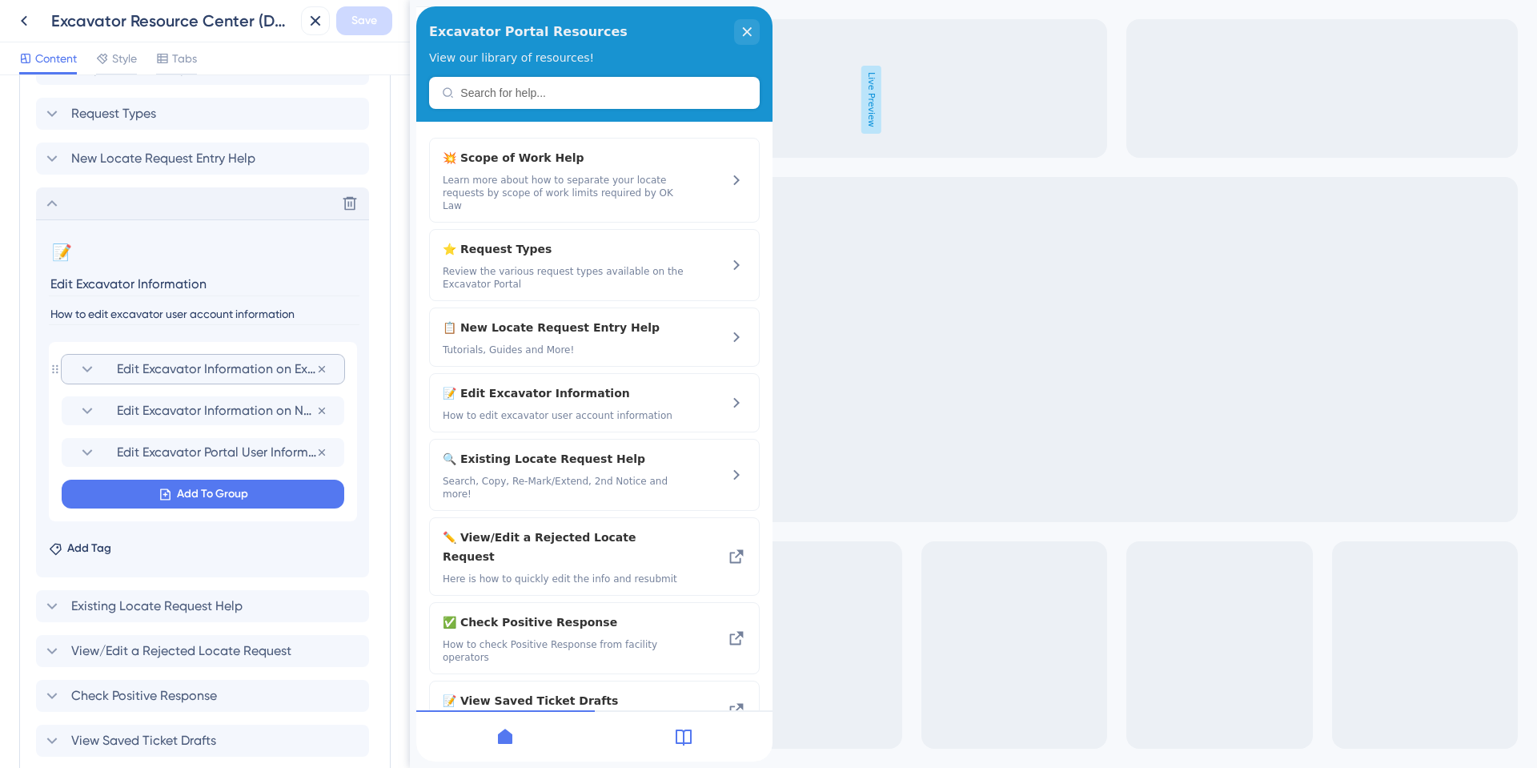
click at [89, 363] on icon at bounding box center [87, 368] width 19 height 19
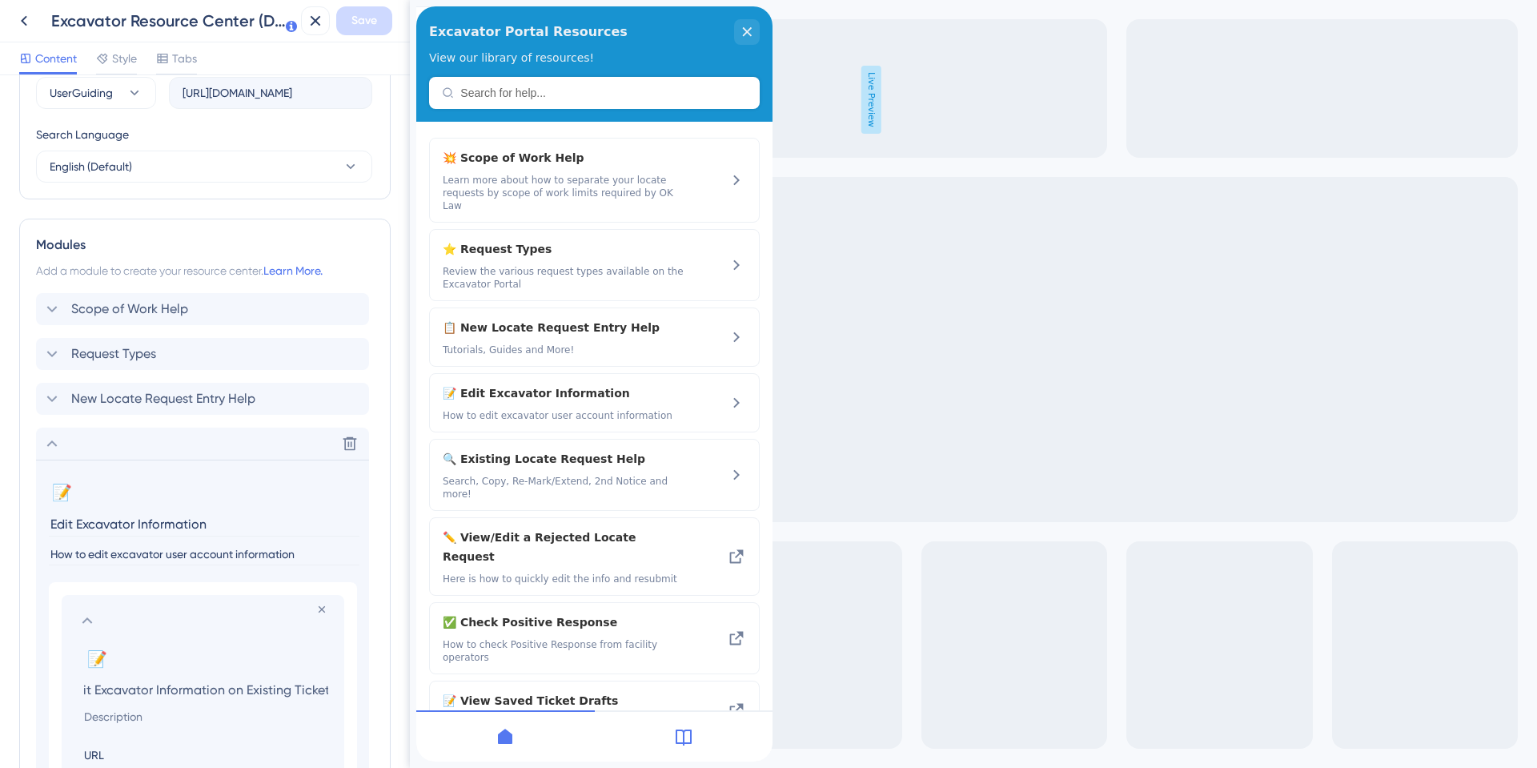
scroll to position [0, 0]
click at [55, 444] on icon at bounding box center [52, 443] width 10 height 6
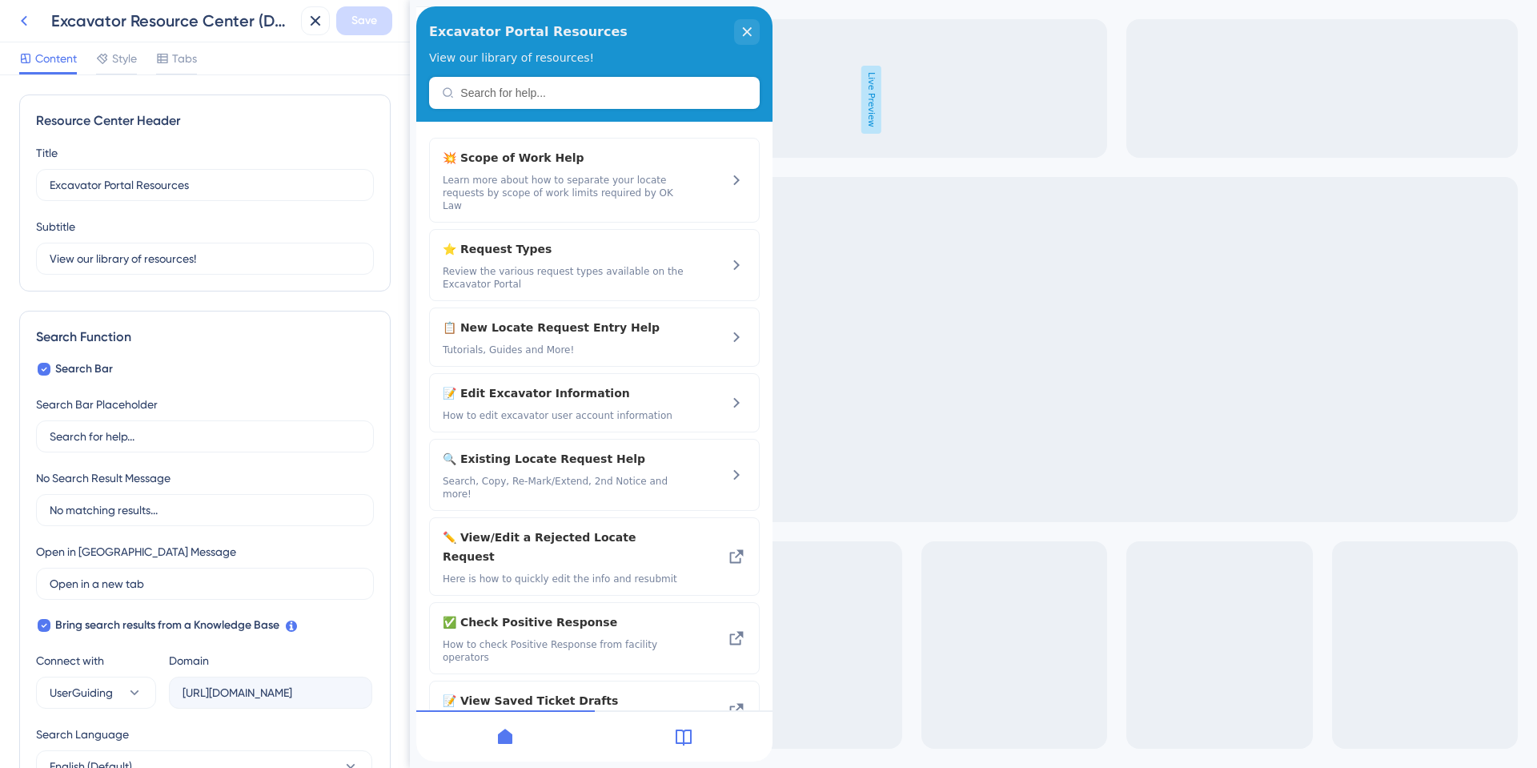
click at [23, 24] on icon at bounding box center [23, 20] width 19 height 19
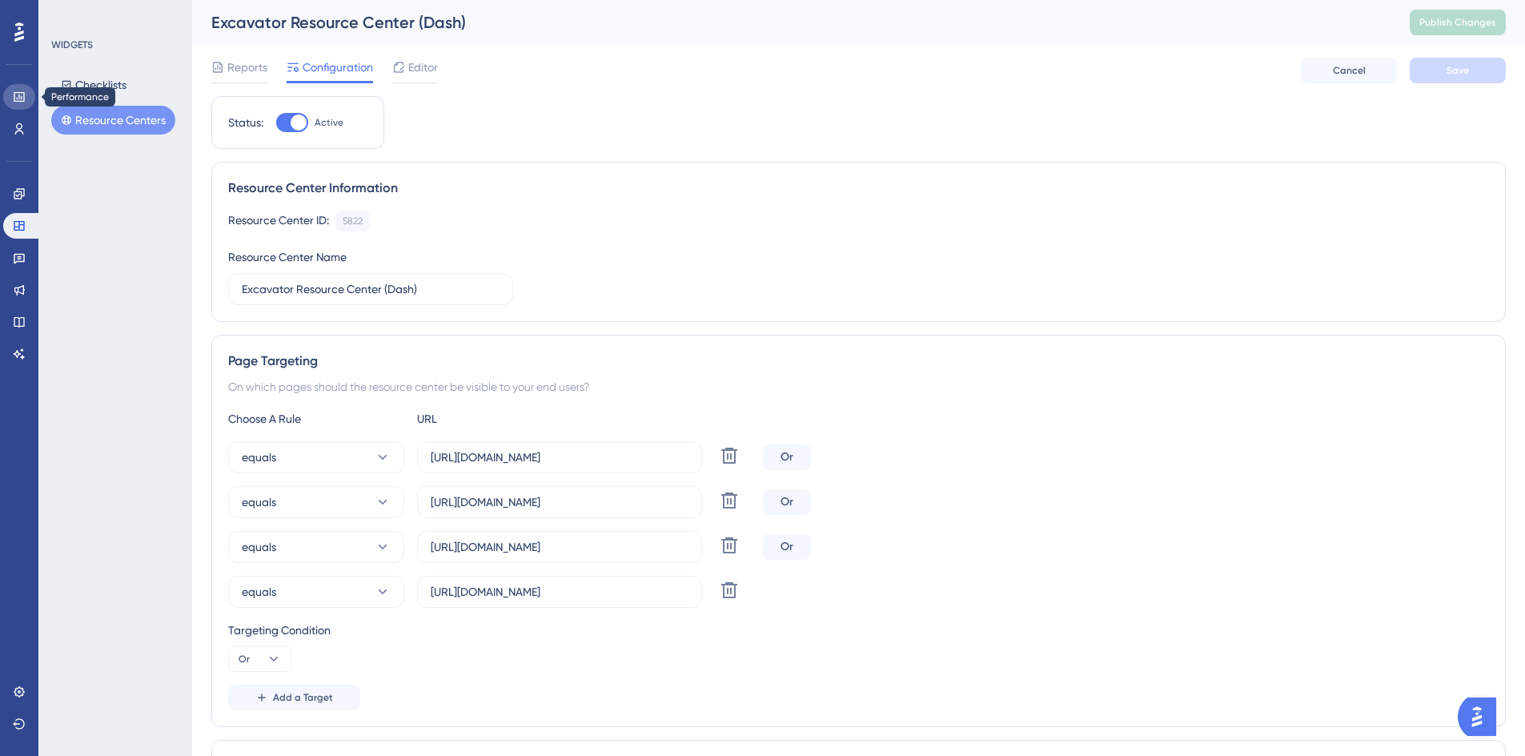
click at [30, 94] on link at bounding box center [19, 97] width 32 height 26
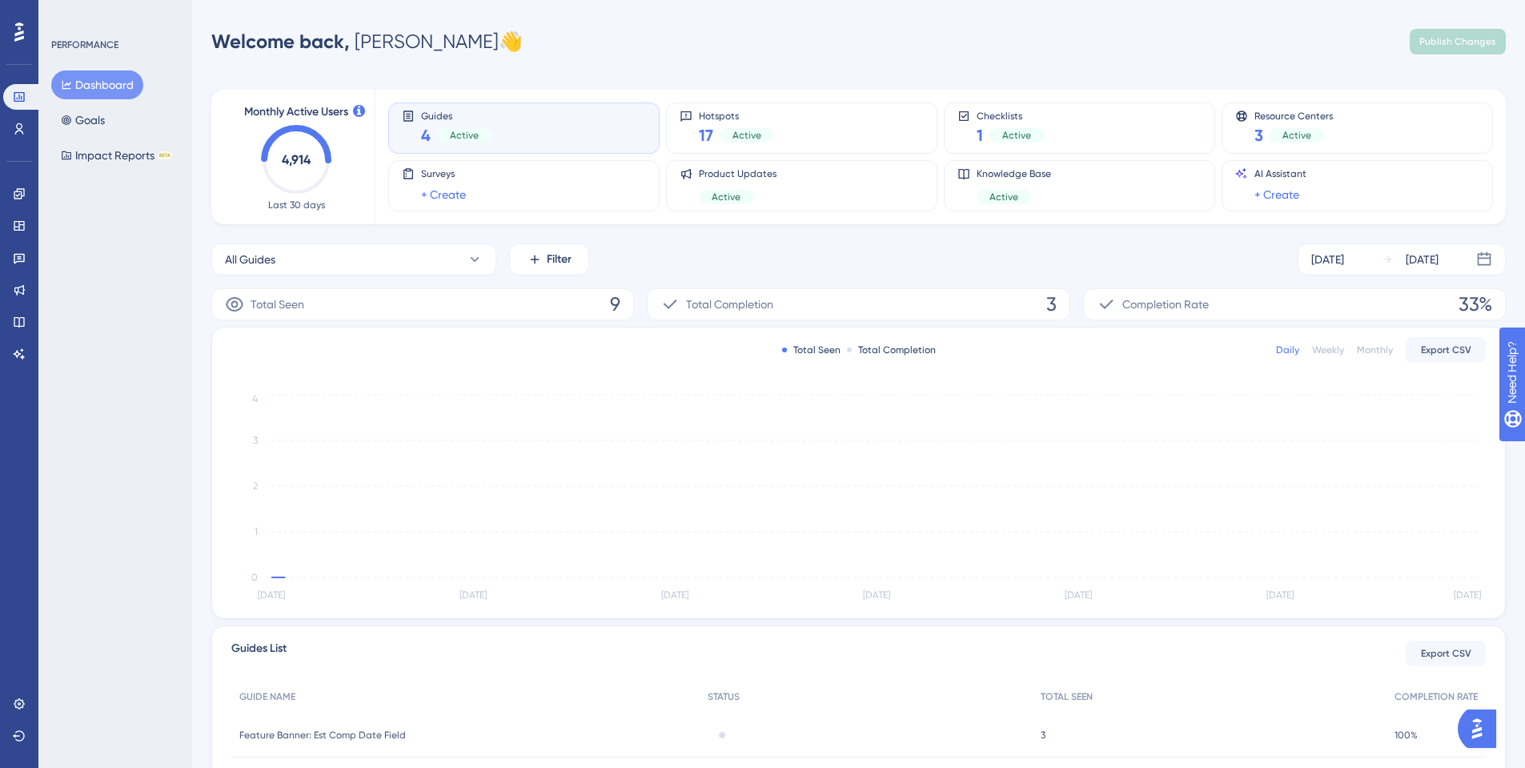
click at [85, 90] on button "Dashboard" at bounding box center [97, 84] width 92 height 29
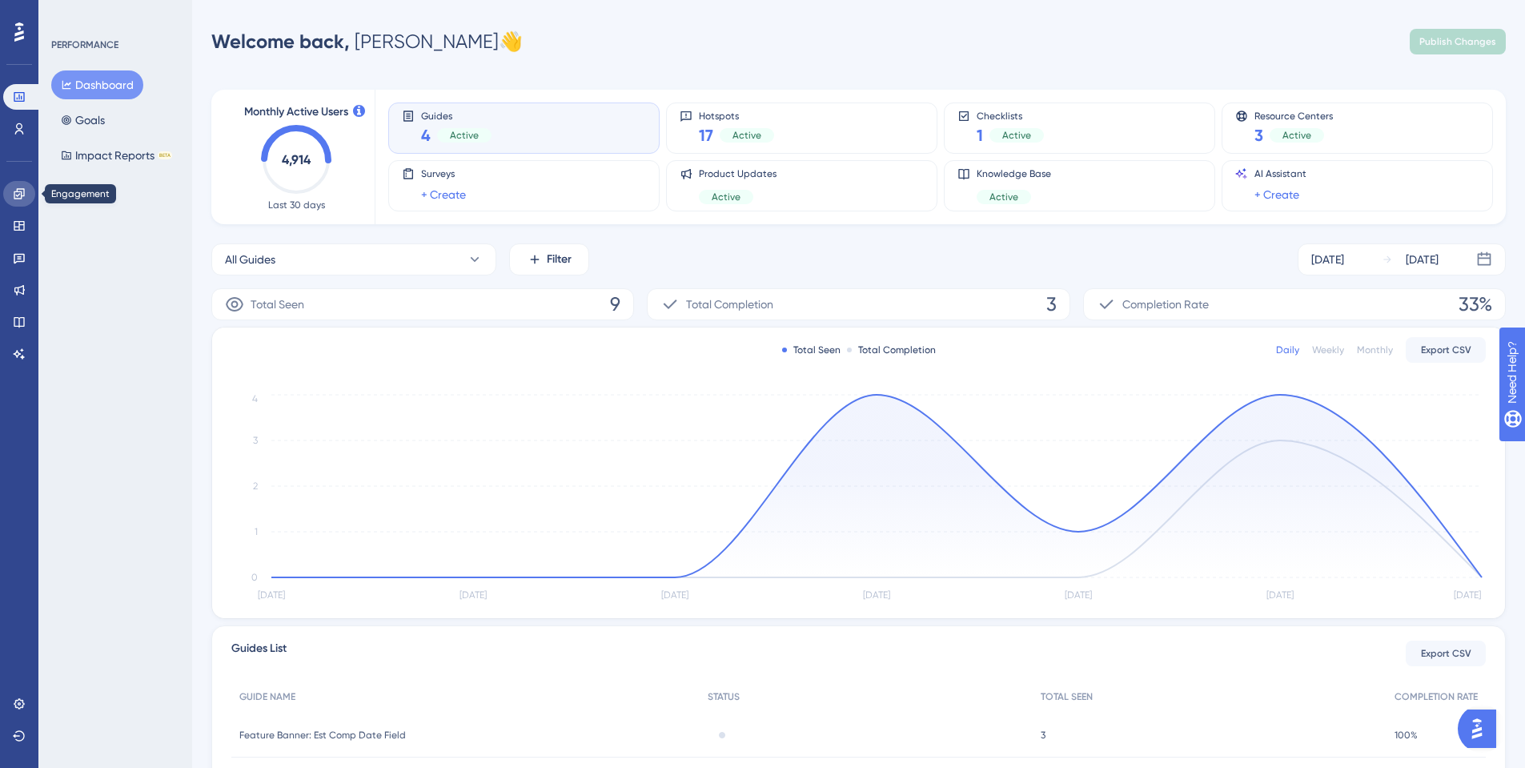
click at [23, 196] on icon at bounding box center [19, 193] width 10 height 10
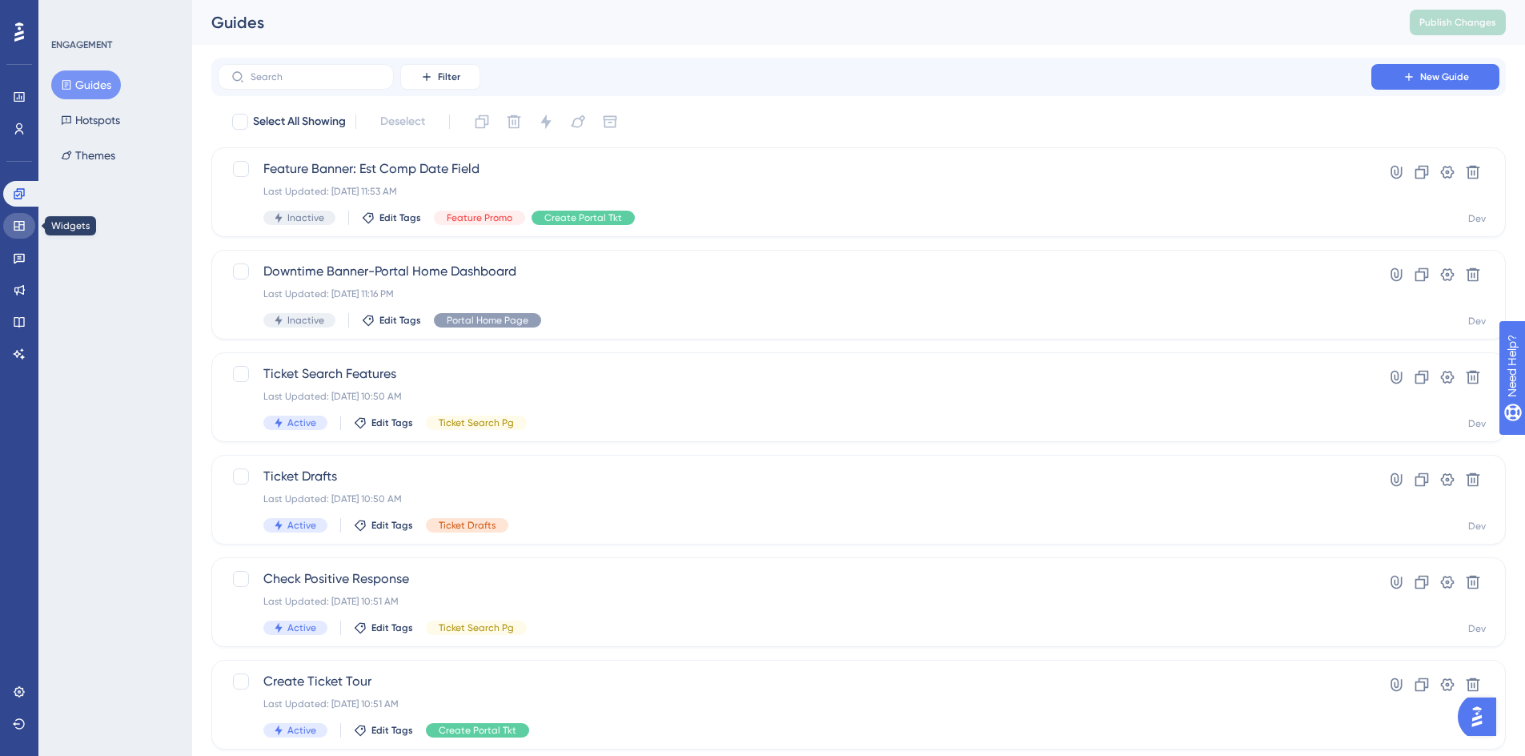
click at [13, 219] on icon at bounding box center [19, 225] width 13 height 13
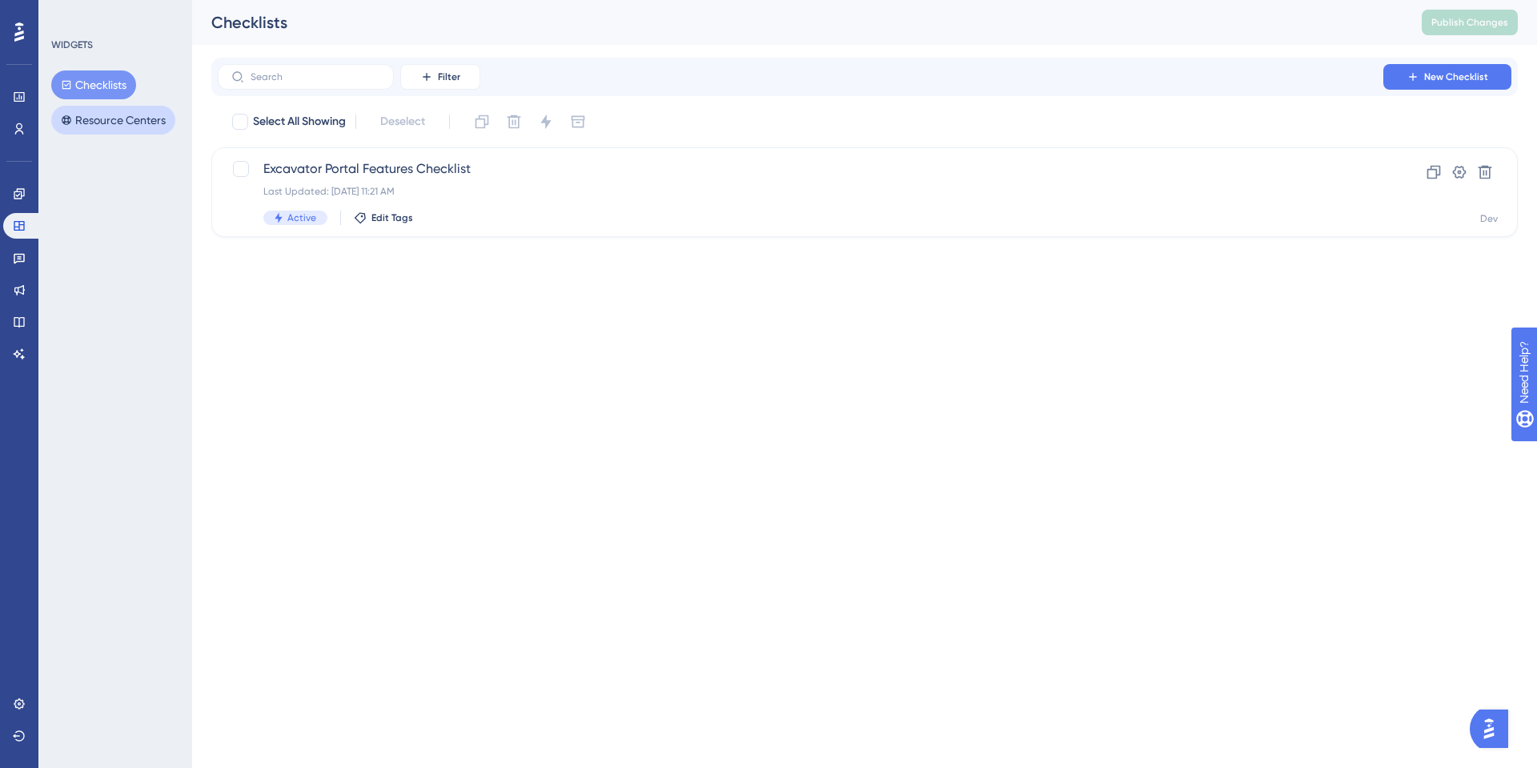
click at [84, 122] on button "Resource Centers" at bounding box center [113, 120] width 124 height 29
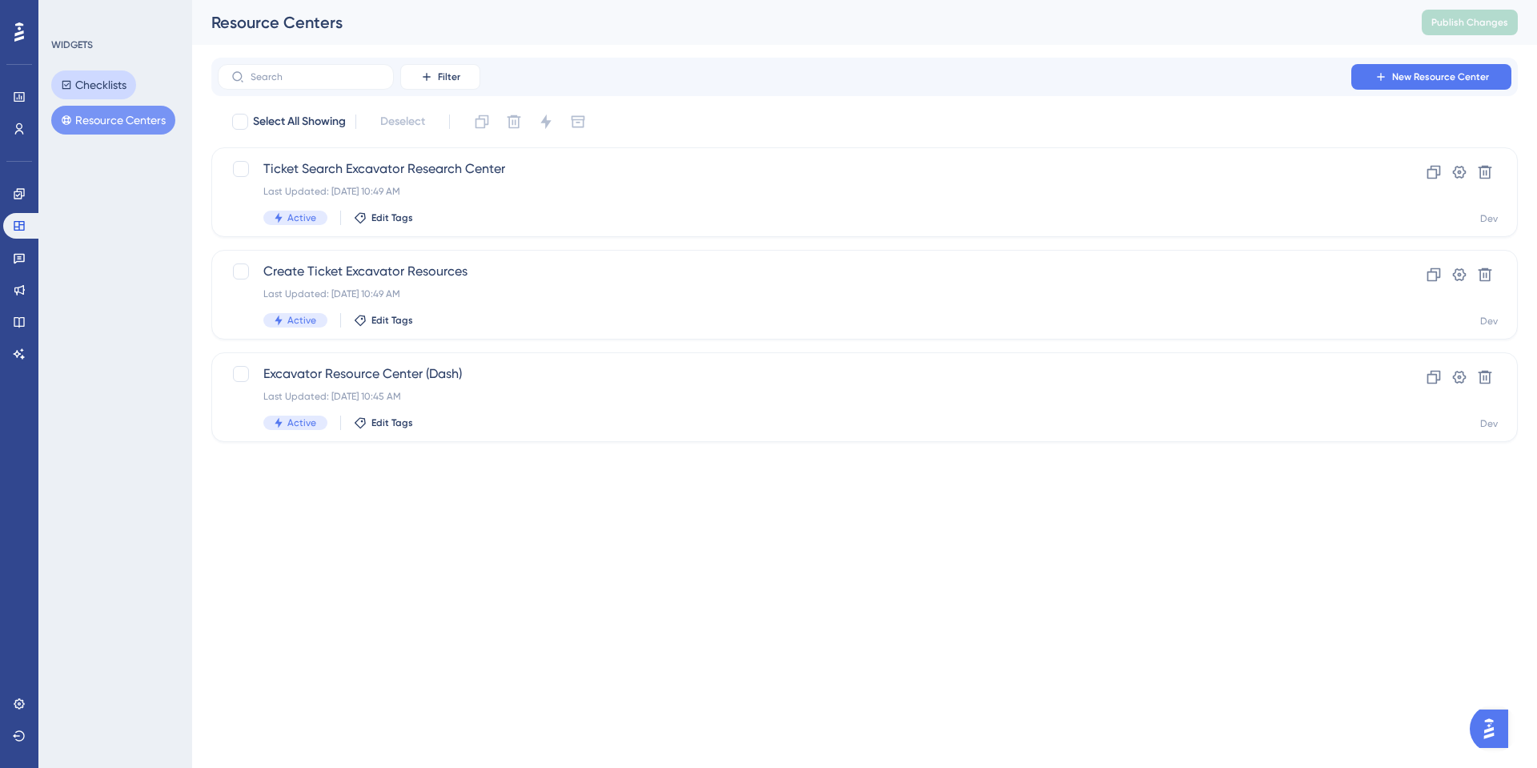
click at [100, 82] on button "Checklists" at bounding box center [93, 84] width 85 height 29
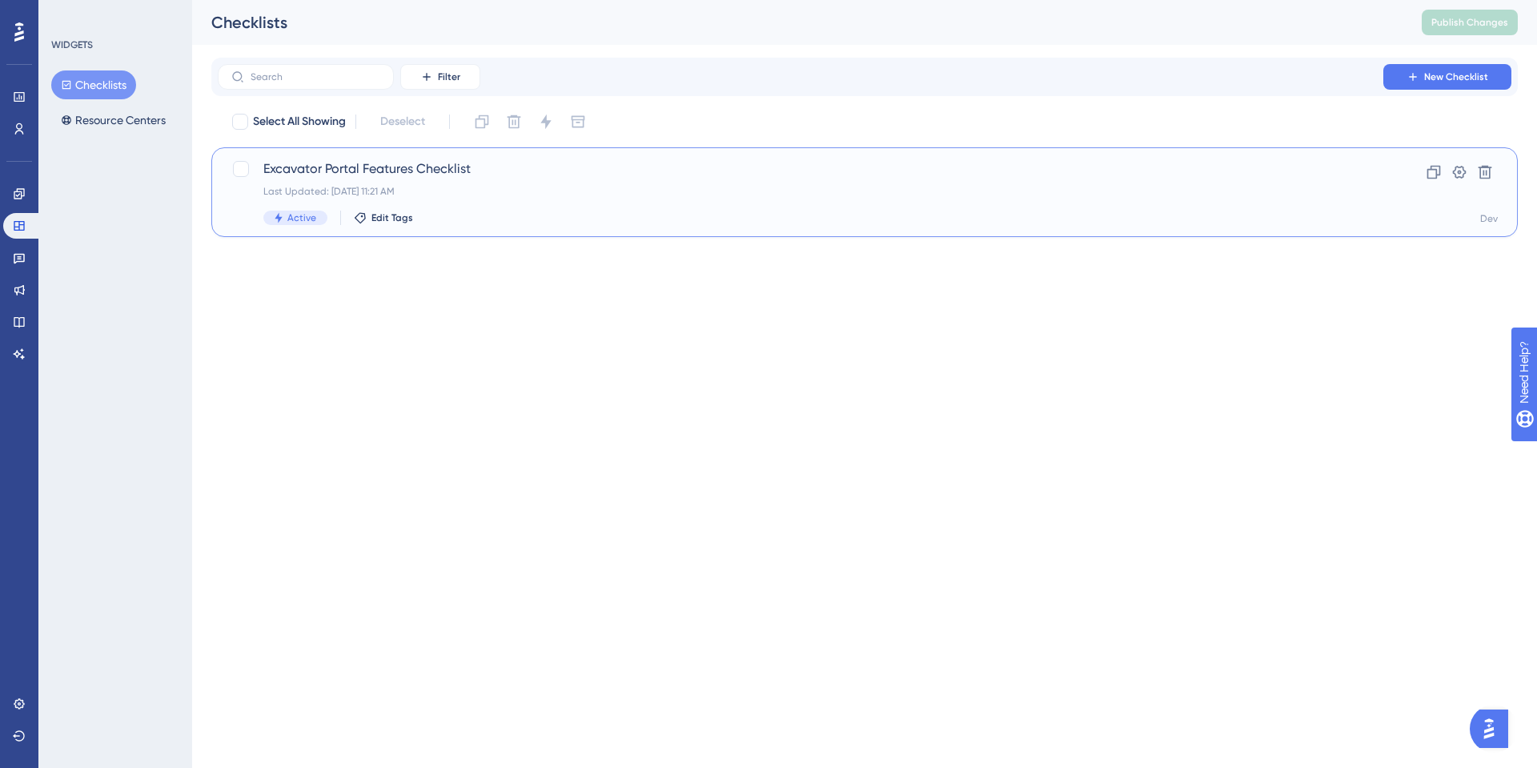
click at [347, 165] on span "Excavator Portal Features Checklist" at bounding box center [800, 168] width 1074 height 19
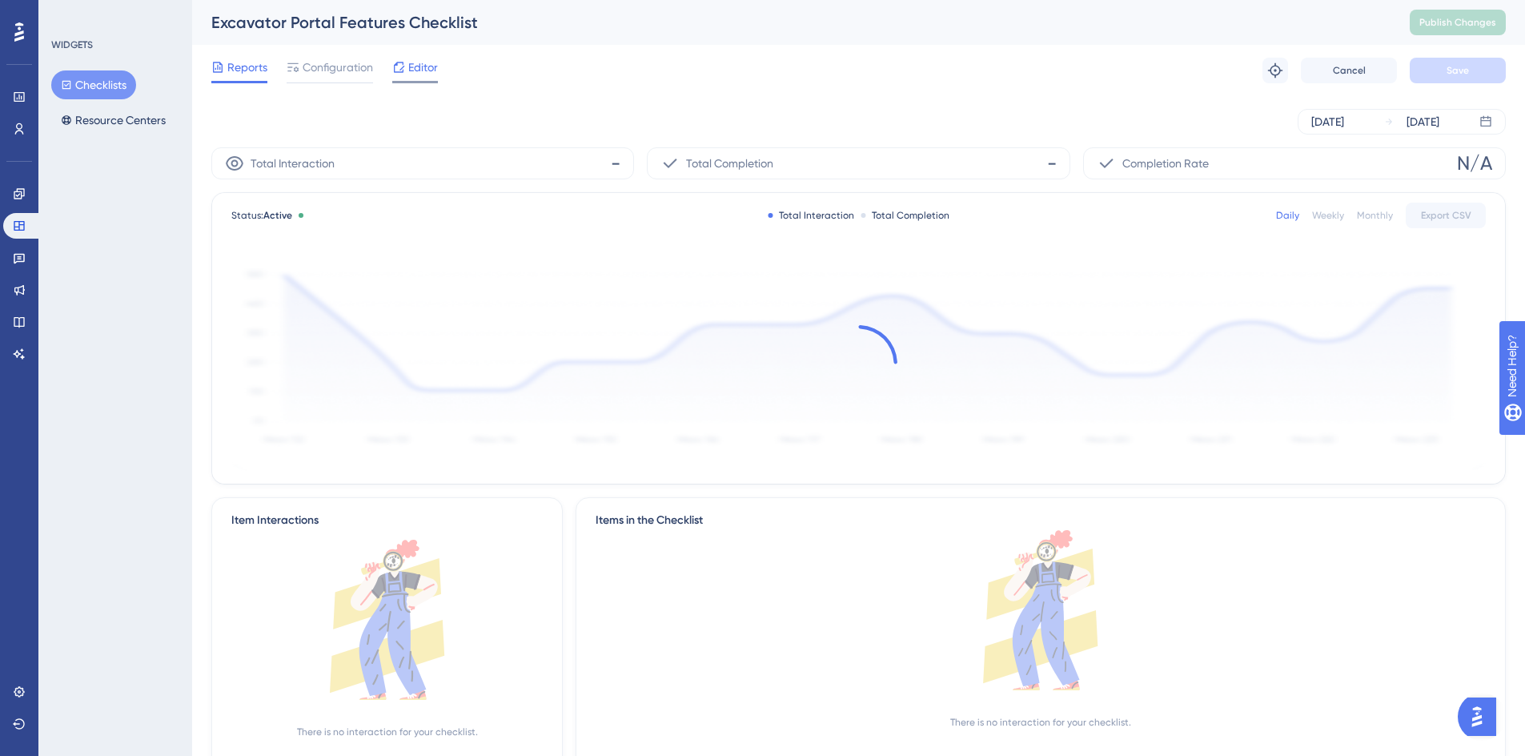
click at [422, 71] on span "Editor" at bounding box center [423, 67] width 30 height 19
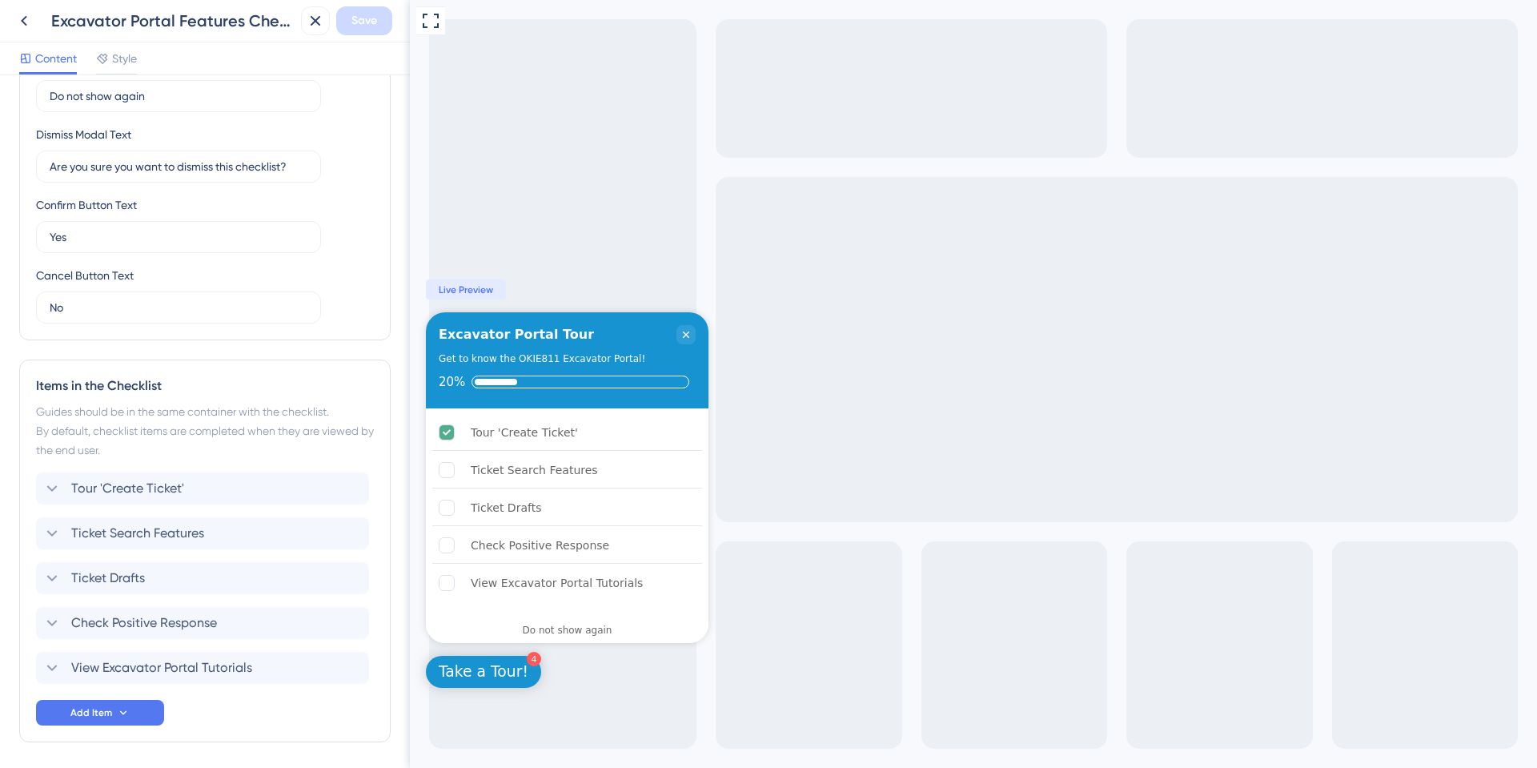
scroll to position [462, 0]
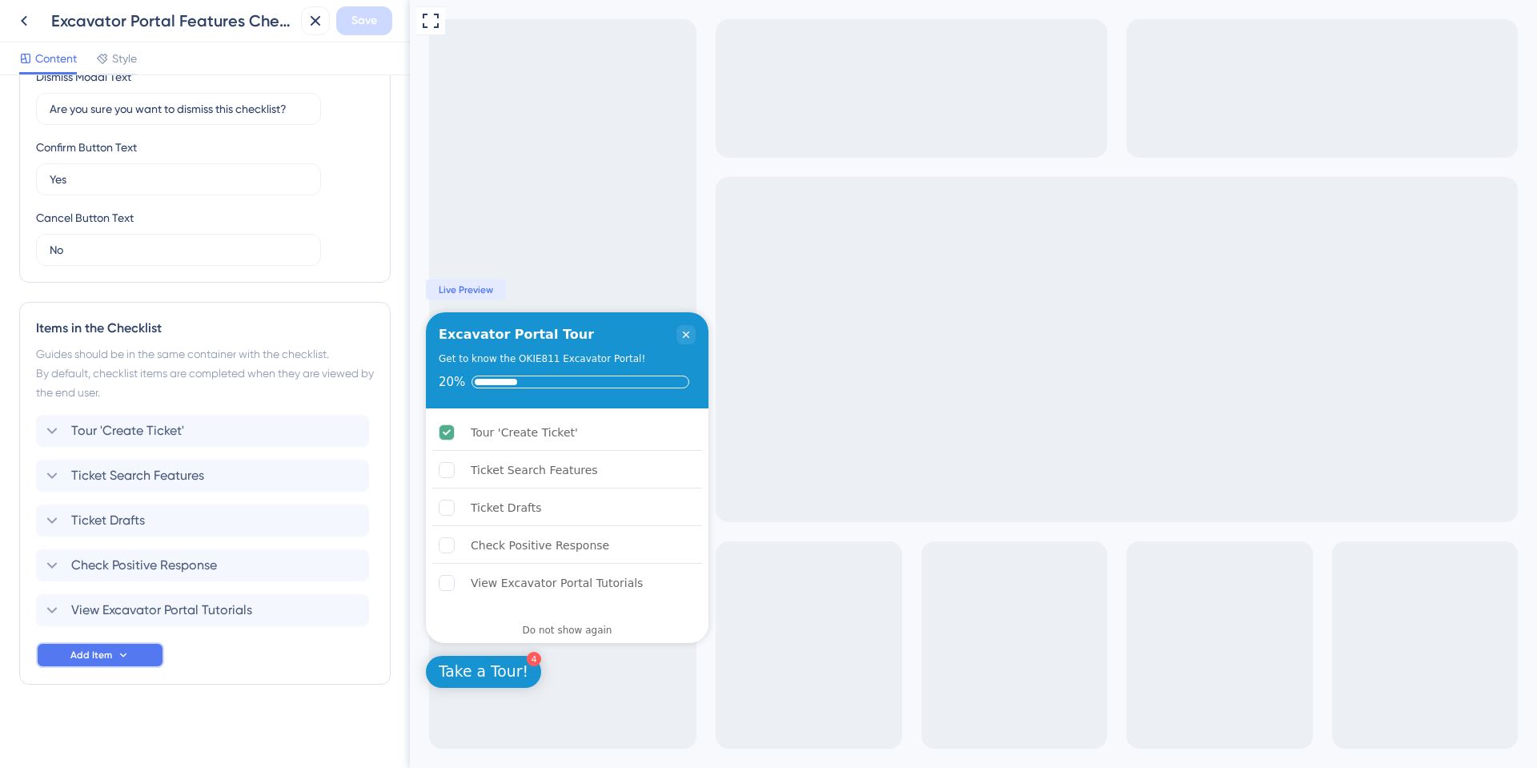
click at [76, 649] on span "Add Item" at bounding box center [91, 654] width 42 height 13
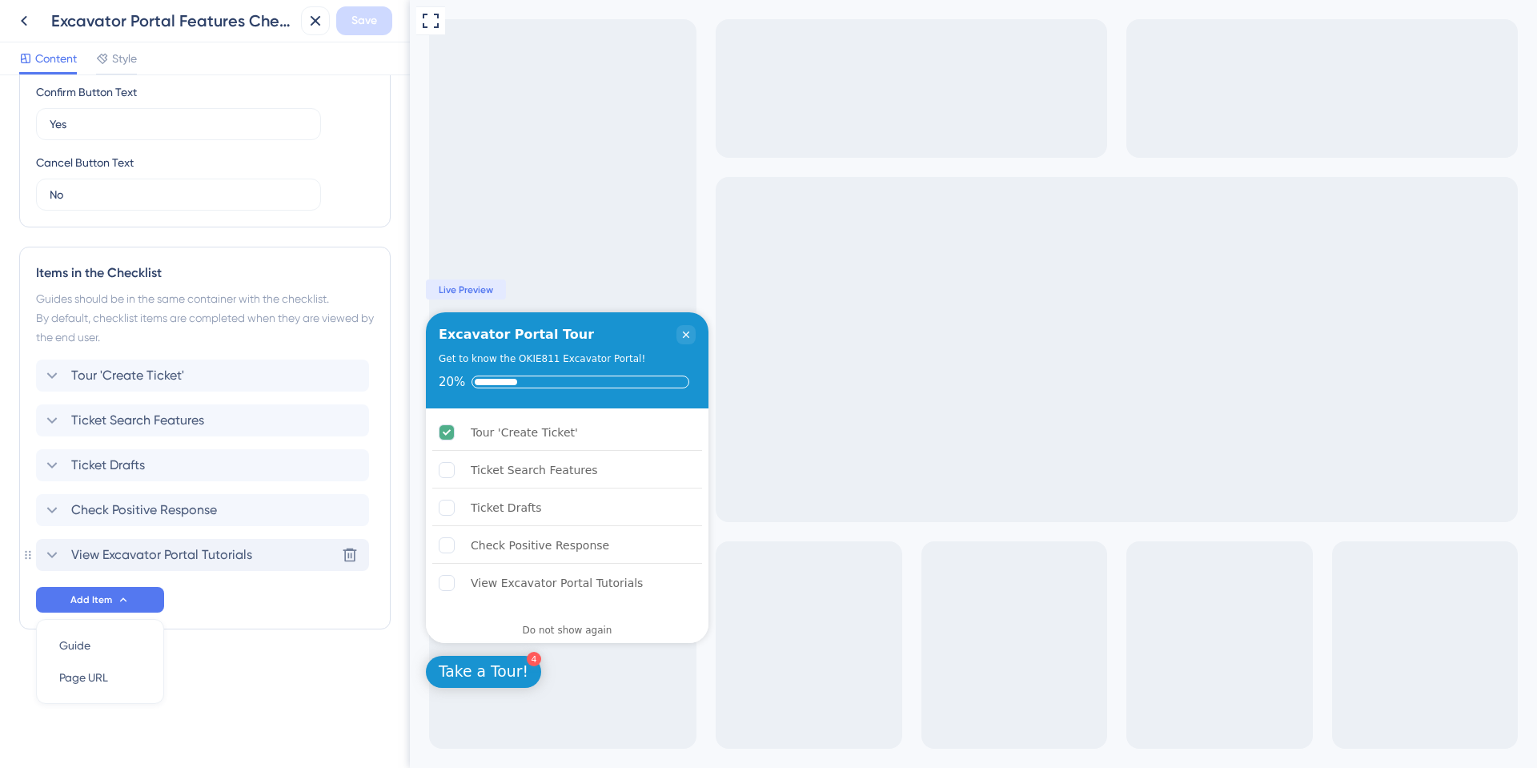
click at [80, 553] on span "View Excavator Portal Tutorials" at bounding box center [161, 554] width 181 height 19
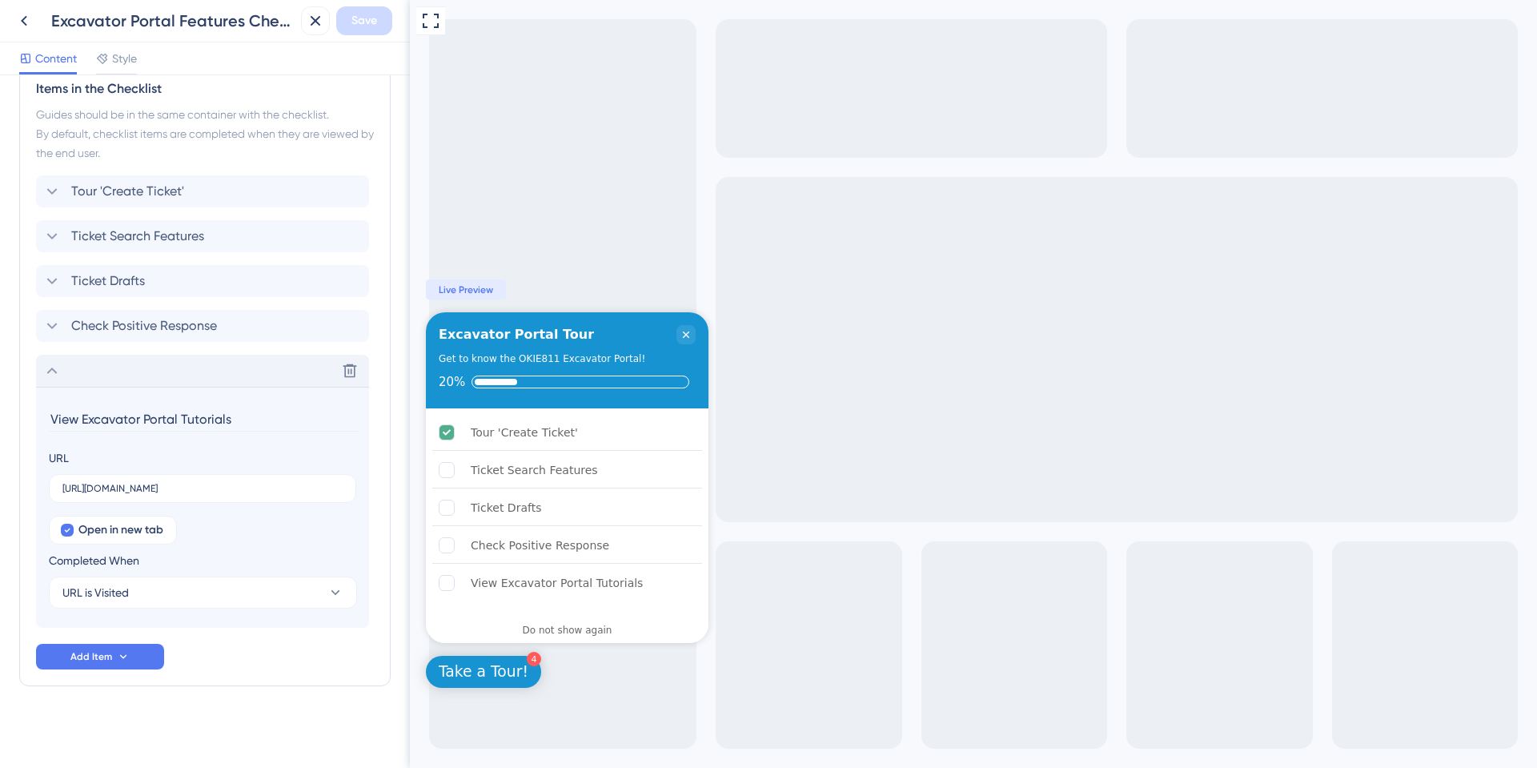
scroll to position [703, 0]
drag, startPoint x: 243, startPoint y: 416, endPoint x: 84, endPoint y: 411, distance: 158.6
click at [84, 411] on input "View Excavator Portal Tutorials" at bounding box center [204, 417] width 311 height 25
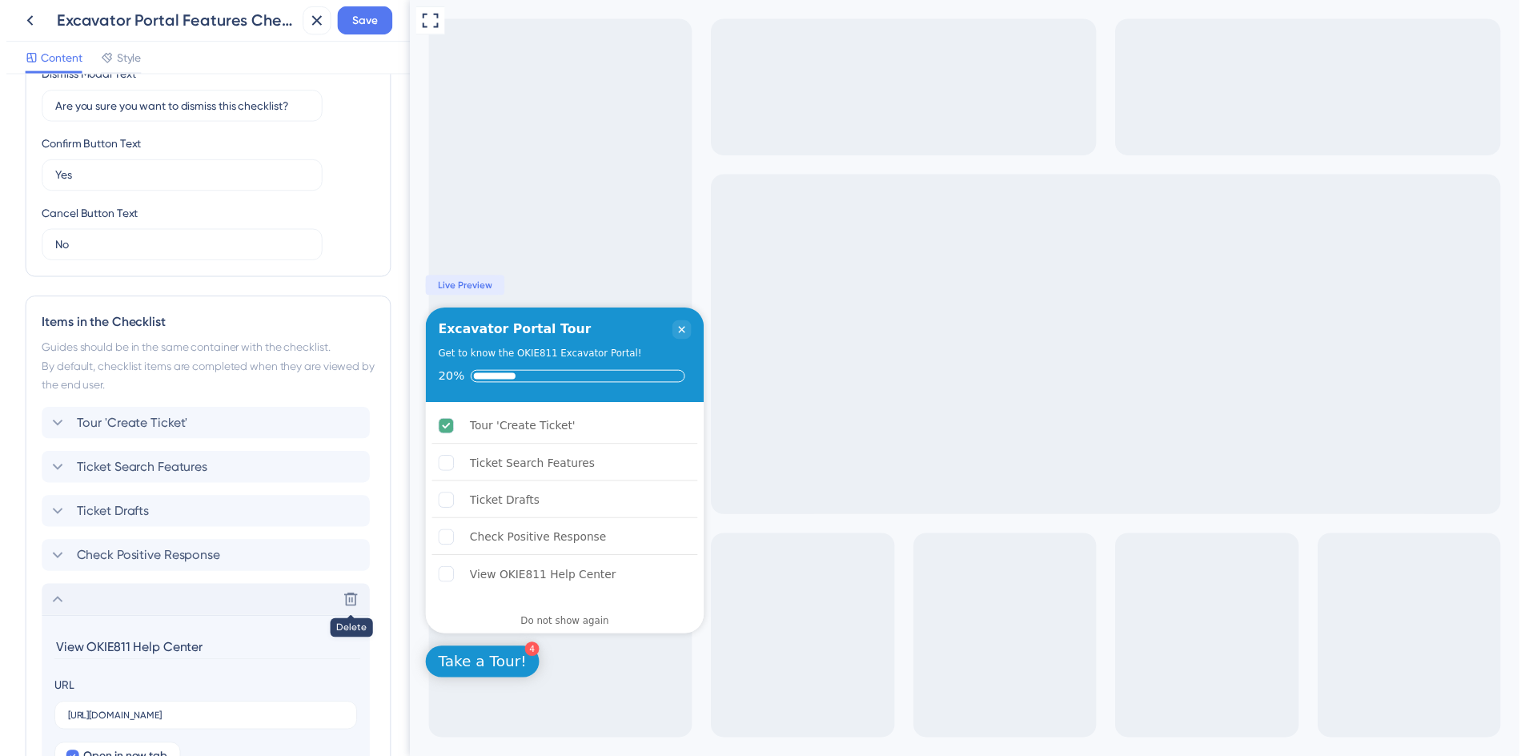
scroll to position [463, 0]
type input "View OKIE811 Help Center"
click at [23, 23] on icon at bounding box center [24, 21] width 6 height 10
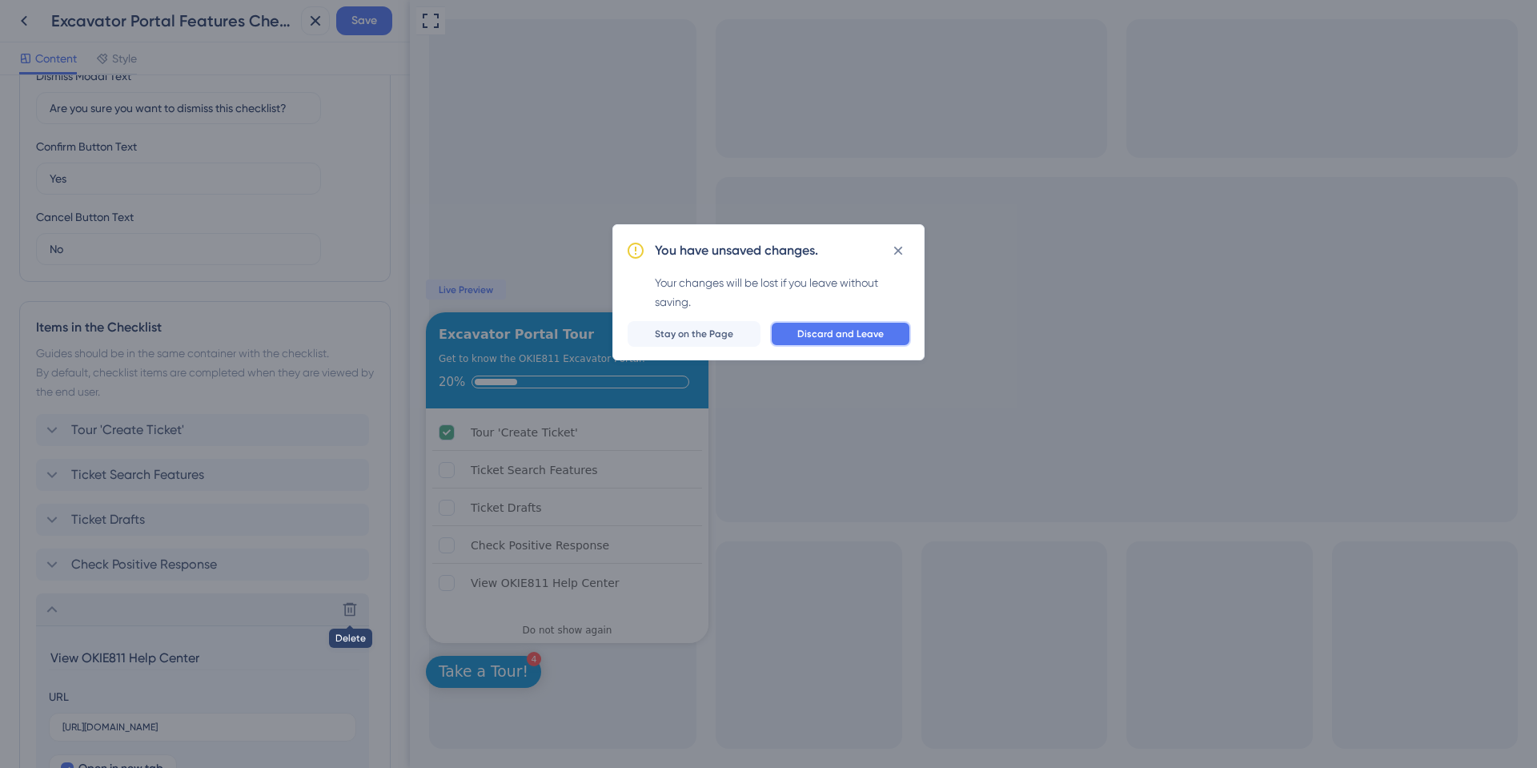
click at [862, 333] on span "Discard and Leave" at bounding box center [840, 333] width 86 height 13
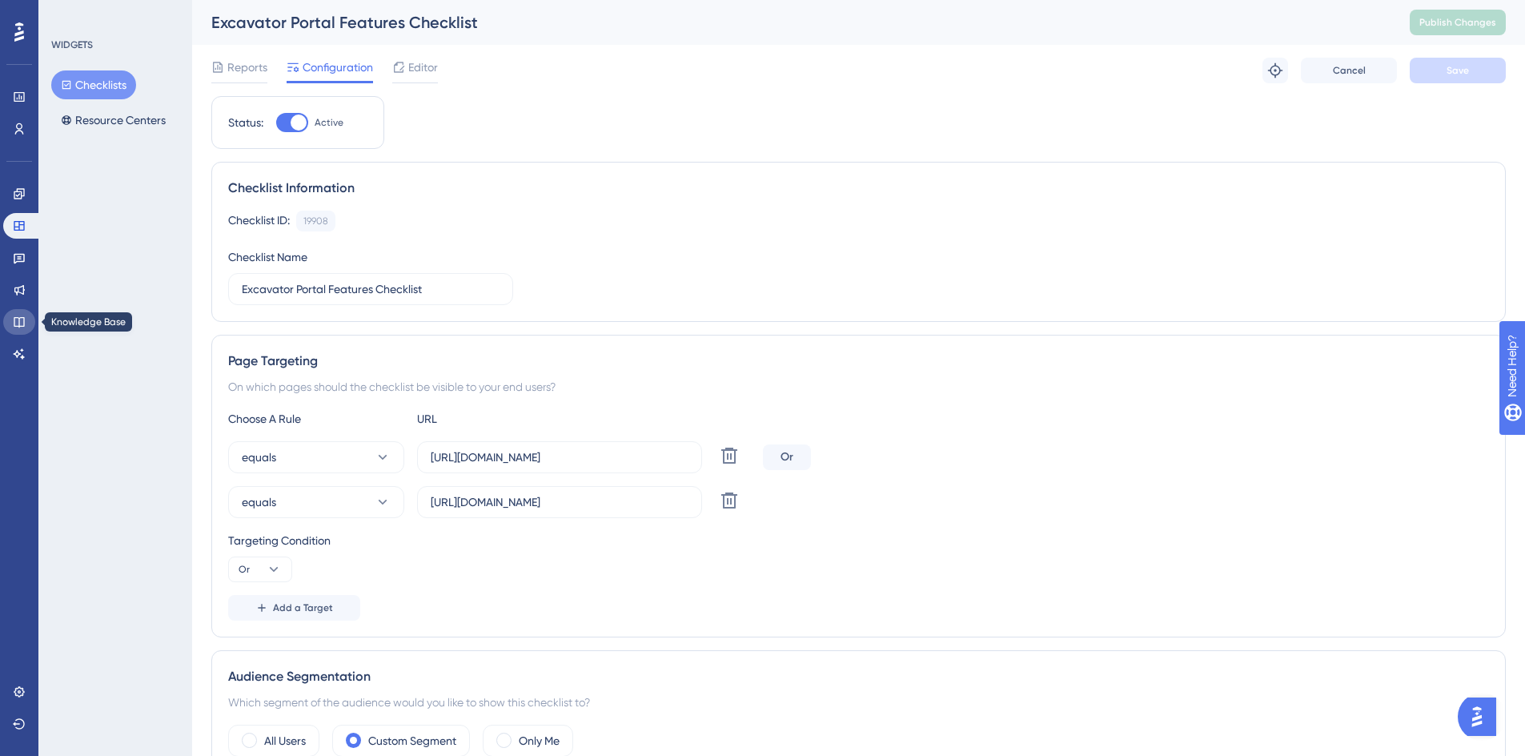
click at [18, 323] on icon at bounding box center [19, 321] width 13 height 13
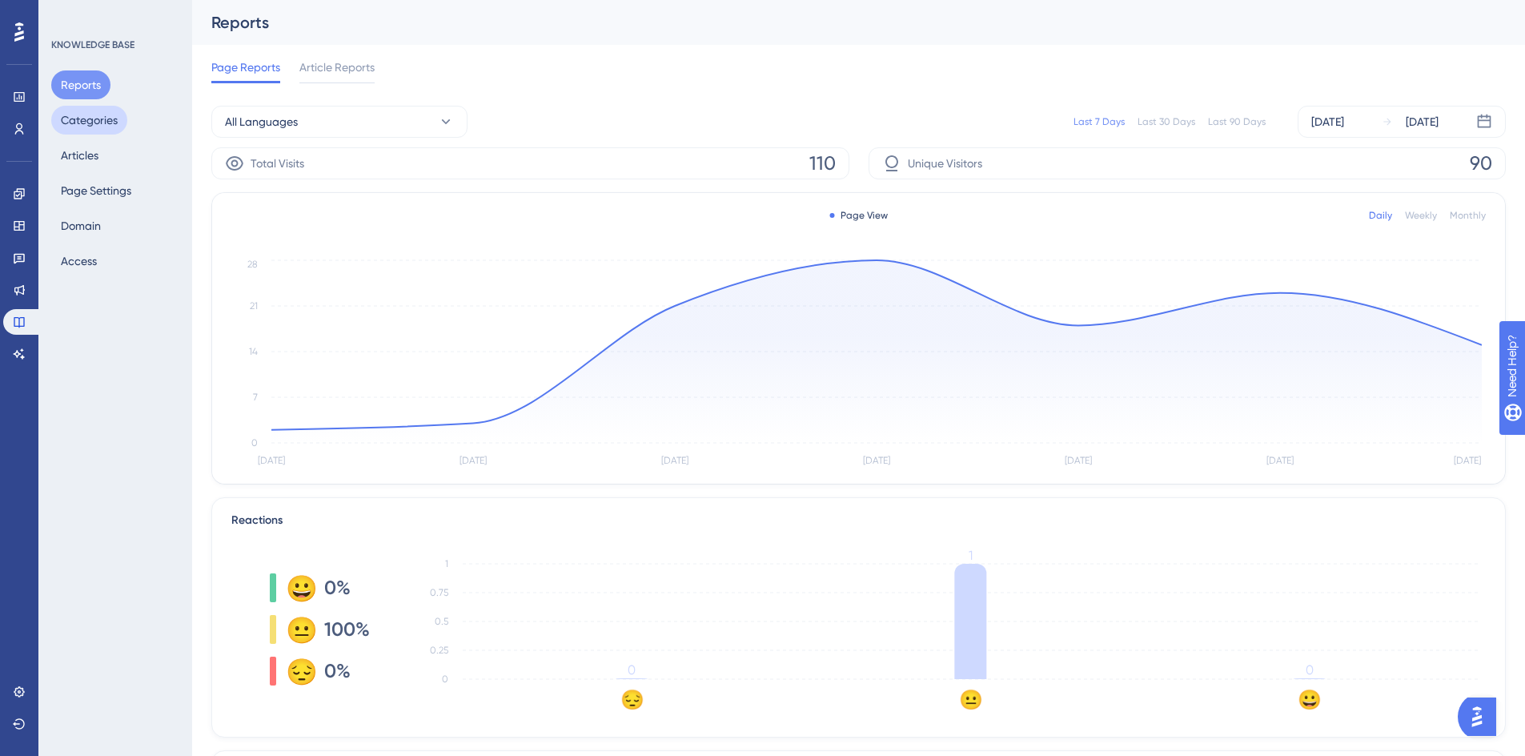
click at [94, 118] on button "Categories" at bounding box center [89, 120] width 76 height 29
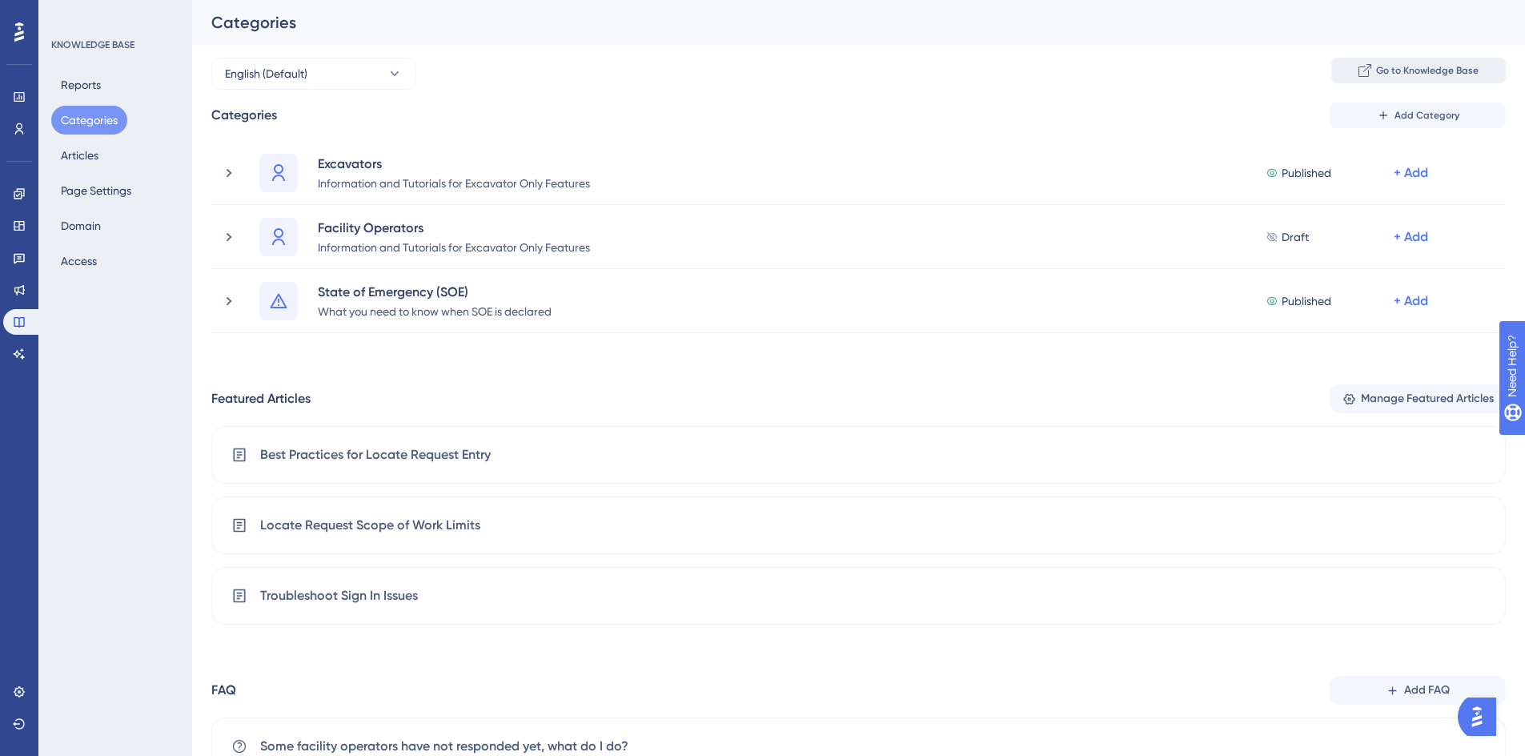
click at [1409, 74] on span "Go to Knowledge Base" at bounding box center [1427, 70] width 102 height 13
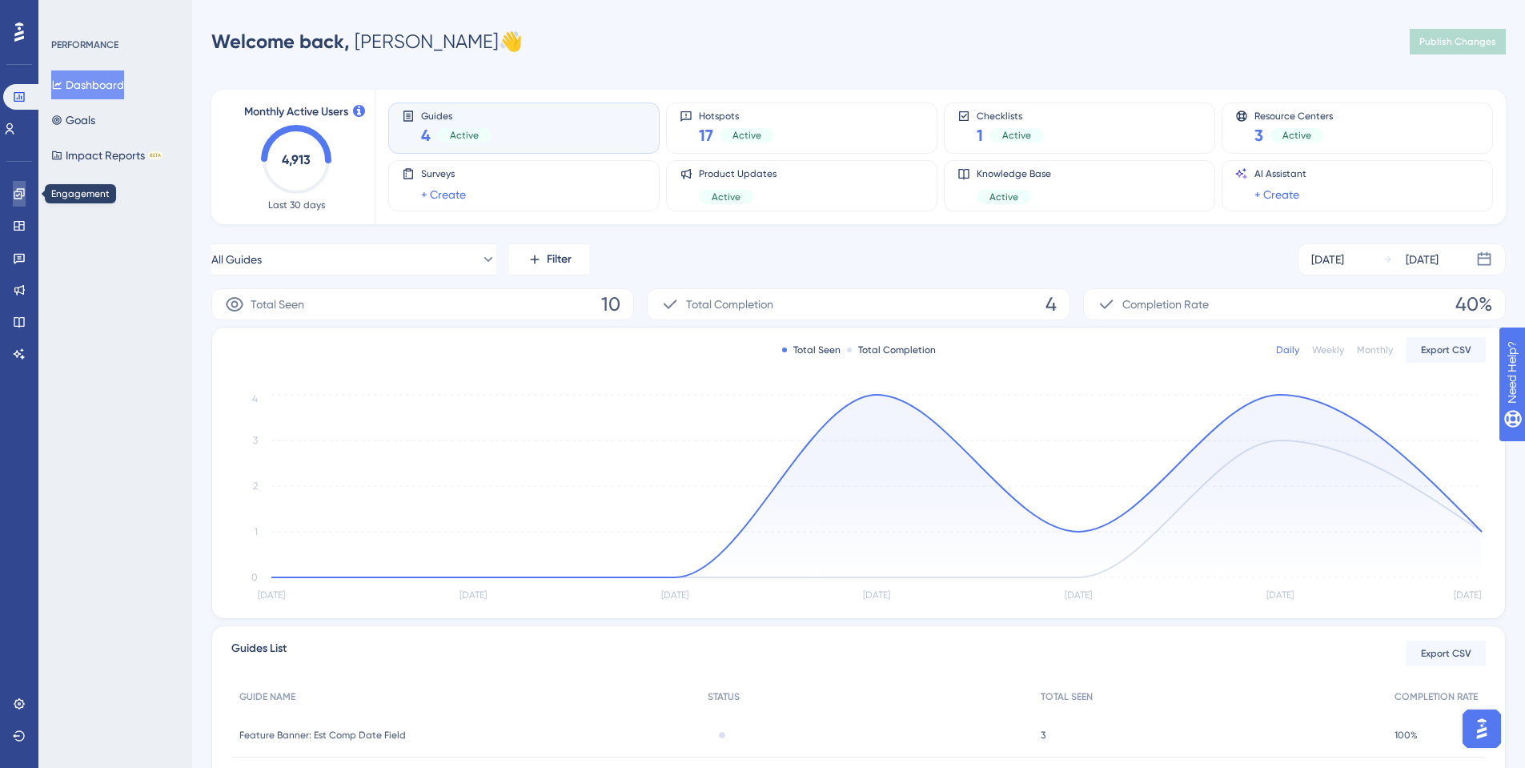
click at [17, 191] on icon at bounding box center [19, 193] width 10 height 10
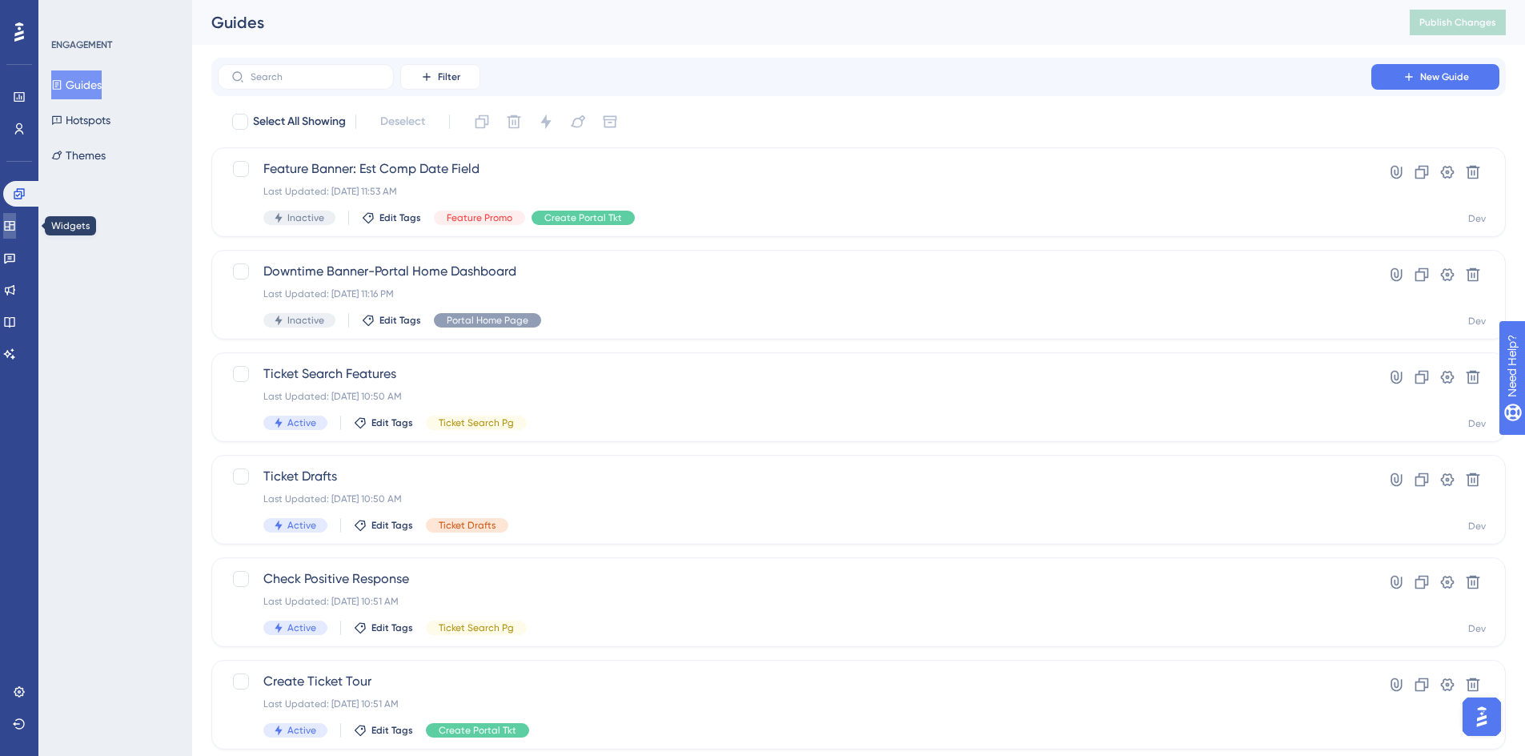
click at [10, 227] on link at bounding box center [9, 226] width 13 height 26
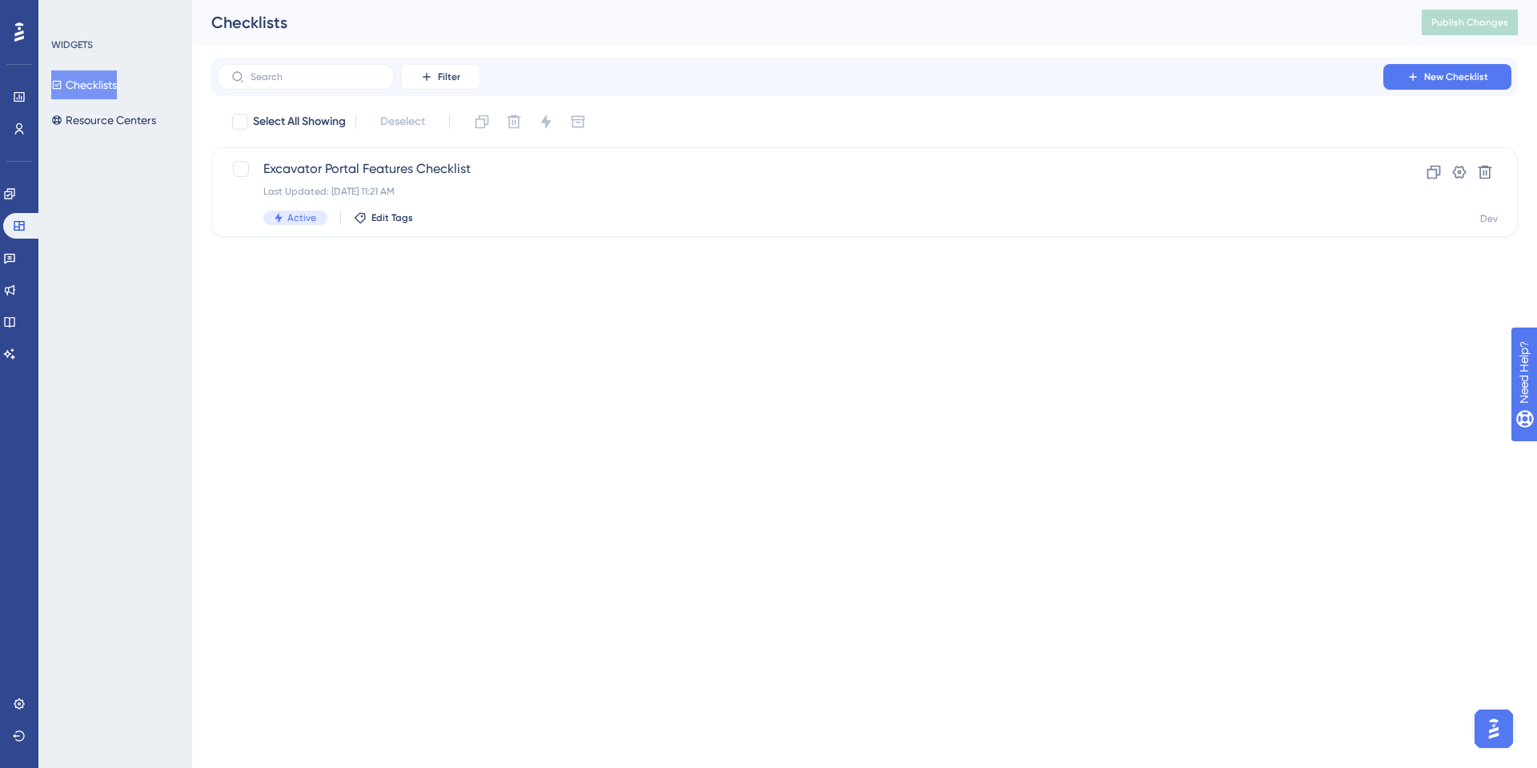
click at [83, 92] on button "Checklists" at bounding box center [84, 84] width 66 height 29
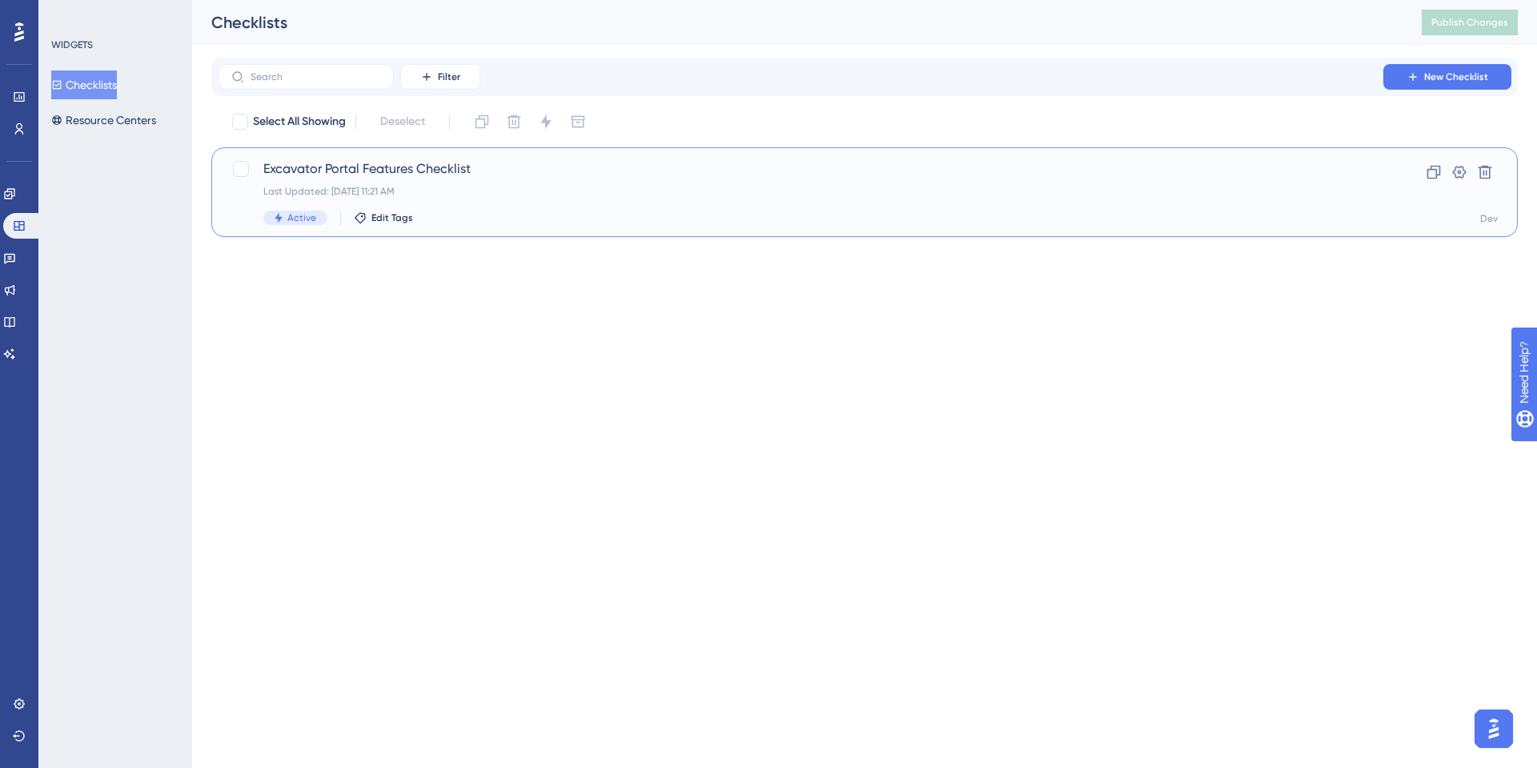
click at [337, 173] on span "Excavator Portal Features Checklist" at bounding box center [800, 168] width 1074 height 19
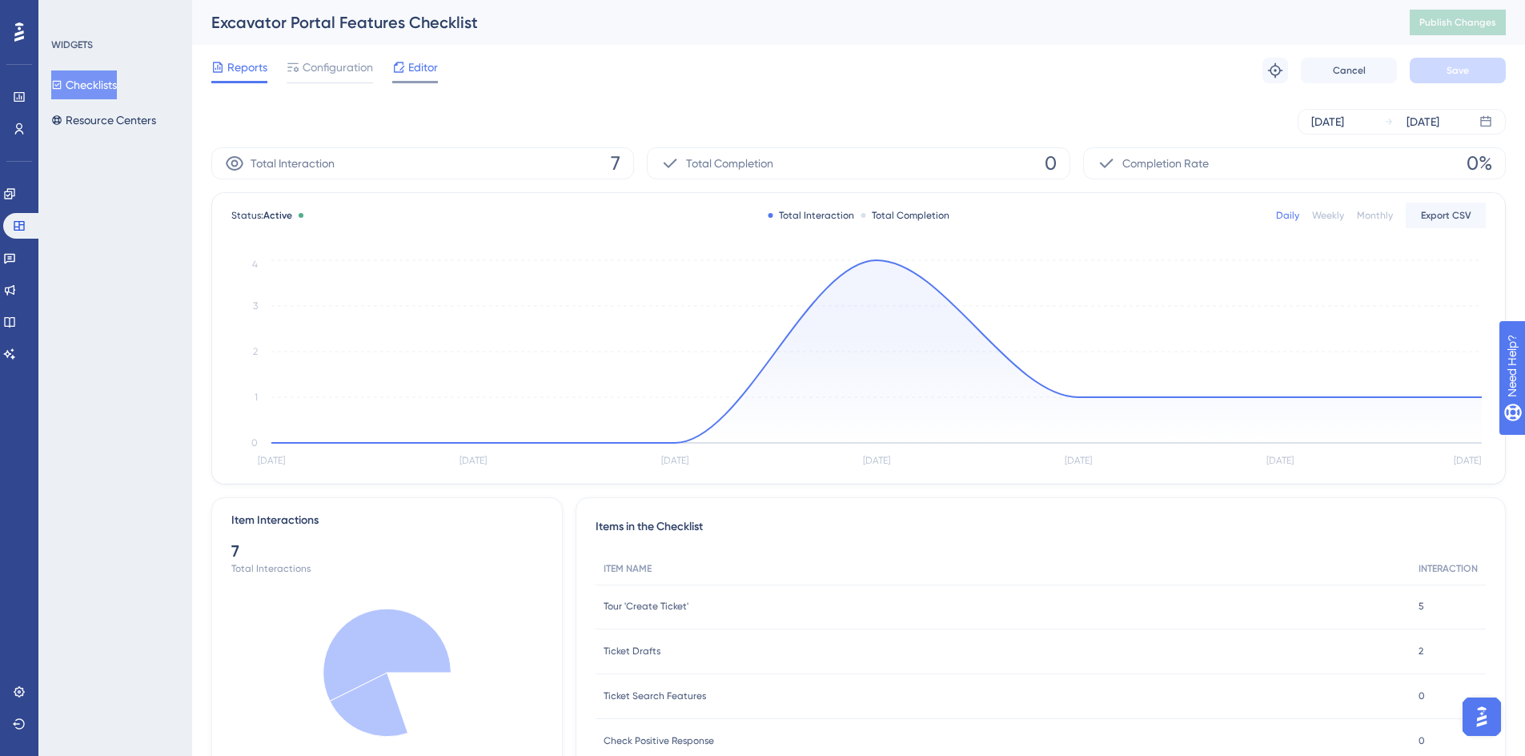
click at [410, 71] on span "Editor" at bounding box center [423, 67] width 30 height 19
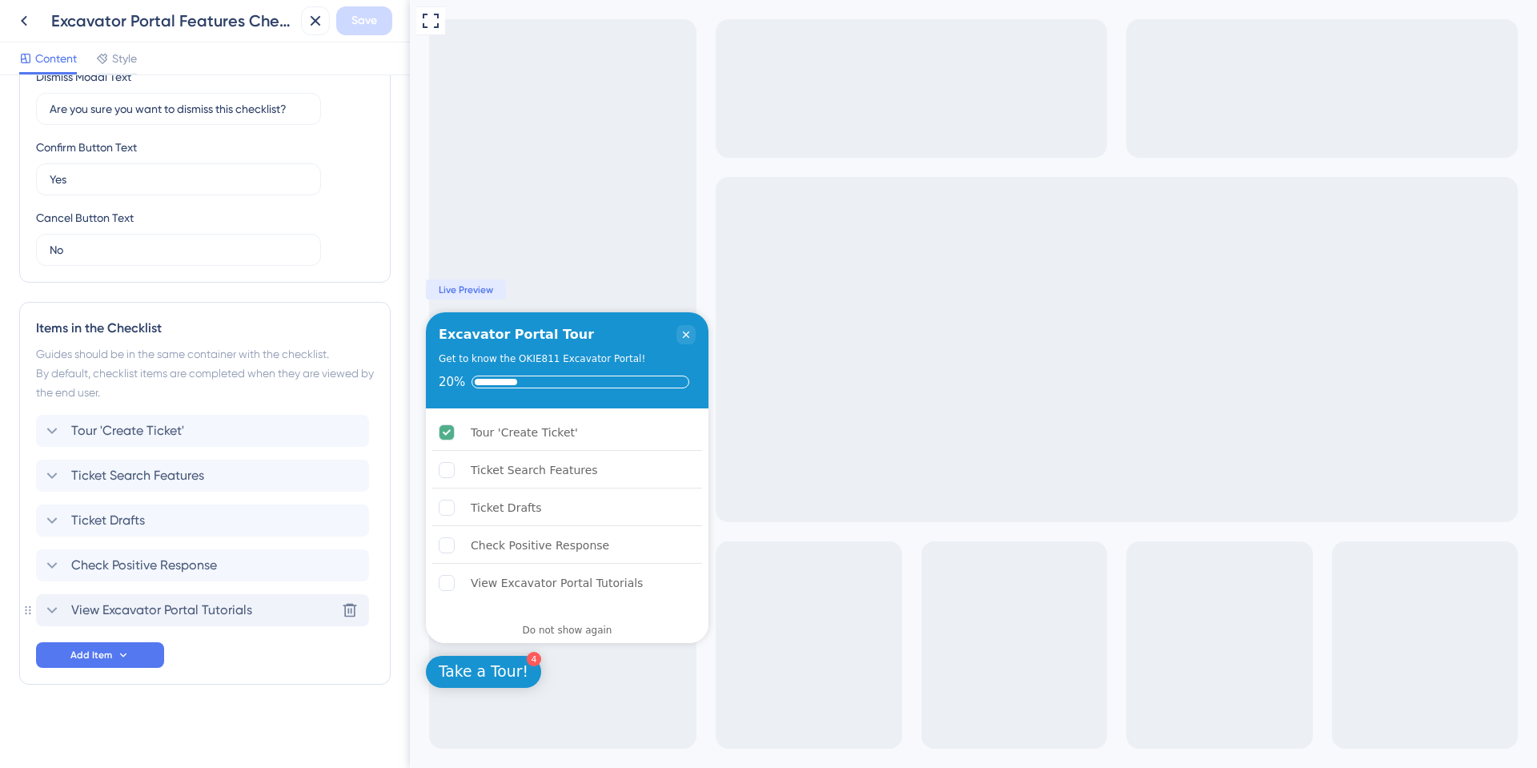
click at [159, 602] on span "View Excavator Portal Tutorials" at bounding box center [161, 609] width 181 height 19
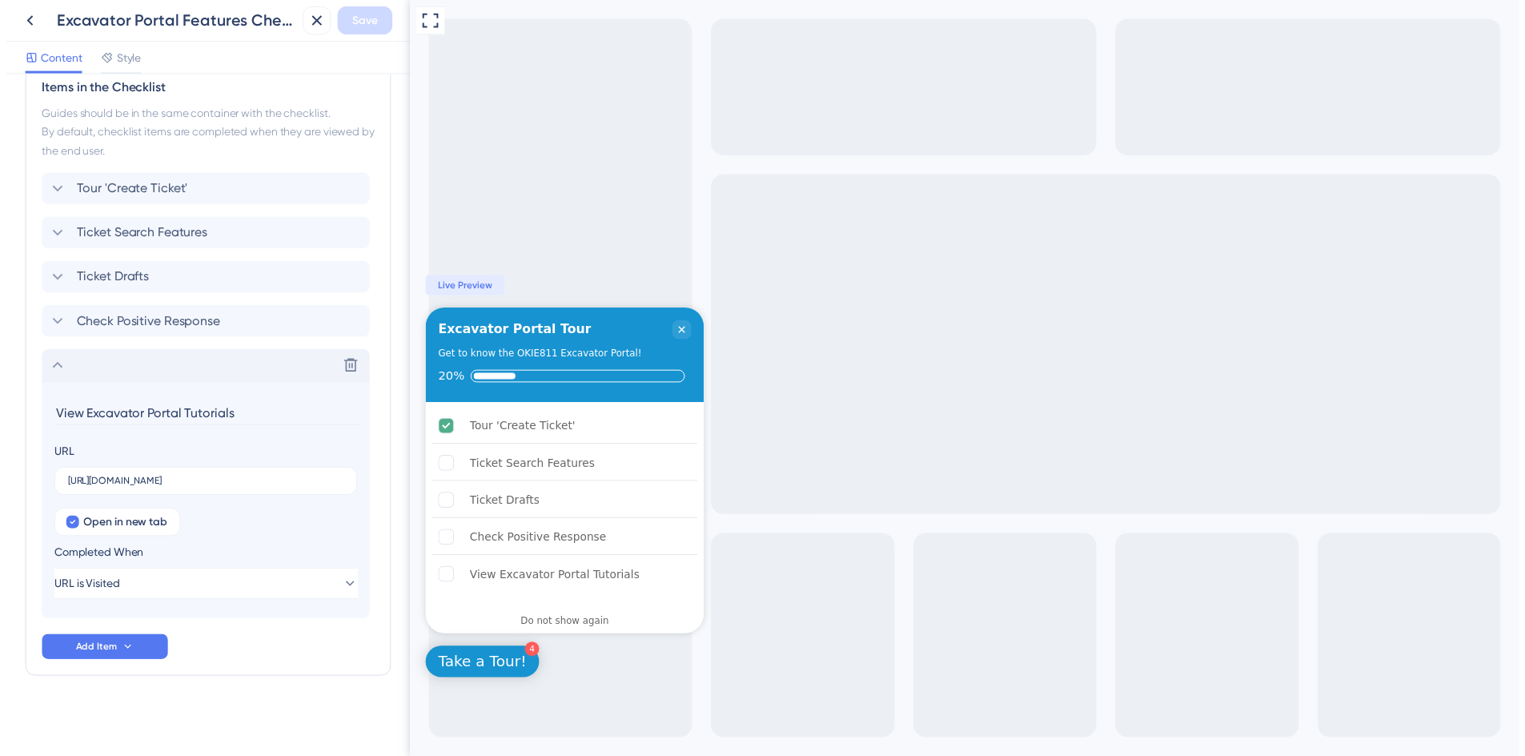
scroll to position [703, 0]
drag, startPoint x: 291, startPoint y: 487, endPoint x: 48, endPoint y: 503, distance: 243.9
click at [48, 503] on section "View Excavator Portal Tutorials URL https://okie811.org/excavator-portal-tutori…" at bounding box center [202, 505] width 333 height 241
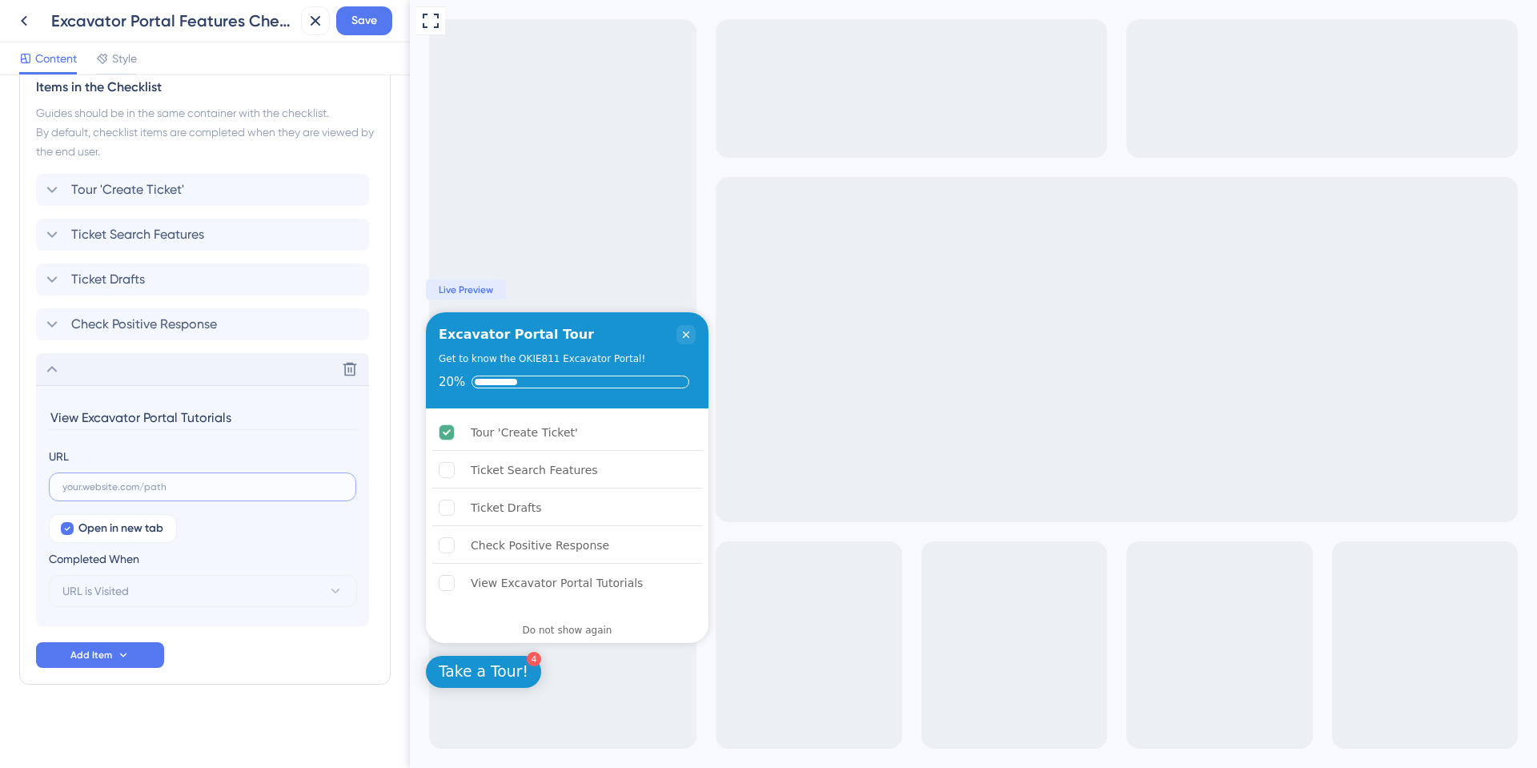
paste input "https://okie811.help.userguiding.com/en"
type input "https://okie811.help.userguiding.com/en"
click at [158, 421] on input "View Excavator Portal Tutorials" at bounding box center [204, 417] width 311 height 25
click at [271, 420] on input "View Excavator Portal Tutorials" at bounding box center [204, 417] width 311 height 25
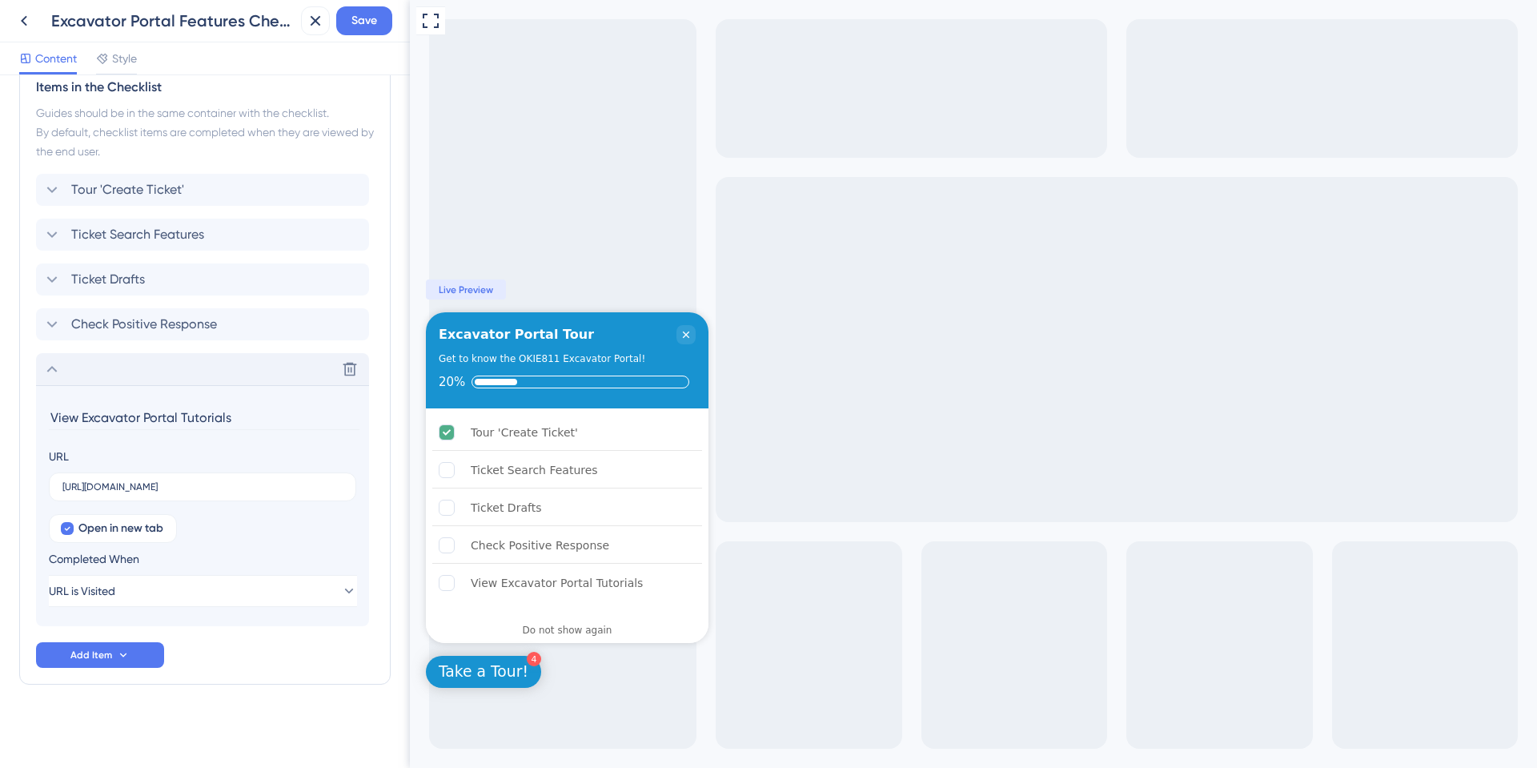
drag, startPoint x: 254, startPoint y: 419, endPoint x: 82, endPoint y: 407, distance: 172.5
click at [82, 407] on input "View Excavator Portal Tutorials" at bounding box center [204, 417] width 311 height 25
type input "View OKIE811 Help Center"
click at [344, 592] on icon at bounding box center [348, 590] width 9 height 5
click at [334, 592] on icon at bounding box center [335, 590] width 9 height 5
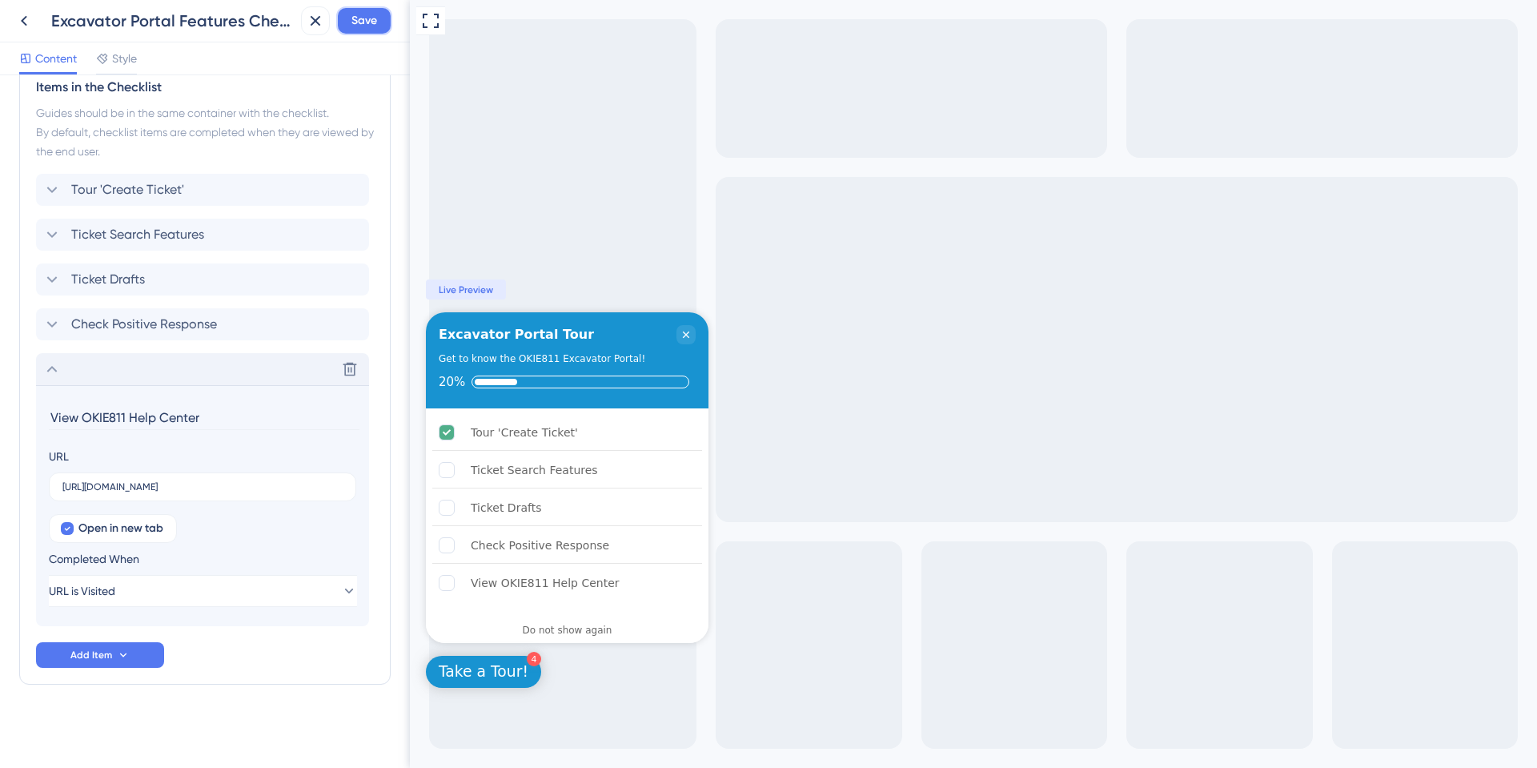
click at [364, 26] on span "Save" at bounding box center [364, 20] width 26 height 19
click at [30, 24] on icon at bounding box center [23, 20] width 19 height 19
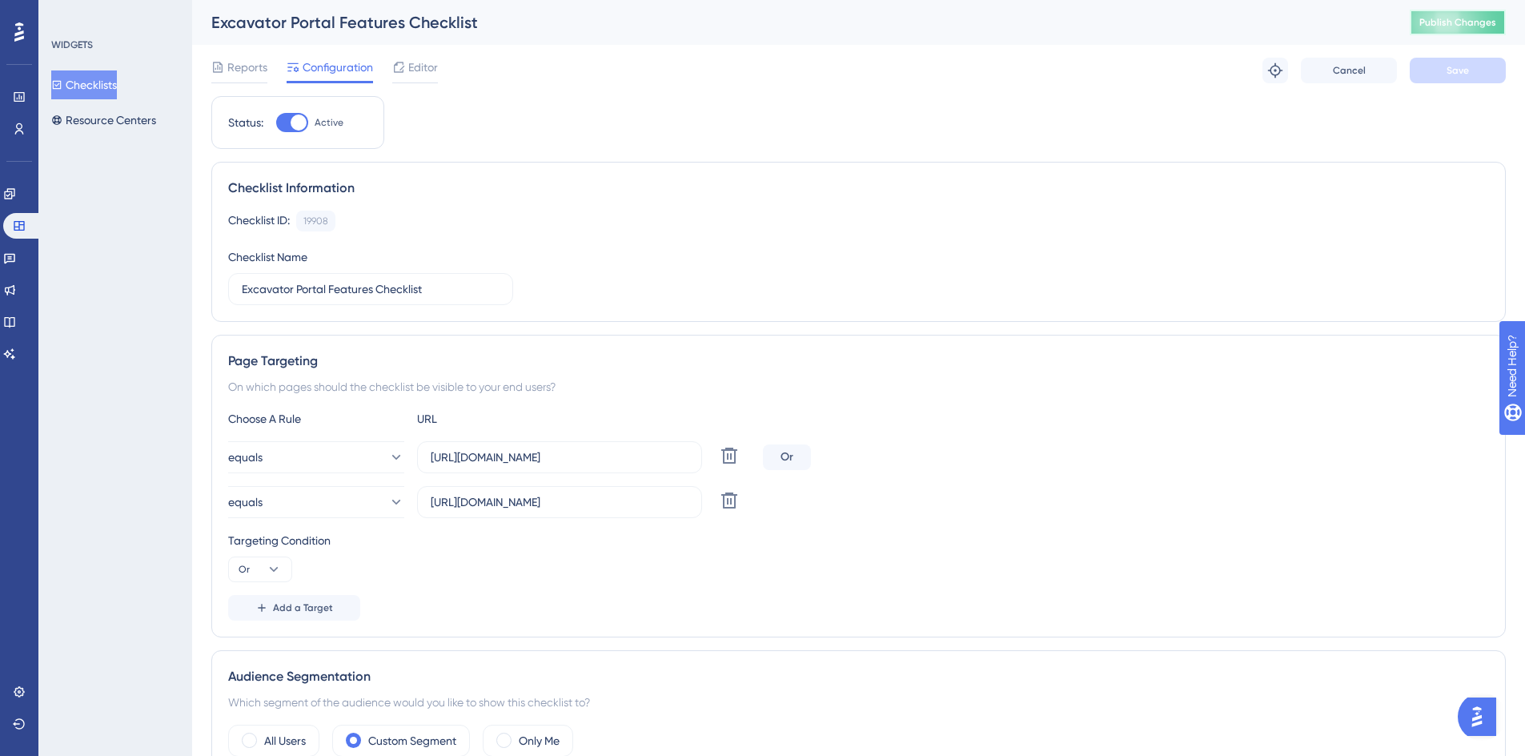
click at [1442, 26] on span "Publish Changes" at bounding box center [1457, 22] width 77 height 13
drag, startPoint x: 24, startPoint y: 189, endPoint x: 34, endPoint y: 172, distance: 19.8
click at [14, 189] on icon at bounding box center [9, 193] width 10 height 10
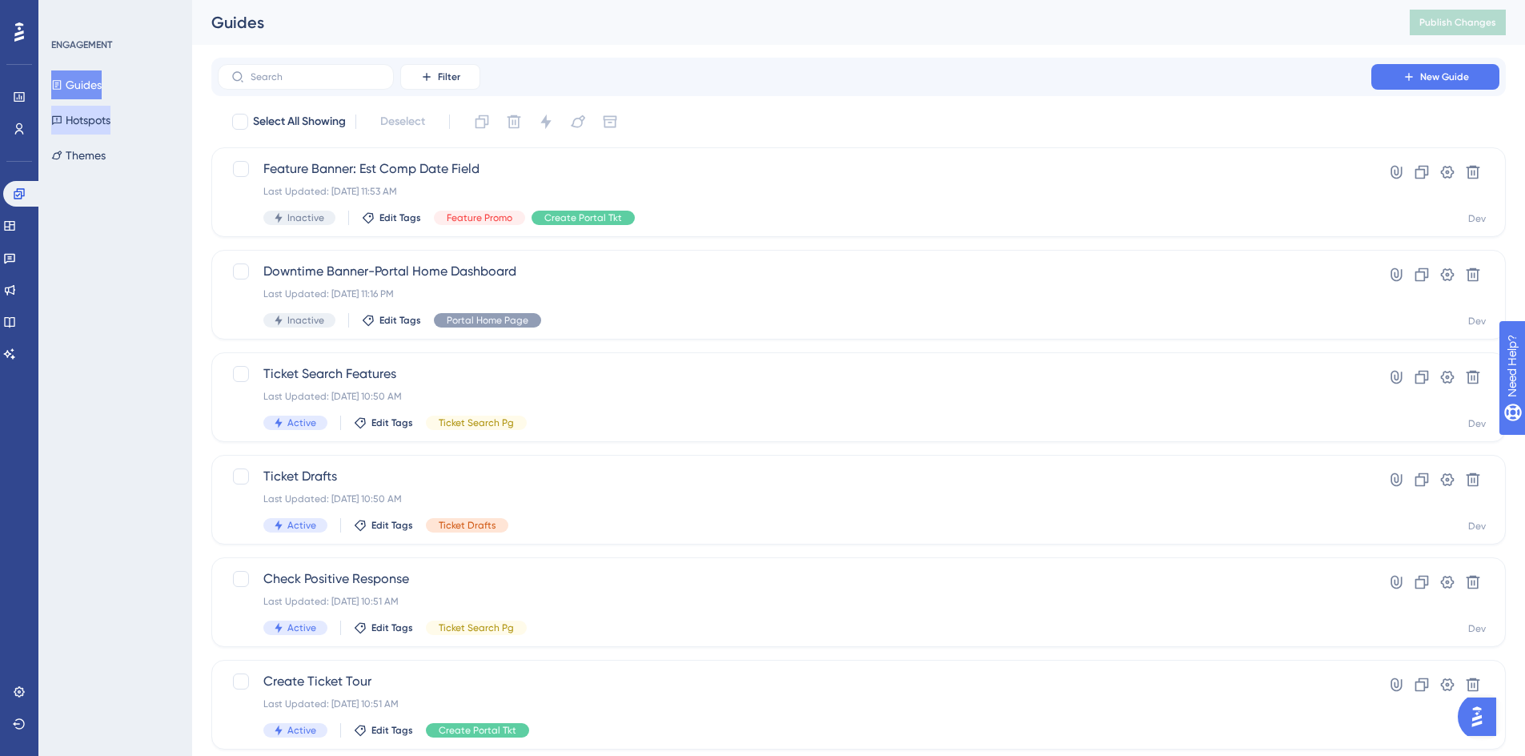
click at [91, 114] on button "Hotspots" at bounding box center [80, 120] width 59 height 29
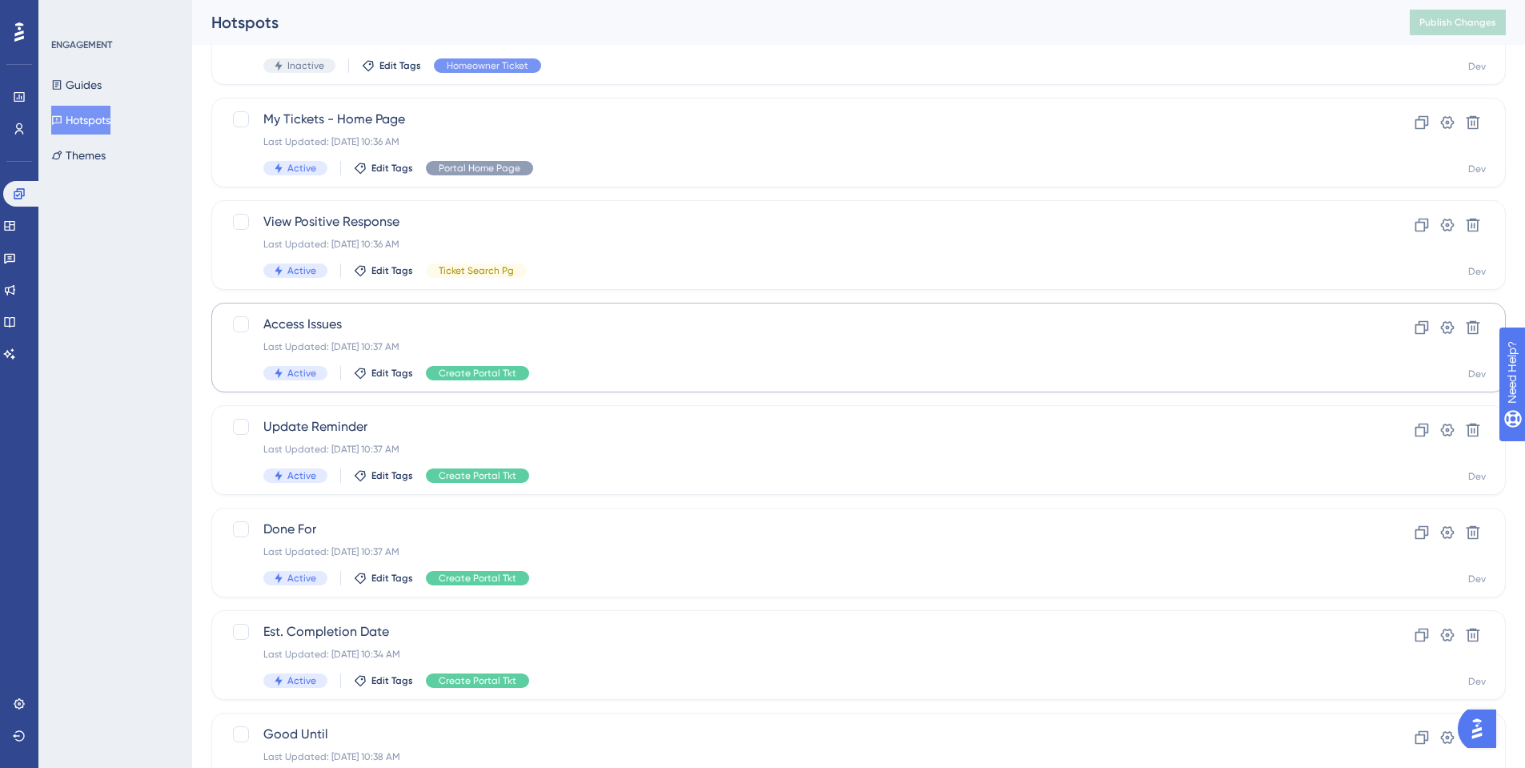
scroll to position [400, 0]
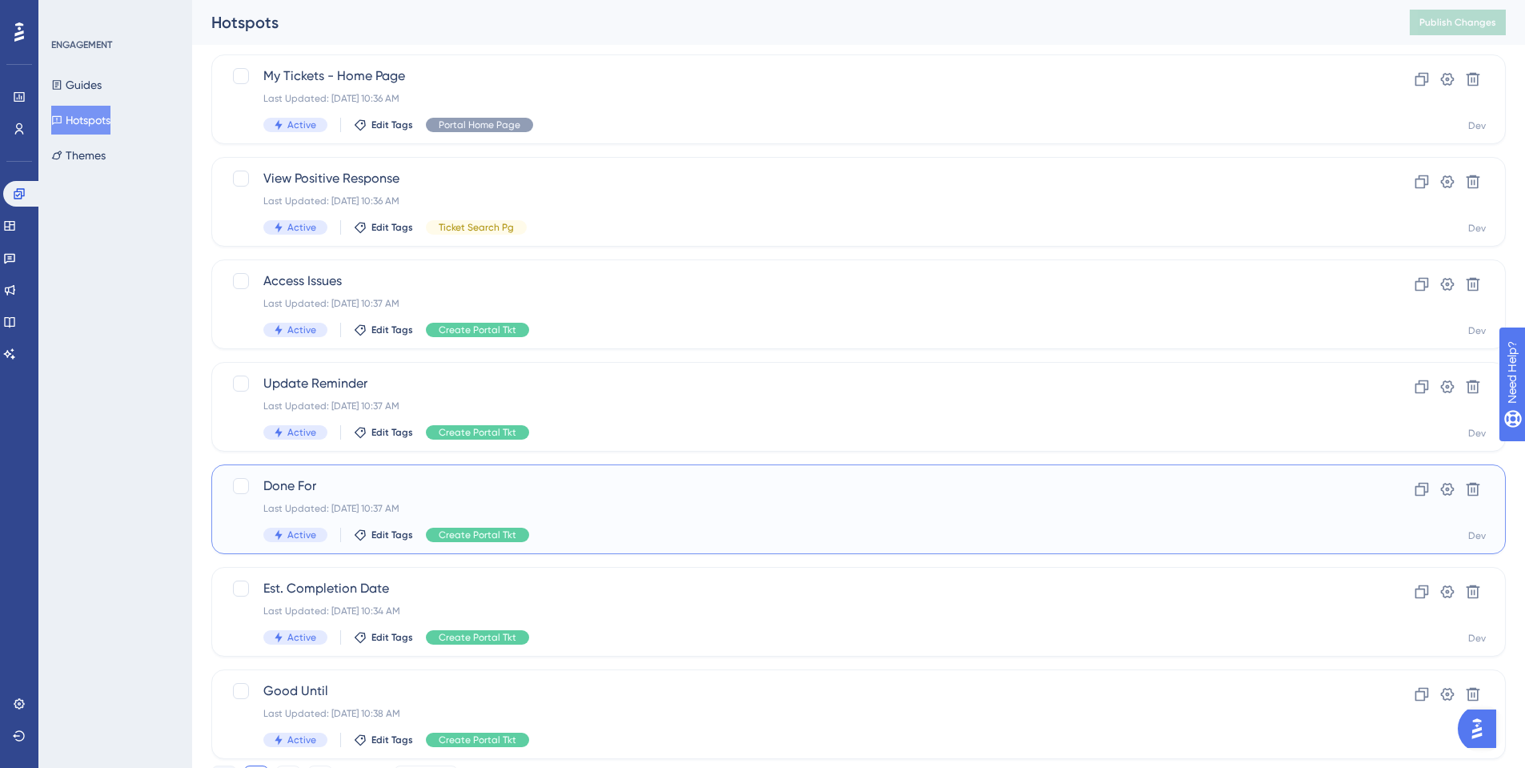
click at [462, 484] on span "Done For" at bounding box center [794, 485] width 1062 height 19
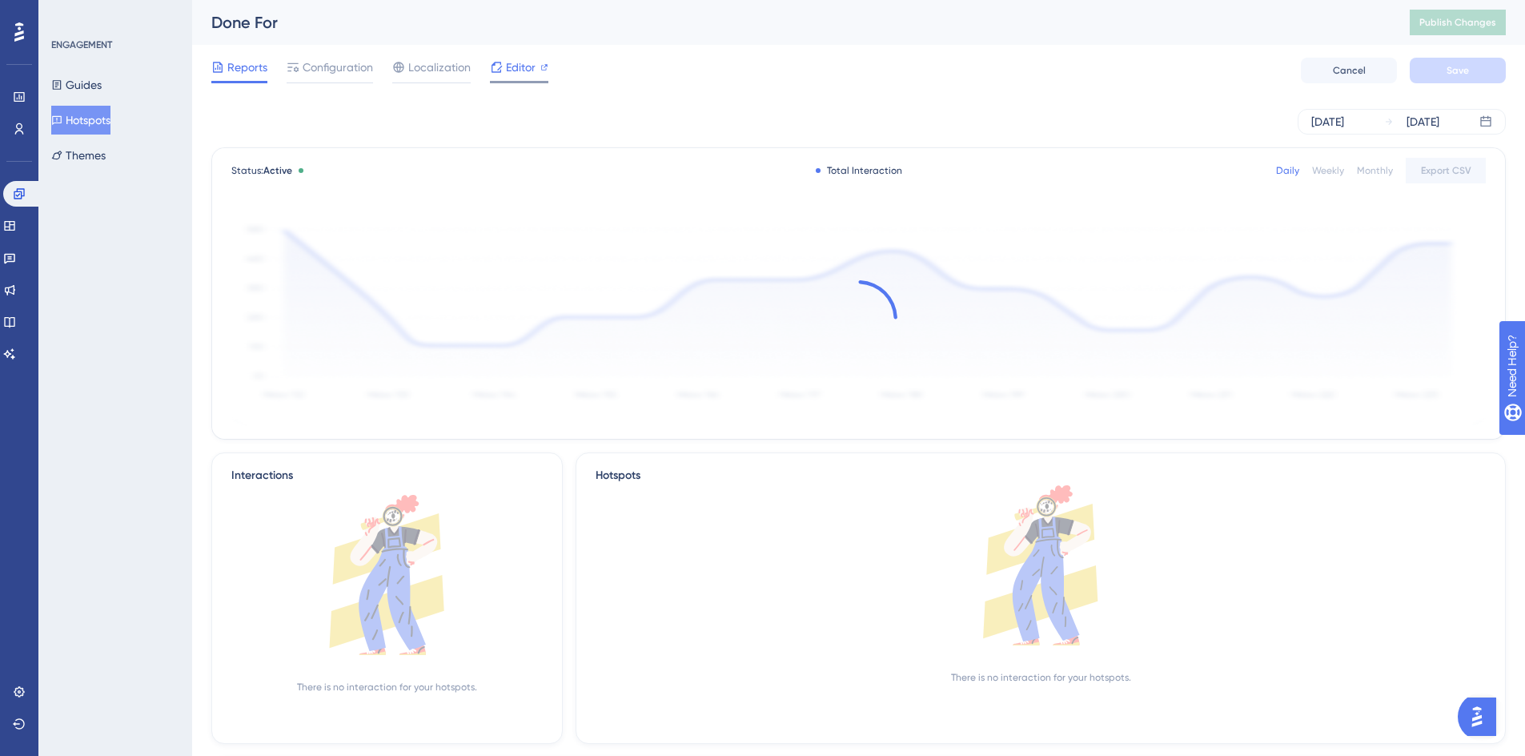
click at [506, 69] on span "Editor" at bounding box center [521, 67] width 30 height 19
click at [1466, 34] on button "Publish Changes" at bounding box center [1458, 23] width 96 height 26
click at [1489, 24] on span "Publish Changes" at bounding box center [1457, 22] width 77 height 13
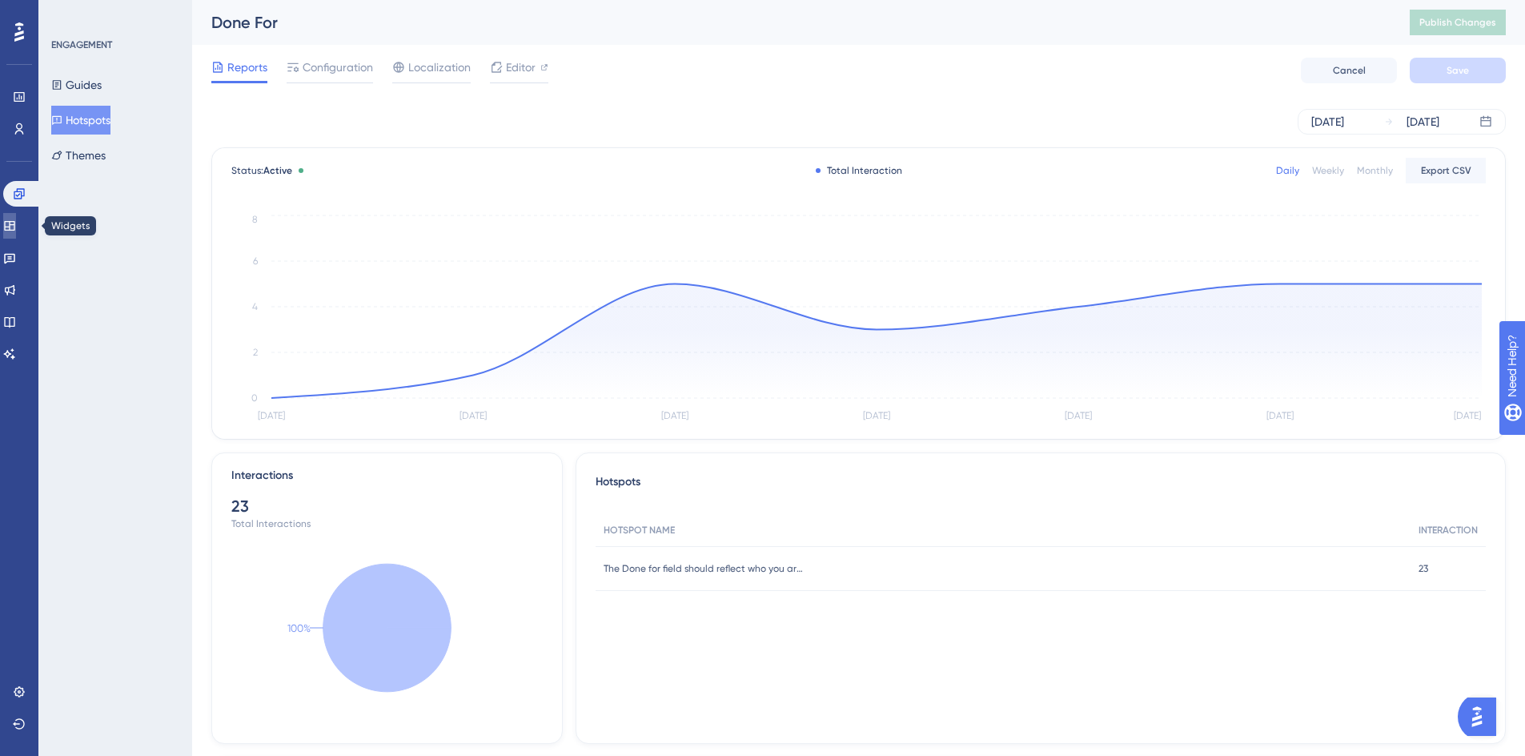
click at [16, 226] on icon at bounding box center [9, 225] width 13 height 13
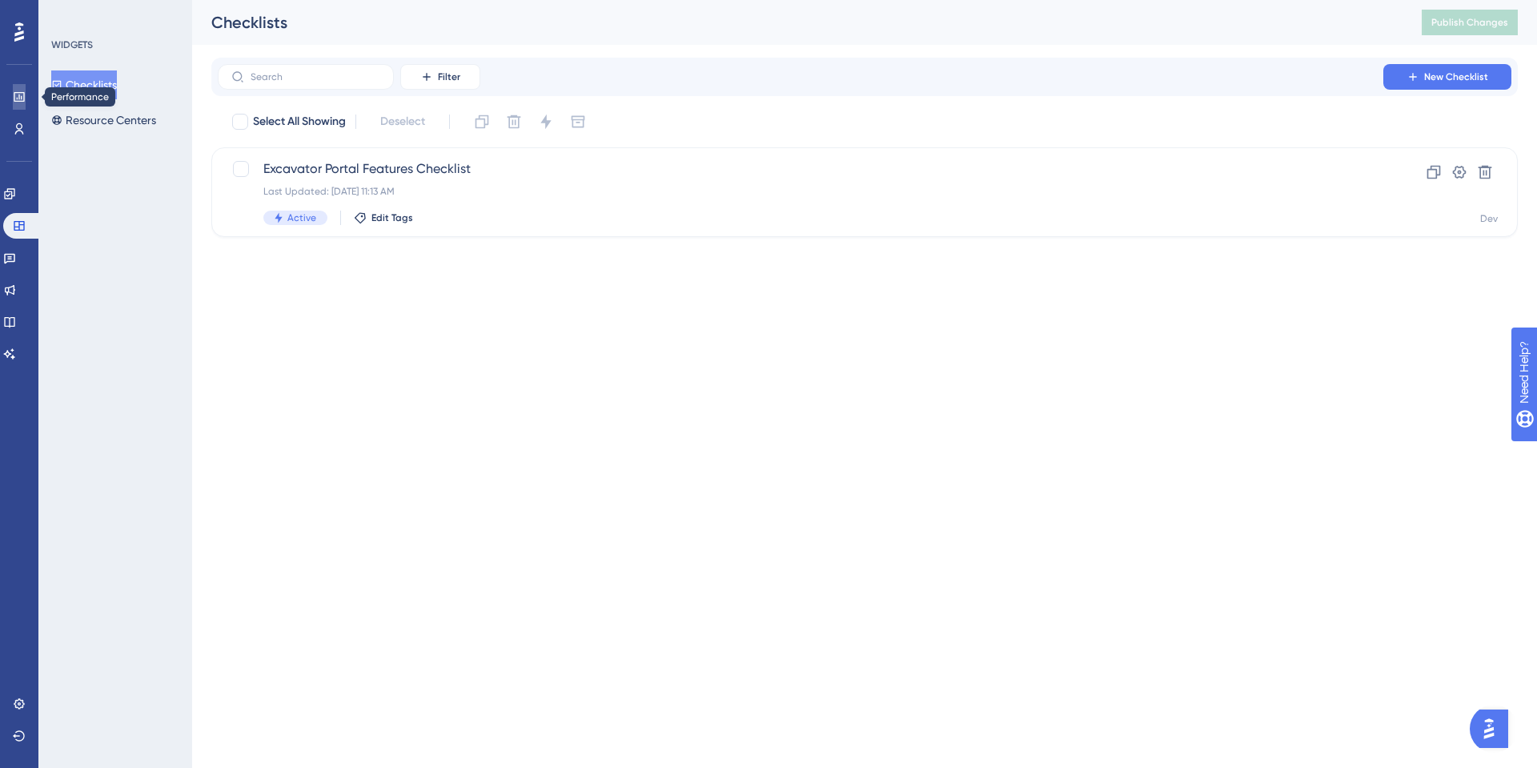
click at [18, 97] on icon at bounding box center [19, 96] width 13 height 13
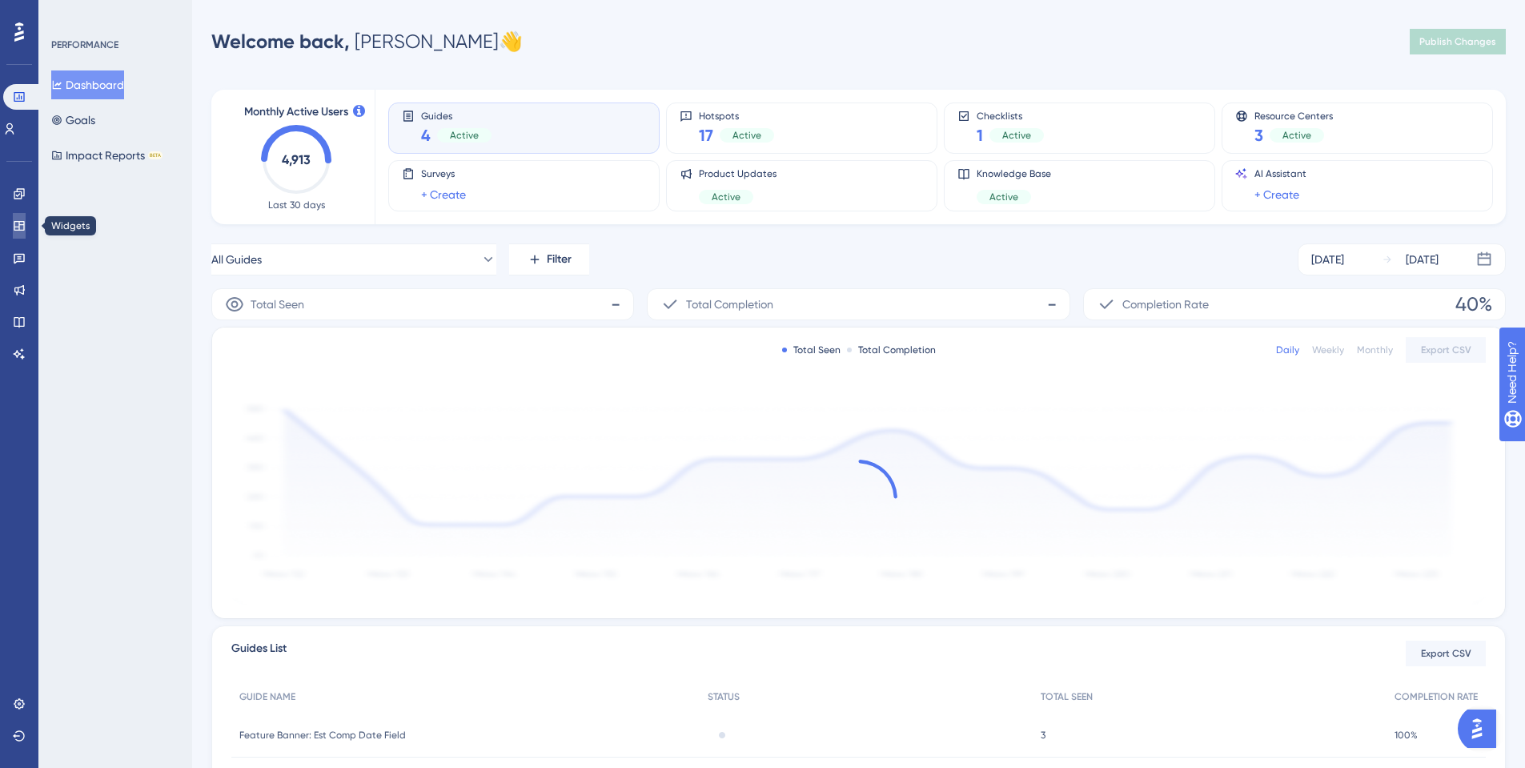
click at [20, 236] on link at bounding box center [19, 226] width 13 height 26
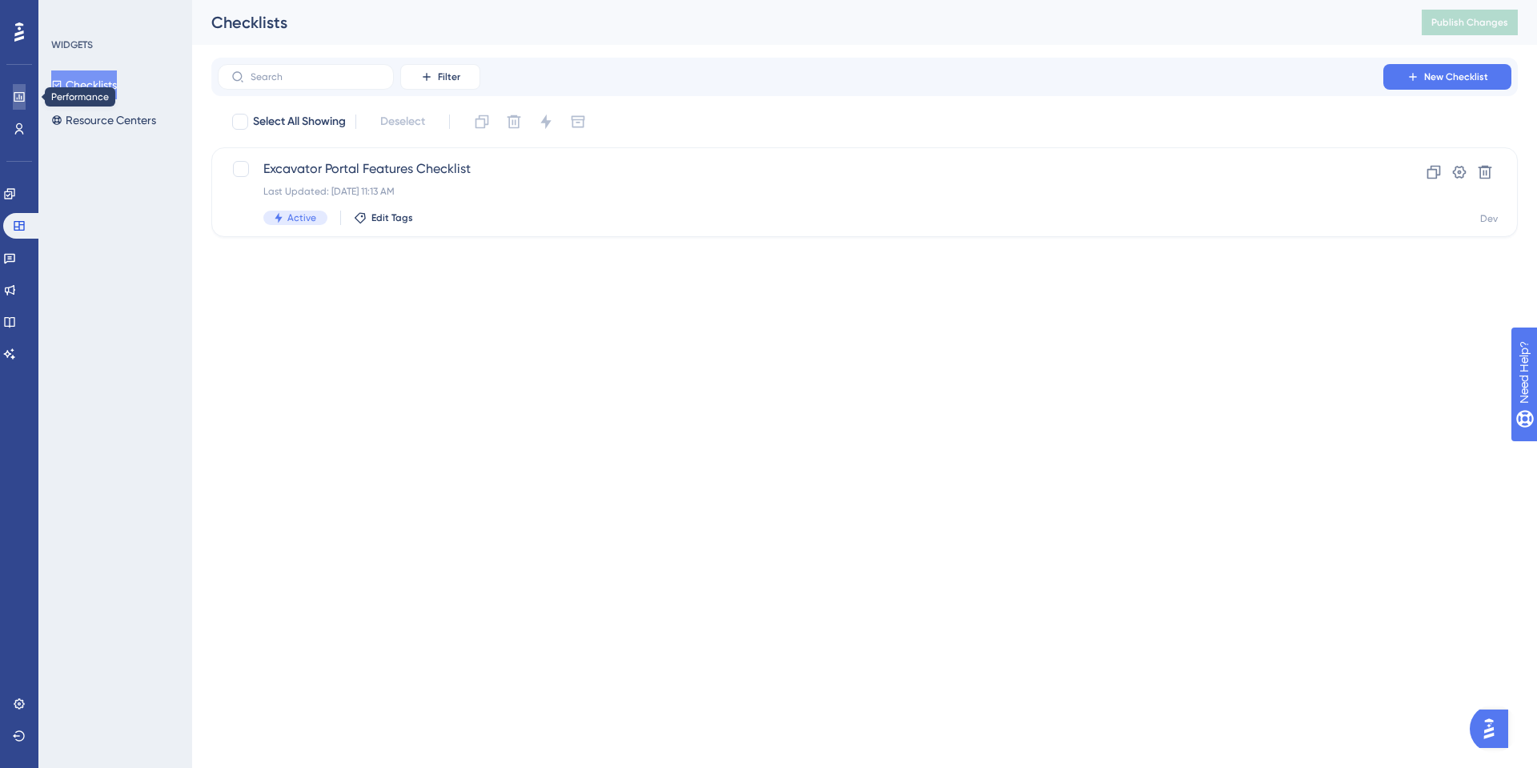
click at [13, 98] on link at bounding box center [19, 97] width 13 height 26
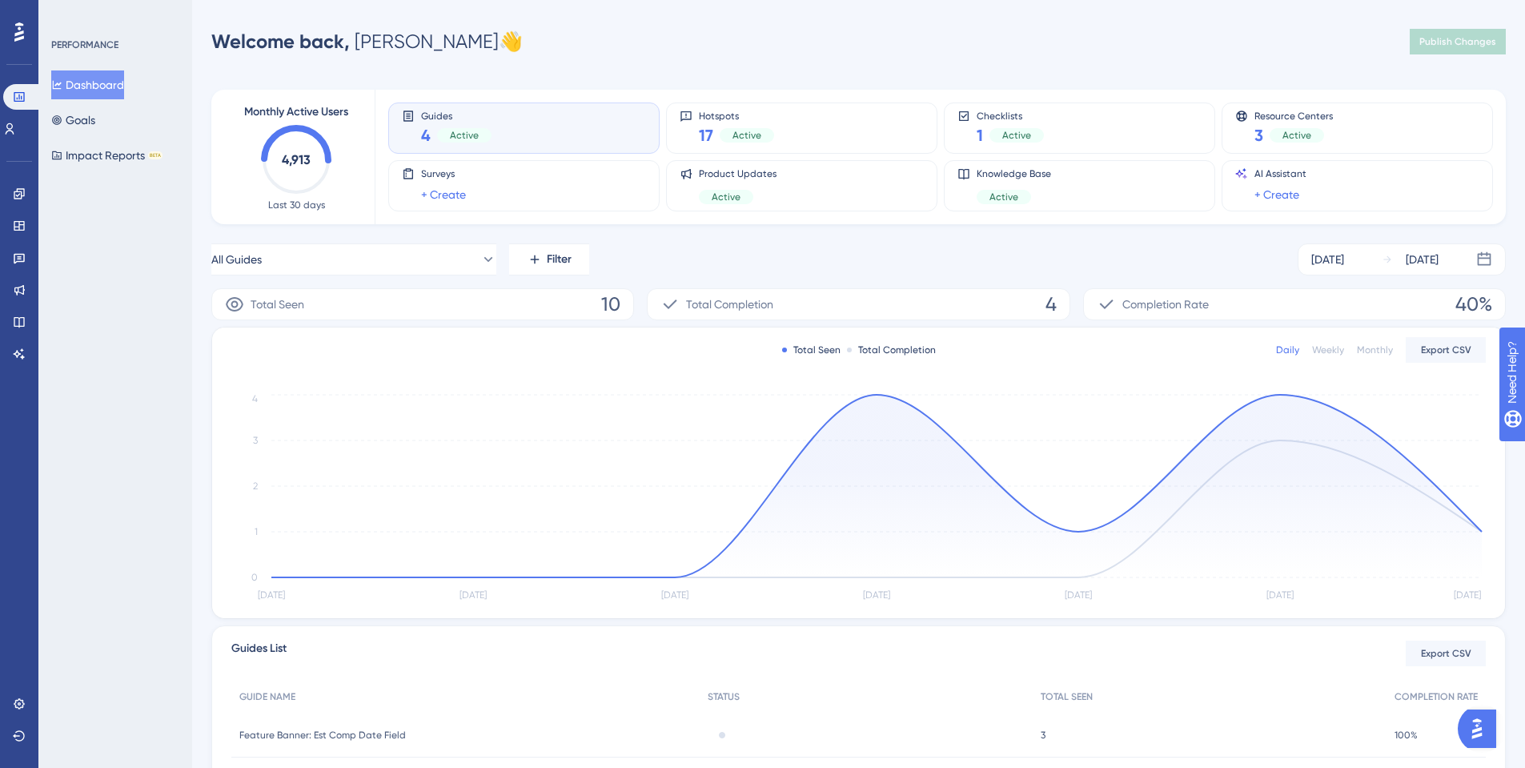
click at [15, 22] on icon at bounding box center [19, 32] width 10 height 21
click at [95, 98] on button "Dashboard" at bounding box center [97, 84] width 92 height 29
click at [84, 158] on button "Impact Reports BETA" at bounding box center [116, 155] width 130 height 29
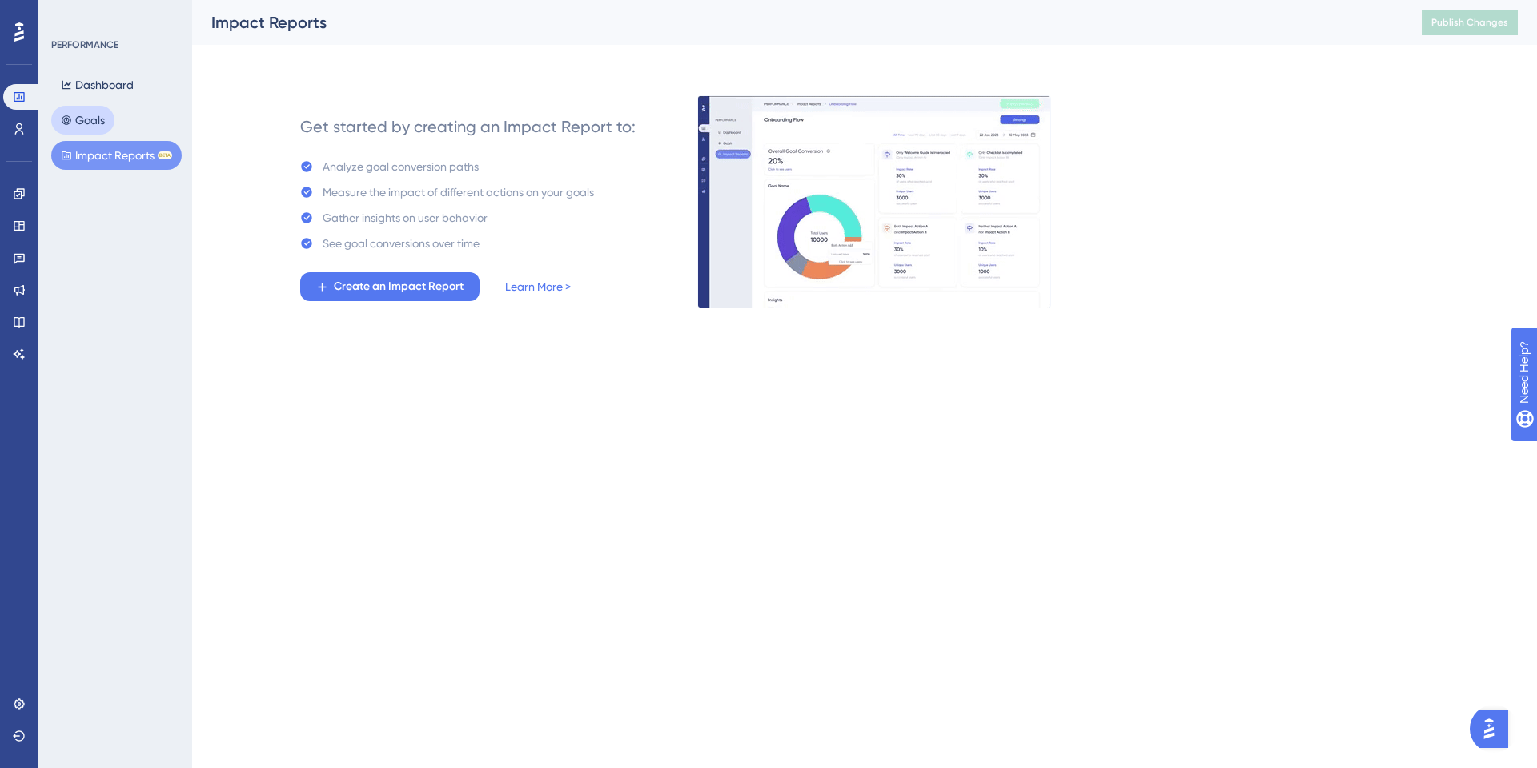
click at [86, 115] on button "Goals" at bounding box center [82, 120] width 63 height 29
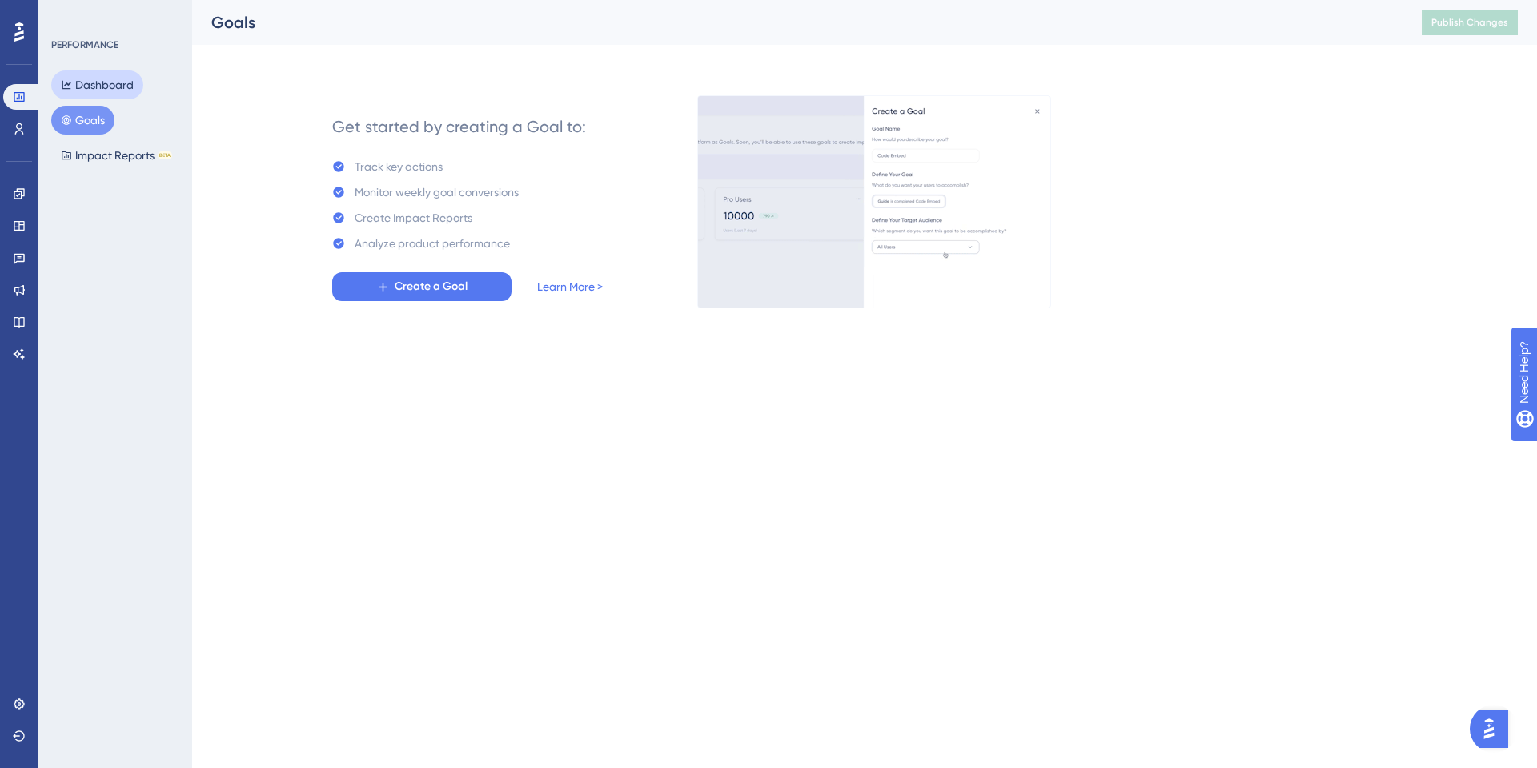
click at [98, 87] on button "Dashboard" at bounding box center [97, 84] width 92 height 29
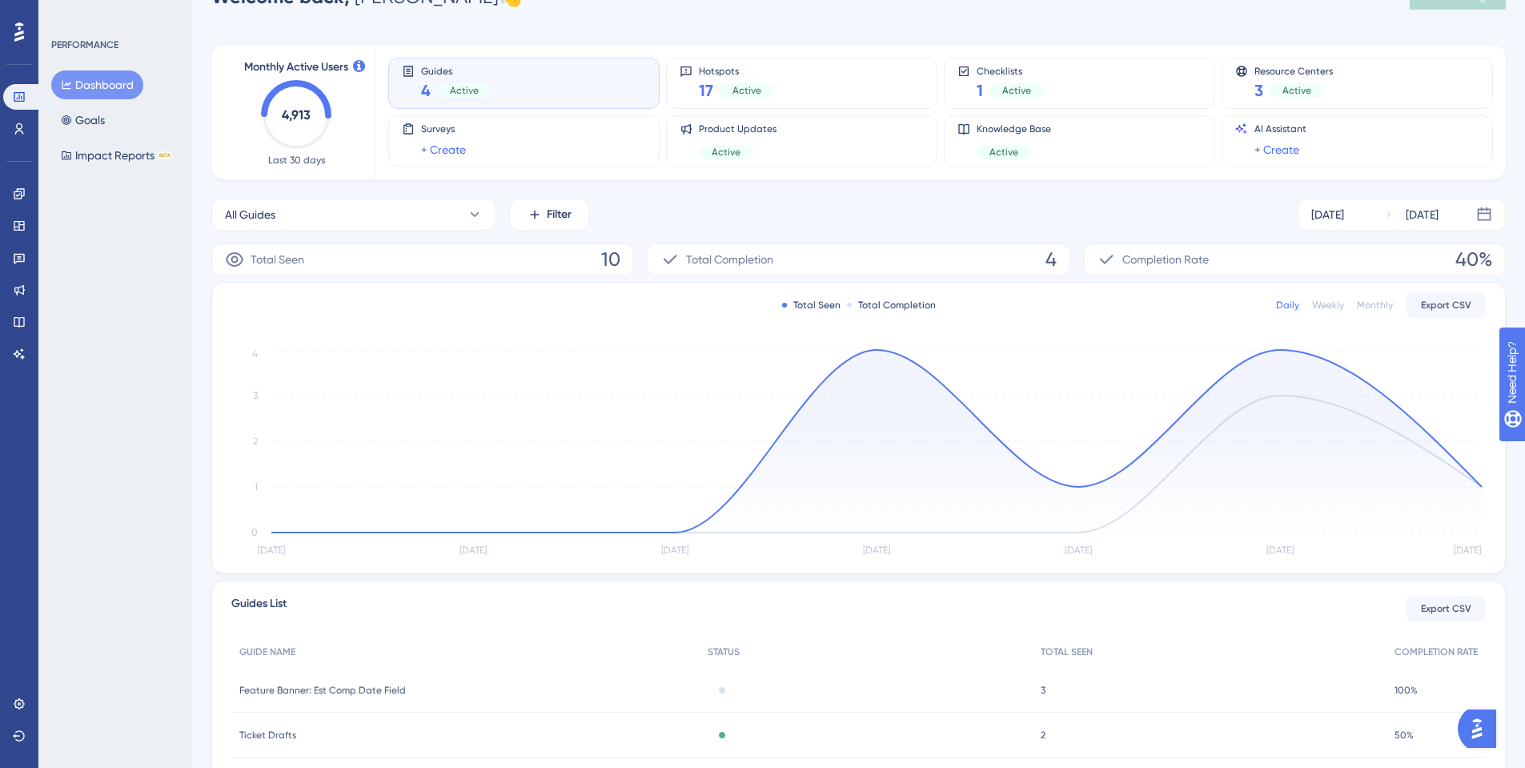
scroll to position [3, 0]
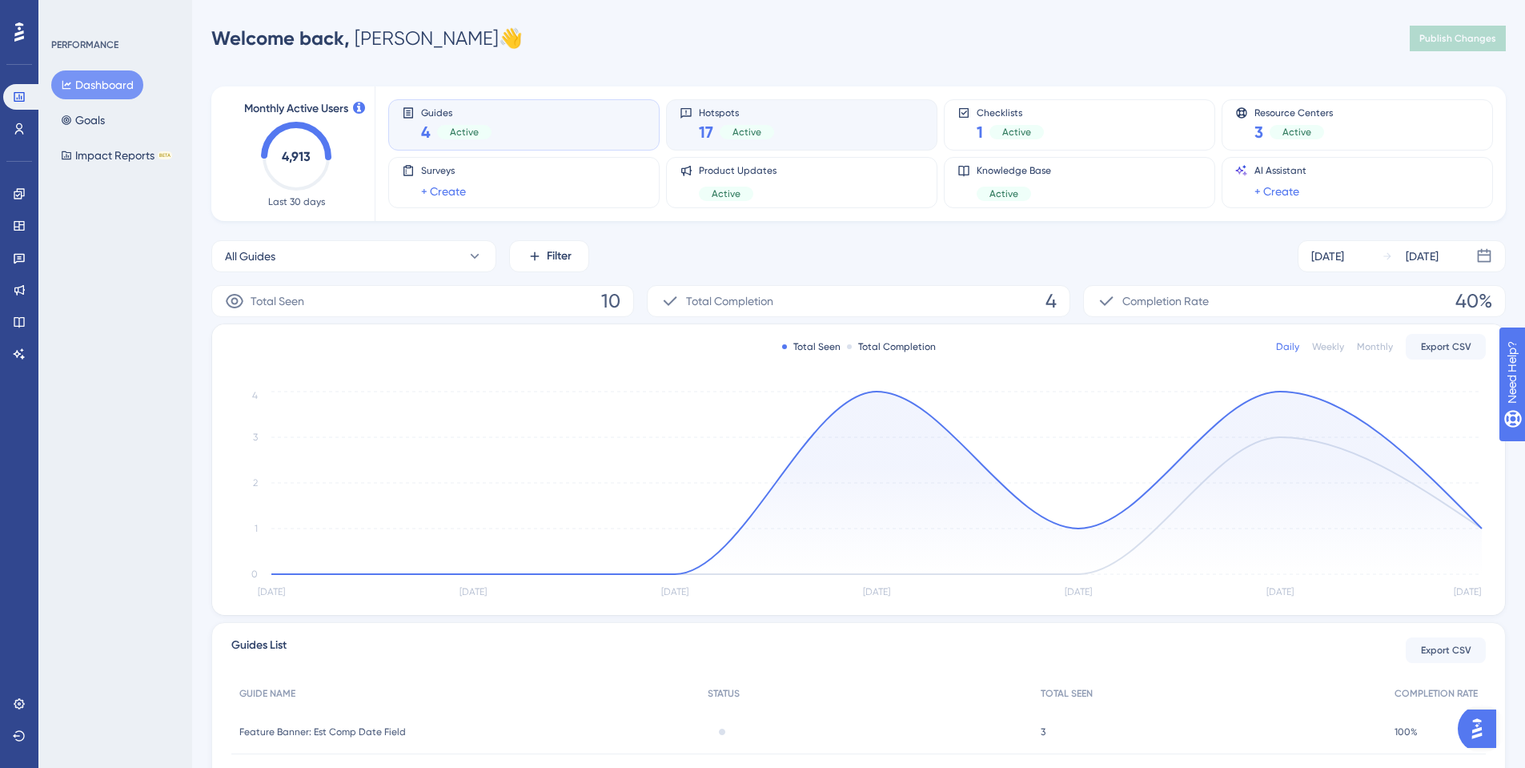
click at [864, 130] on div "Hotspots 17 Active" at bounding box center [802, 124] width 244 height 37
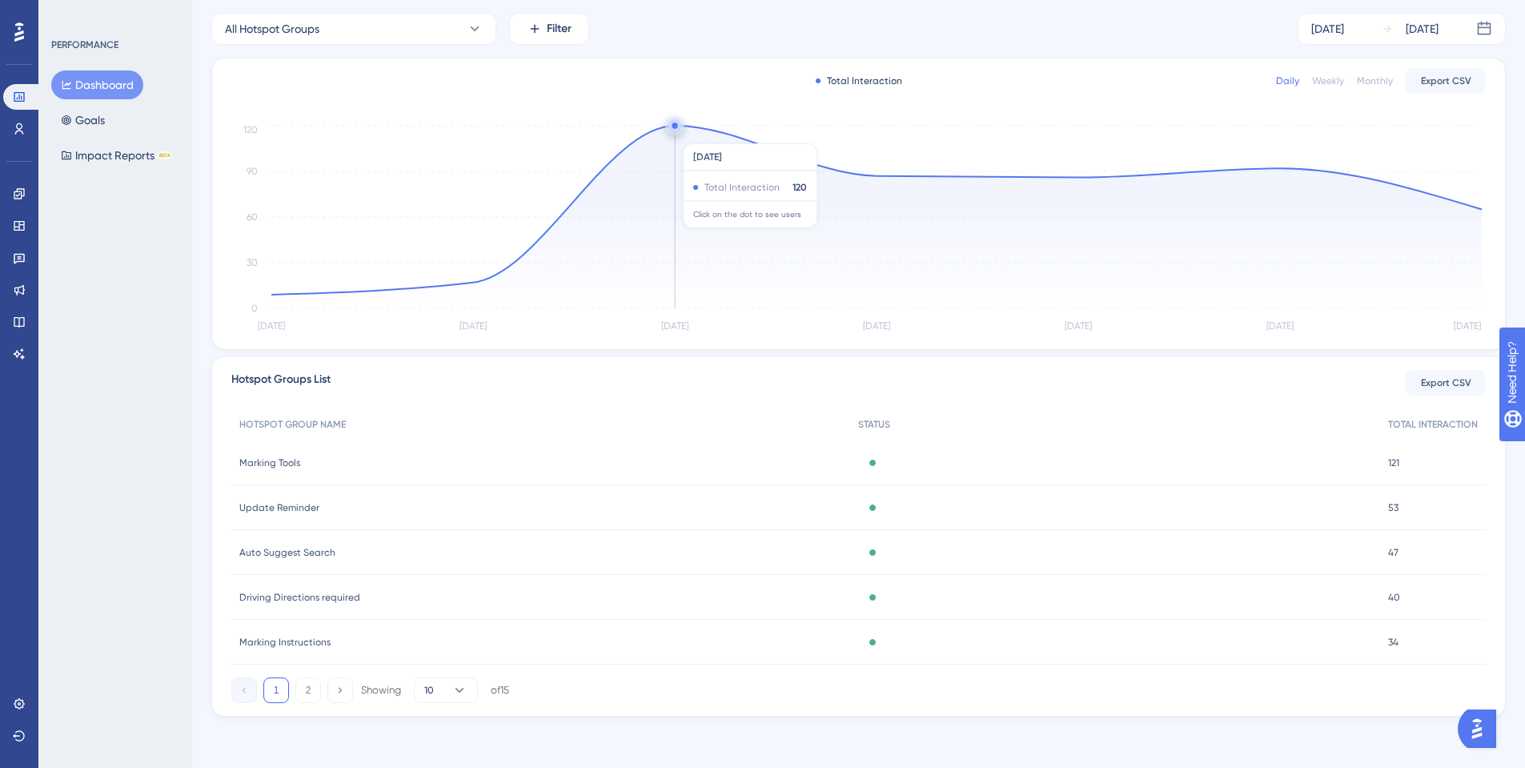
scroll to position [0, 0]
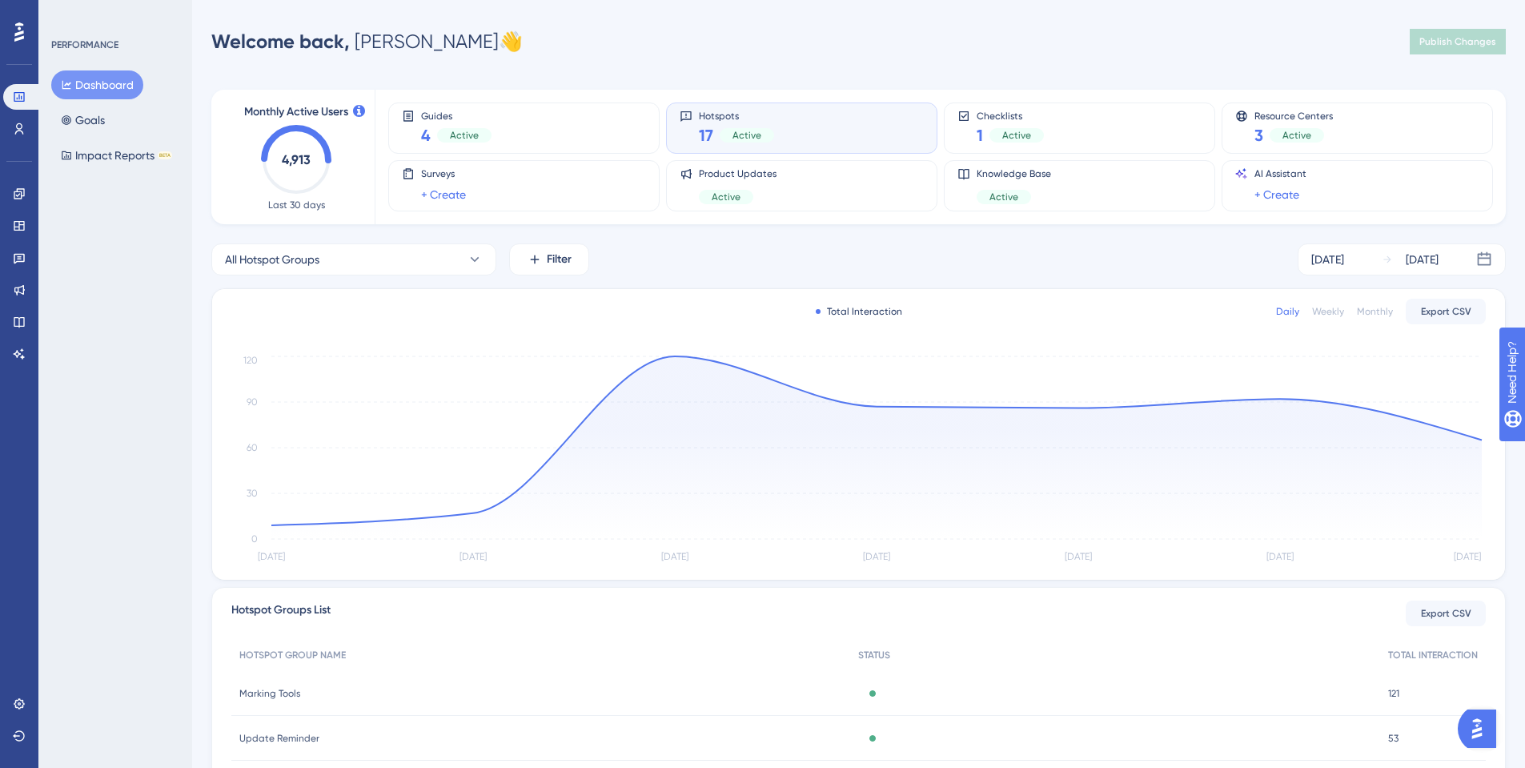
click at [94, 87] on button "Dashboard" at bounding box center [97, 84] width 92 height 29
click at [1348, 137] on div "Resource Centers 3 Active" at bounding box center [1357, 128] width 244 height 37
